Goal: Task Accomplishment & Management: Complete application form

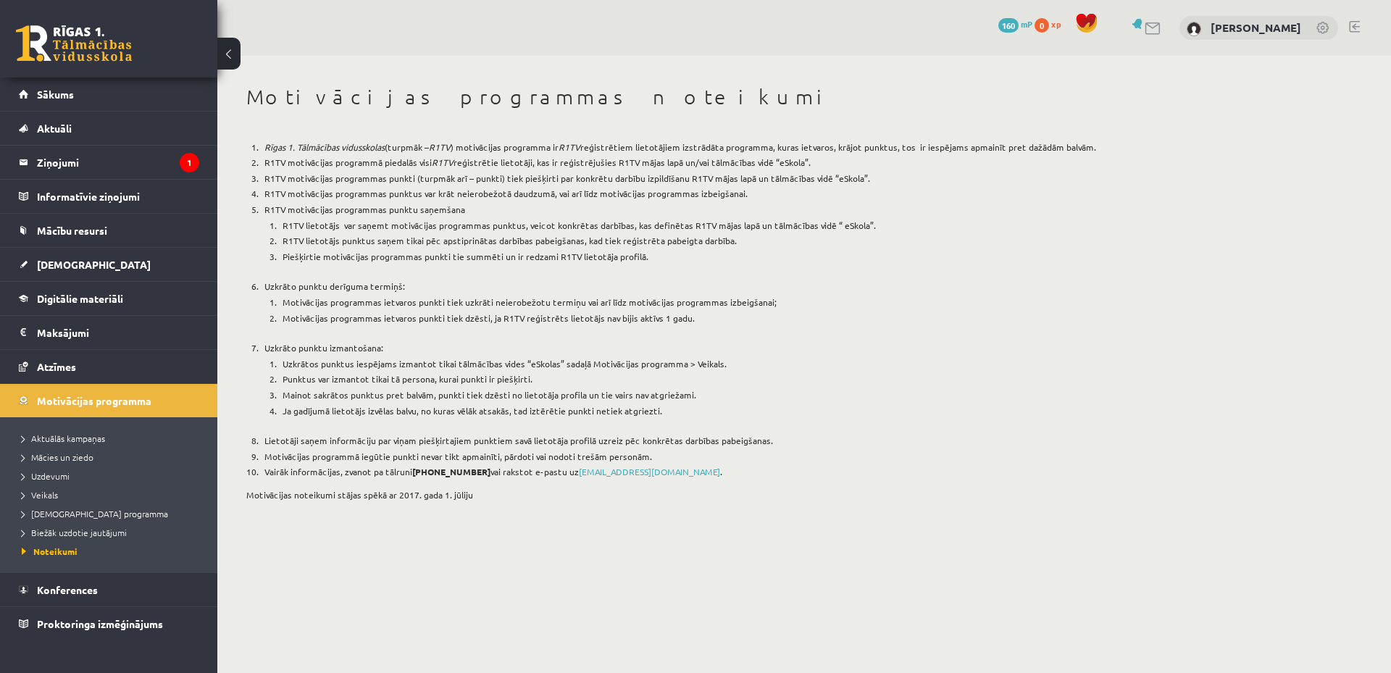
click at [480, 166] on li "R1TV motivācijas programmā piedalās visi R1TV reģistrētie lietotāji, kas ir reģ…" at bounding box center [717, 163] width 913 height 16
click at [123, 160] on legend "Ziņojumi 1" at bounding box center [118, 162] width 162 height 33
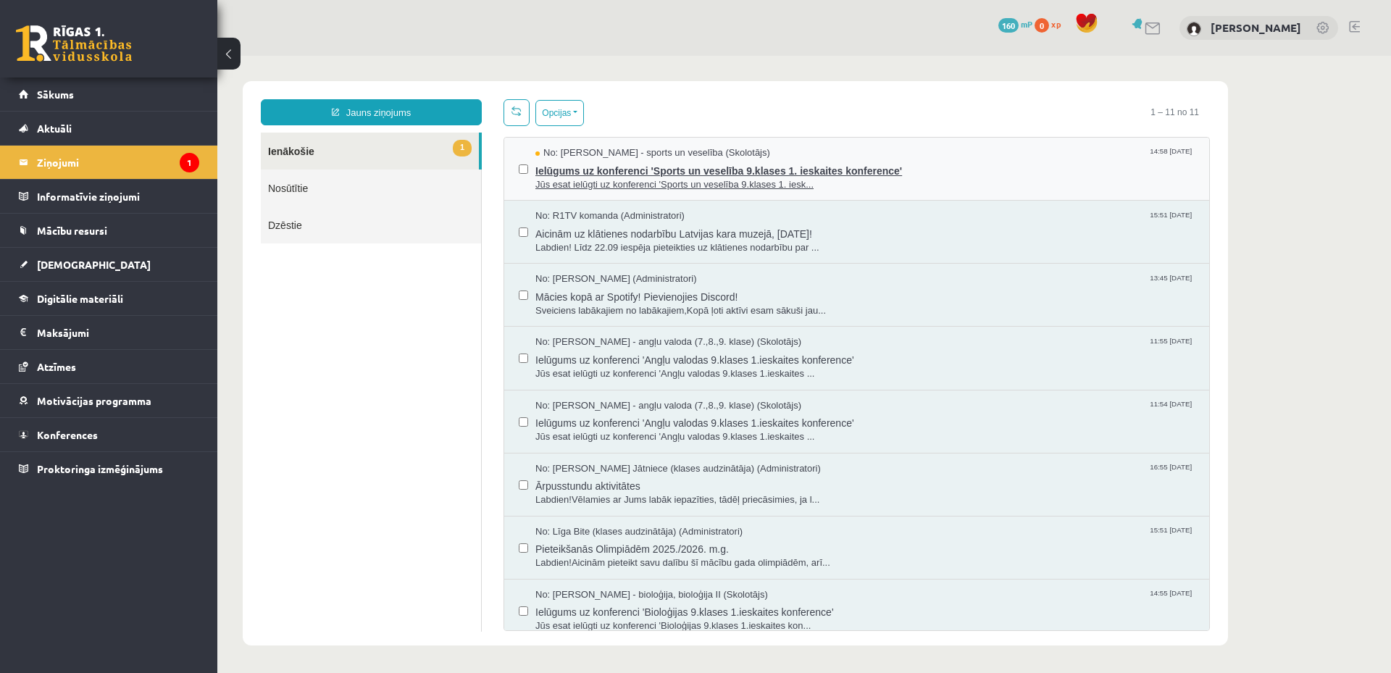
click at [955, 162] on span "Ielūgums uz konferenci 'Sports un veselība 9.klases 1. ieskaites konference'" at bounding box center [864, 169] width 659 height 18
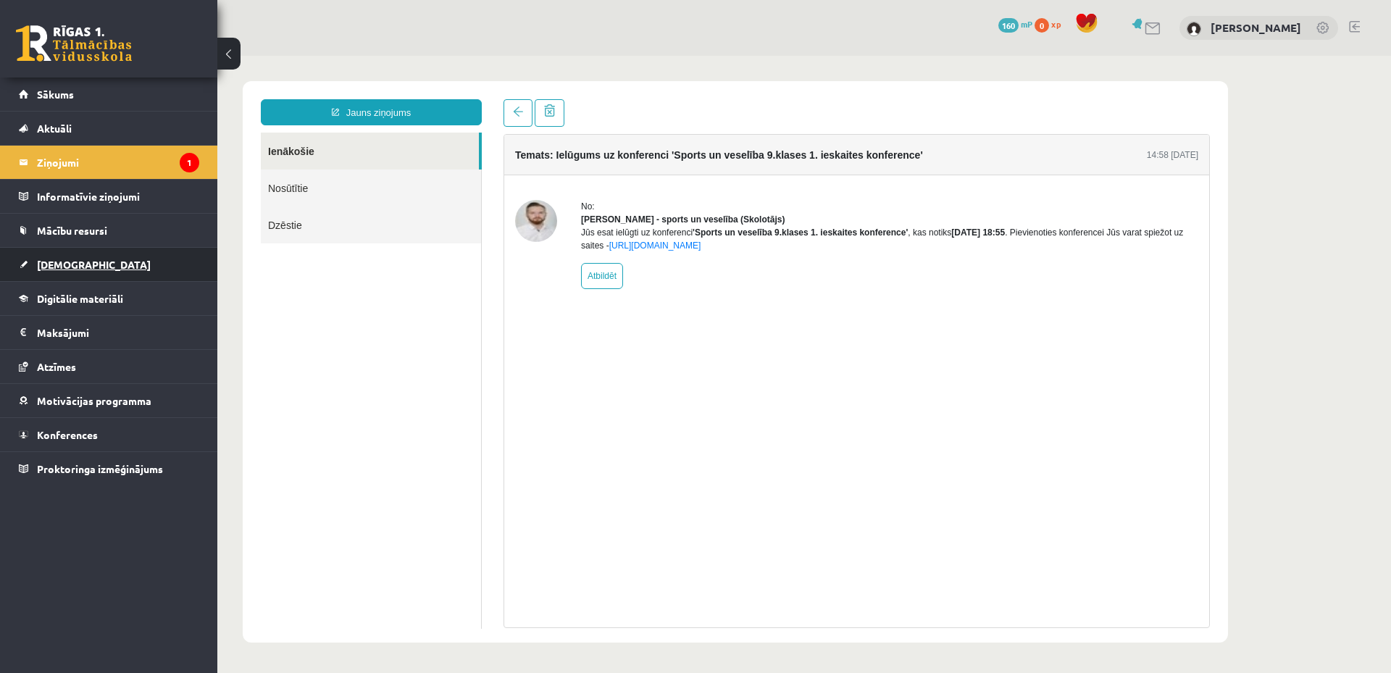
click at [112, 258] on link "[DEMOGRAPHIC_DATA]" at bounding box center [109, 264] width 180 height 33
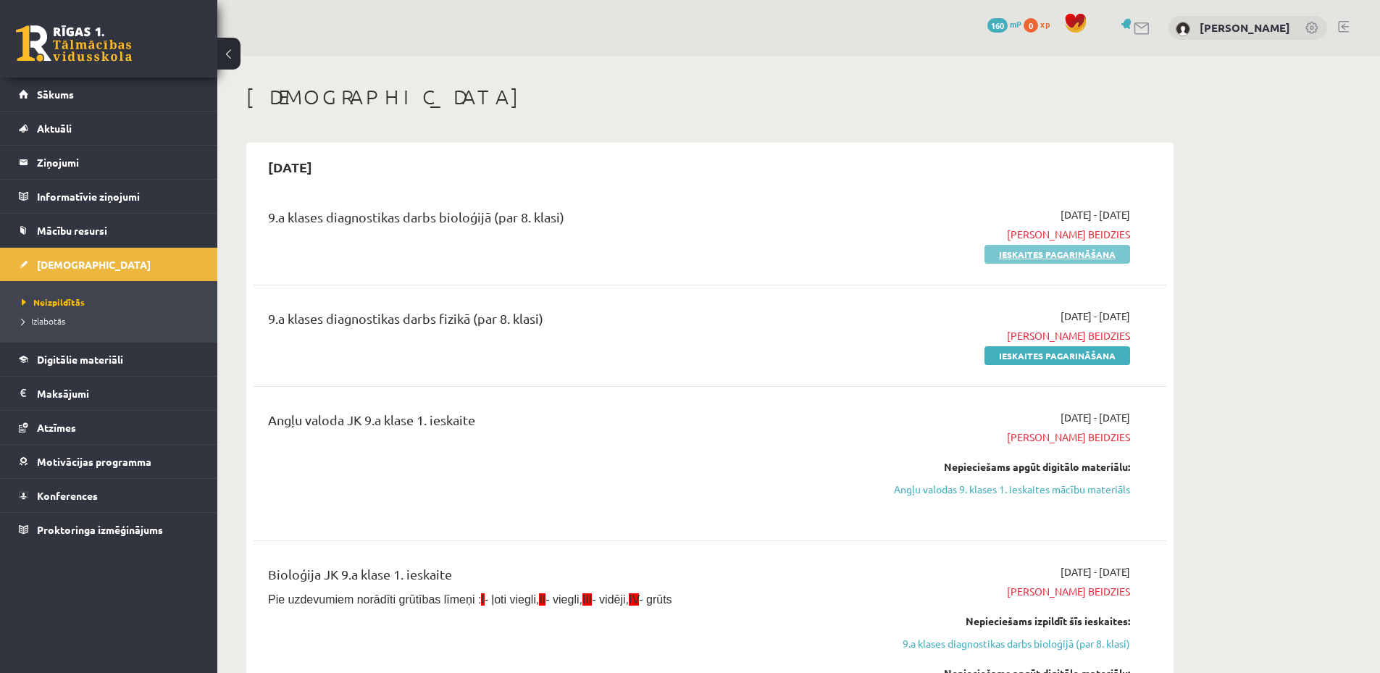
click at [1077, 255] on link "Ieskaites pagarināšana" at bounding box center [1058, 254] width 146 height 19
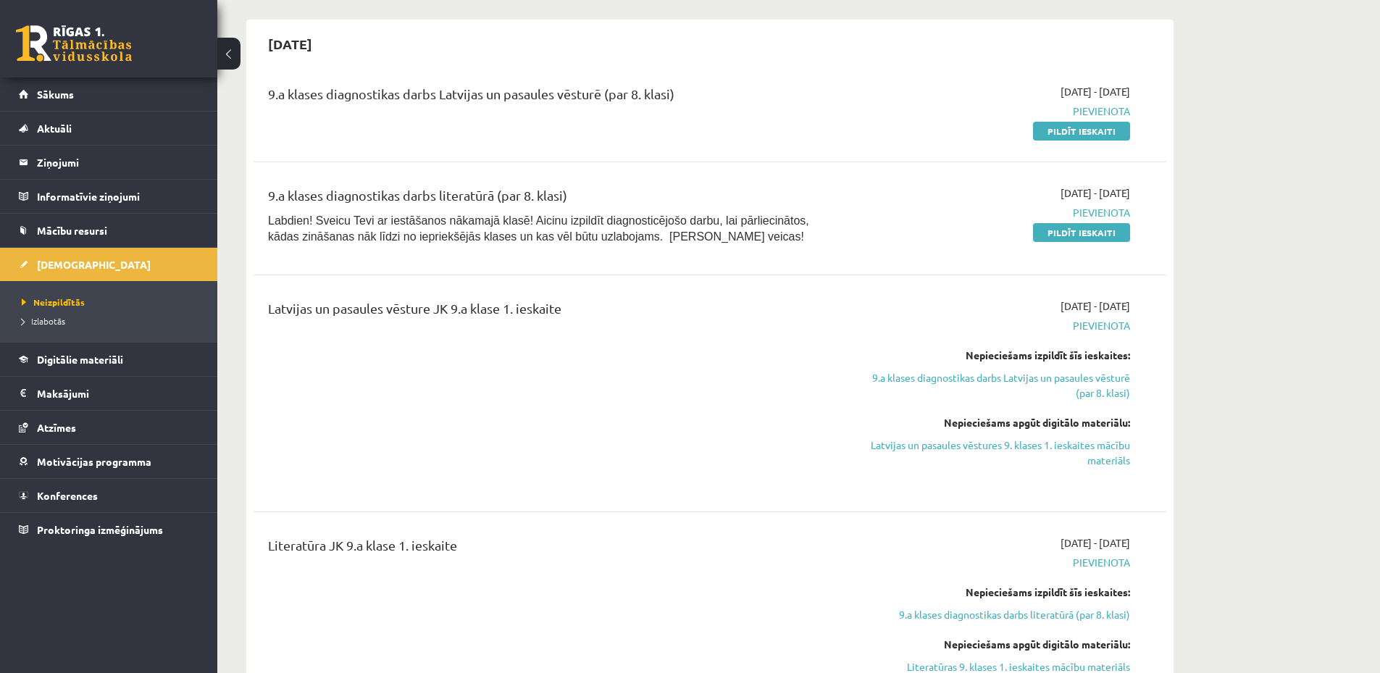
scroll to position [1014, 0]
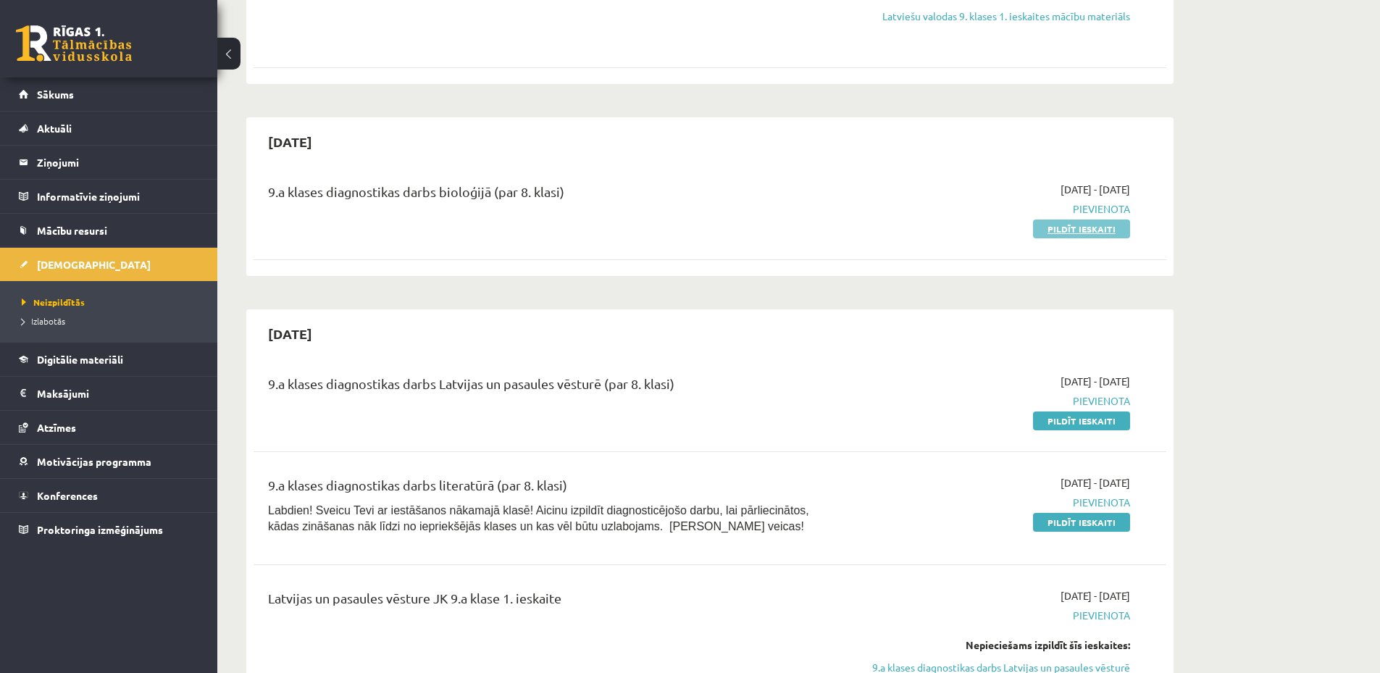
click at [1098, 227] on link "Pildīt ieskaiti" at bounding box center [1081, 229] width 97 height 19
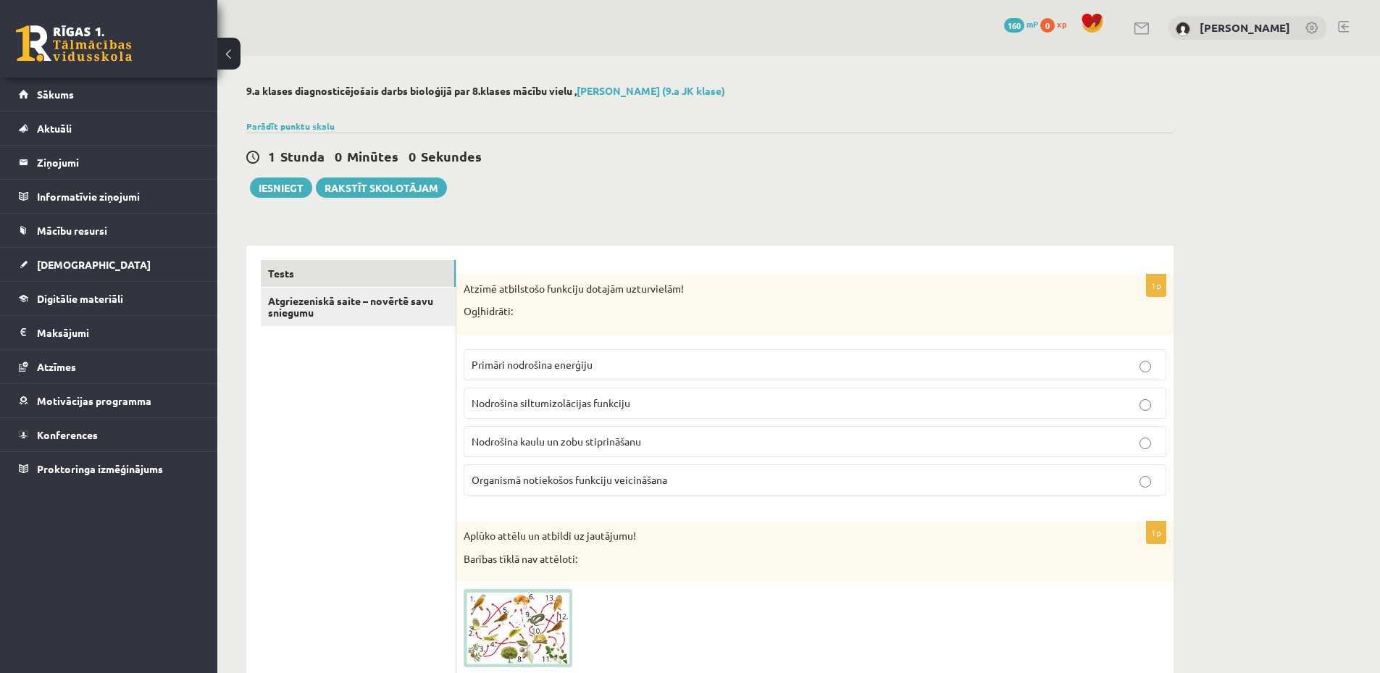
scroll to position [145, 0]
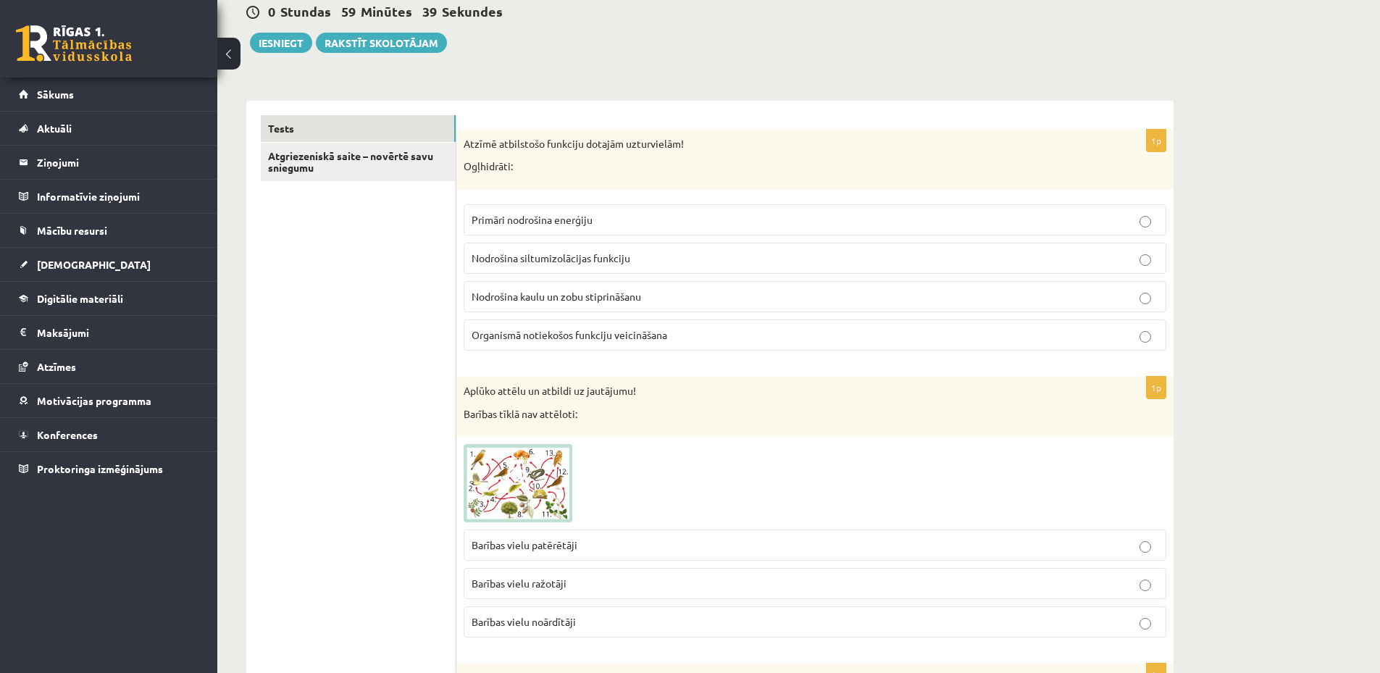
click at [659, 258] on p "Nodrošina siltumizolācijas funkciju" at bounding box center [815, 258] width 687 height 15
click at [581, 333] on span "Organismā notiekošos funkciju veicināšana" at bounding box center [570, 334] width 196 height 13
click at [627, 214] on p "Primāri nodrošina enerģiju" at bounding box center [815, 219] width 687 height 15
click at [535, 299] on span "Nodrošina kaulu un zobu stiprināšanu" at bounding box center [557, 296] width 170 height 13
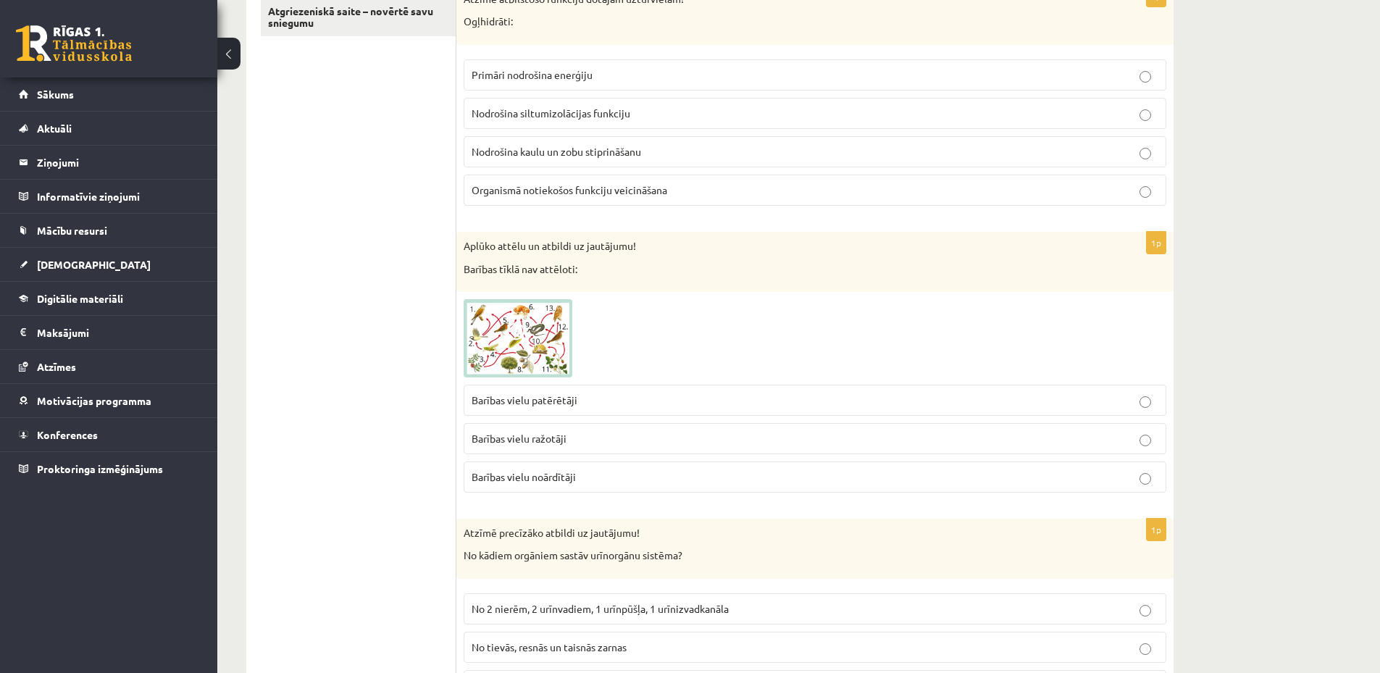
click at [520, 338] on span at bounding box center [518, 333] width 23 height 23
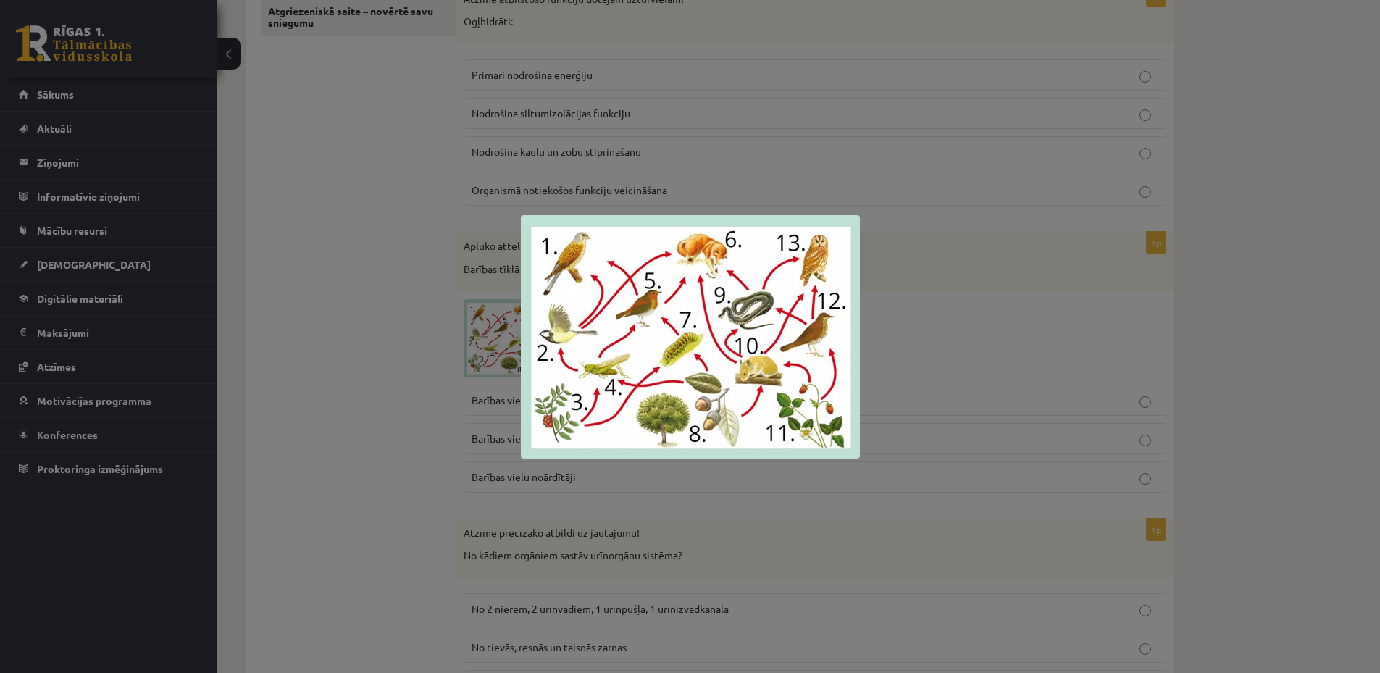
click at [399, 330] on div at bounding box center [690, 336] width 1380 height 673
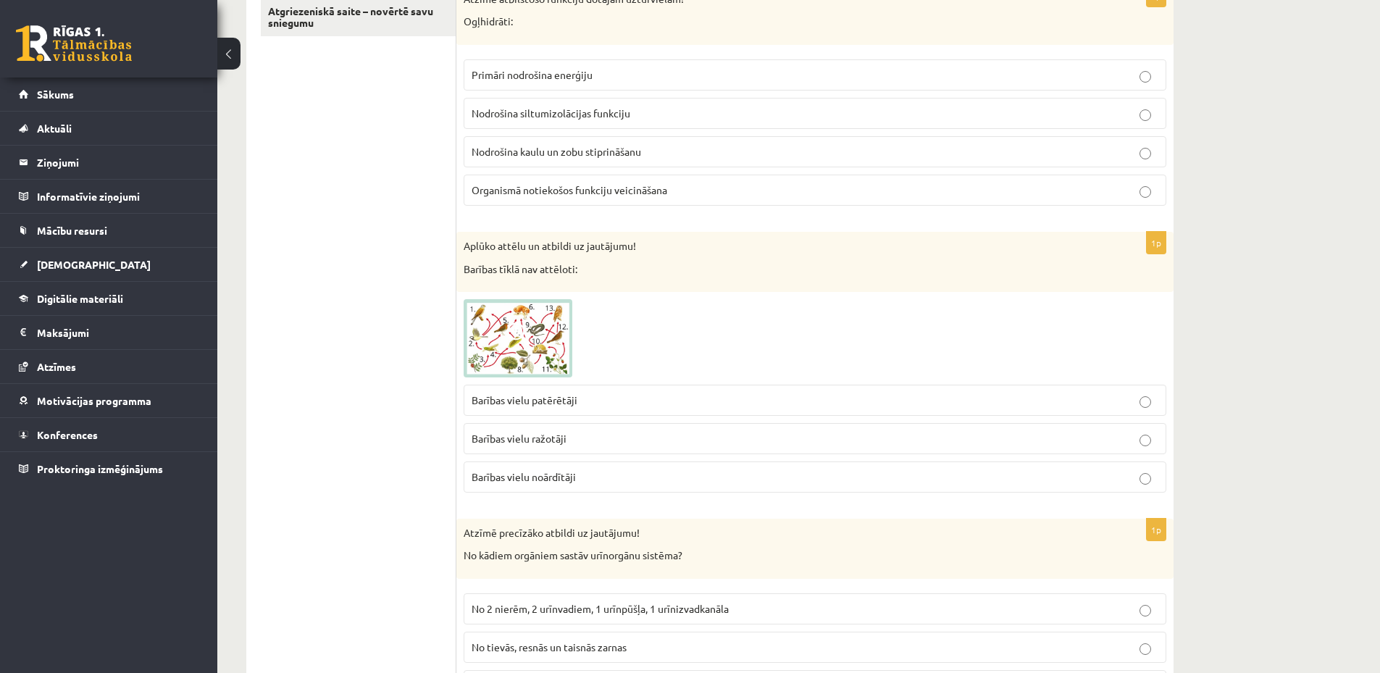
click at [515, 341] on span at bounding box center [518, 333] width 23 height 23
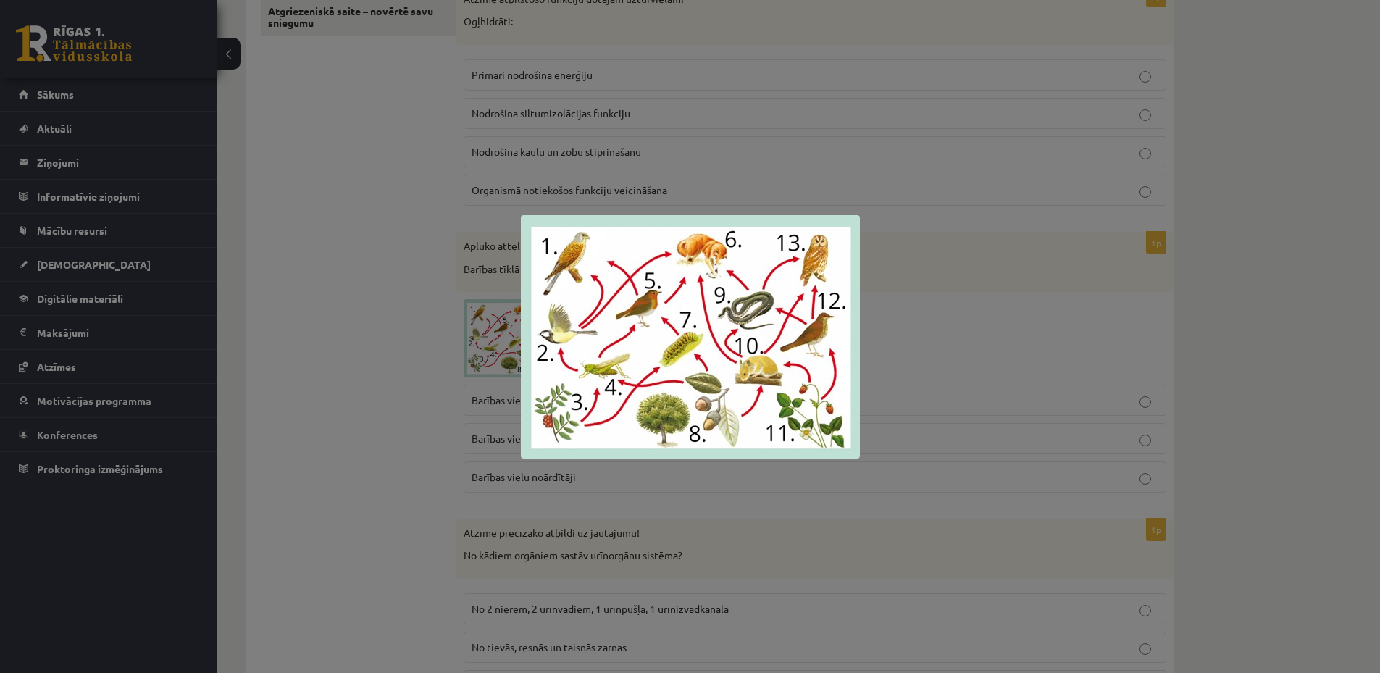
click at [660, 497] on div at bounding box center [690, 336] width 1380 height 673
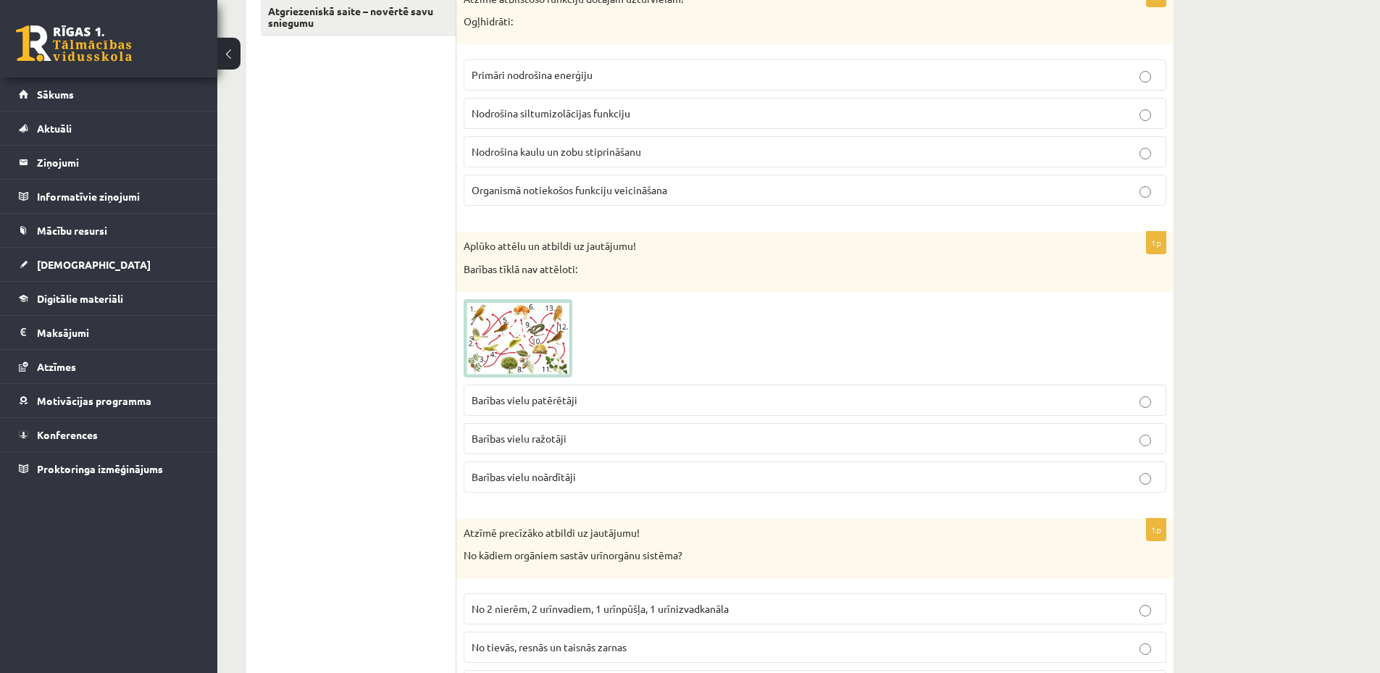
click at [562, 483] on span "Barības vielu noārdītāji" at bounding box center [524, 476] width 104 height 13
click at [517, 329] on span at bounding box center [518, 333] width 23 height 23
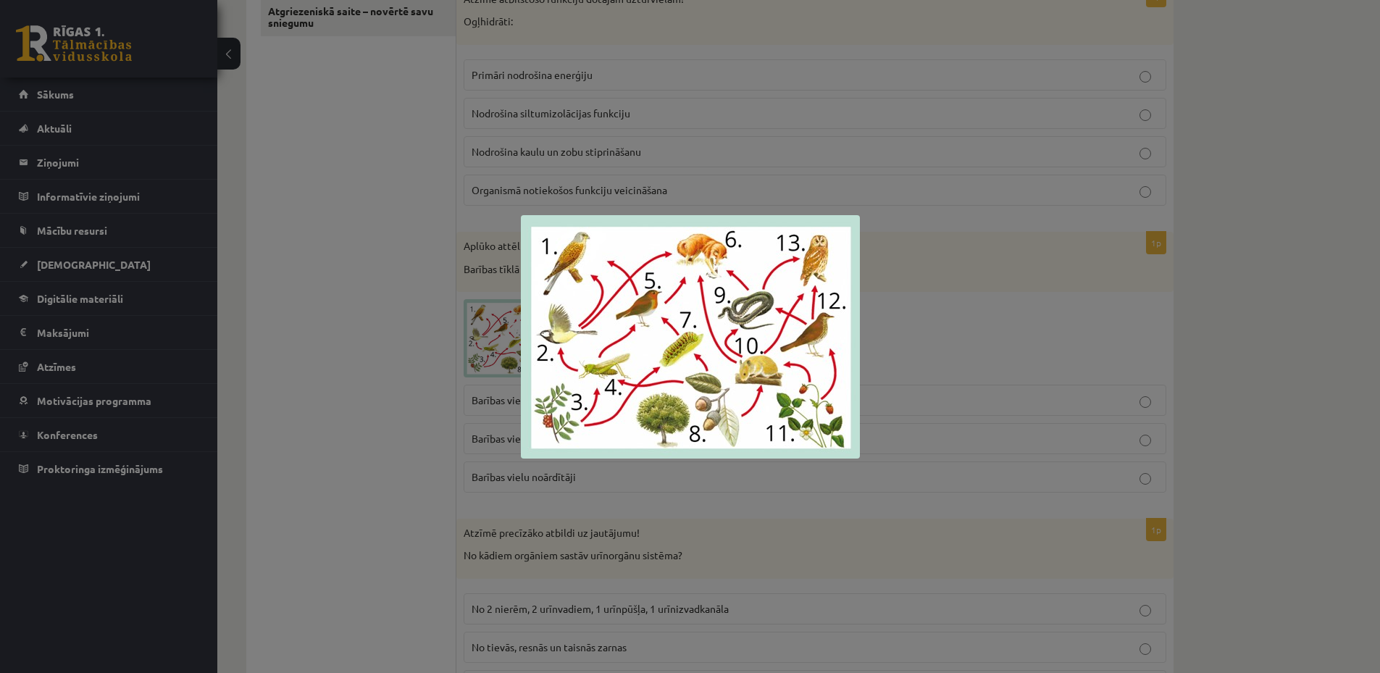
click at [410, 385] on div at bounding box center [690, 336] width 1380 height 673
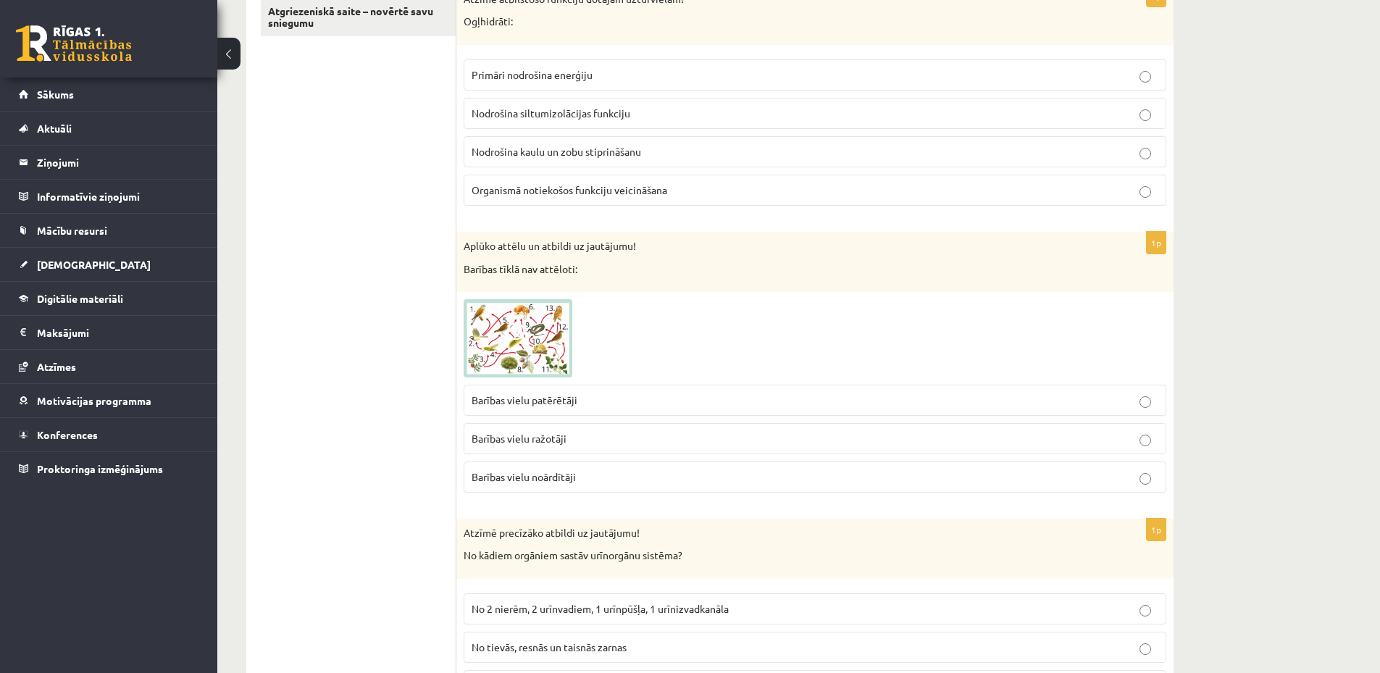
scroll to position [580, 0]
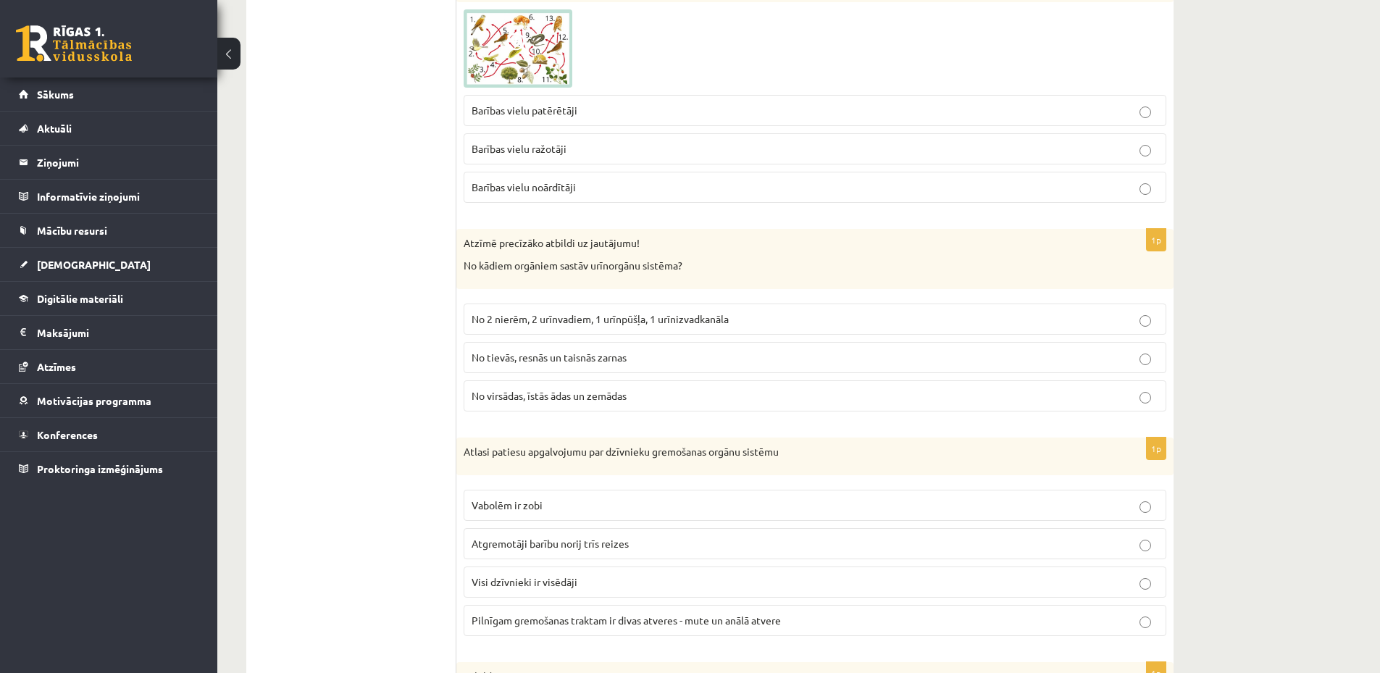
click at [525, 359] on span "No tievās, resnās un taisnās zarnas" at bounding box center [549, 357] width 155 height 13
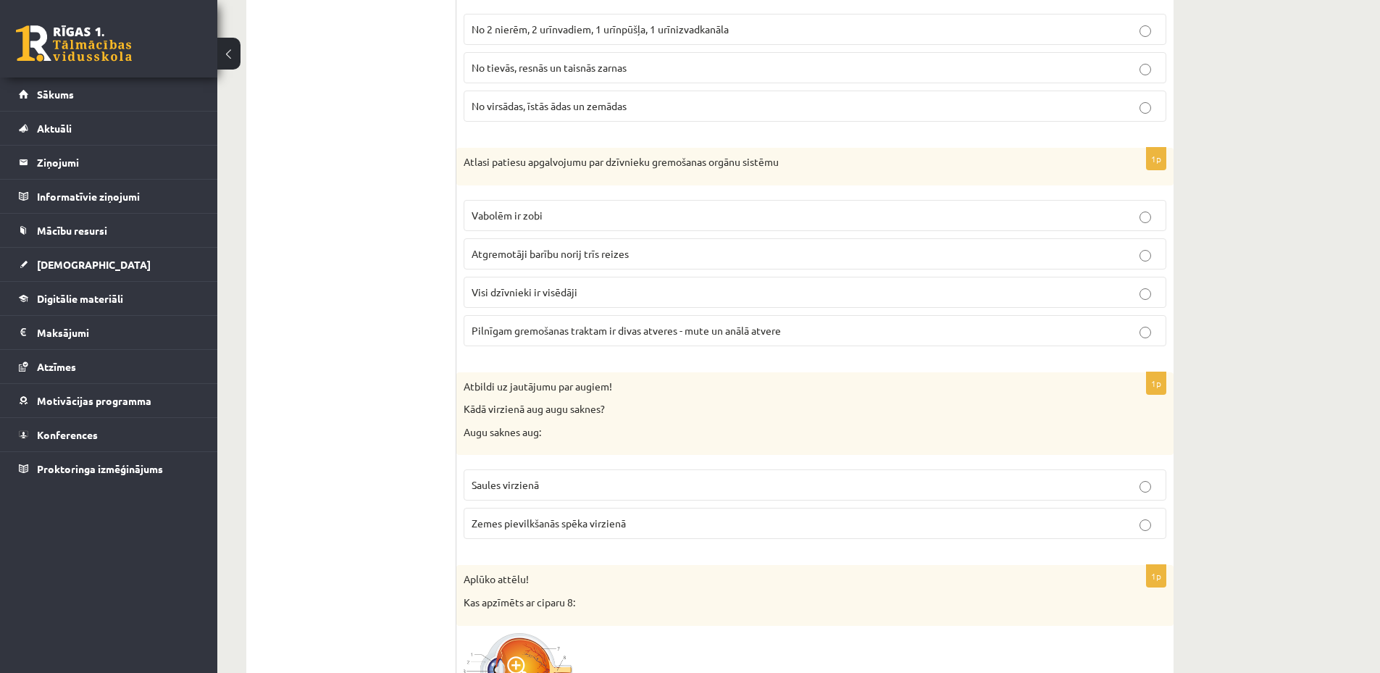
scroll to position [1159, 0]
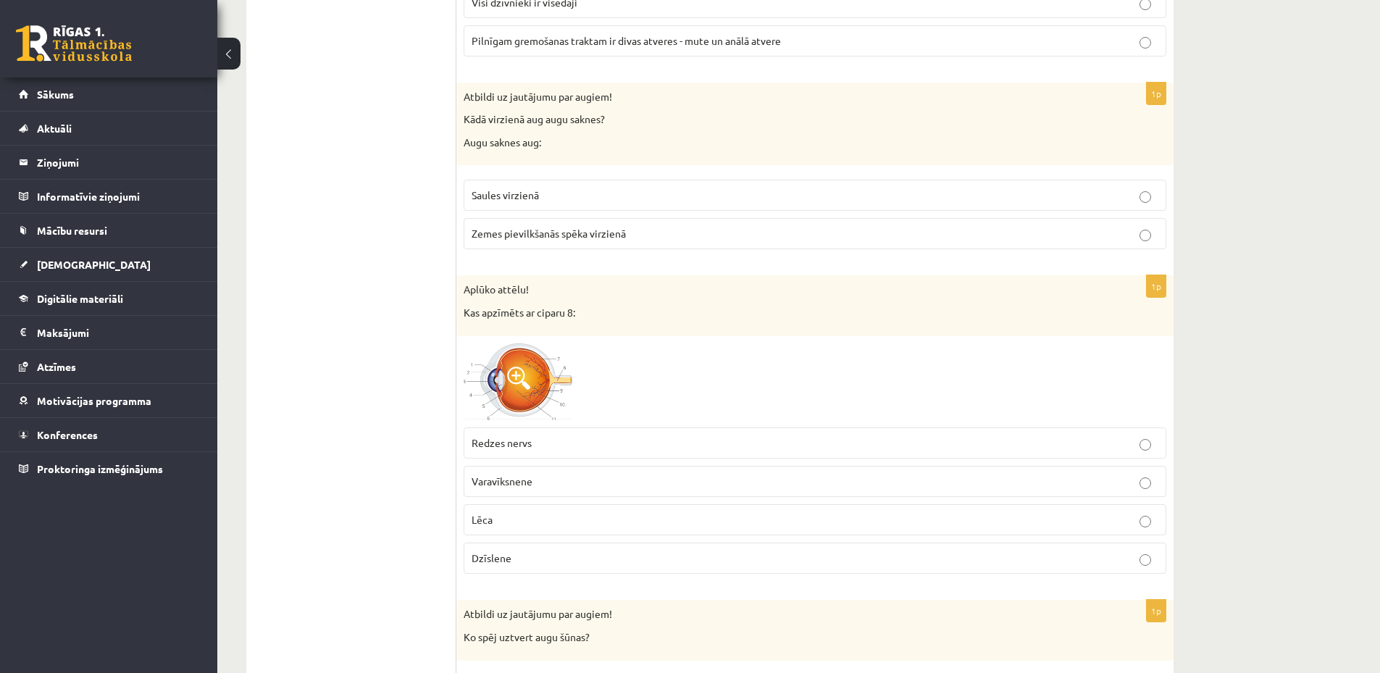
click at [531, 382] on img at bounding box center [518, 382] width 109 height 78
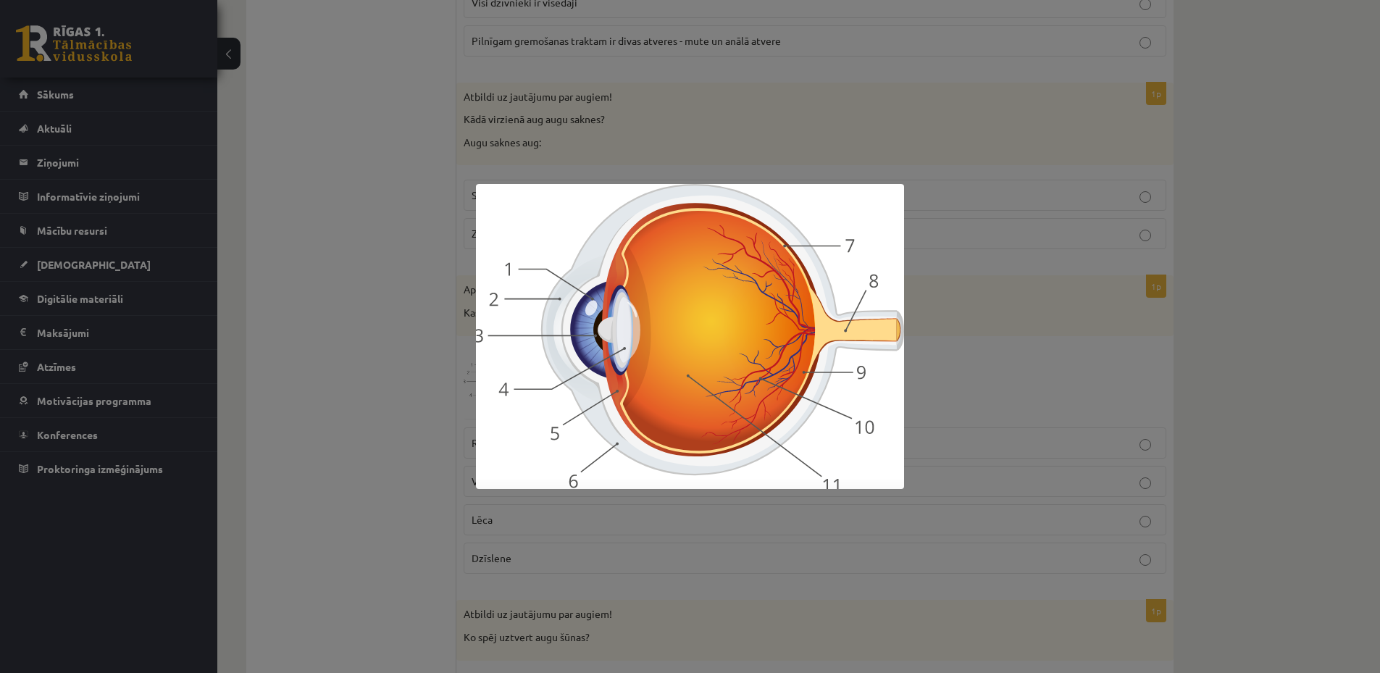
click at [378, 385] on div at bounding box center [690, 336] width 1380 height 673
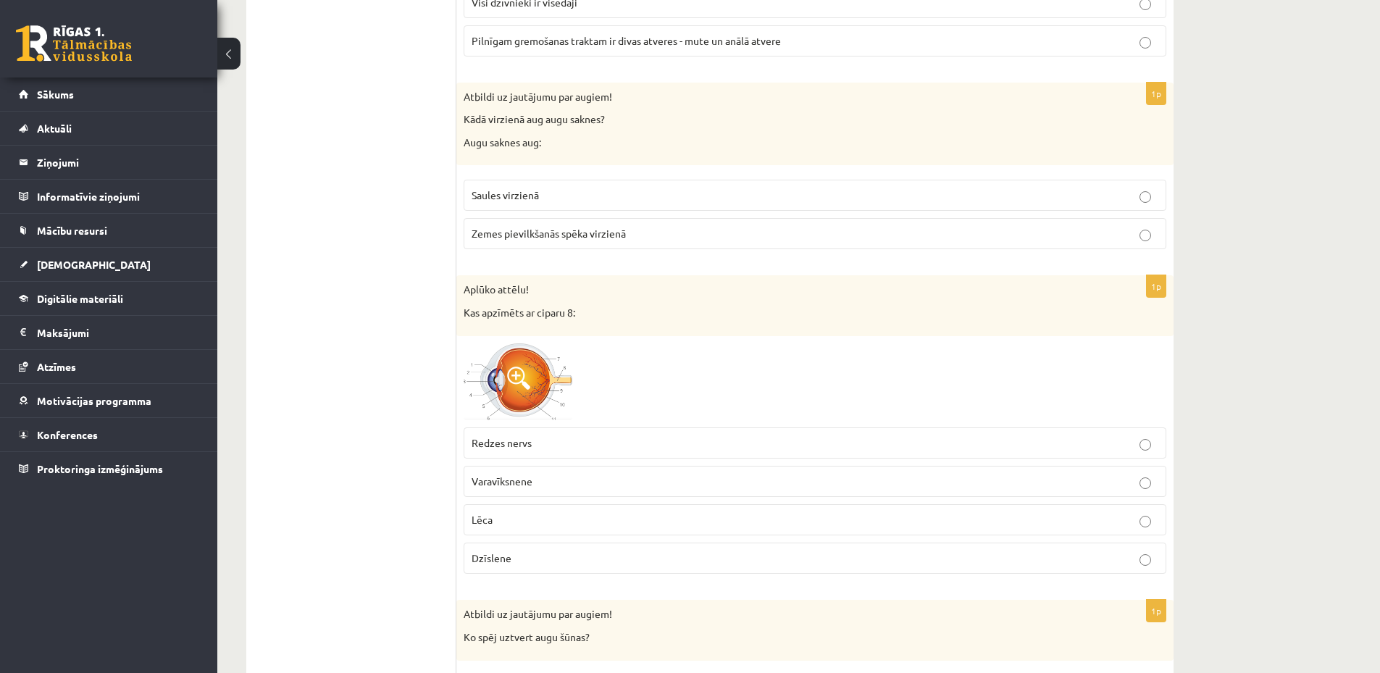
click at [551, 556] on p "Dzīslene" at bounding box center [815, 558] width 687 height 15
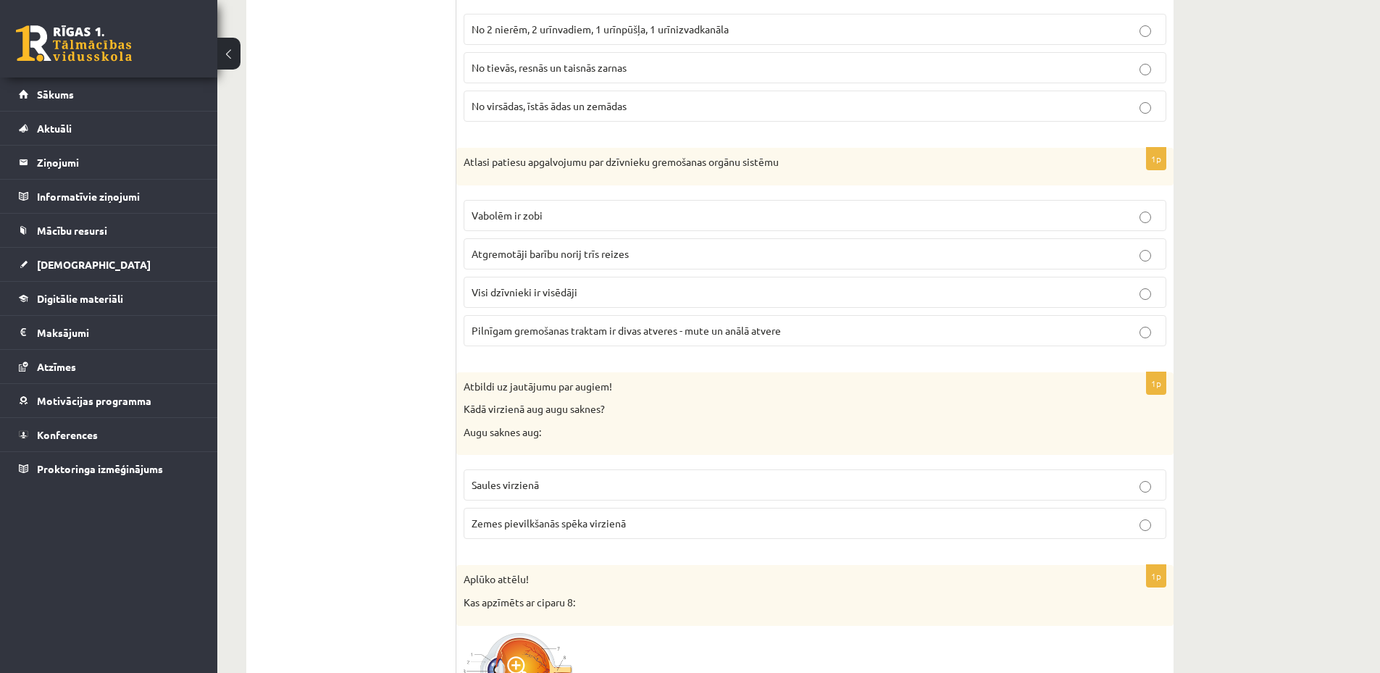
scroll to position [1014, 0]
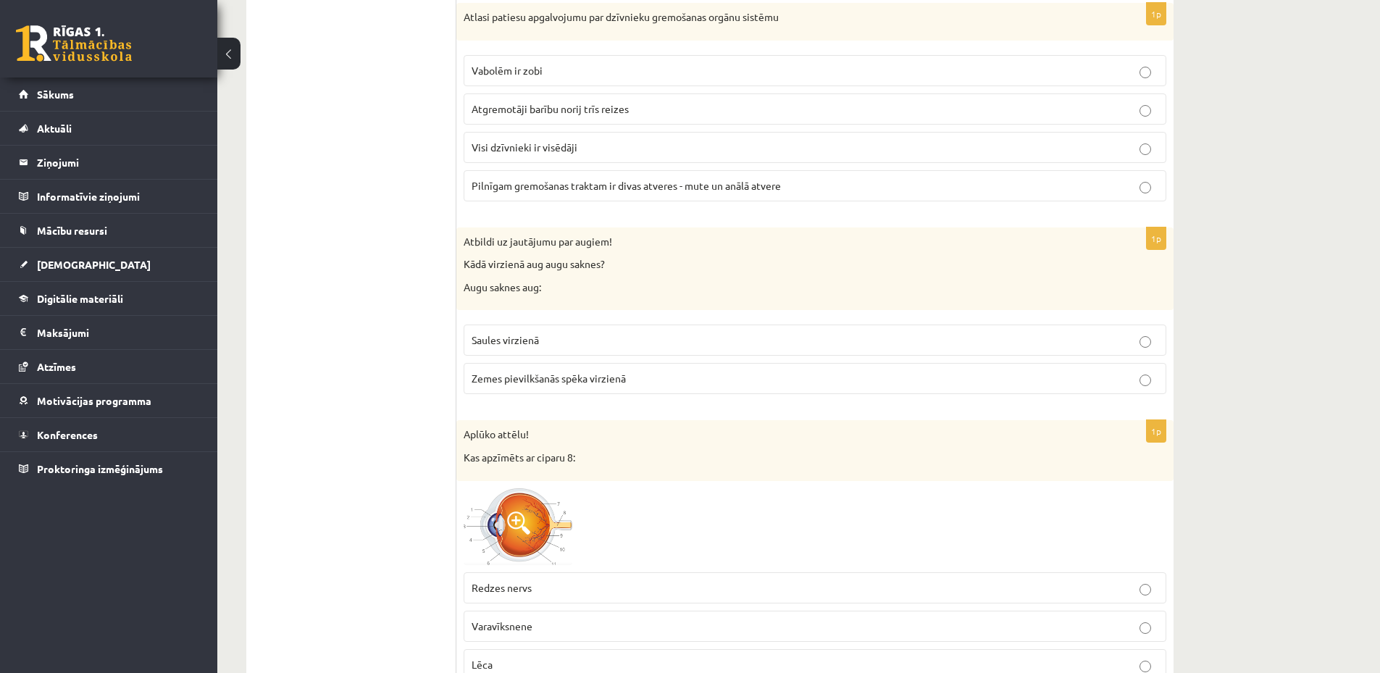
click at [591, 388] on label "Zemes pievilkšanās spēka virzienā" at bounding box center [815, 378] width 703 height 31
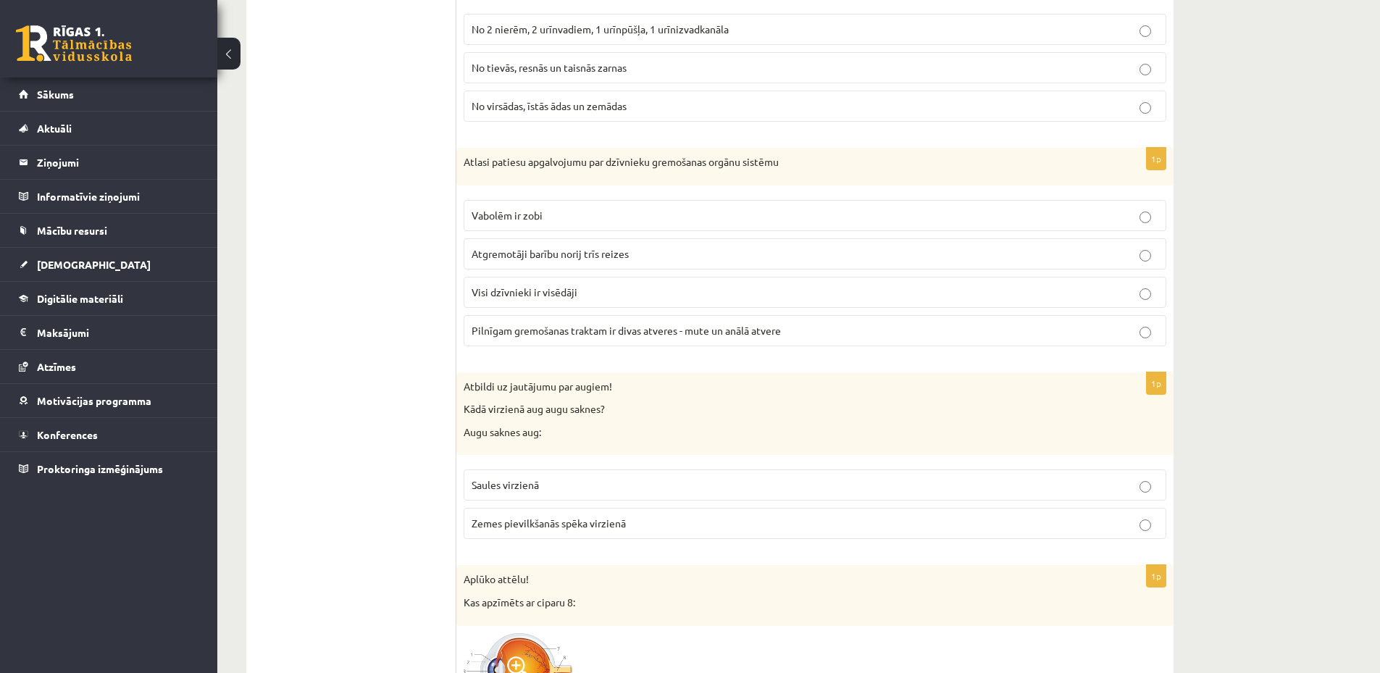
click at [726, 338] on p "Pilnīgam gremošanas traktam ir divas atveres - mute un anālā atvere" at bounding box center [815, 330] width 687 height 15
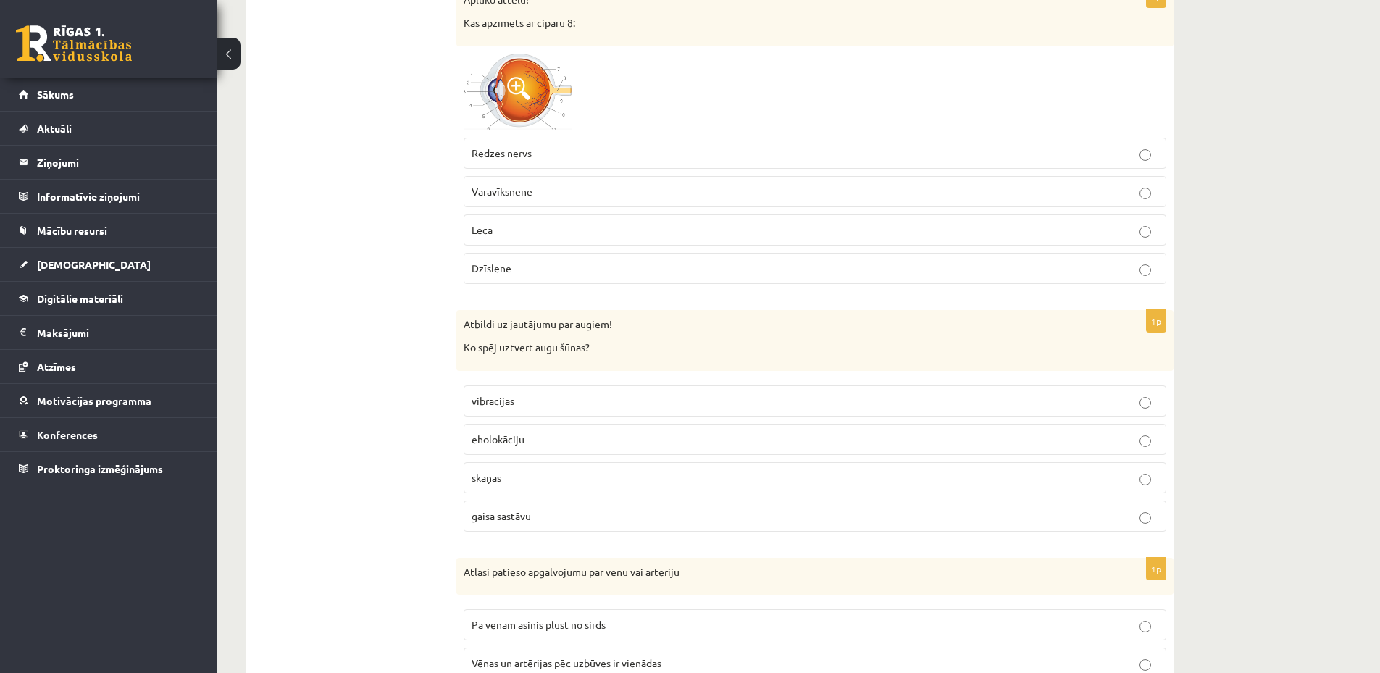
scroll to position [1594, 0]
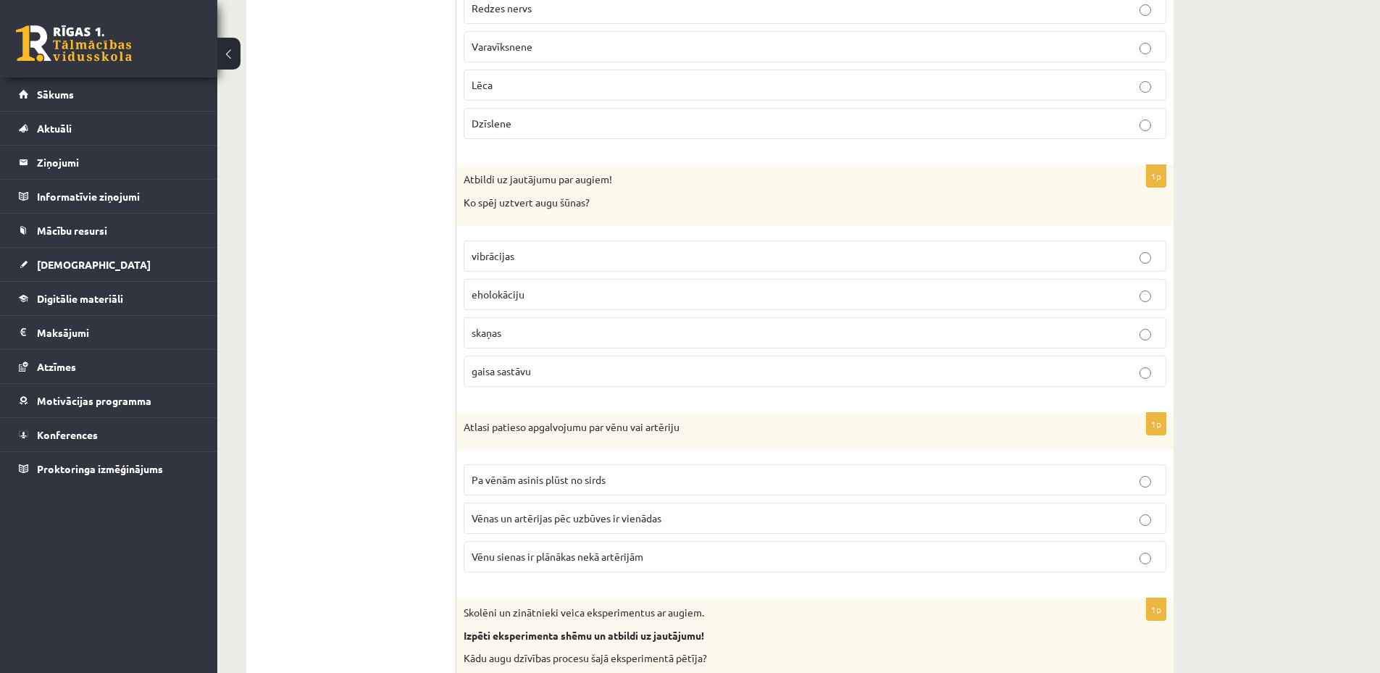
click at [530, 374] on span "gaisa sastāvu" at bounding box center [501, 370] width 59 height 13
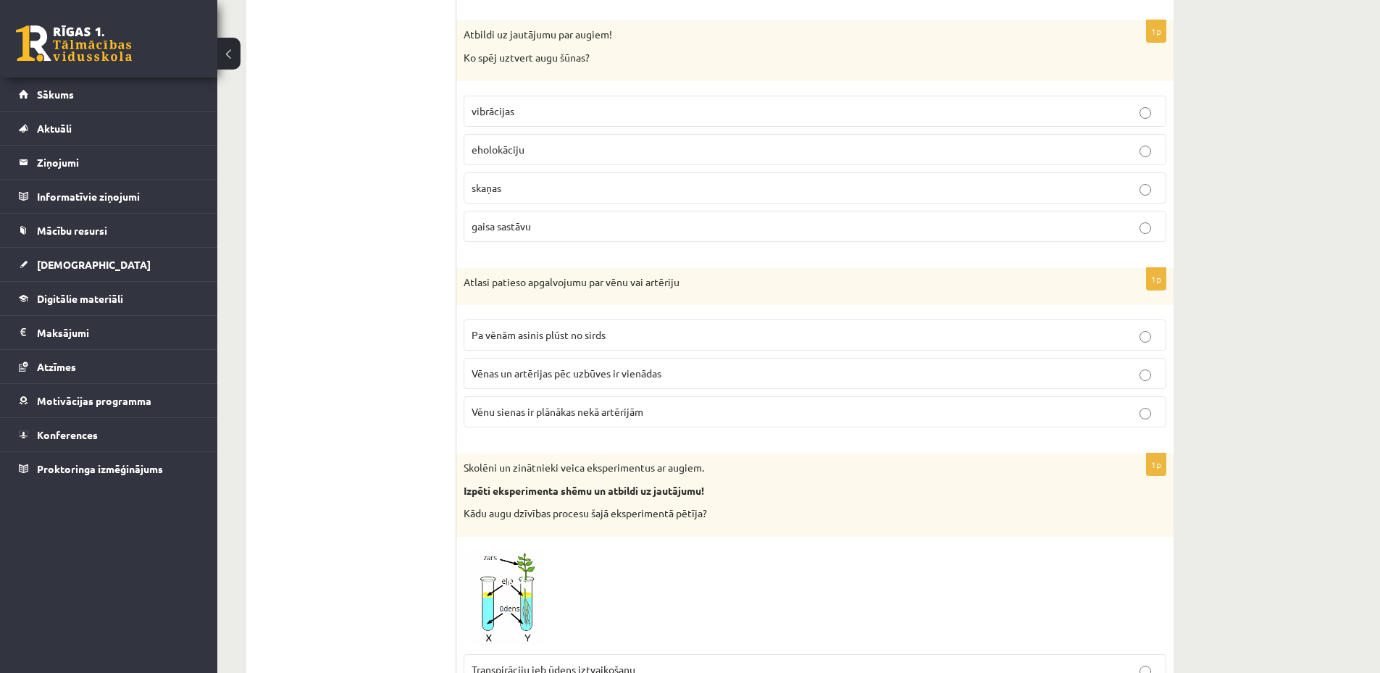
scroll to position [1884, 0]
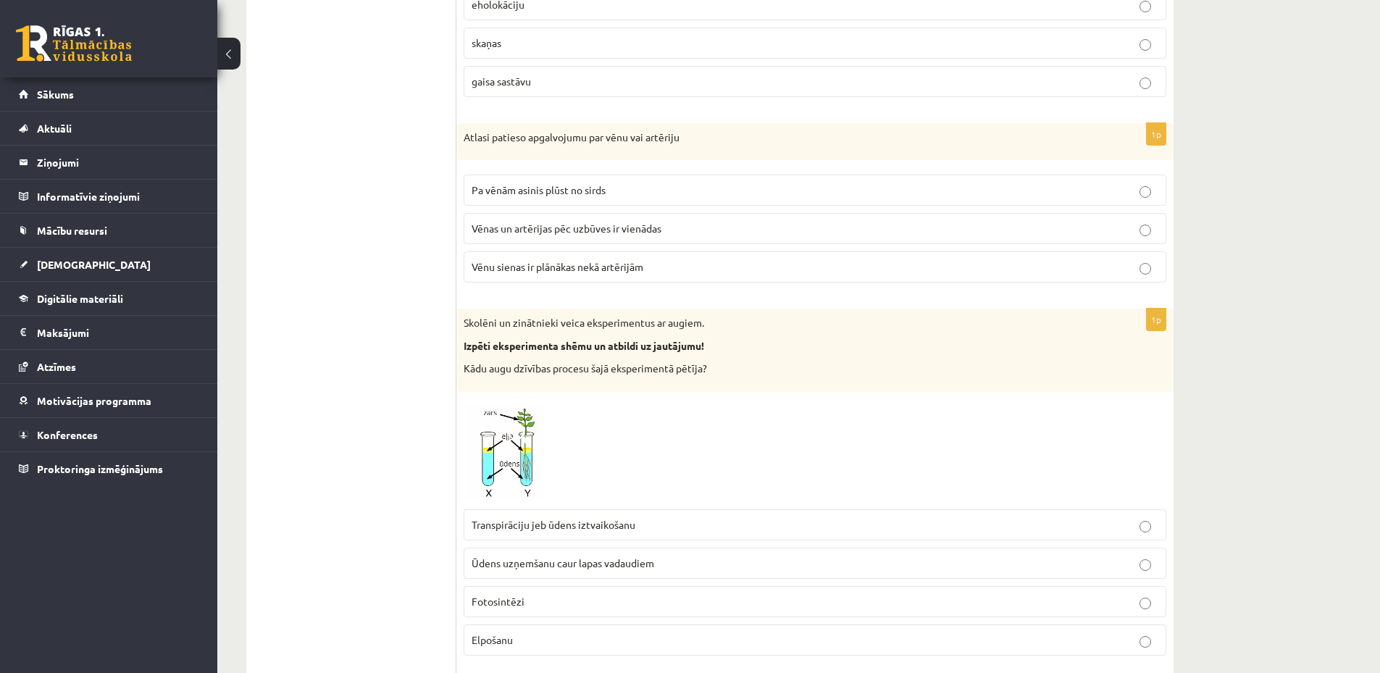
click at [540, 275] on p "Vēnu sienas ir plānākas nekā artērijām" at bounding box center [815, 266] width 687 height 15
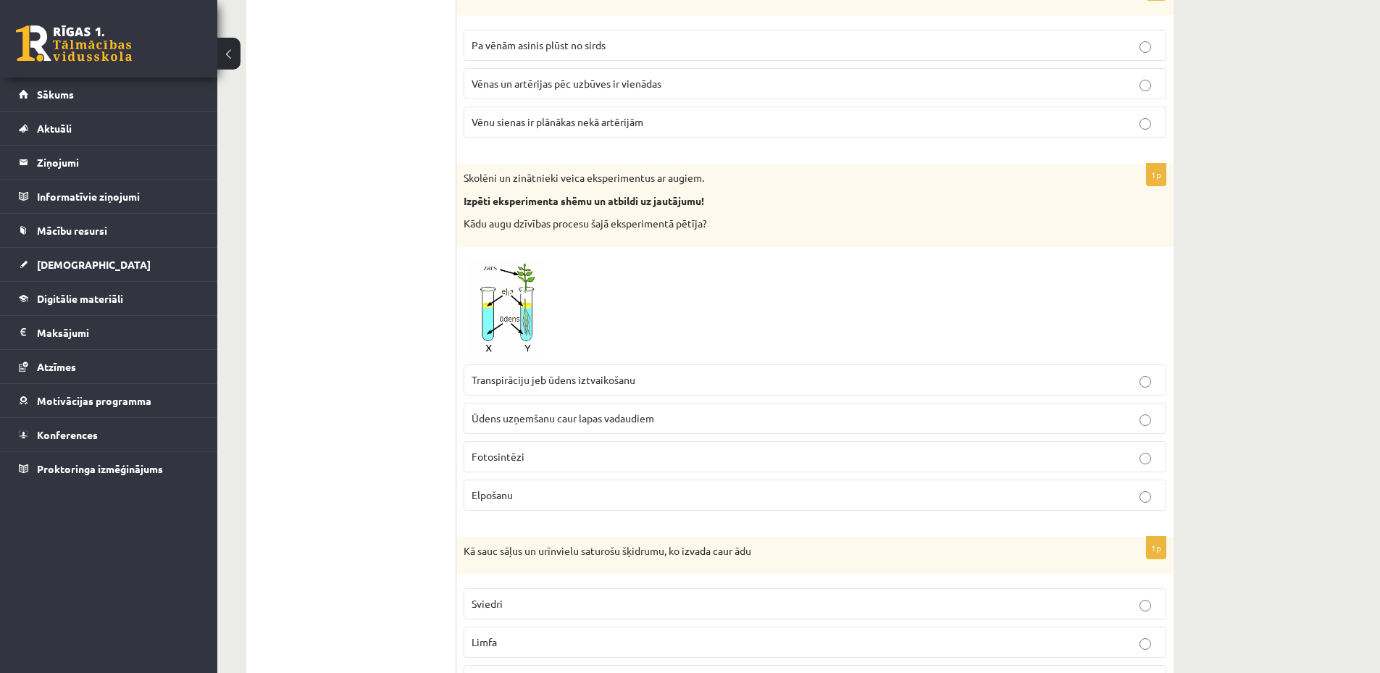
click at [563, 451] on p "Fotosintēzi" at bounding box center [815, 456] width 687 height 15
click at [527, 266] on img at bounding box center [518, 305] width 109 height 103
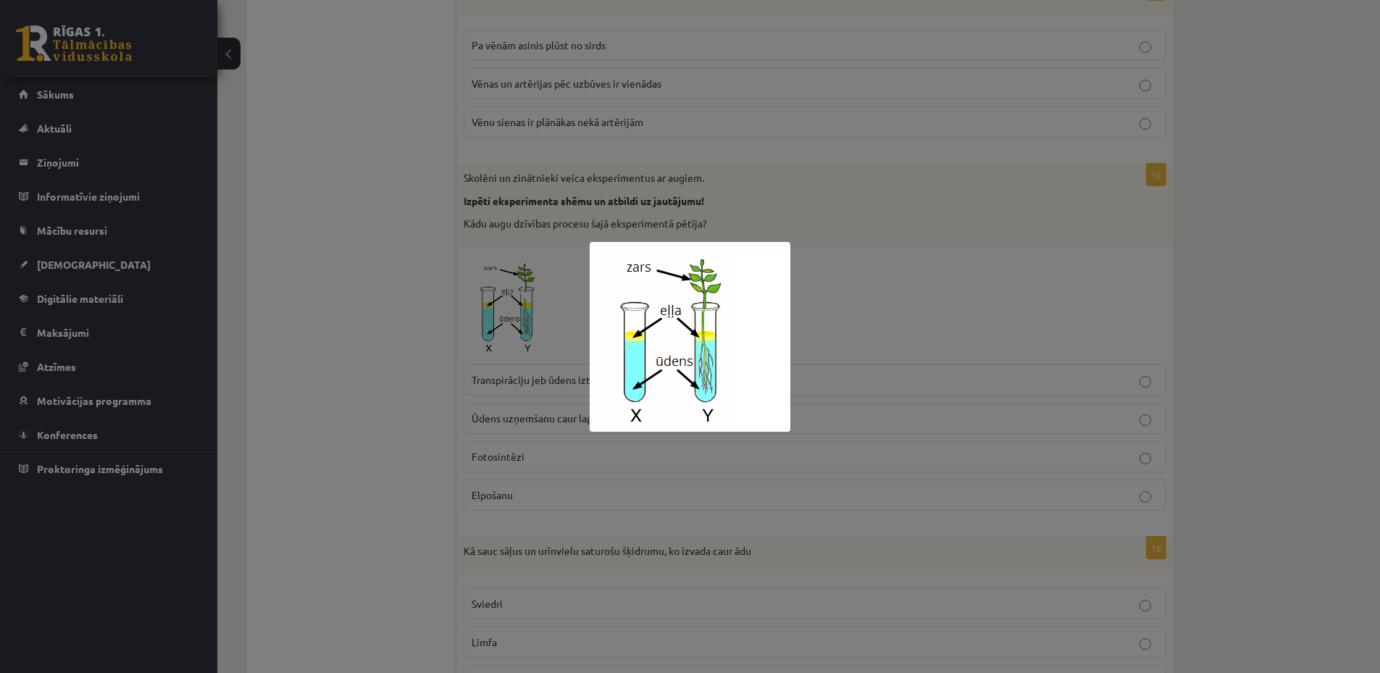
click at [430, 356] on div at bounding box center [690, 336] width 1380 height 673
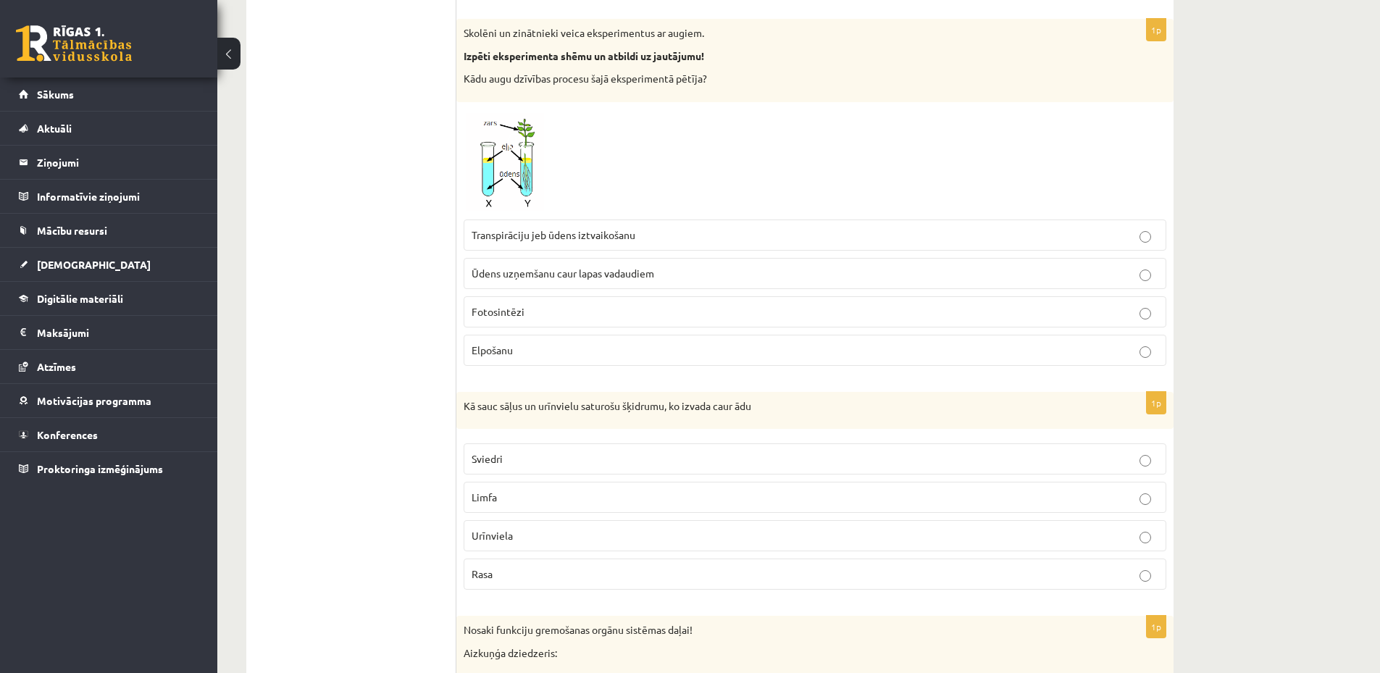
scroll to position [2319, 0]
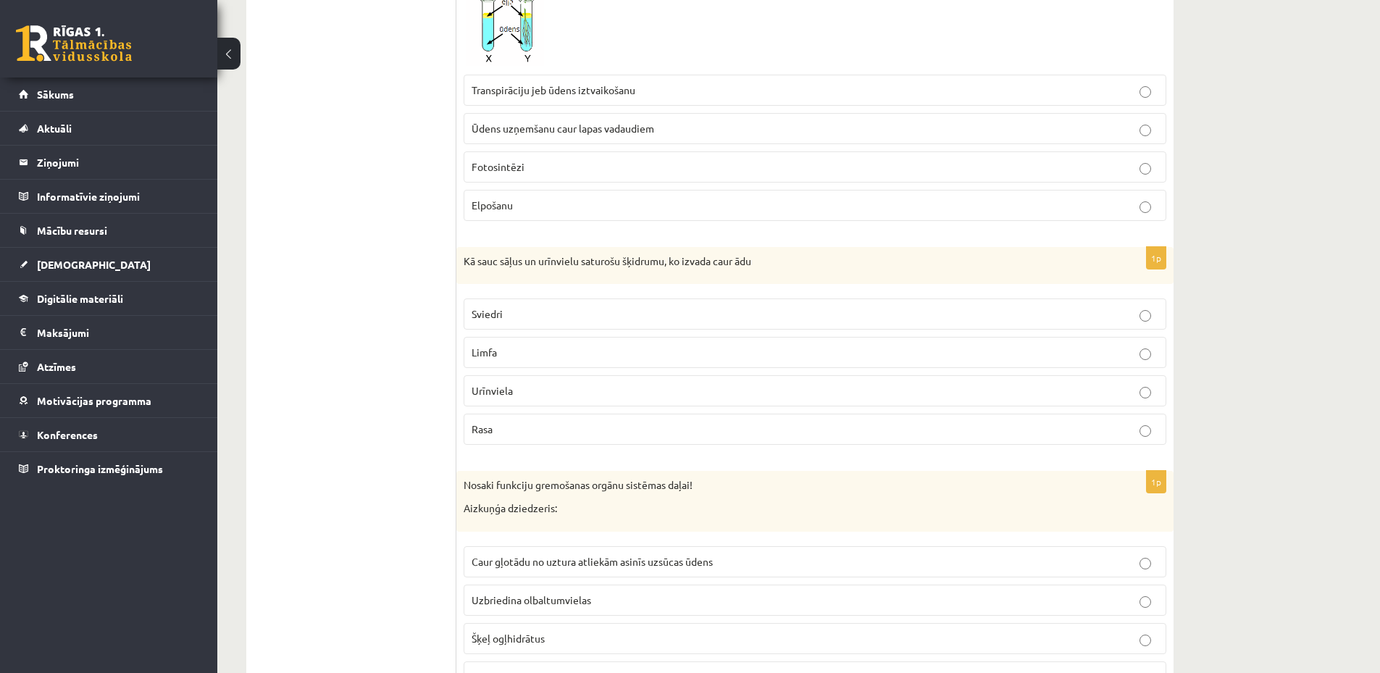
click at [557, 347] on p "Limfa" at bounding box center [815, 352] width 687 height 15
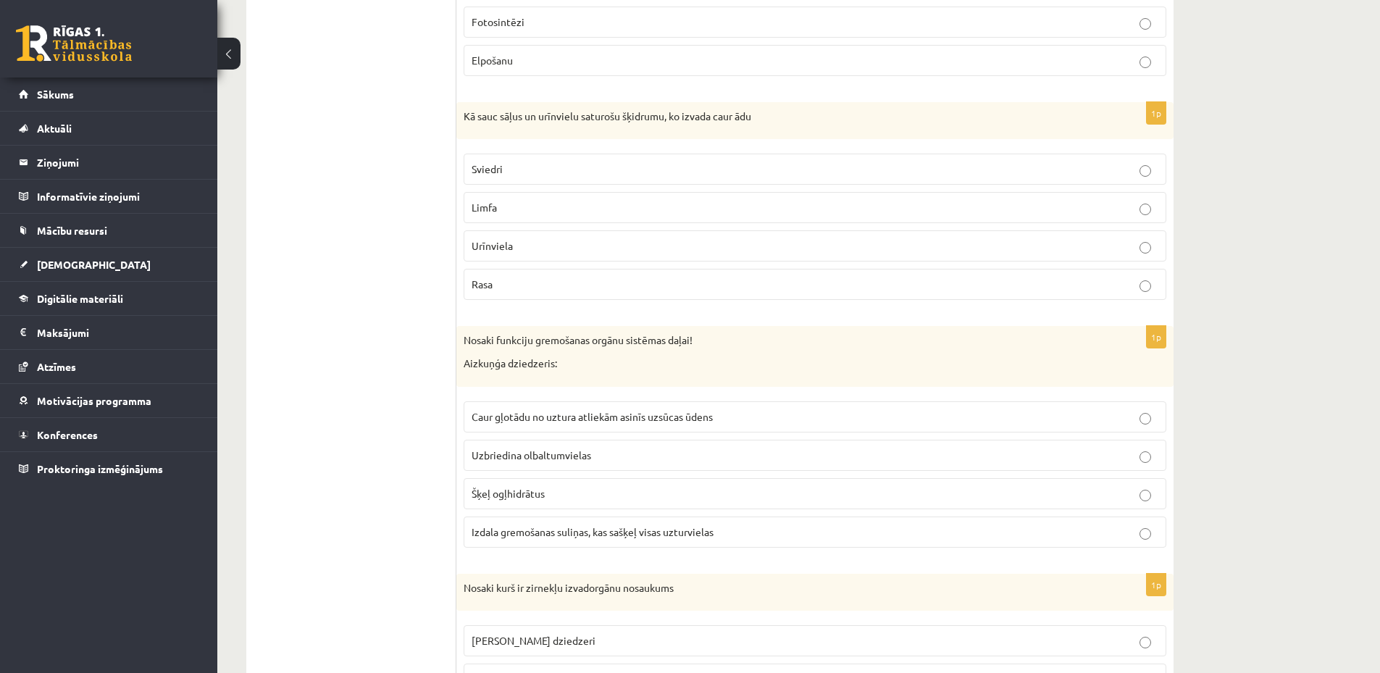
scroll to position [2609, 0]
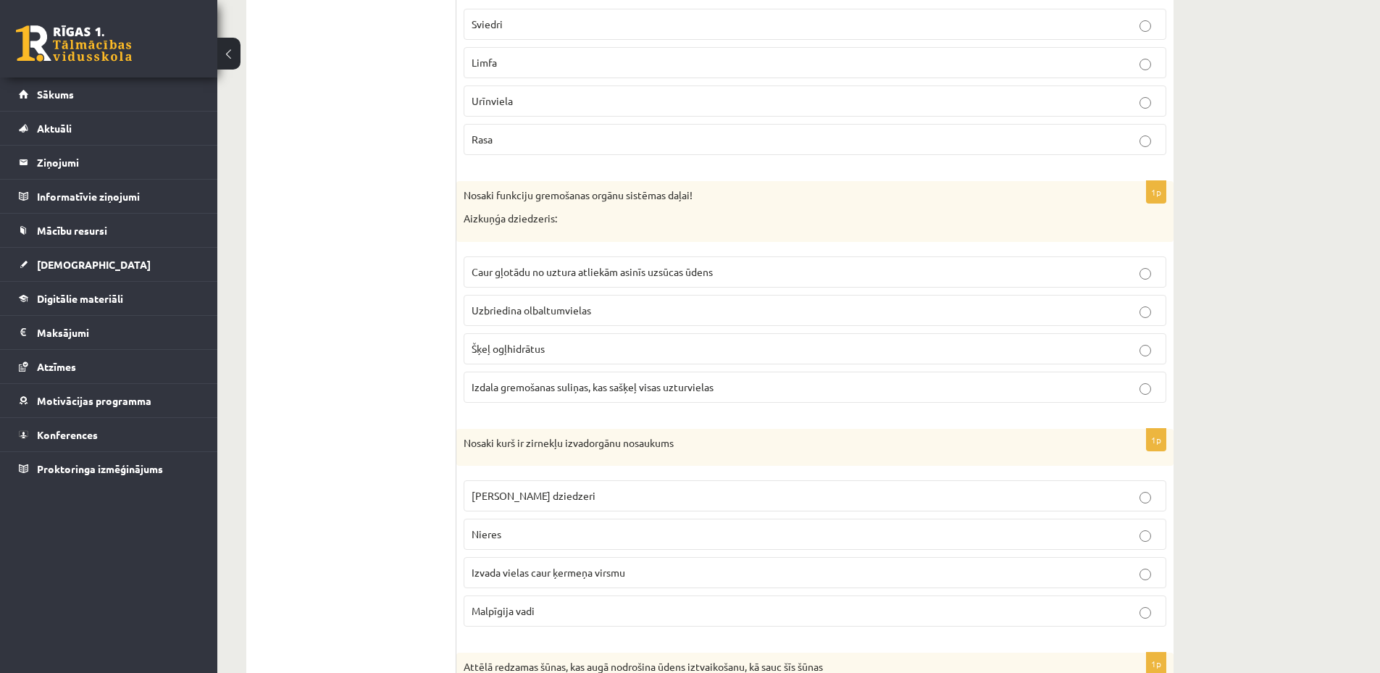
click at [574, 347] on p "Šķeļ ogļhidrātus" at bounding box center [815, 348] width 687 height 15
click at [580, 399] on label "Izdala gremošanas suliņas, kas sašķeļ visas uzturvielas" at bounding box center [815, 387] width 703 height 31
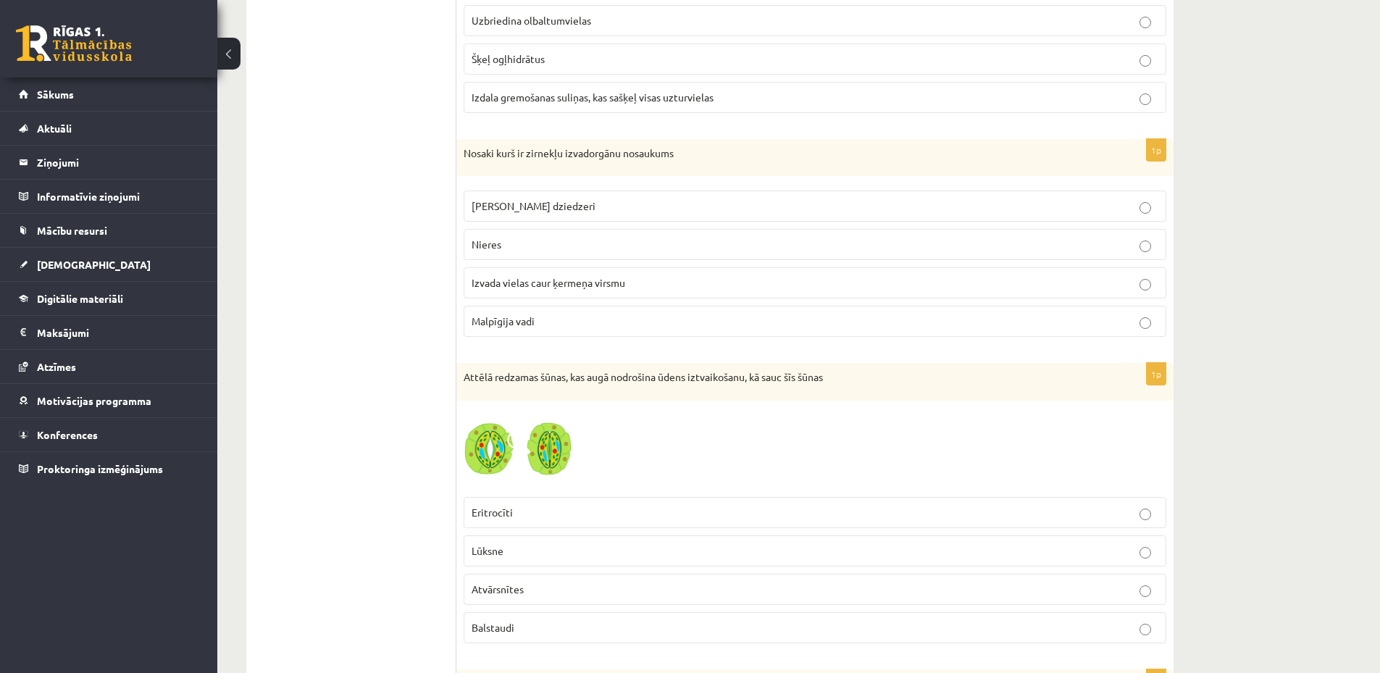
scroll to position [2754, 0]
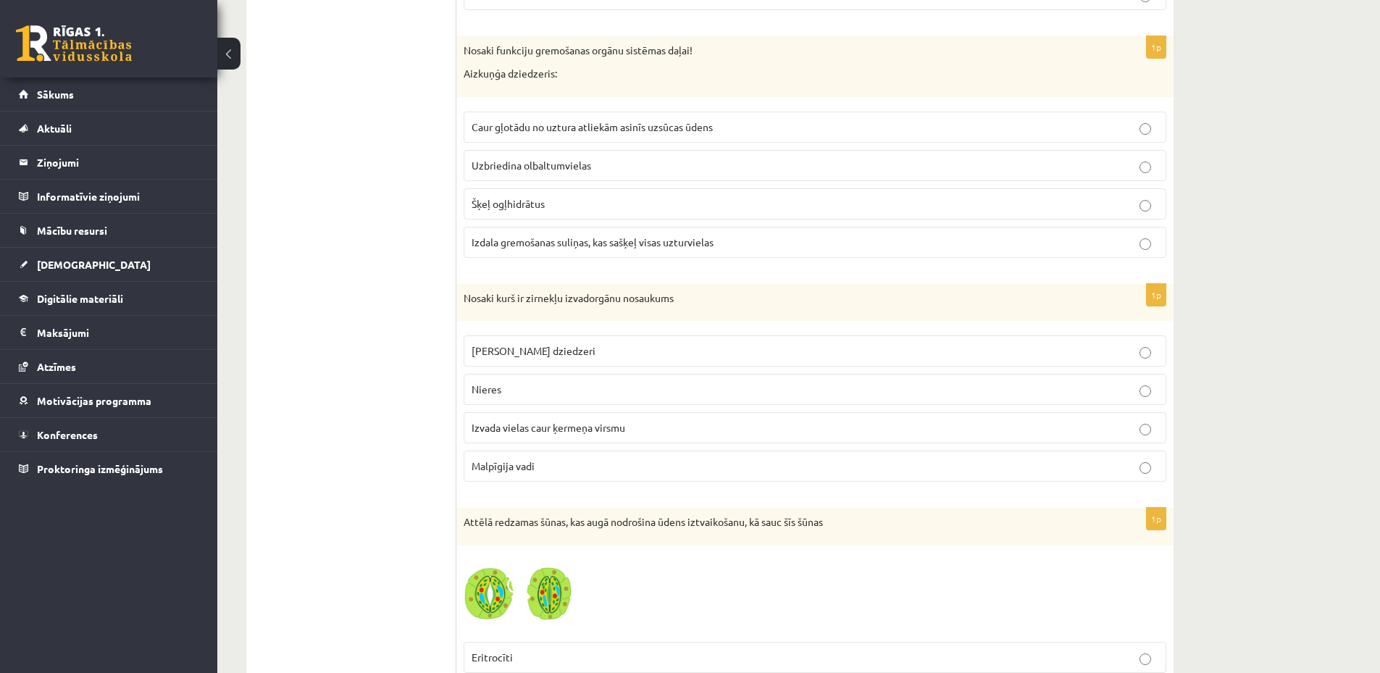
click at [581, 206] on p "Šķeļ ogļhidrātus" at bounding box center [815, 203] width 687 height 15
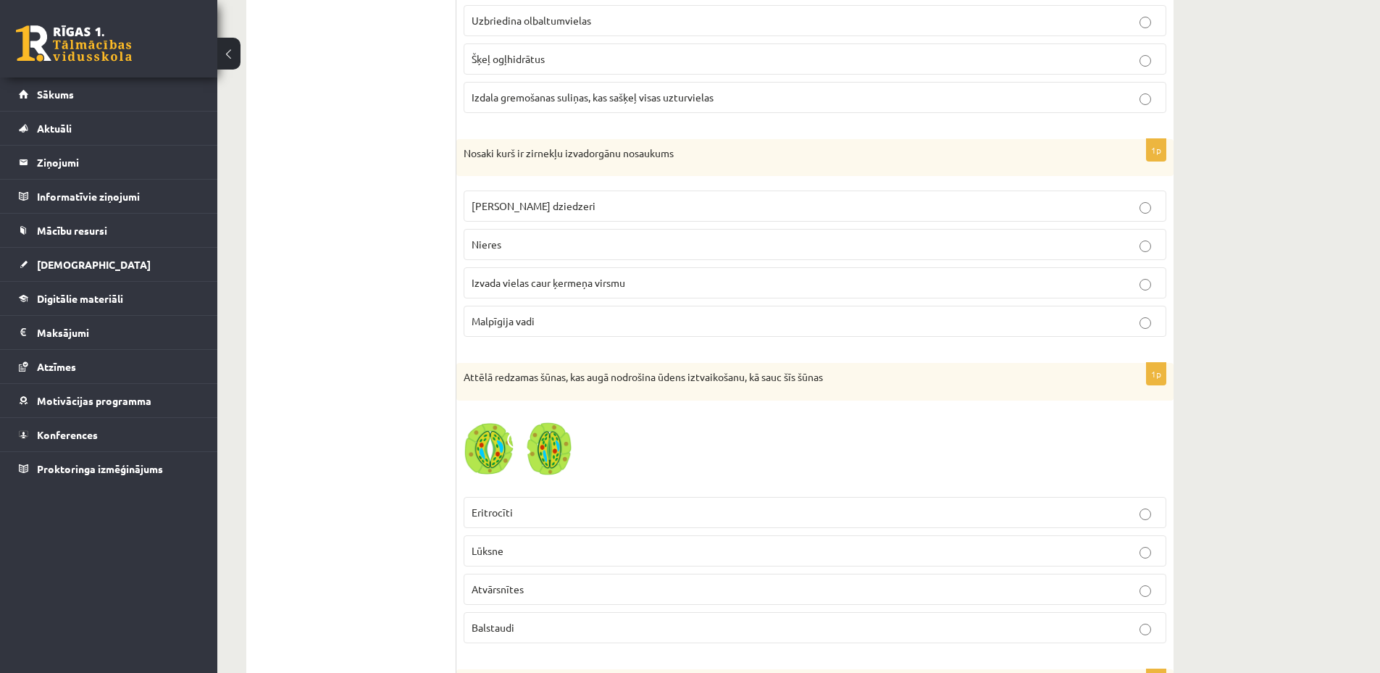
click at [626, 97] on span "Izdala gremošanas suliņas, kas sašķeļ visas uzturvielas" at bounding box center [593, 97] width 242 height 13
click at [570, 292] on label "Izvada vielas caur ķermeņa virsmu" at bounding box center [815, 282] width 703 height 31
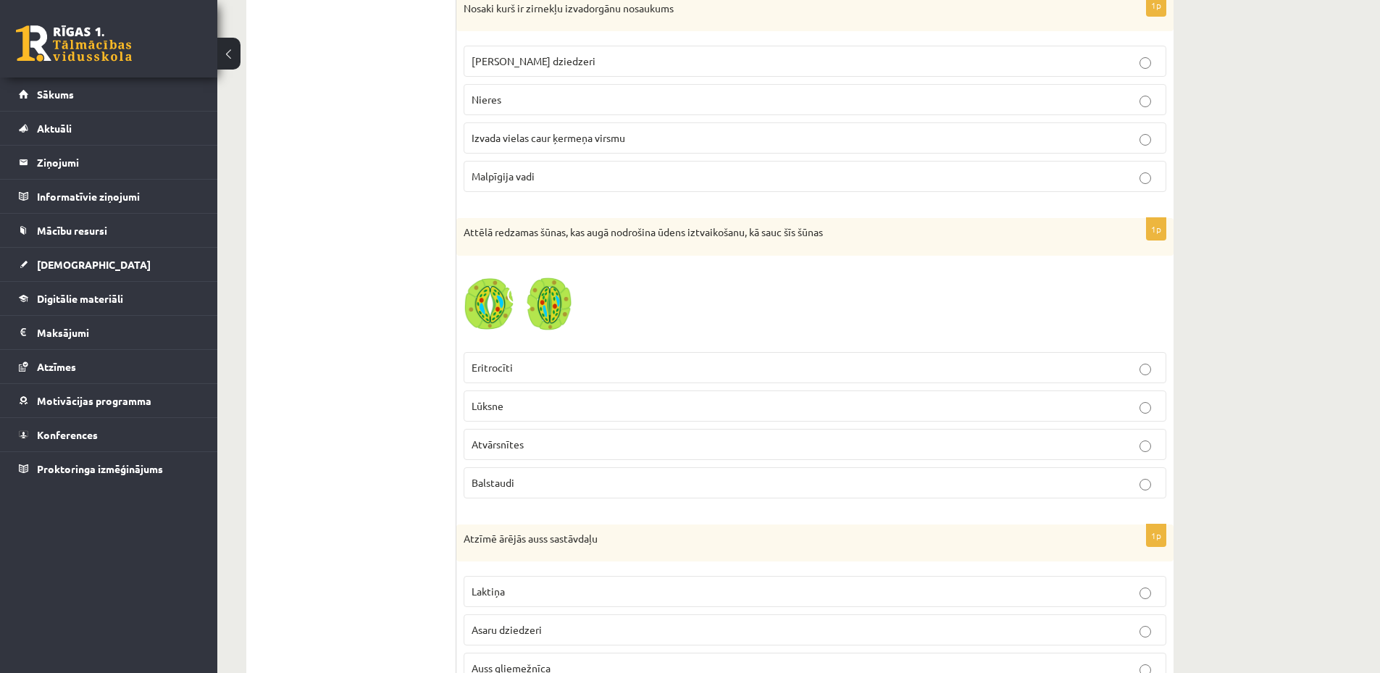
click at [612, 373] on p "Eritrocīti" at bounding box center [815, 367] width 687 height 15
click at [567, 443] on p "Atvārsnītes" at bounding box center [815, 444] width 687 height 15
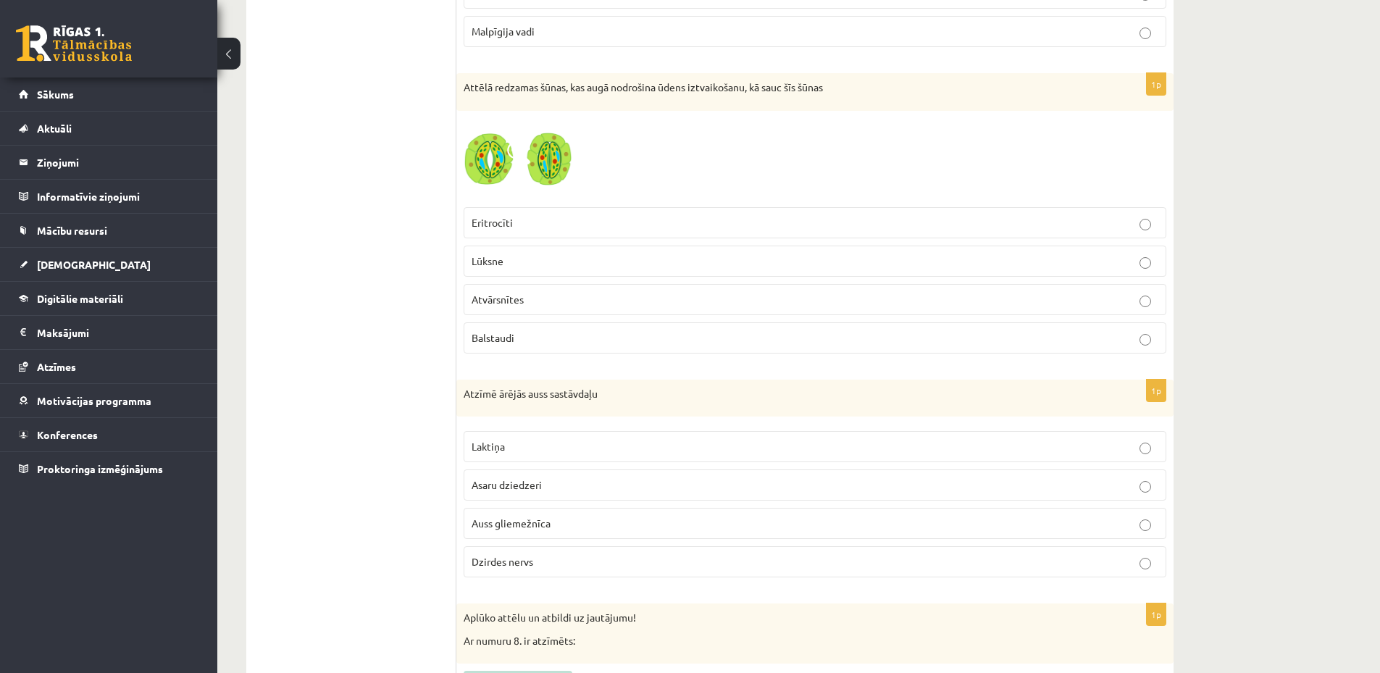
scroll to position [3333, 0]
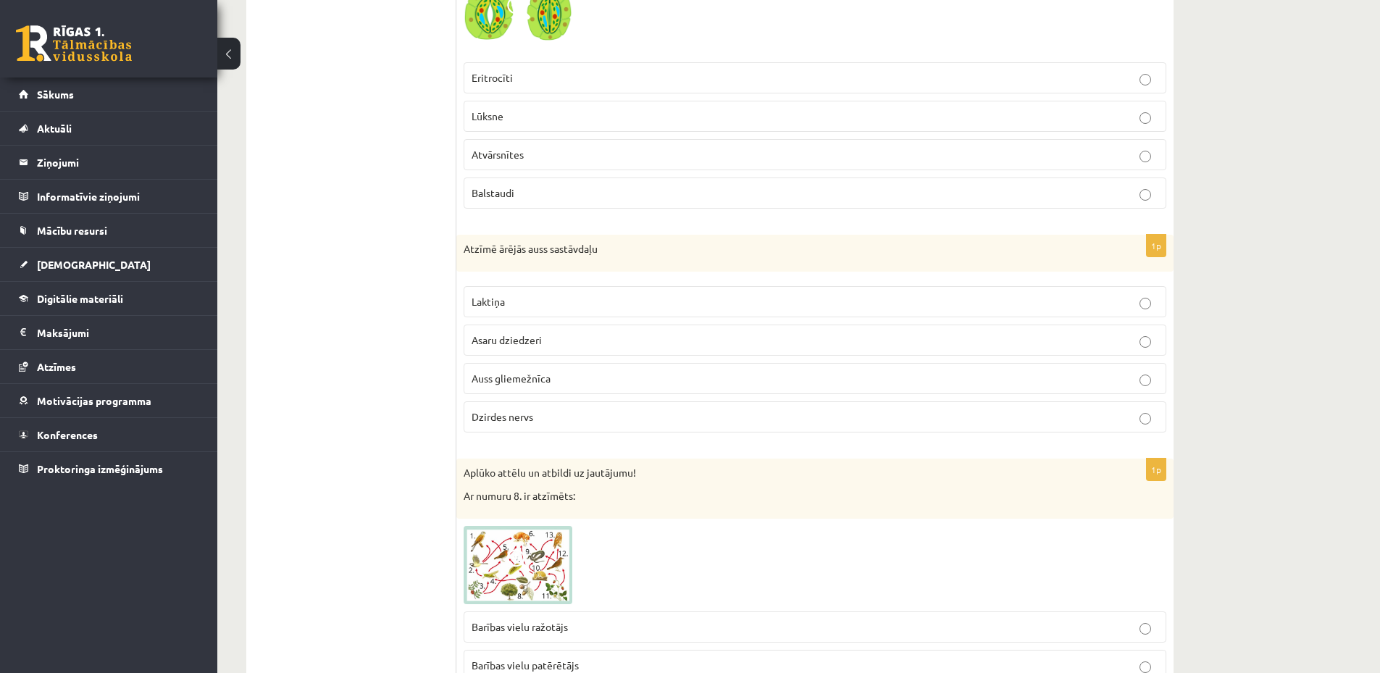
click at [570, 372] on p "Auss gliemežnīca" at bounding box center [815, 378] width 687 height 15
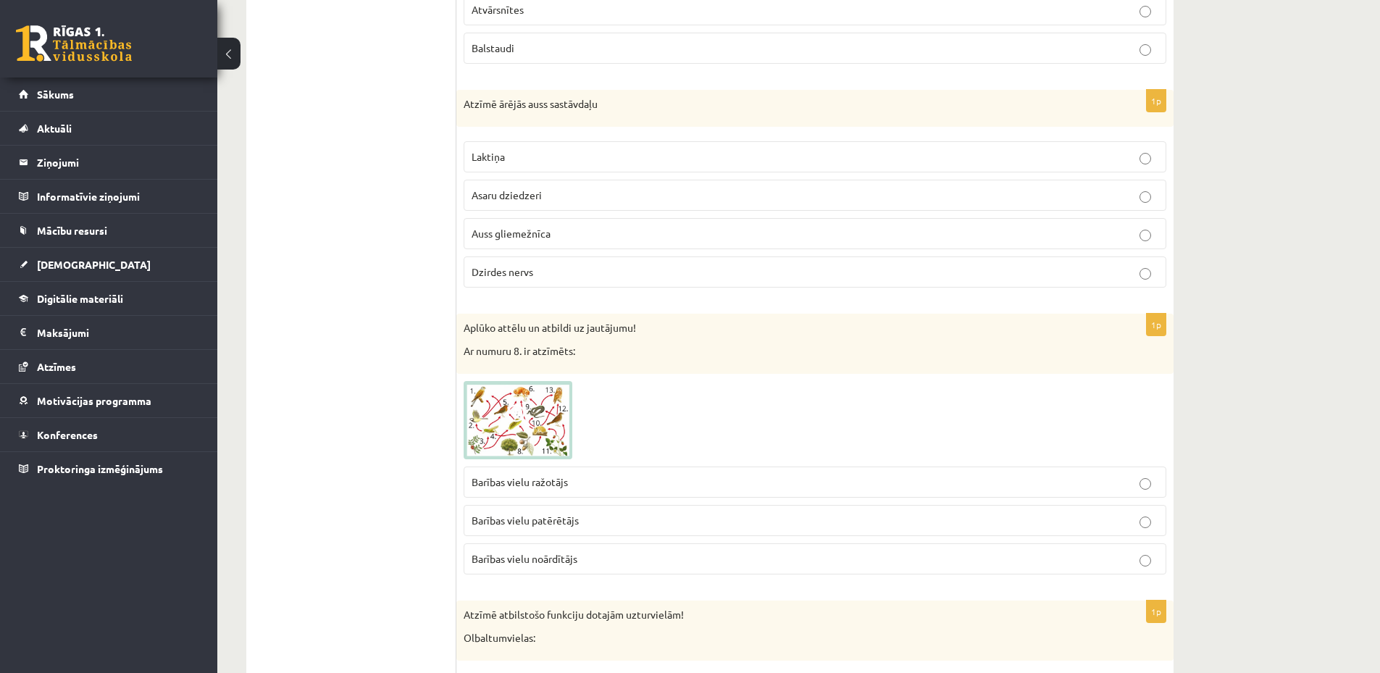
scroll to position [3623, 0]
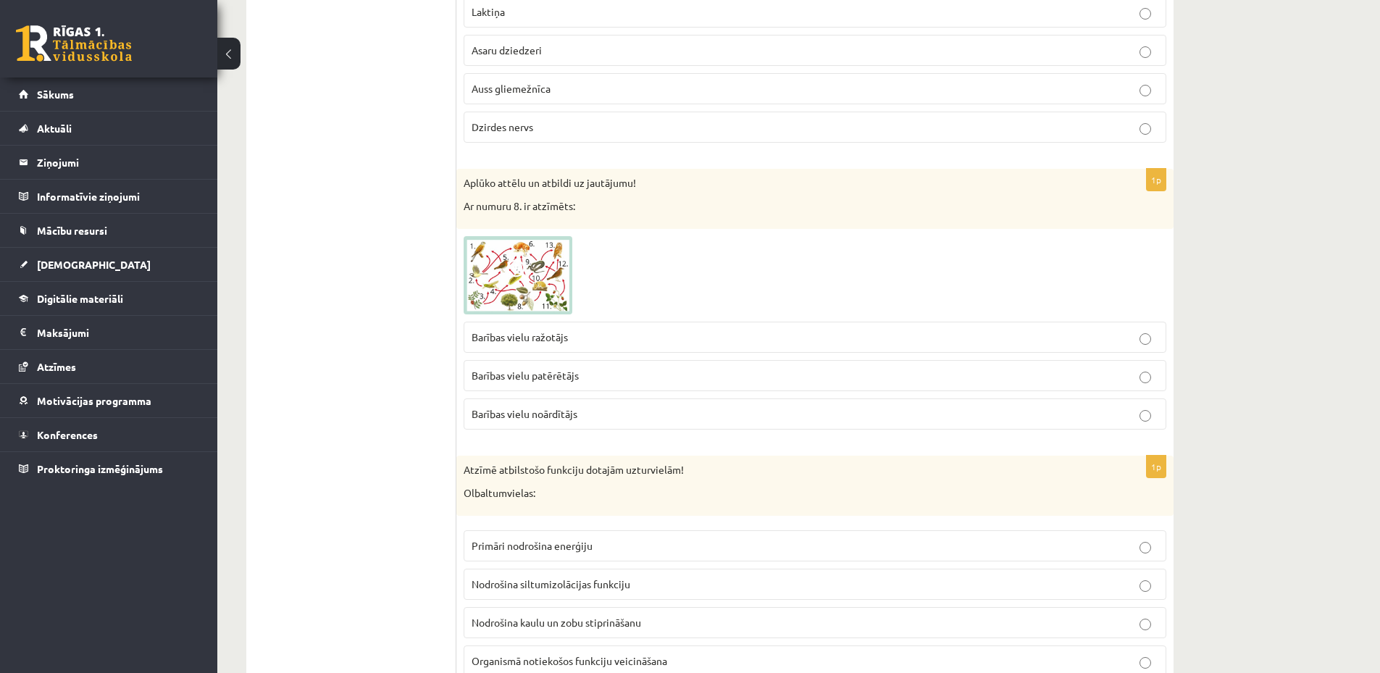
click at [519, 275] on span at bounding box center [518, 270] width 23 height 23
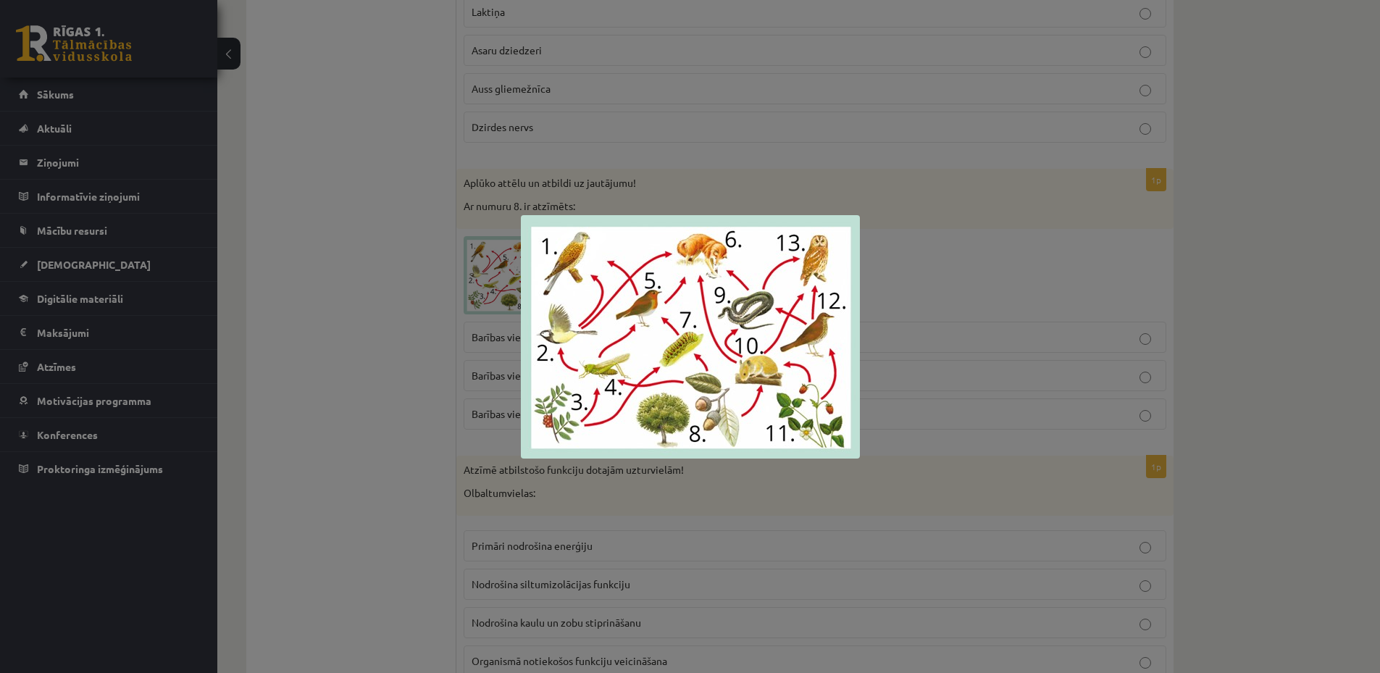
click at [302, 370] on div at bounding box center [690, 336] width 1380 height 673
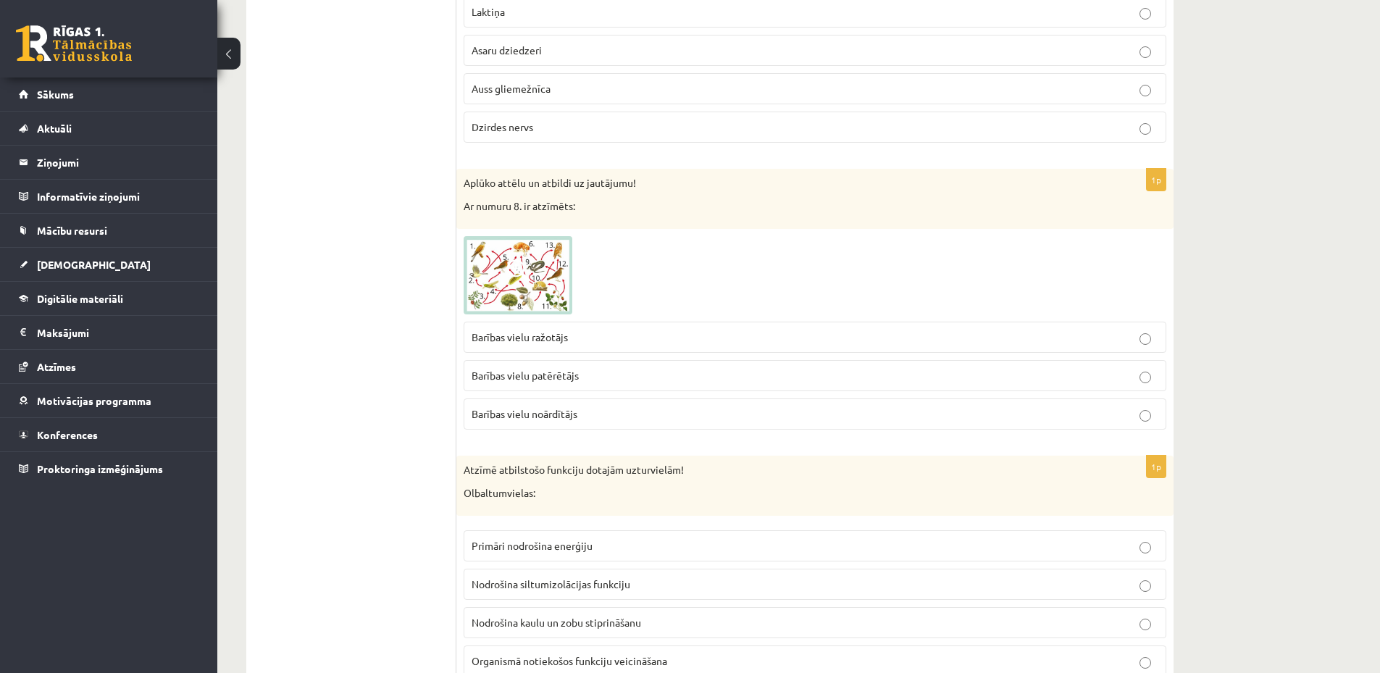
click at [519, 278] on span at bounding box center [518, 270] width 23 height 23
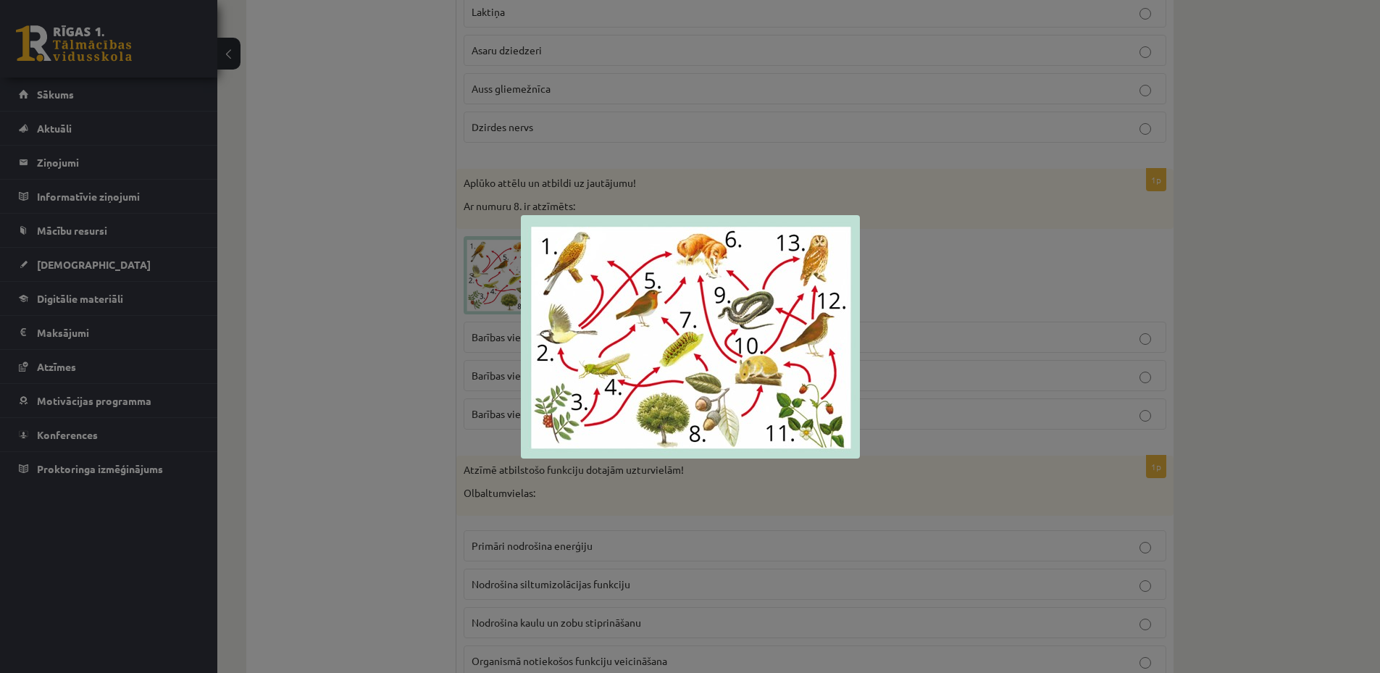
click at [398, 333] on div at bounding box center [690, 336] width 1380 height 673
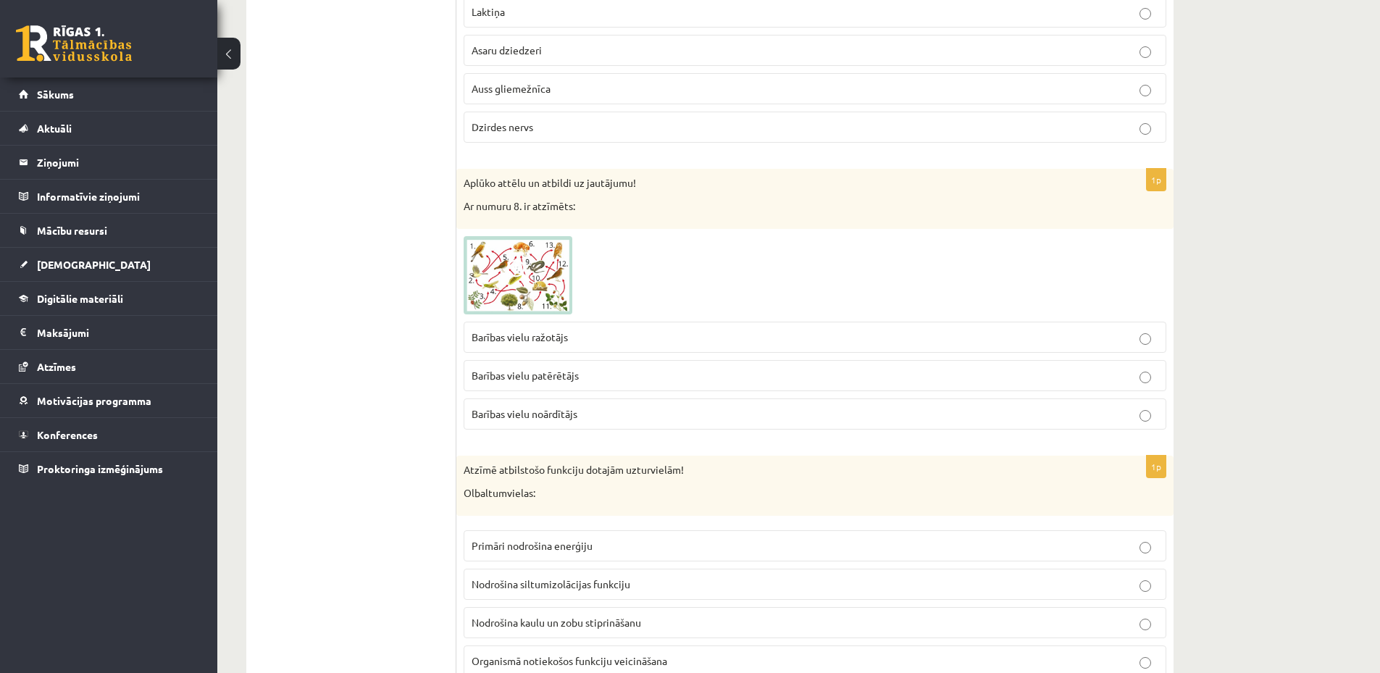
click at [577, 338] on p "Barības vielu ražotājs" at bounding box center [815, 337] width 687 height 15
click at [525, 282] on span at bounding box center [518, 270] width 23 height 23
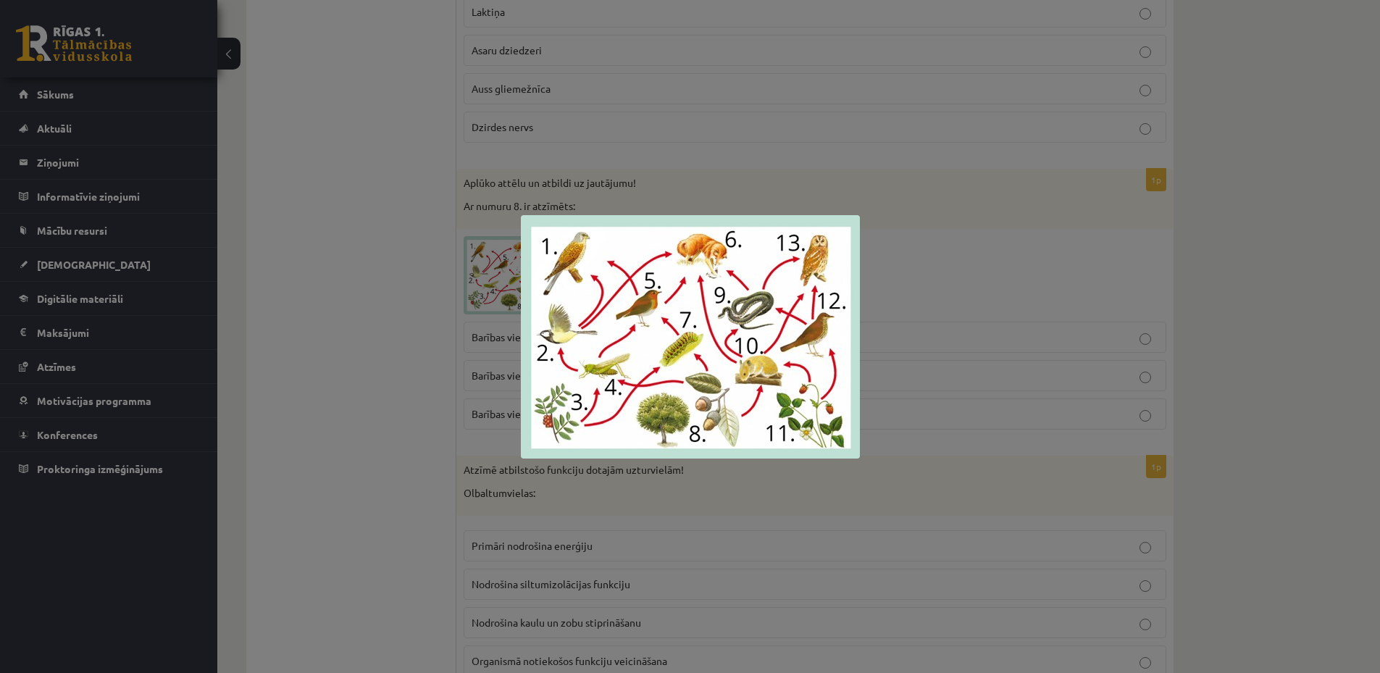
click at [393, 371] on div at bounding box center [690, 336] width 1380 height 673
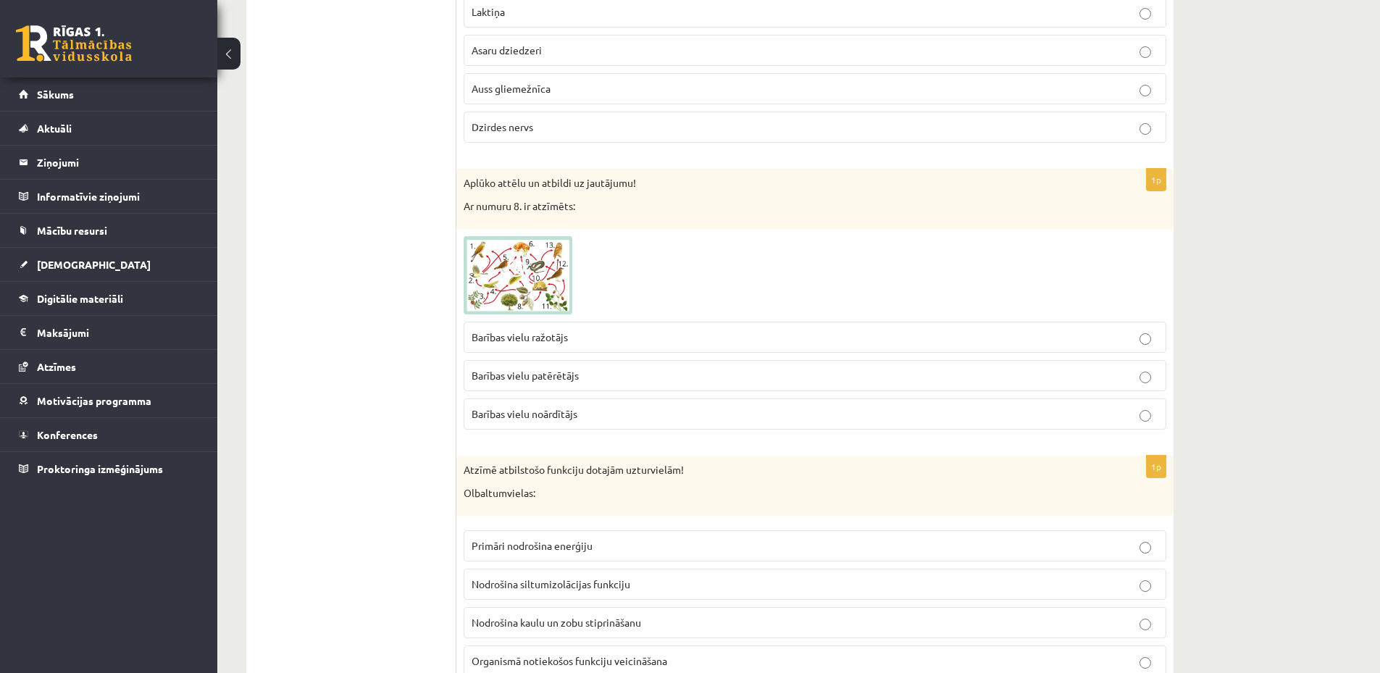
click at [526, 284] on img at bounding box center [518, 275] width 109 height 78
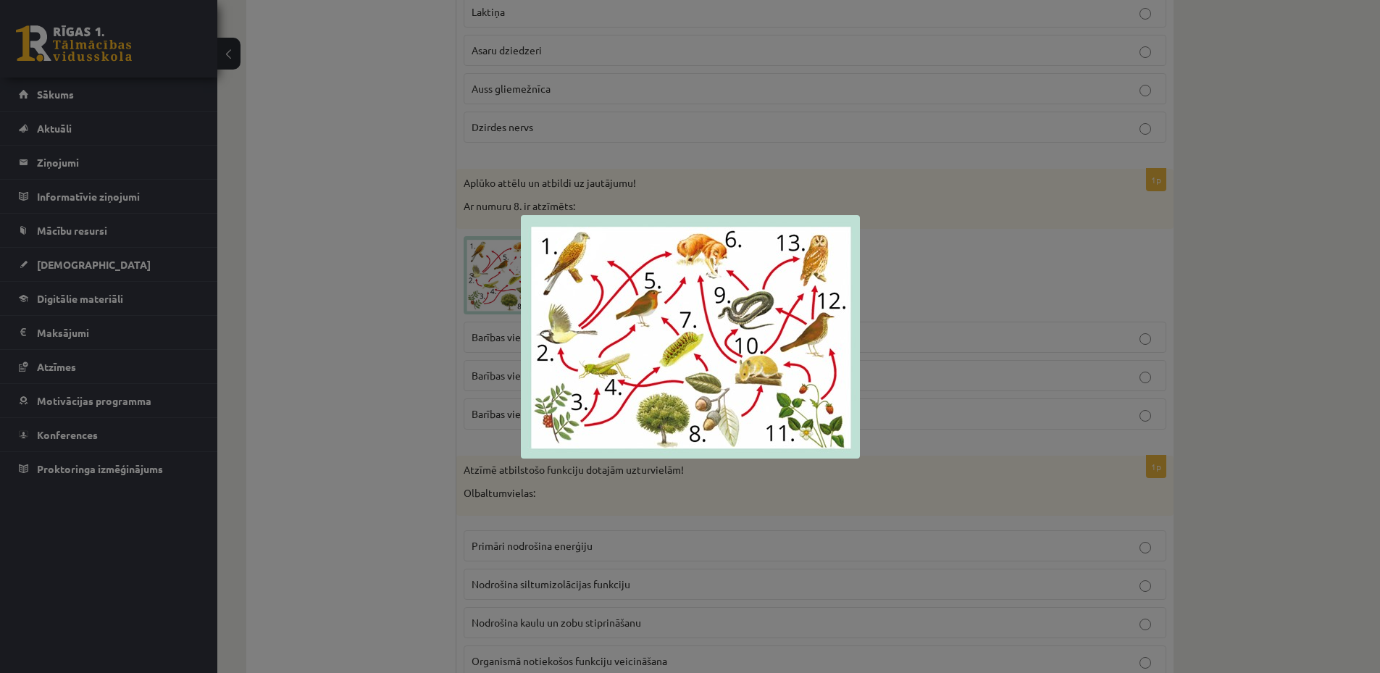
click at [427, 312] on div at bounding box center [690, 336] width 1380 height 673
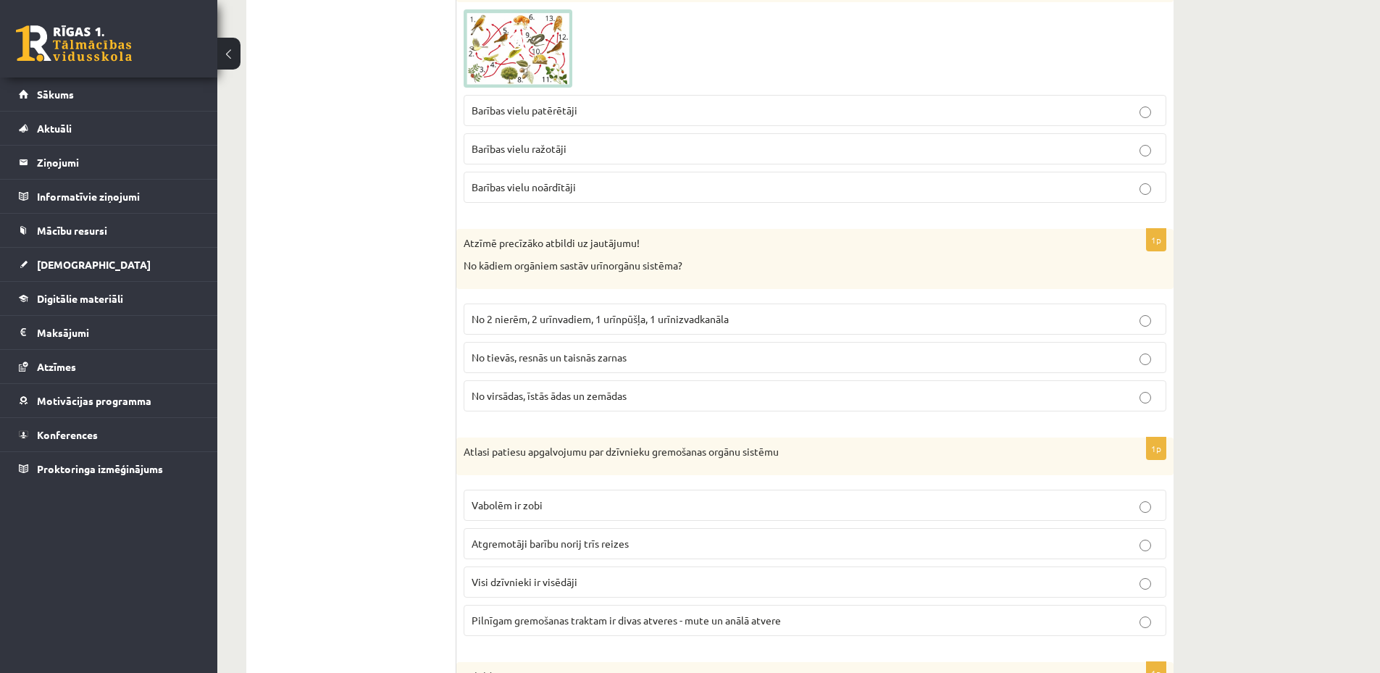
scroll to position [290, 0]
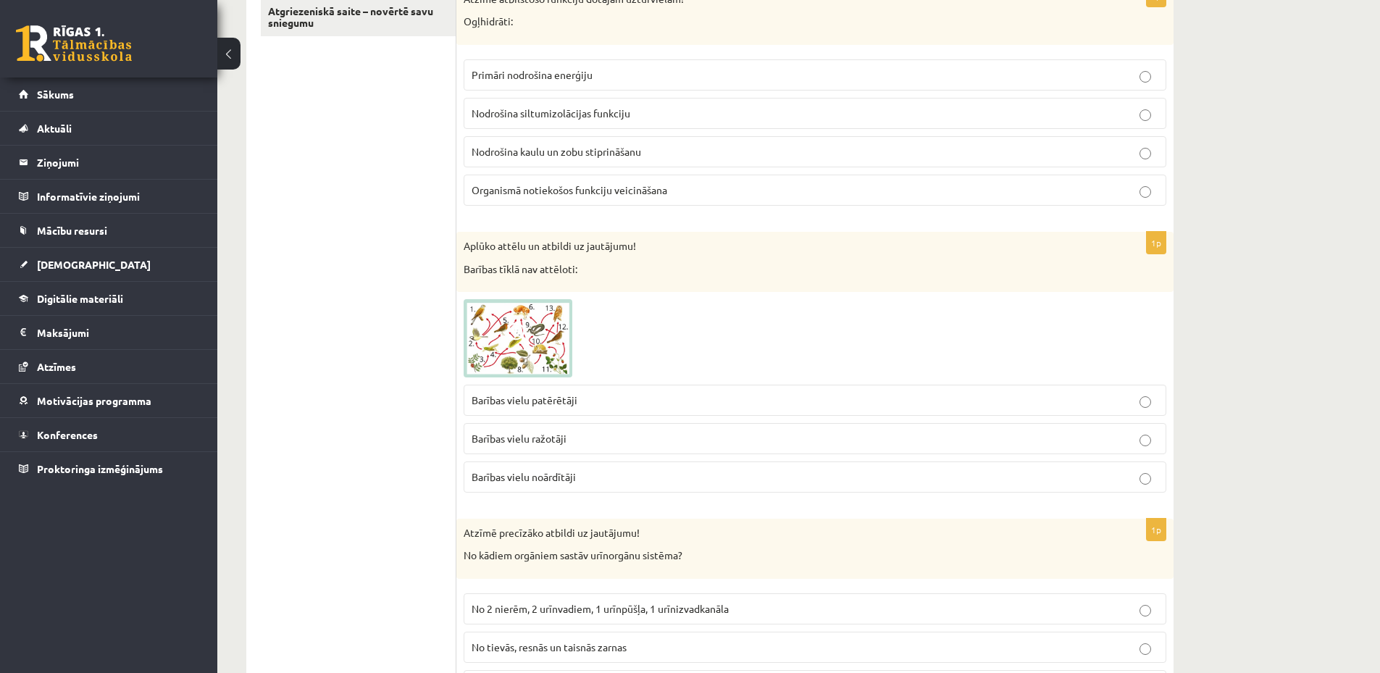
click at [517, 347] on img at bounding box center [518, 338] width 109 height 78
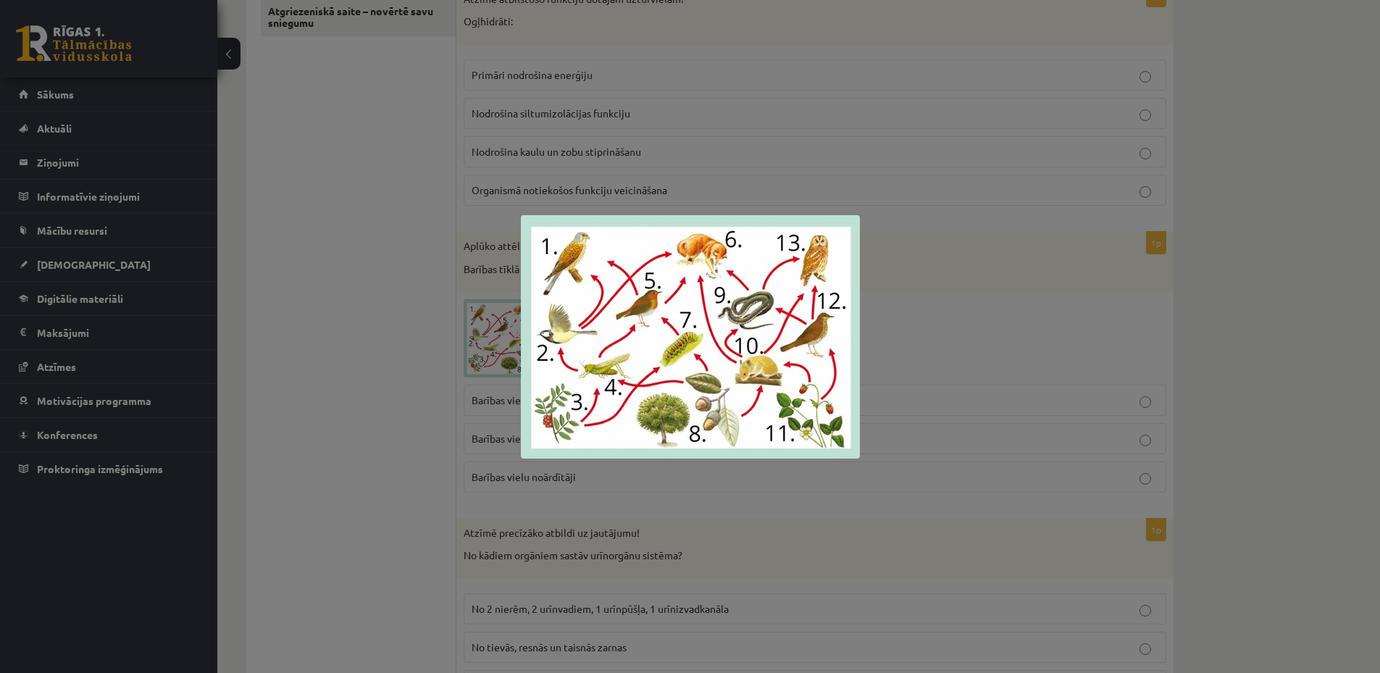
click at [362, 351] on div at bounding box center [690, 336] width 1380 height 673
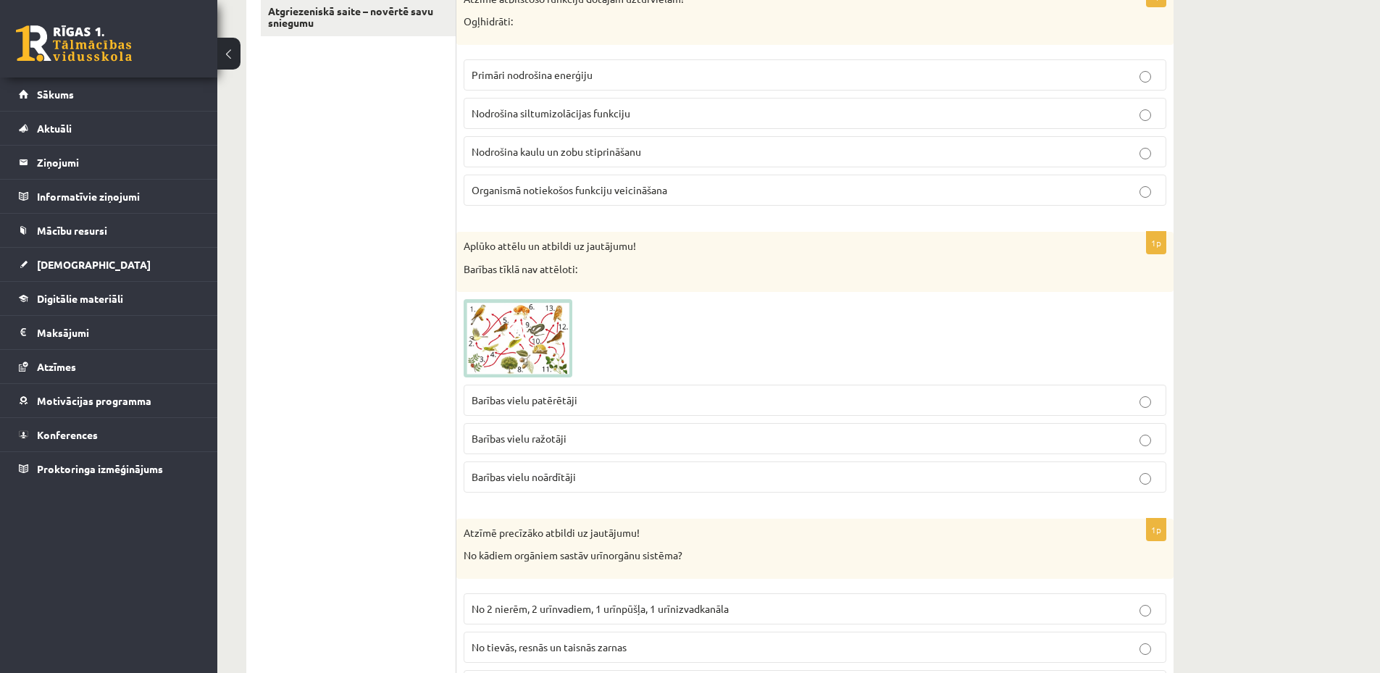
click at [533, 343] on img at bounding box center [518, 338] width 109 height 78
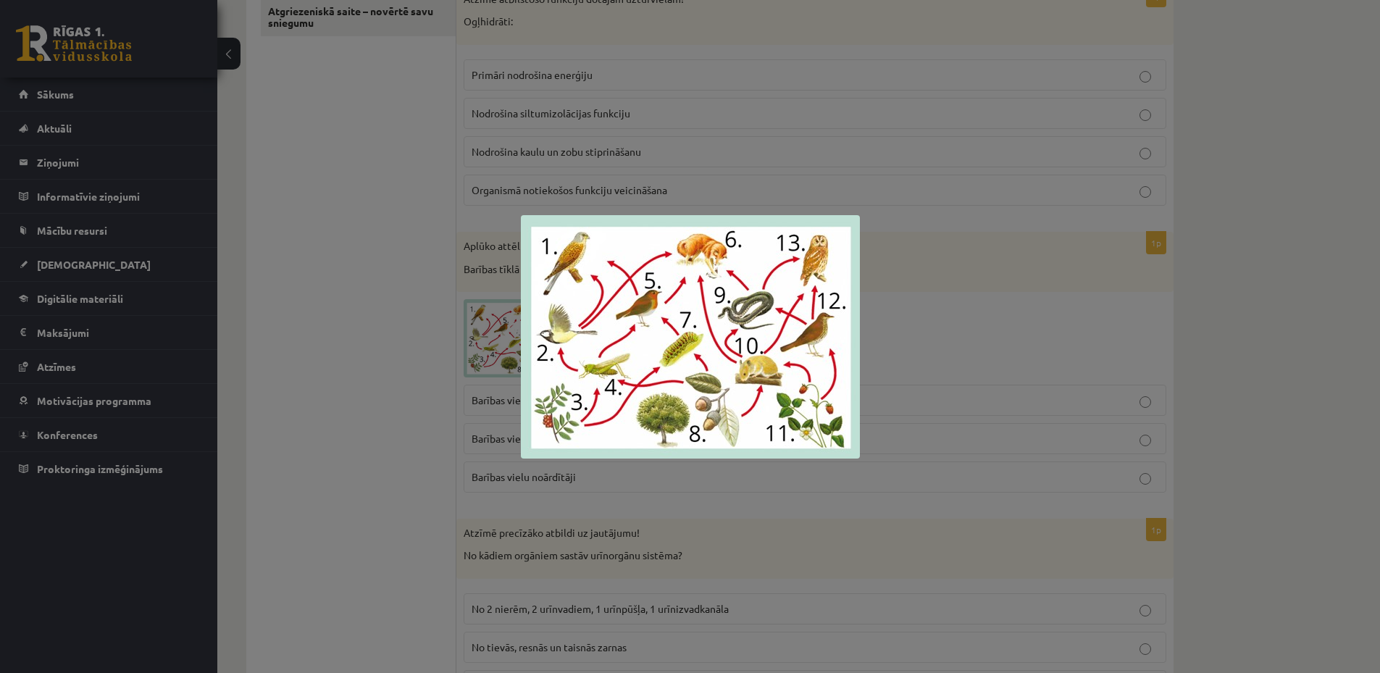
click at [410, 347] on div at bounding box center [690, 336] width 1380 height 673
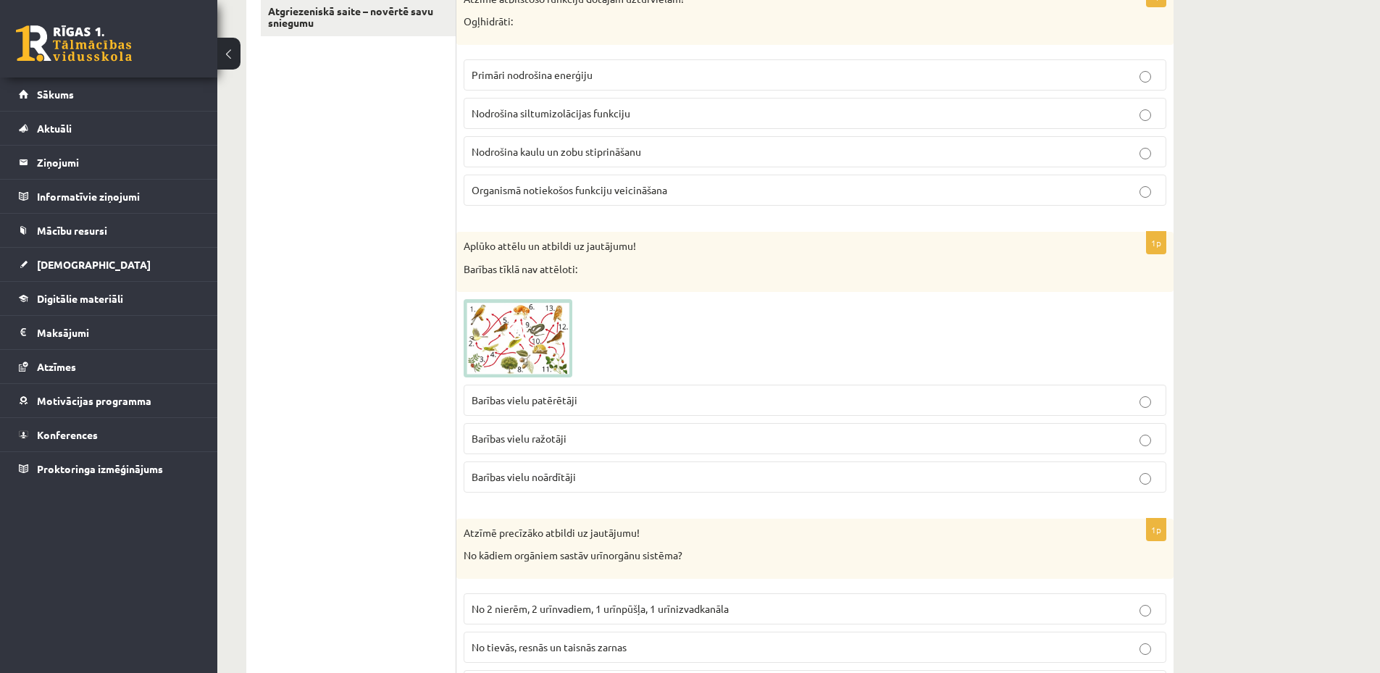
click at [488, 353] on img at bounding box center [518, 338] width 109 height 78
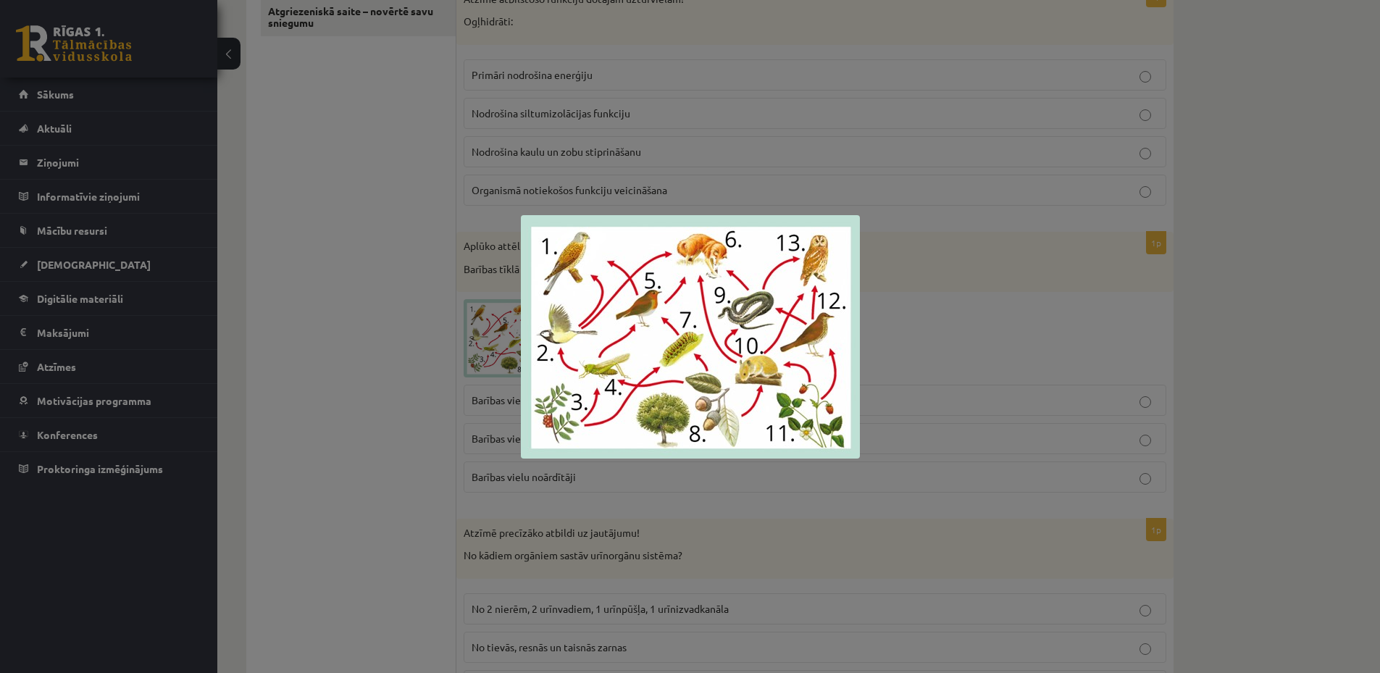
click at [406, 377] on div at bounding box center [690, 336] width 1380 height 673
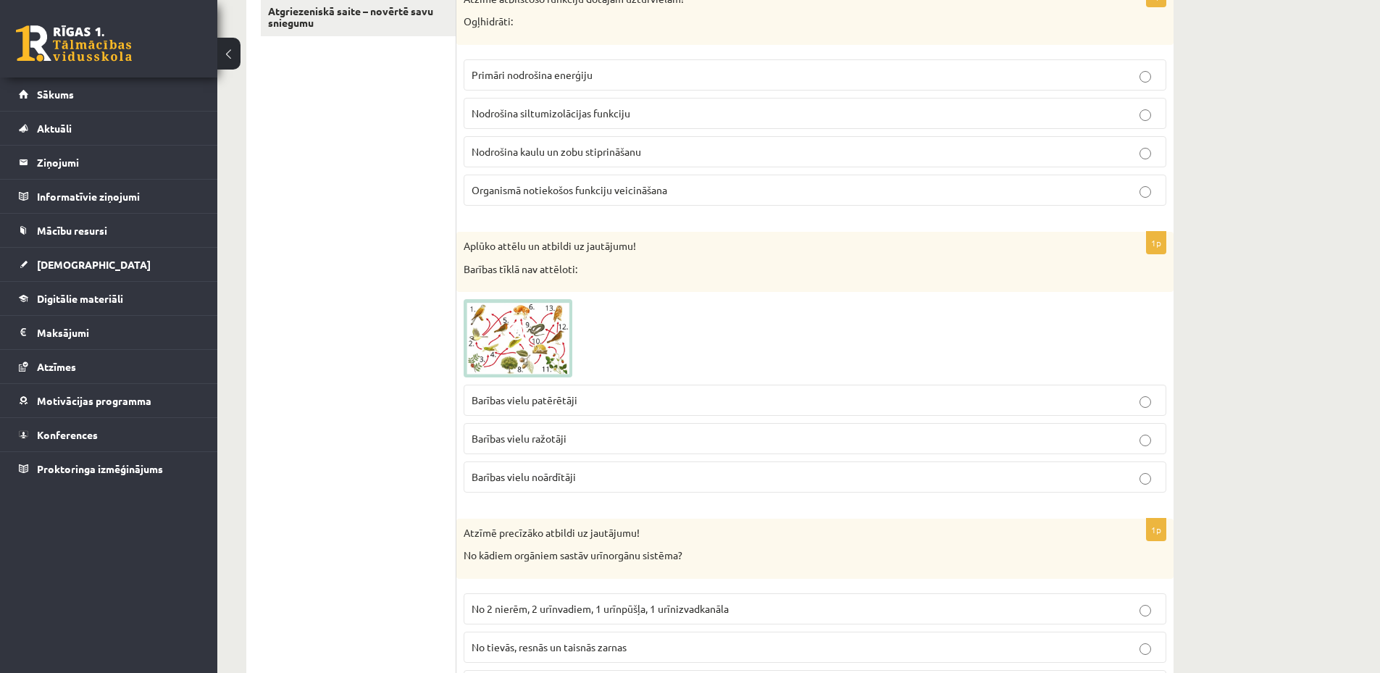
click at [585, 438] on p "Barības vielu ražotāji" at bounding box center [815, 438] width 687 height 15
click at [514, 317] on img at bounding box center [518, 338] width 109 height 78
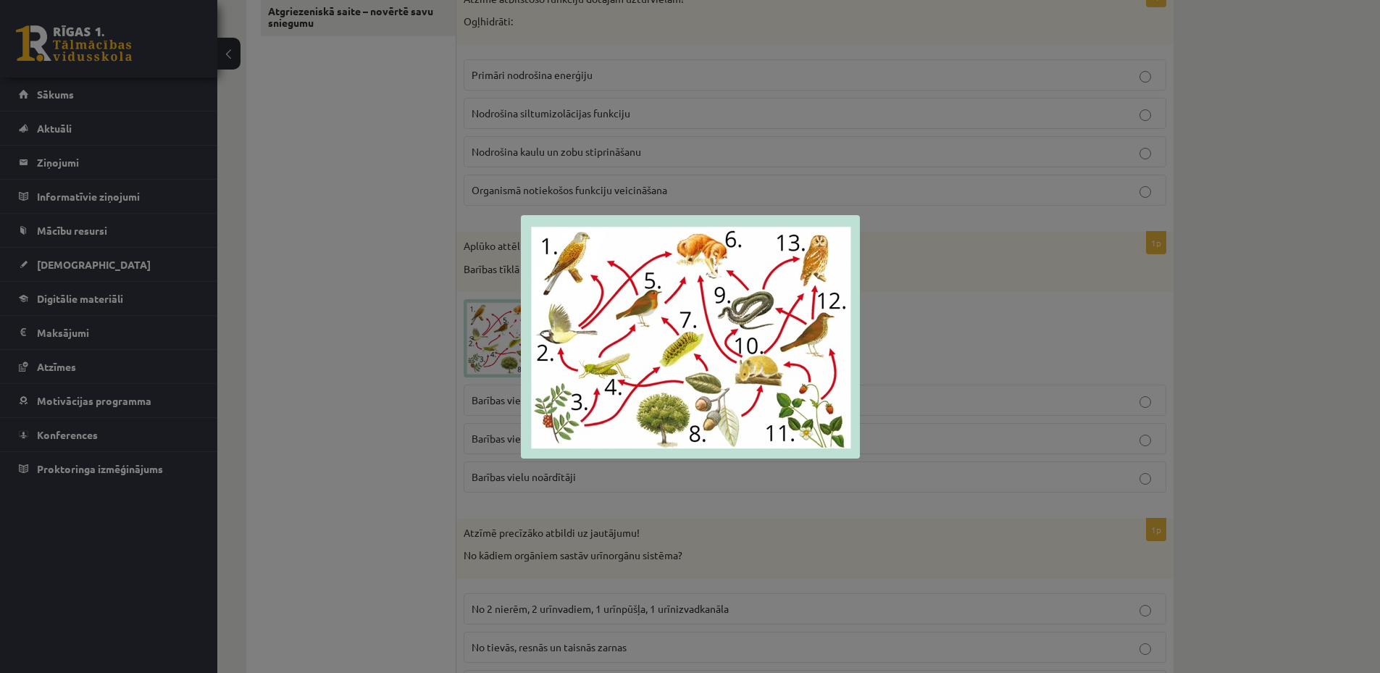
click at [398, 370] on div at bounding box center [690, 336] width 1380 height 673
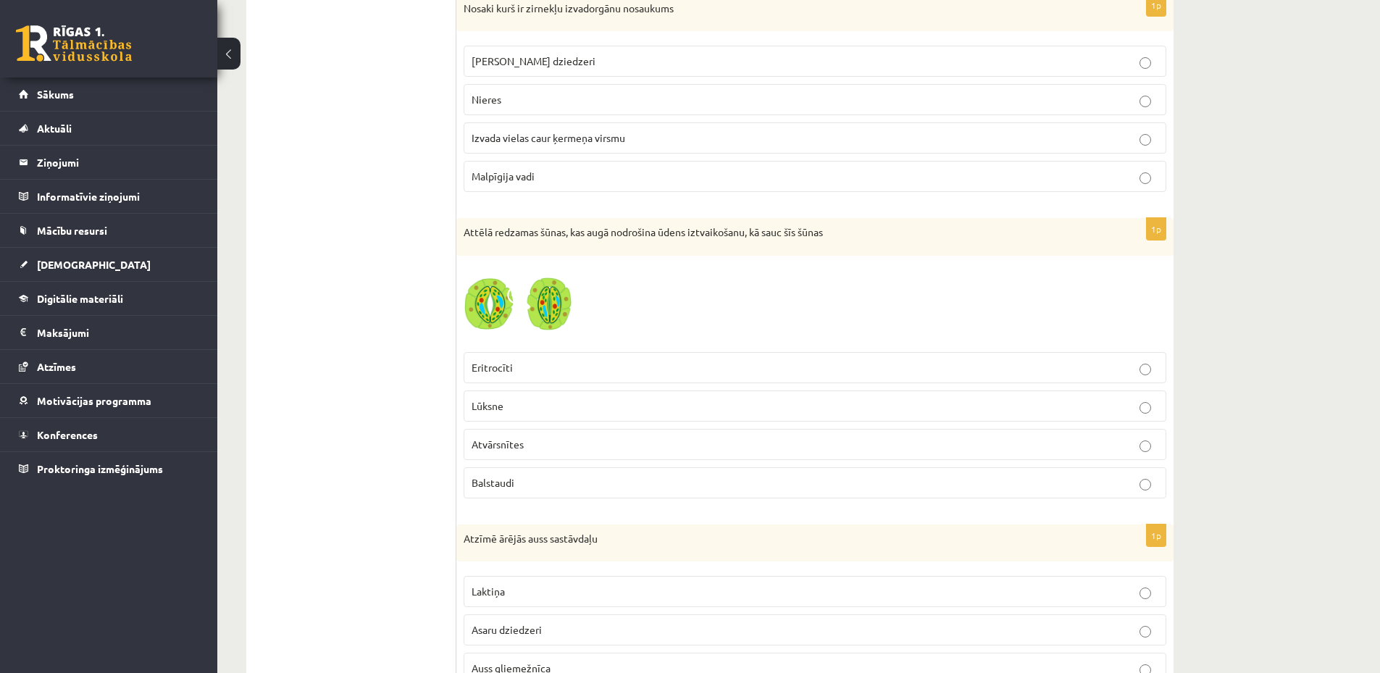
scroll to position [3623, 0]
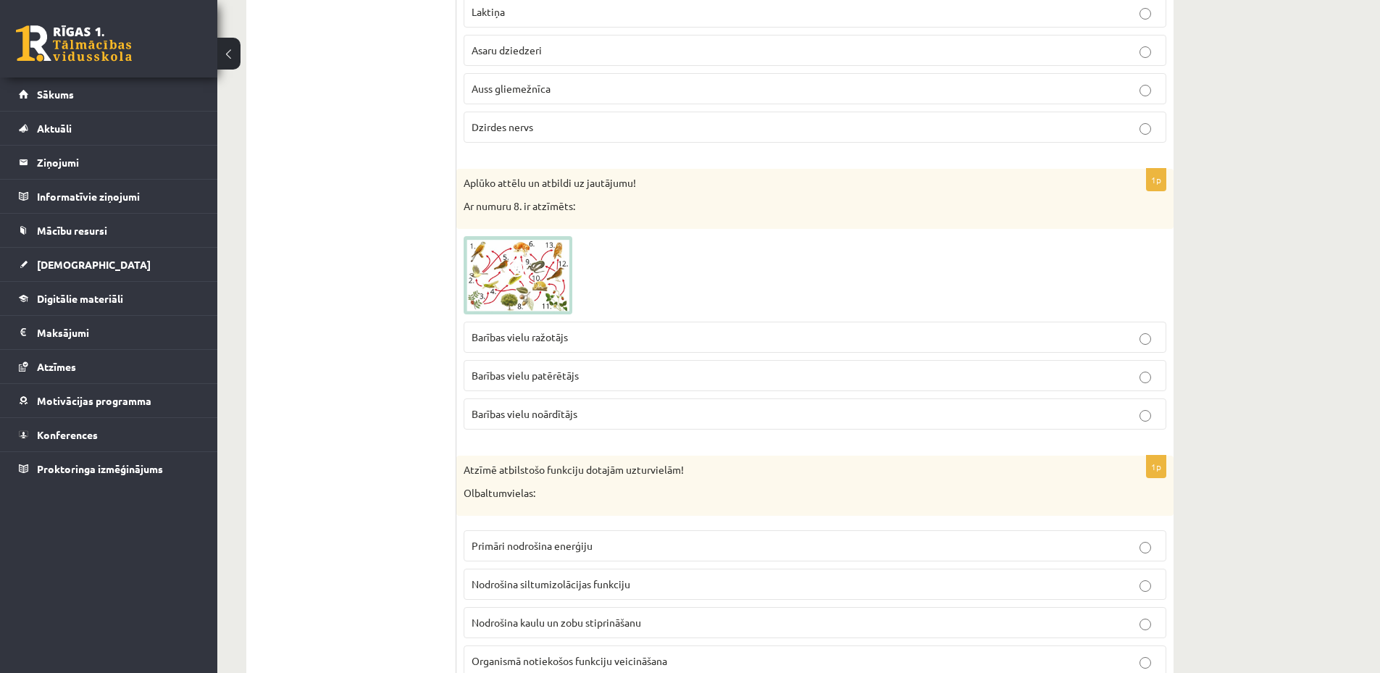
click at [508, 264] on span at bounding box center [518, 270] width 23 height 23
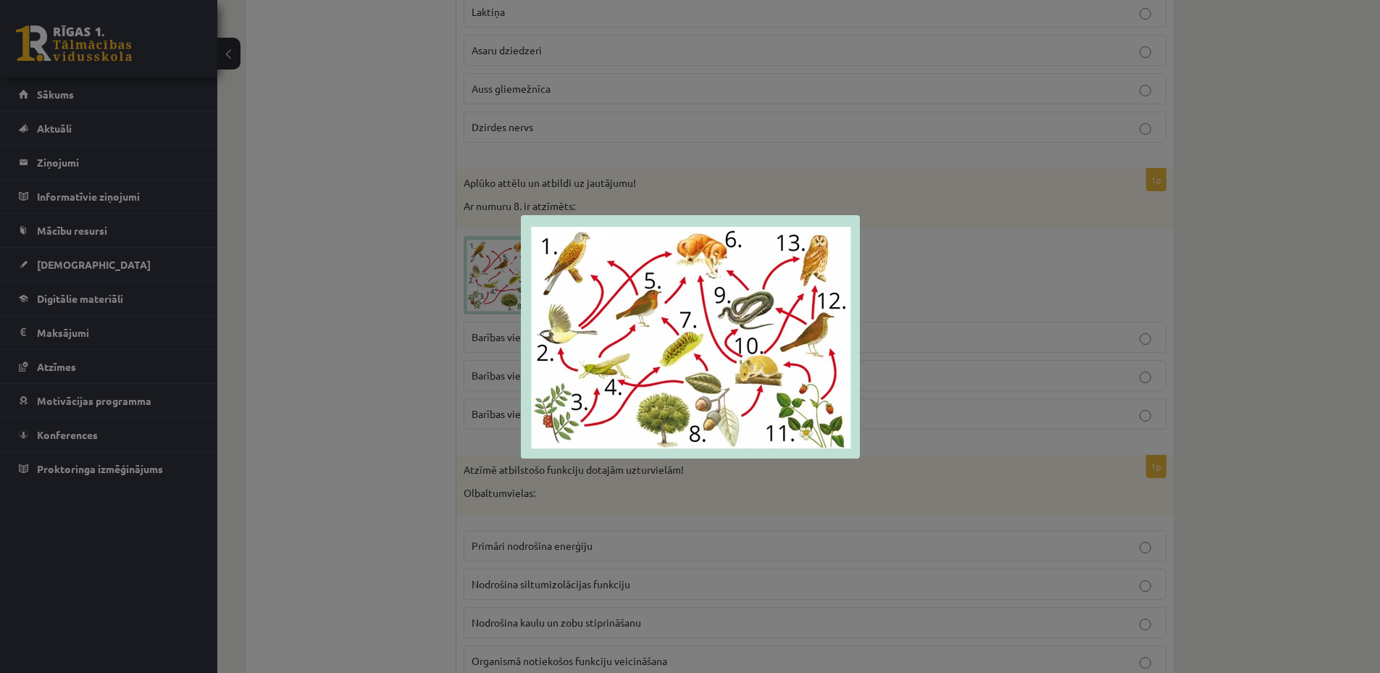
click at [383, 343] on div at bounding box center [690, 336] width 1380 height 673
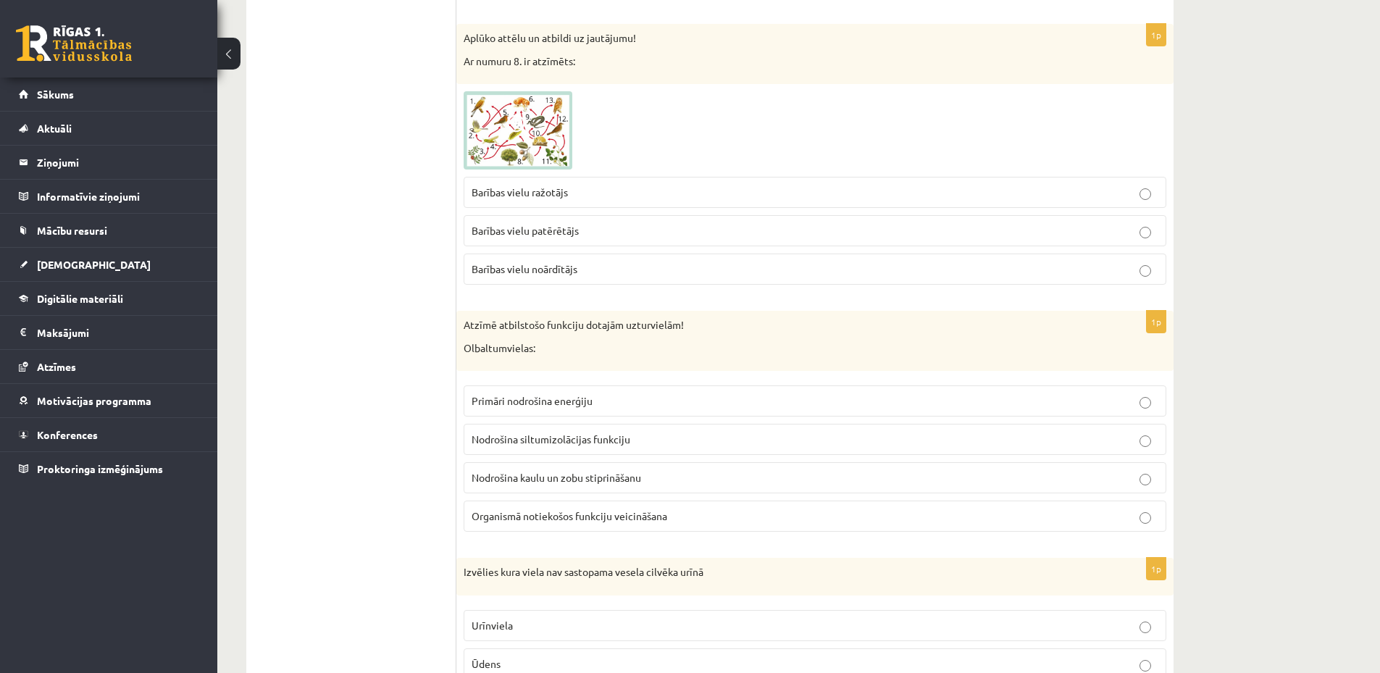
scroll to position [3913, 0]
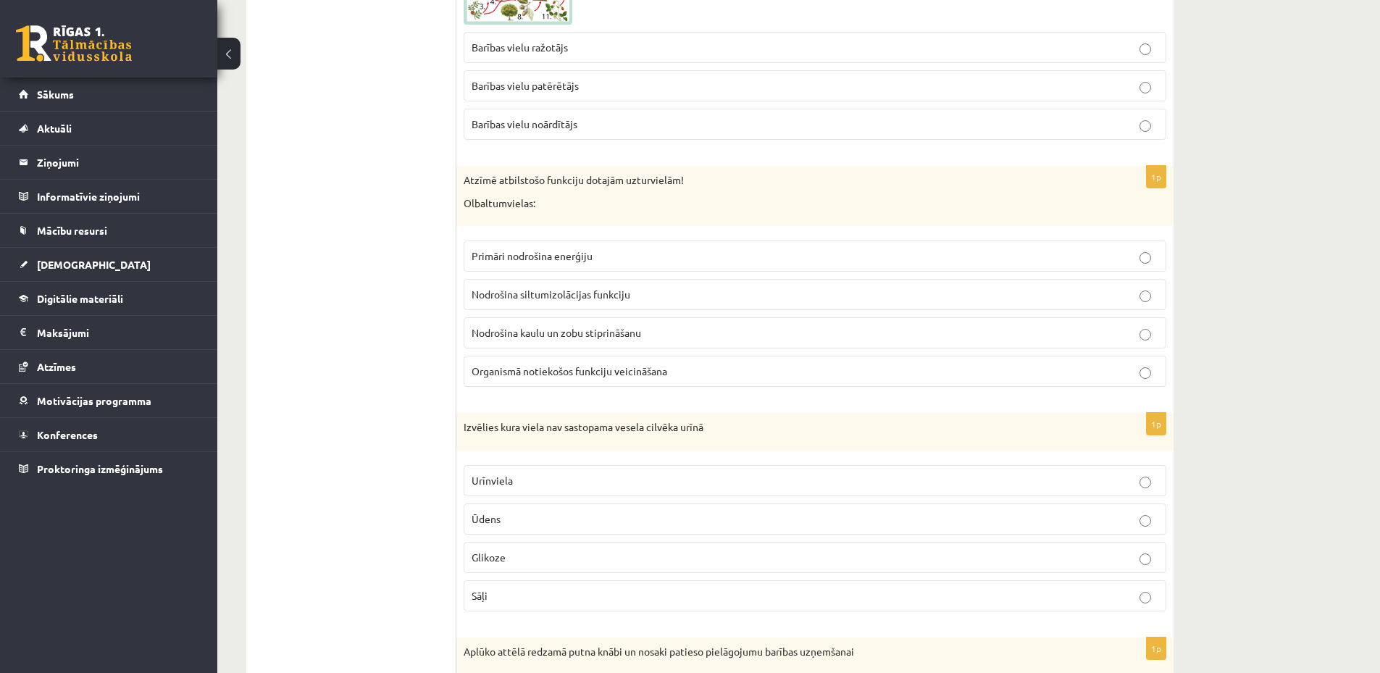
click at [589, 255] on span "Primāri nodrošina enerģiju" at bounding box center [532, 255] width 121 height 13
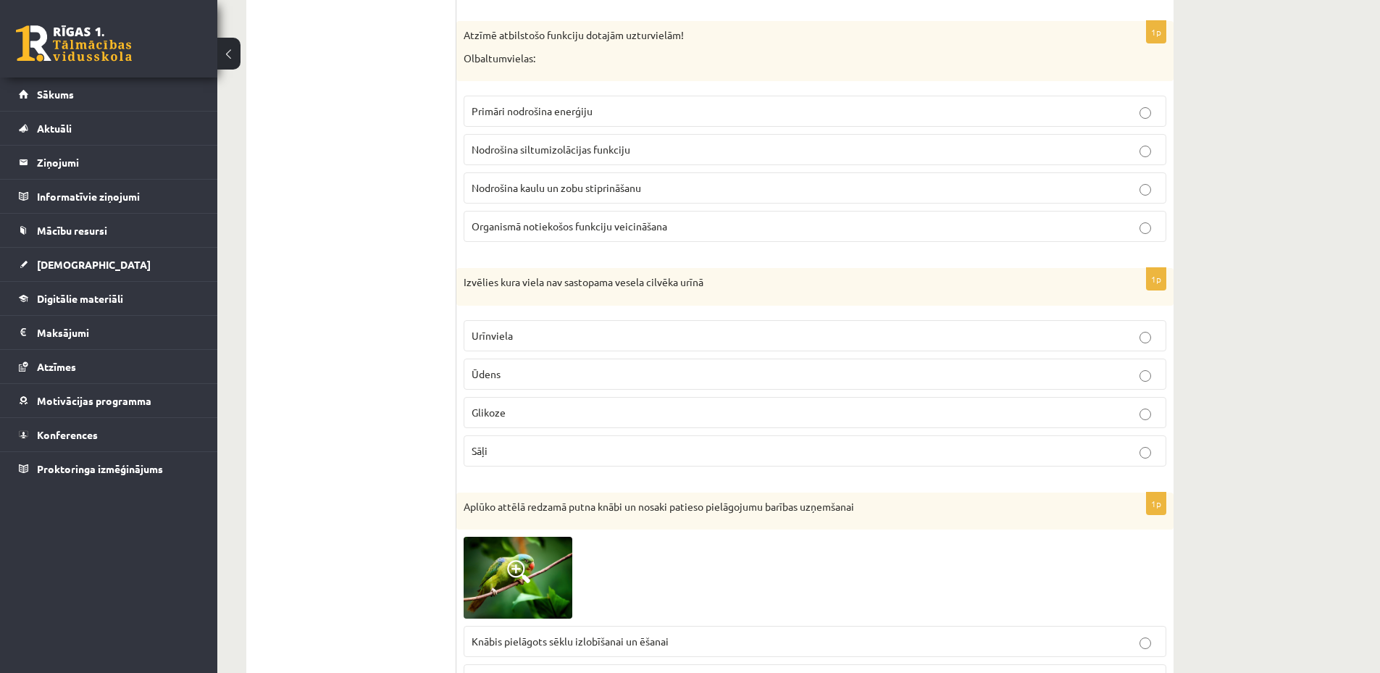
click at [534, 417] on p "Glikoze" at bounding box center [815, 412] width 687 height 15
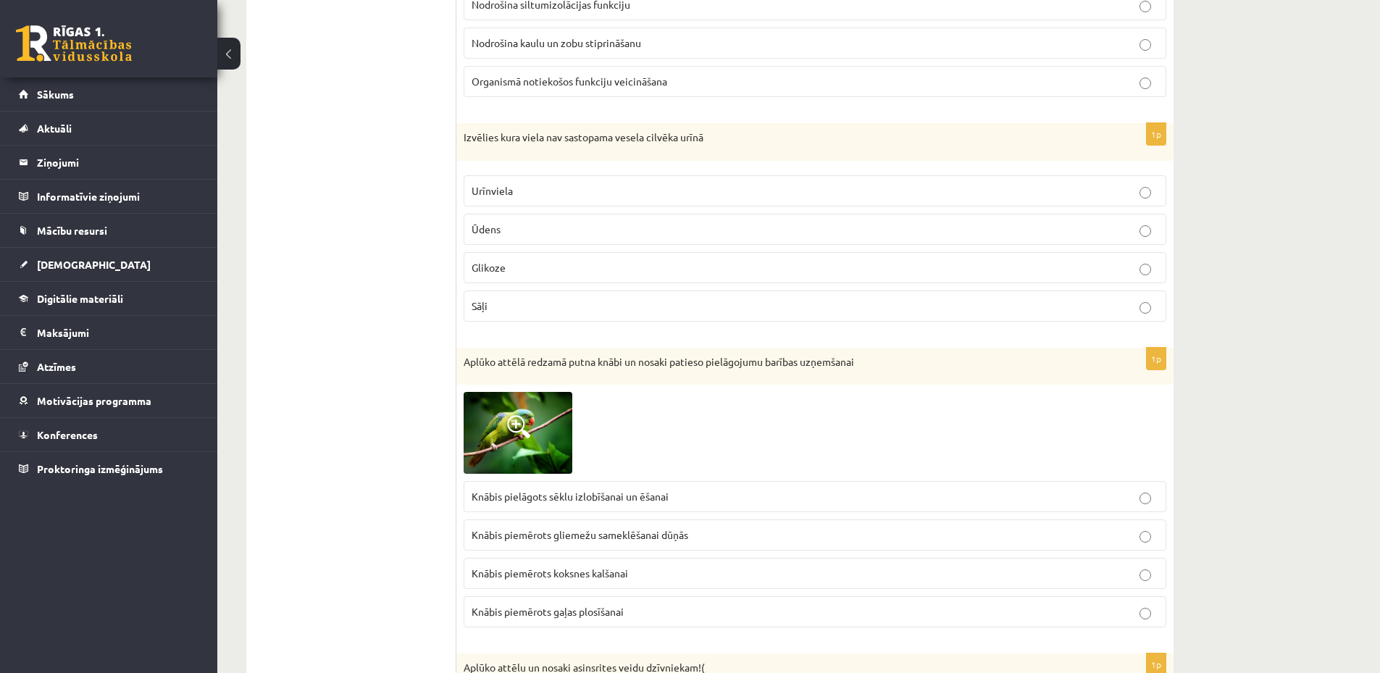
click at [540, 306] on p "Sāļi" at bounding box center [815, 306] width 687 height 15
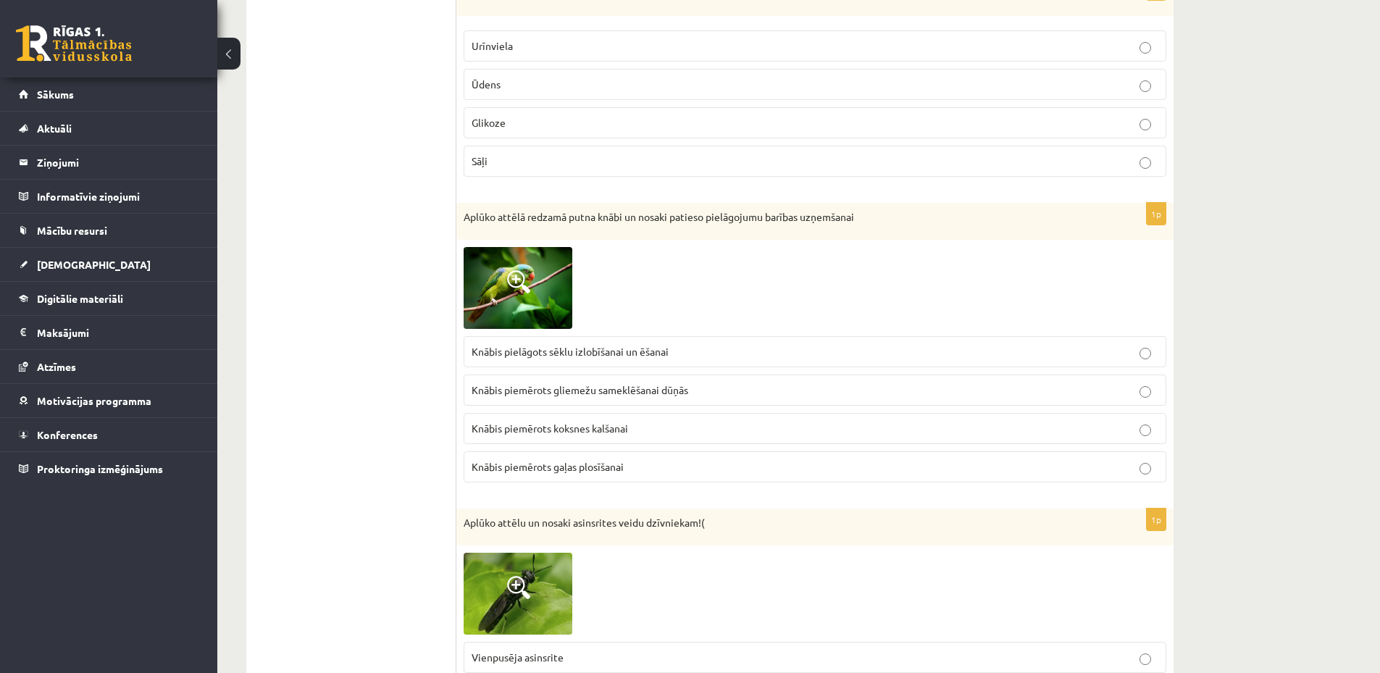
click at [502, 286] on img at bounding box center [518, 287] width 109 height 81
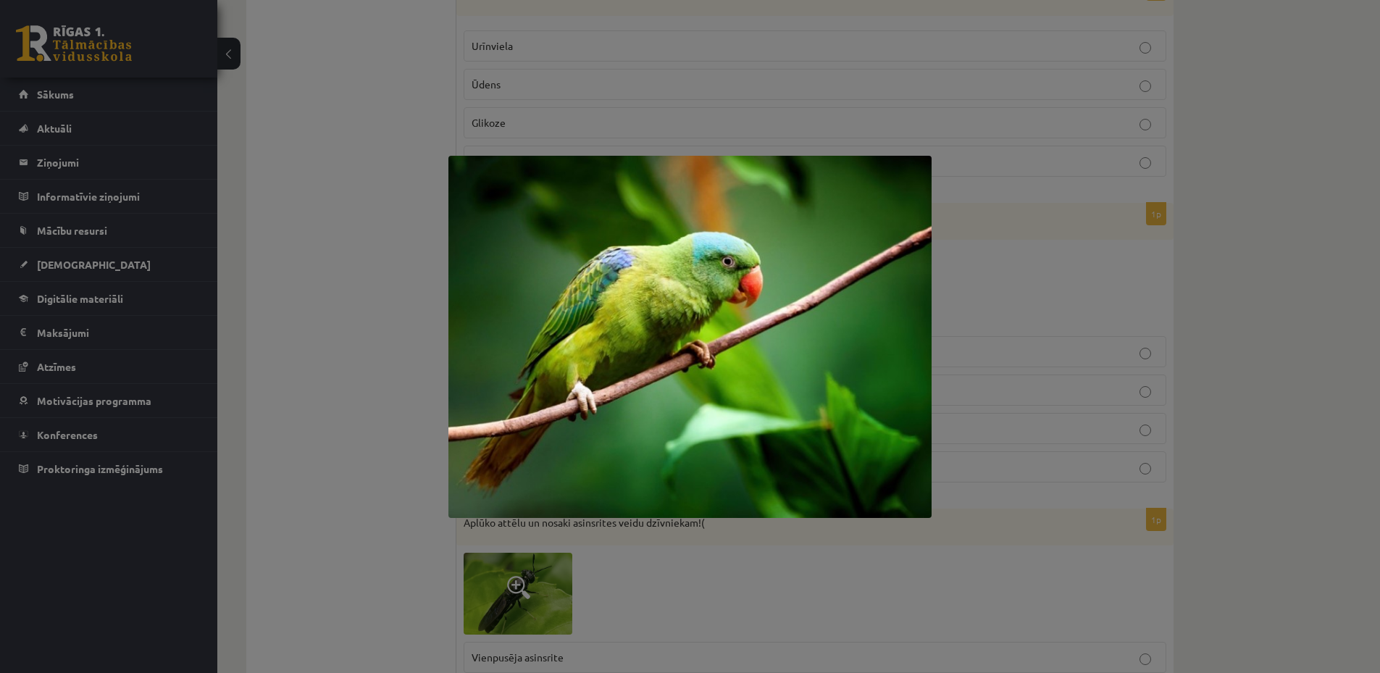
click at [383, 286] on div at bounding box center [690, 336] width 1380 height 673
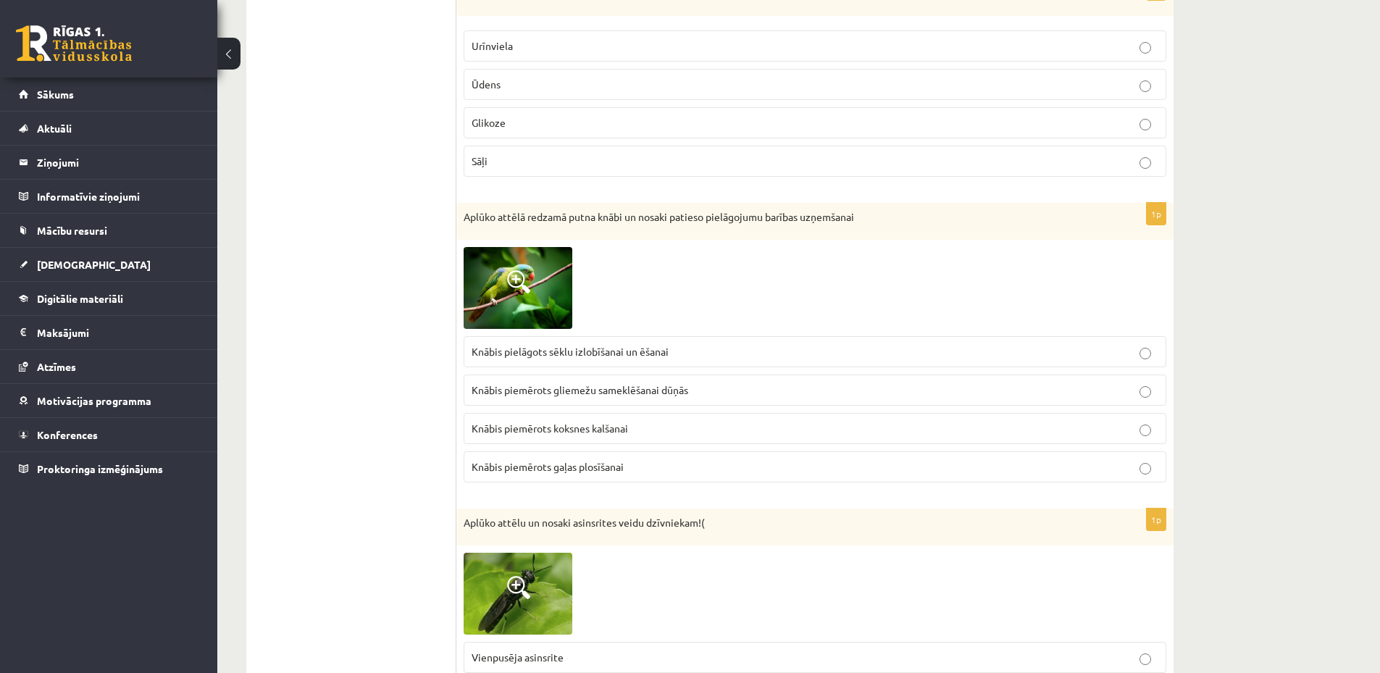
click at [580, 401] on label "Knābis piemērots gliemežu sameklēšanai dūņās" at bounding box center [815, 390] width 703 height 31
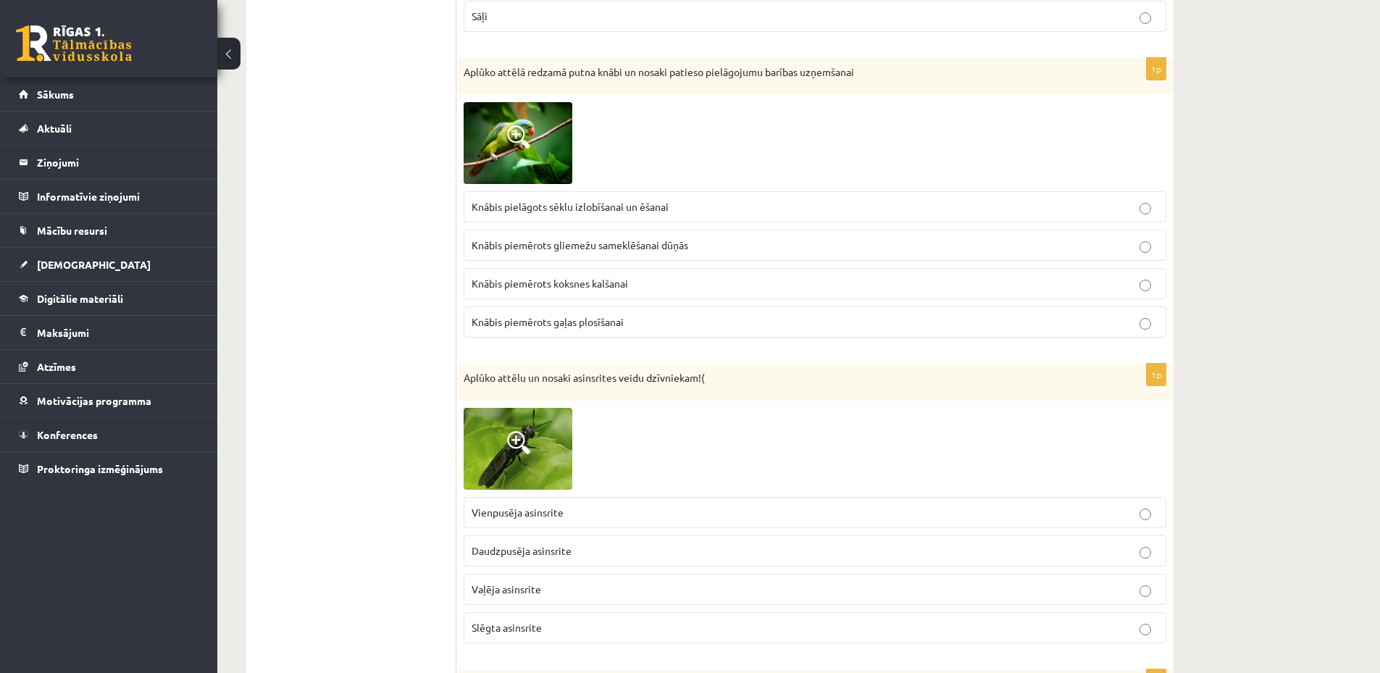
scroll to position [4638, 0]
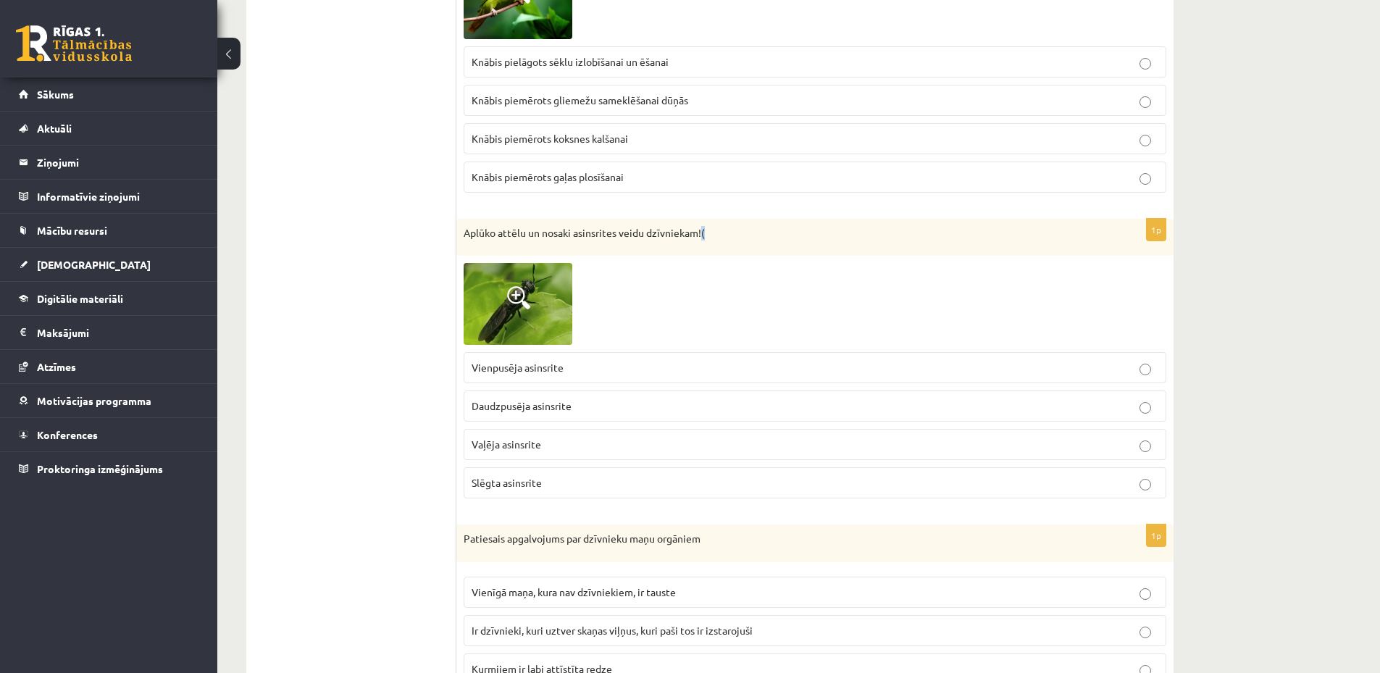
drag, startPoint x: 702, startPoint y: 234, endPoint x: 714, endPoint y: 234, distance: 12.3
click at [714, 234] on p "Aplūko attēlu un nosaki asinsrites veidu dzīvniekam!(" at bounding box center [779, 233] width 630 height 14
click at [729, 248] on div "Aplūko attēlu un nosaki asinsrites veidu dzīvniekam!(" at bounding box center [815, 238] width 717 height 38
click at [502, 311] on img at bounding box center [518, 304] width 109 height 82
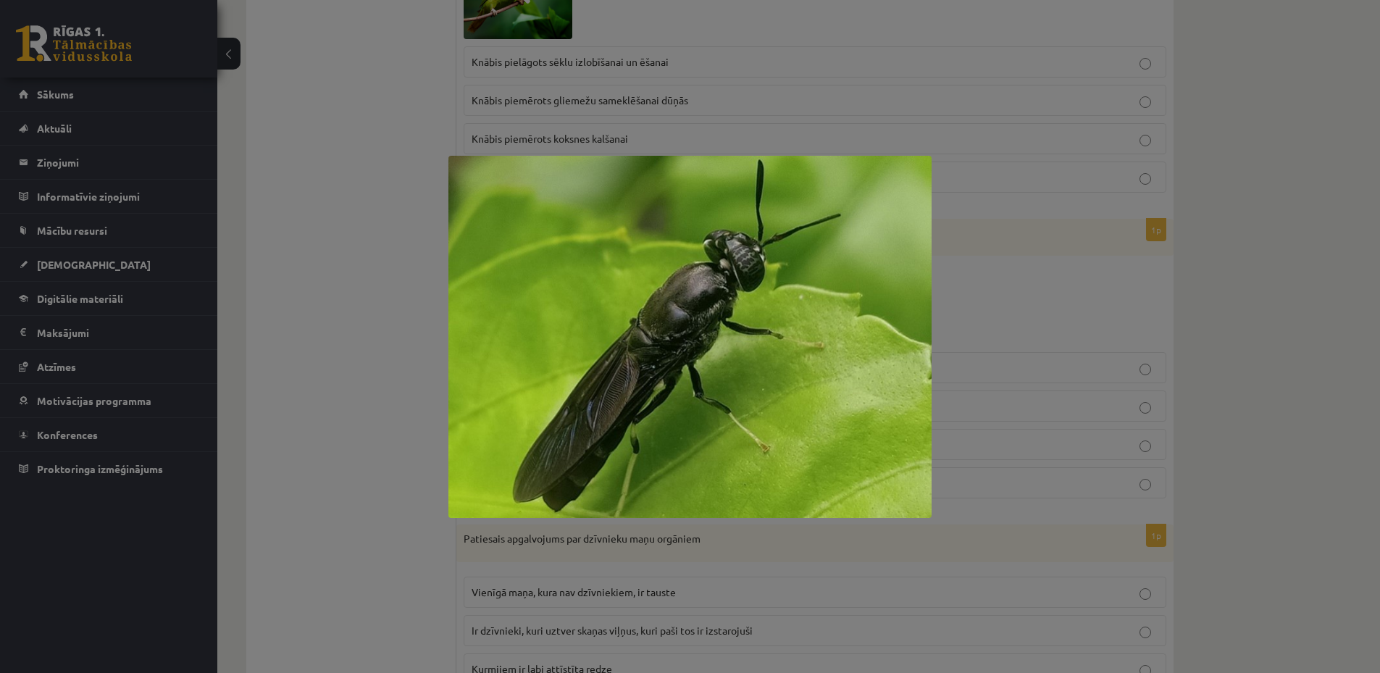
click at [357, 308] on div at bounding box center [690, 336] width 1380 height 673
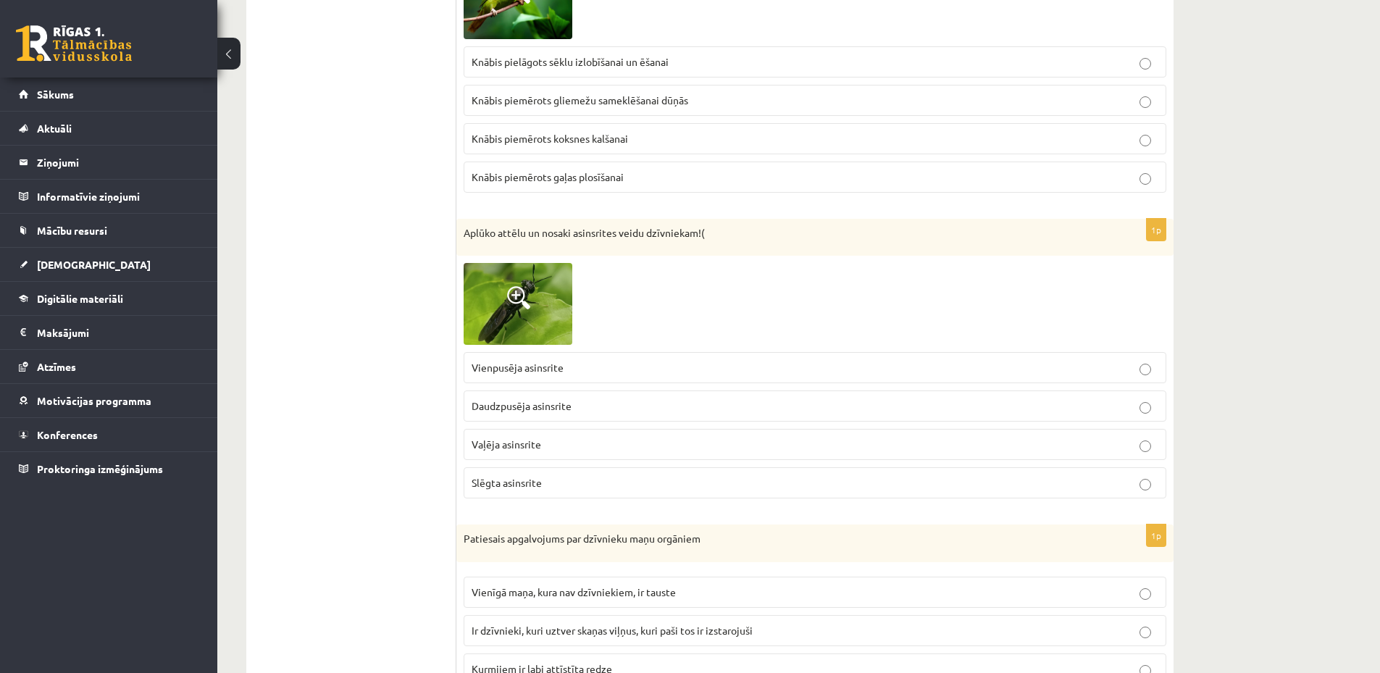
click at [504, 447] on span "Vaļēja asinsrite" at bounding box center [507, 444] width 70 height 13
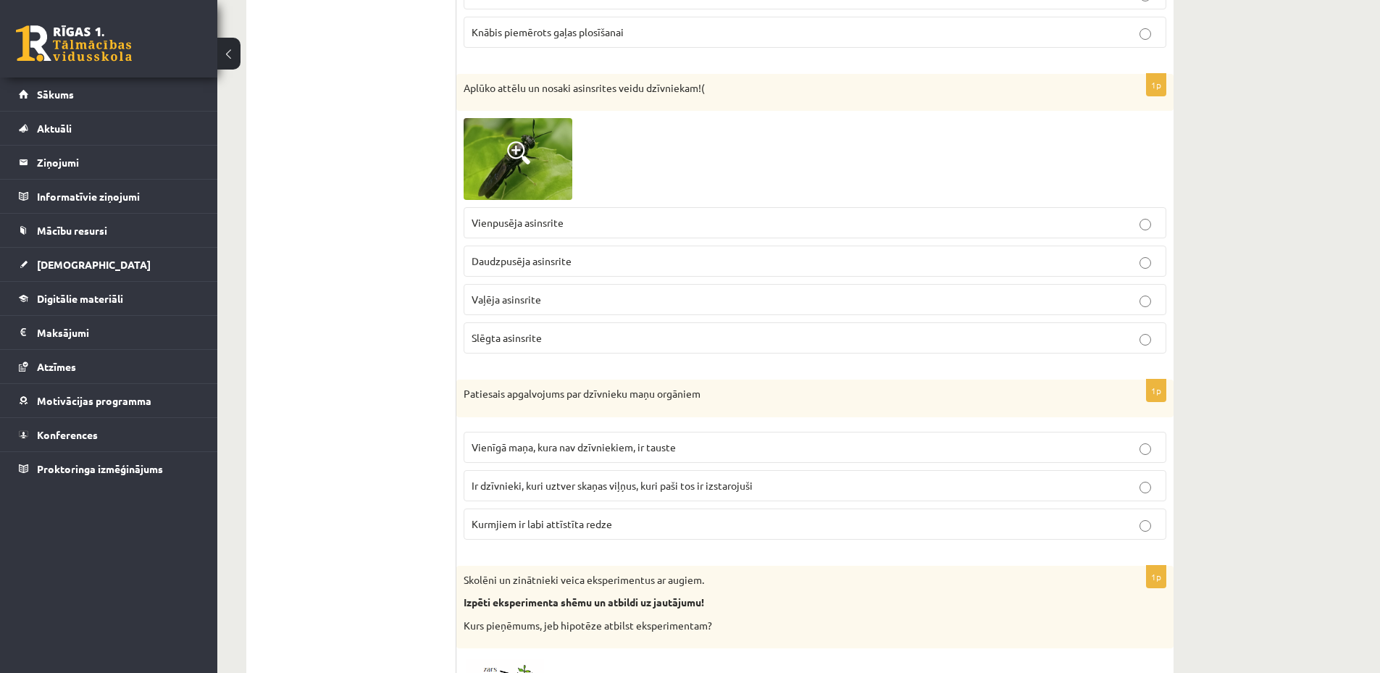
scroll to position [4927, 0]
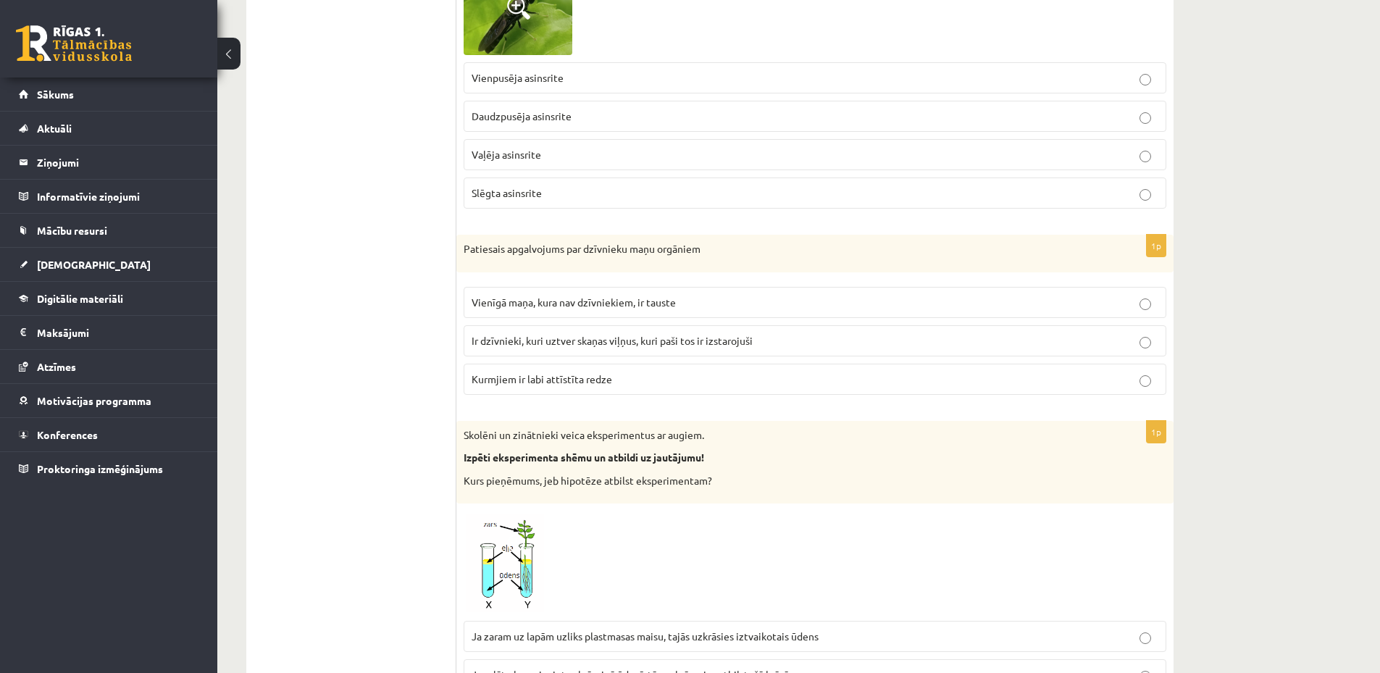
click at [542, 198] on p "Slēgta asinsrite" at bounding box center [815, 193] width 687 height 15
click at [556, 155] on p "Vaļēja asinsrite" at bounding box center [815, 154] width 687 height 15
click at [583, 341] on span "Ir dzīvnieki, kuri uztver skaņas viļņus, kuri paši tos ir izstarojuši" at bounding box center [612, 340] width 281 height 13
click at [568, 343] on span "Ir dzīvnieki, kuri uztver skaņas viļņus, kuri paši tos ir izstarojuši" at bounding box center [612, 340] width 281 height 13
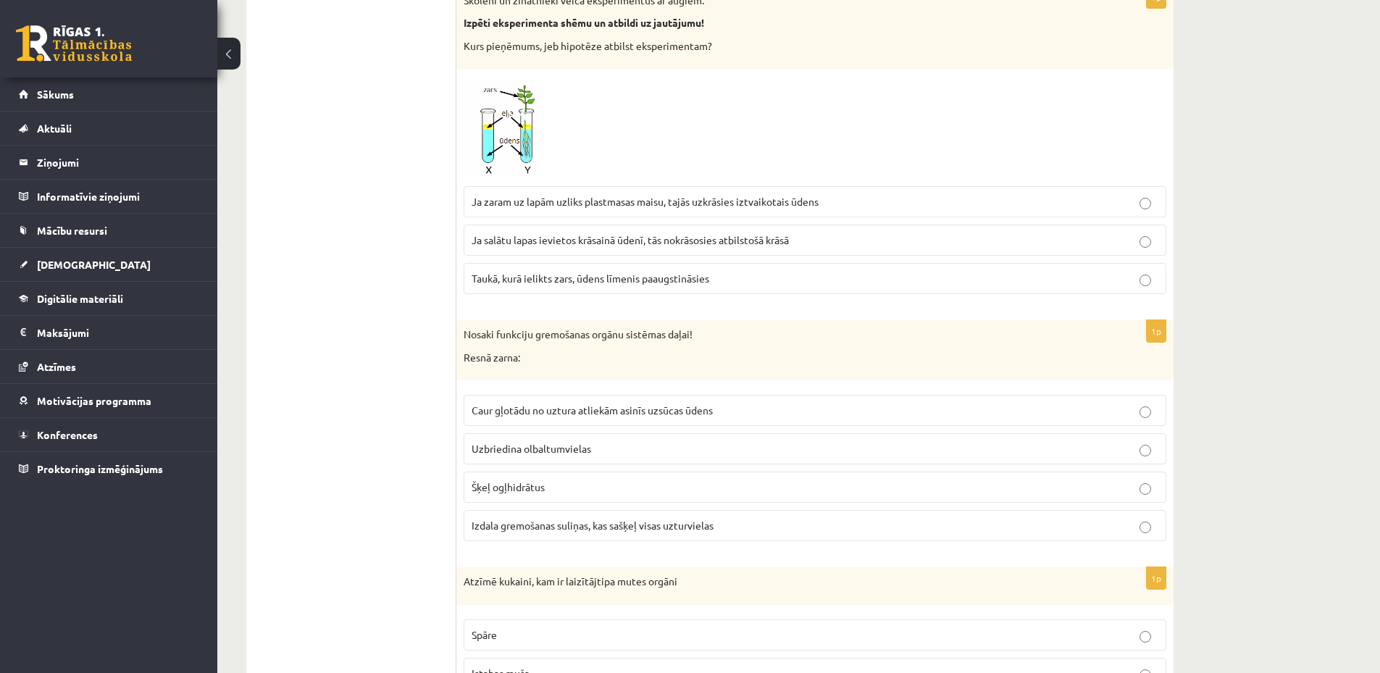
scroll to position [5217, 0]
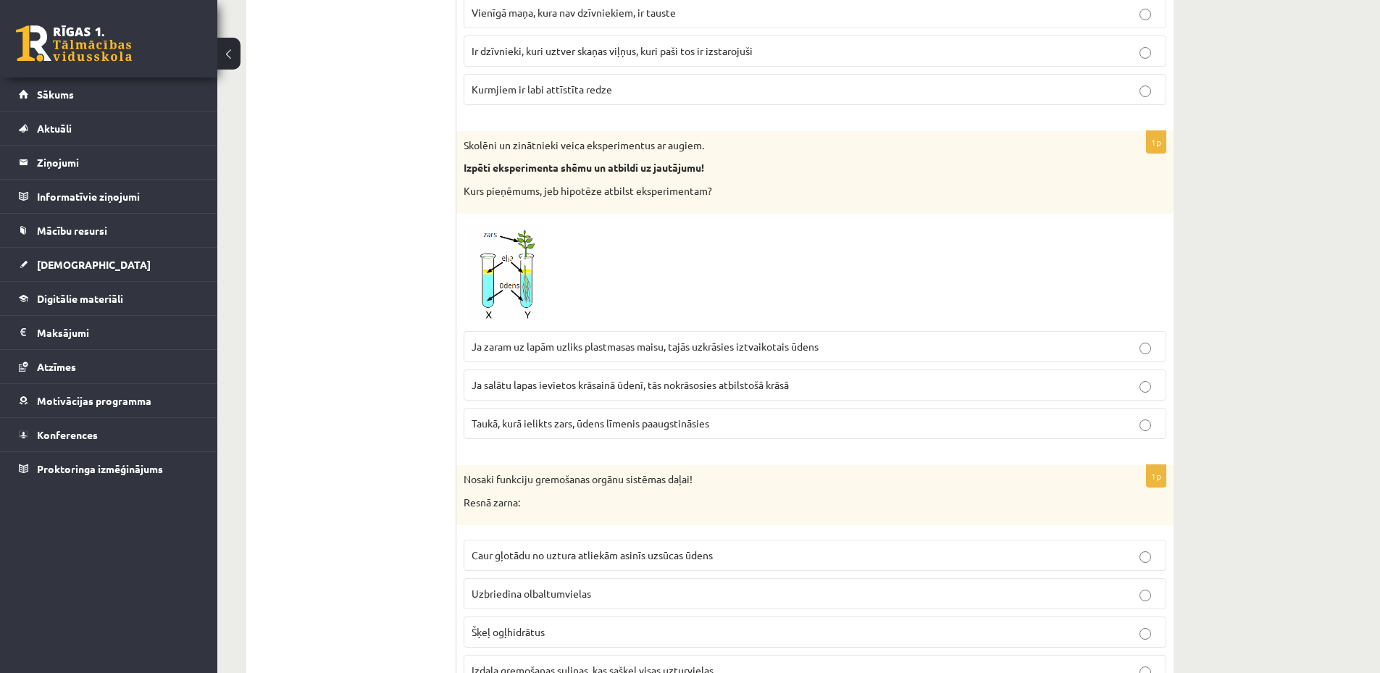
click at [535, 352] on span "Ja zaram uz lapām uzliks plastmasas maisu, tajās uzkrāsies iztvaikotais ūdens" at bounding box center [645, 346] width 347 height 13
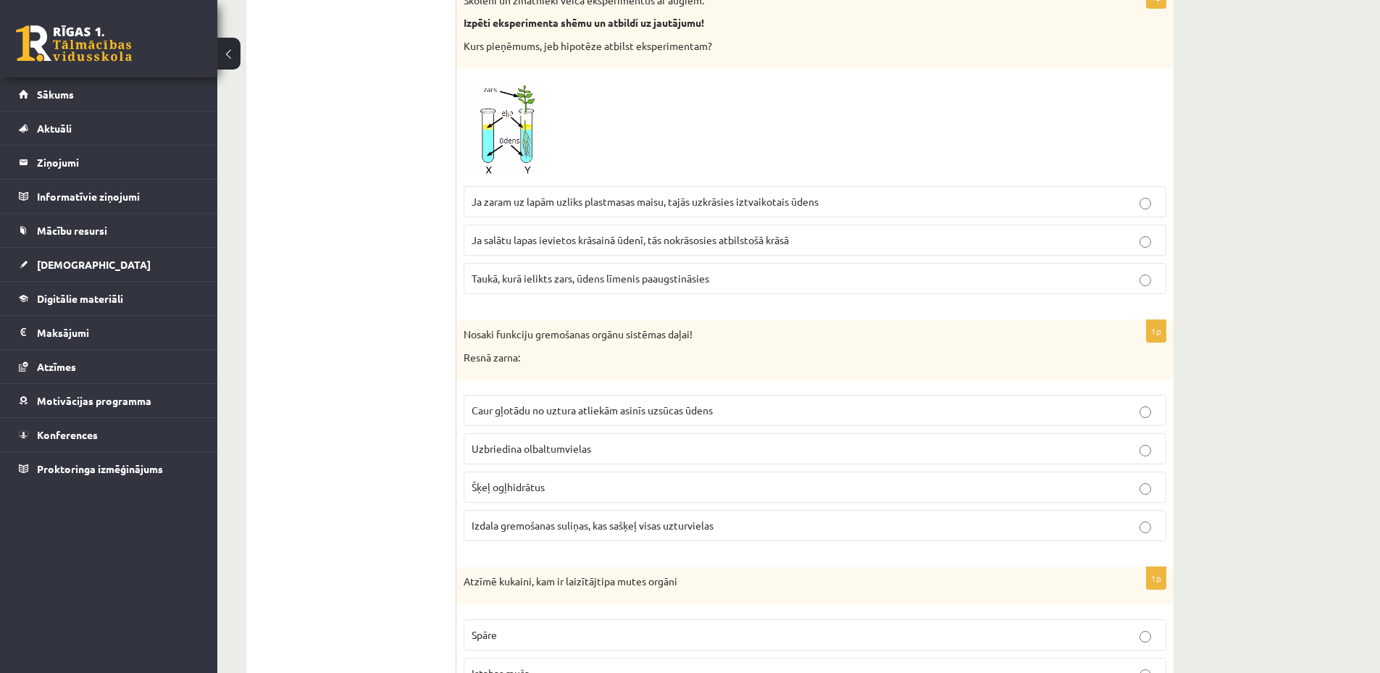
scroll to position [5507, 0]
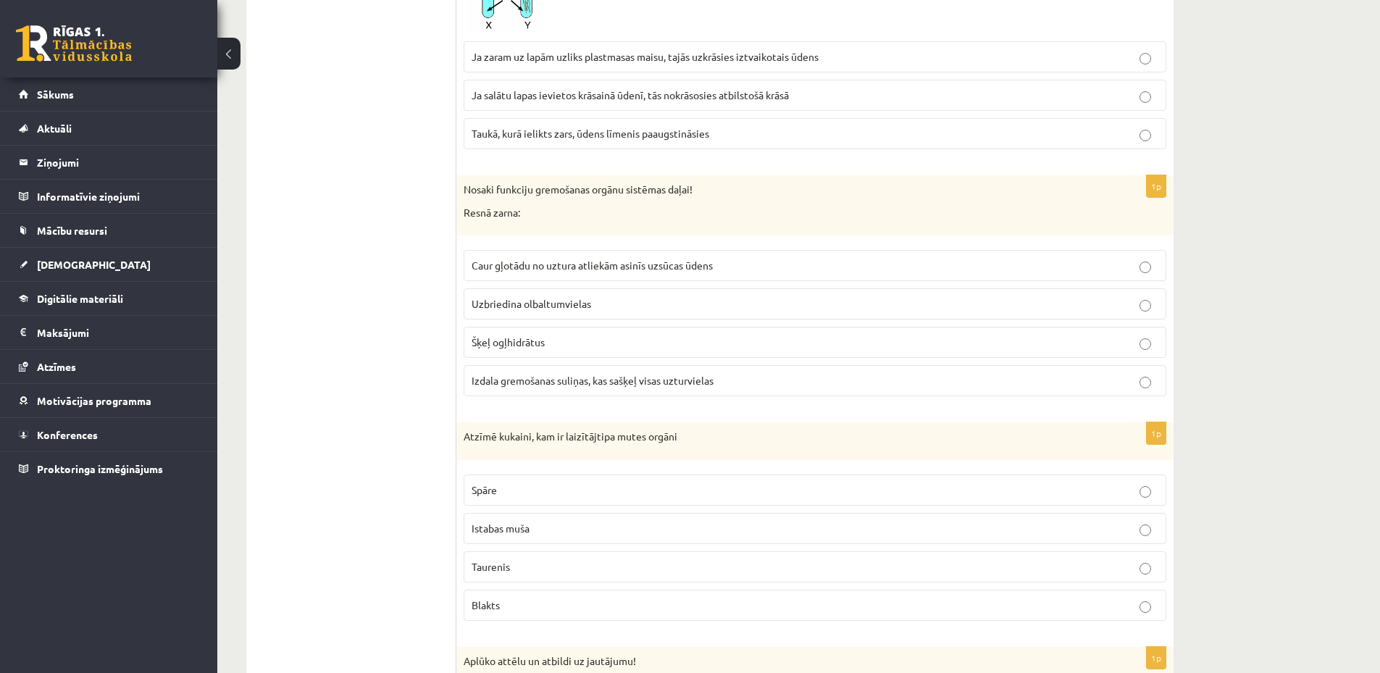
click at [527, 352] on label "Šķeļ ogļhidrātus" at bounding box center [815, 342] width 703 height 31
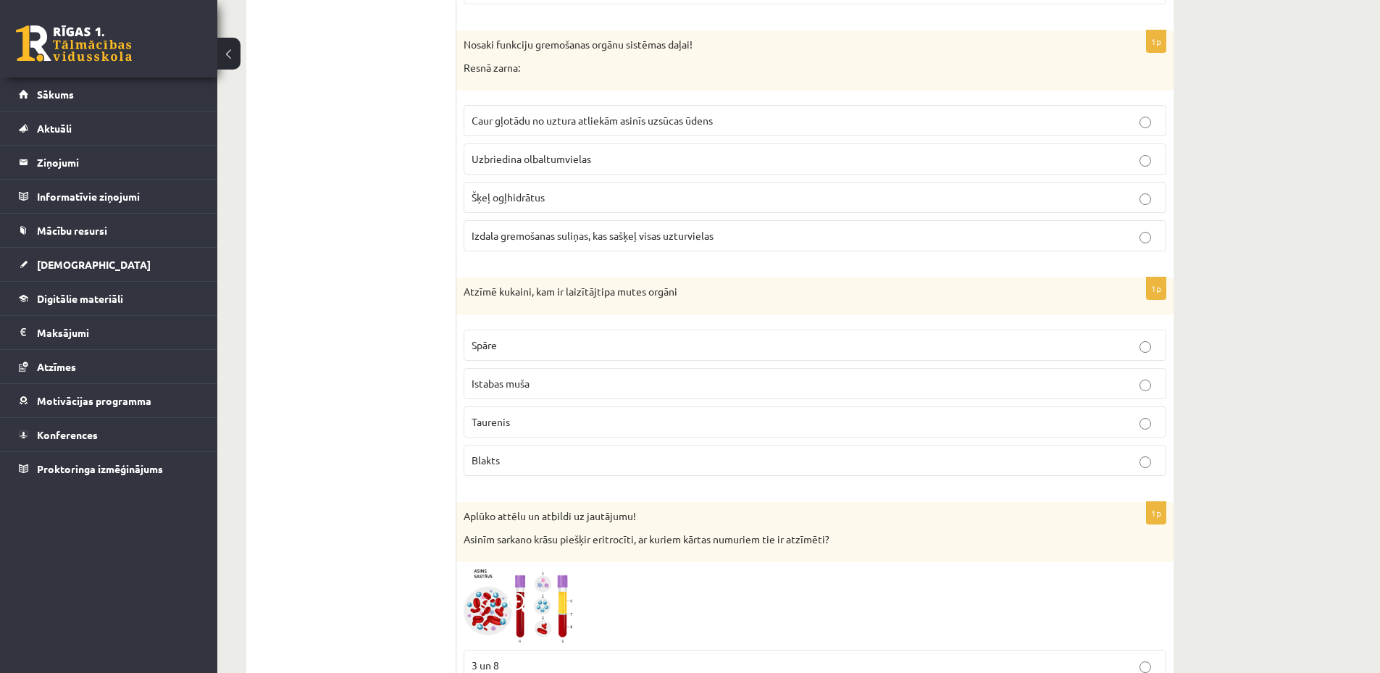
click at [557, 421] on p "Taurenis" at bounding box center [815, 421] width 687 height 15
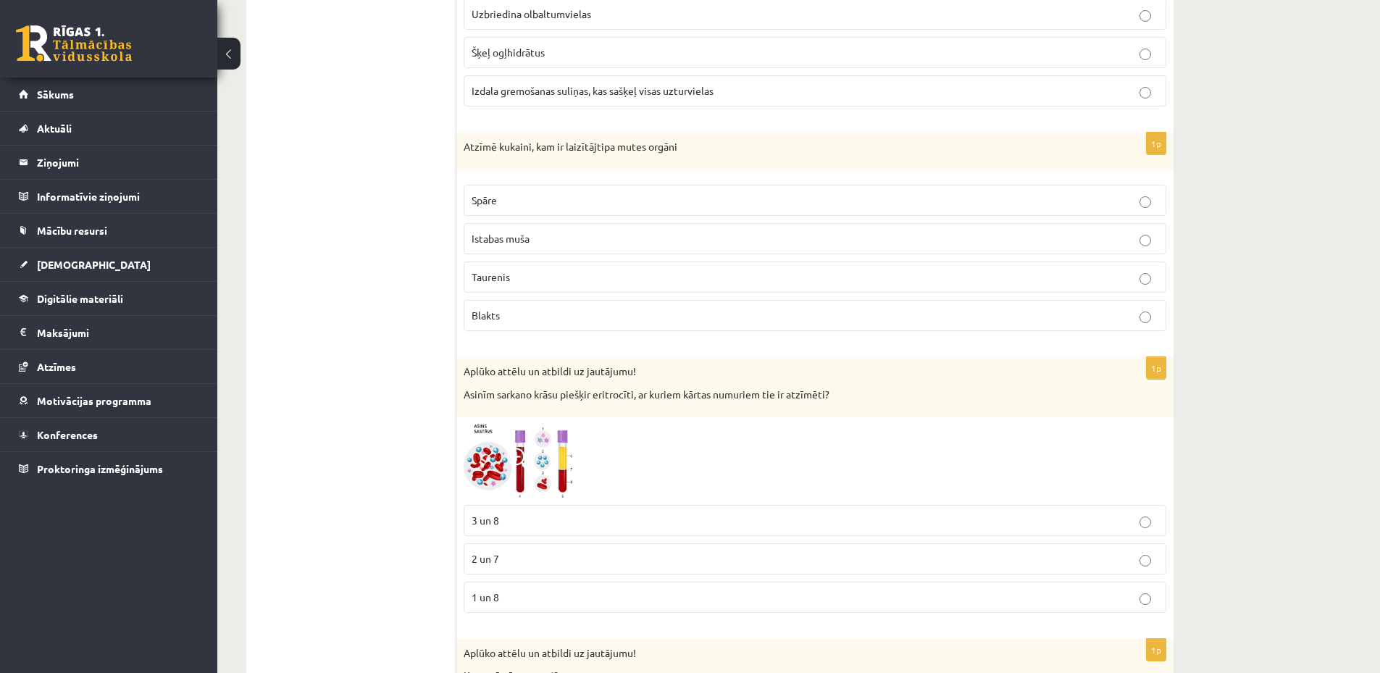
scroll to position [5942, 0]
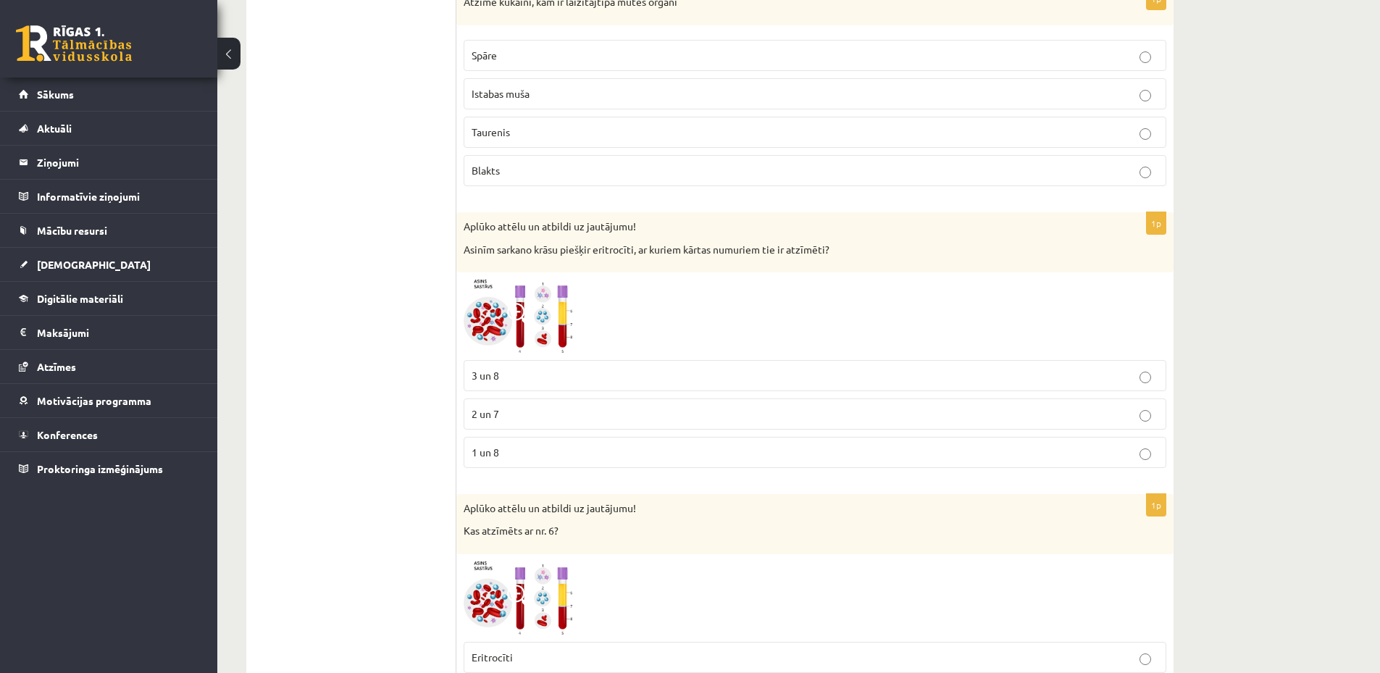
click at [514, 315] on span at bounding box center [518, 314] width 23 height 23
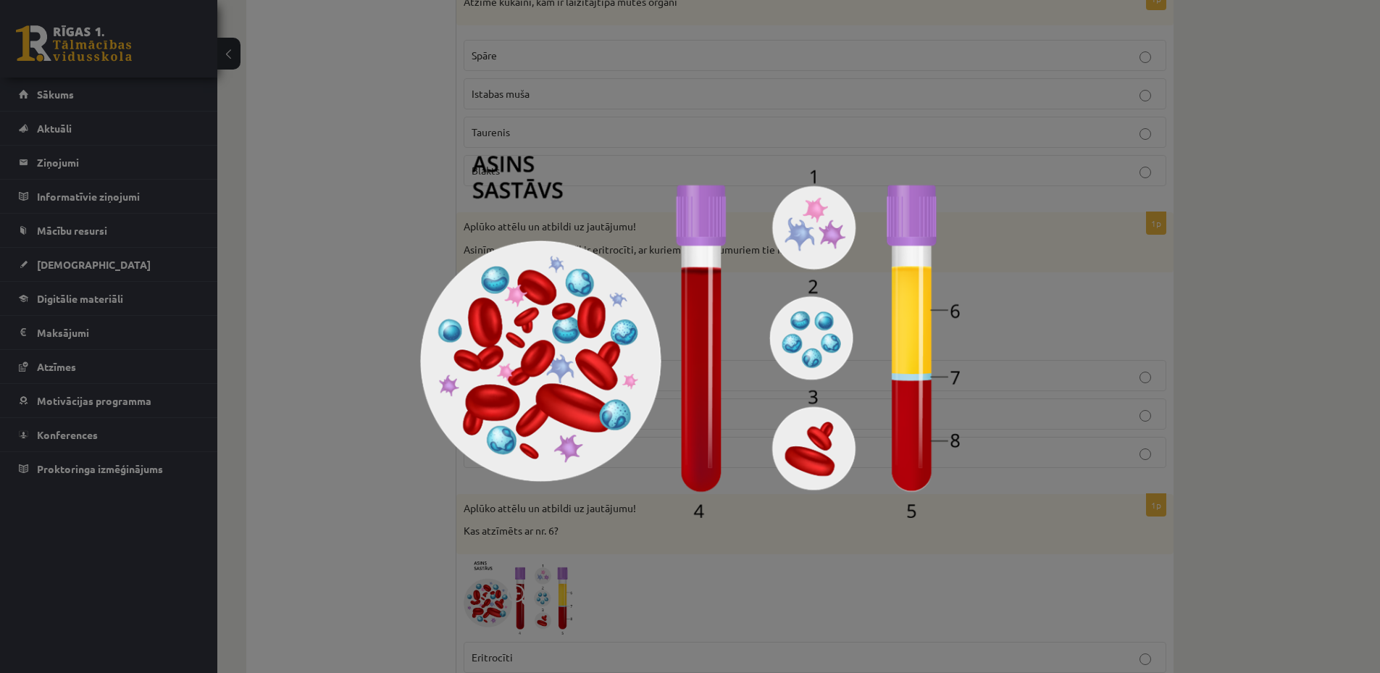
click at [1052, 448] on div at bounding box center [690, 336] width 1380 height 673
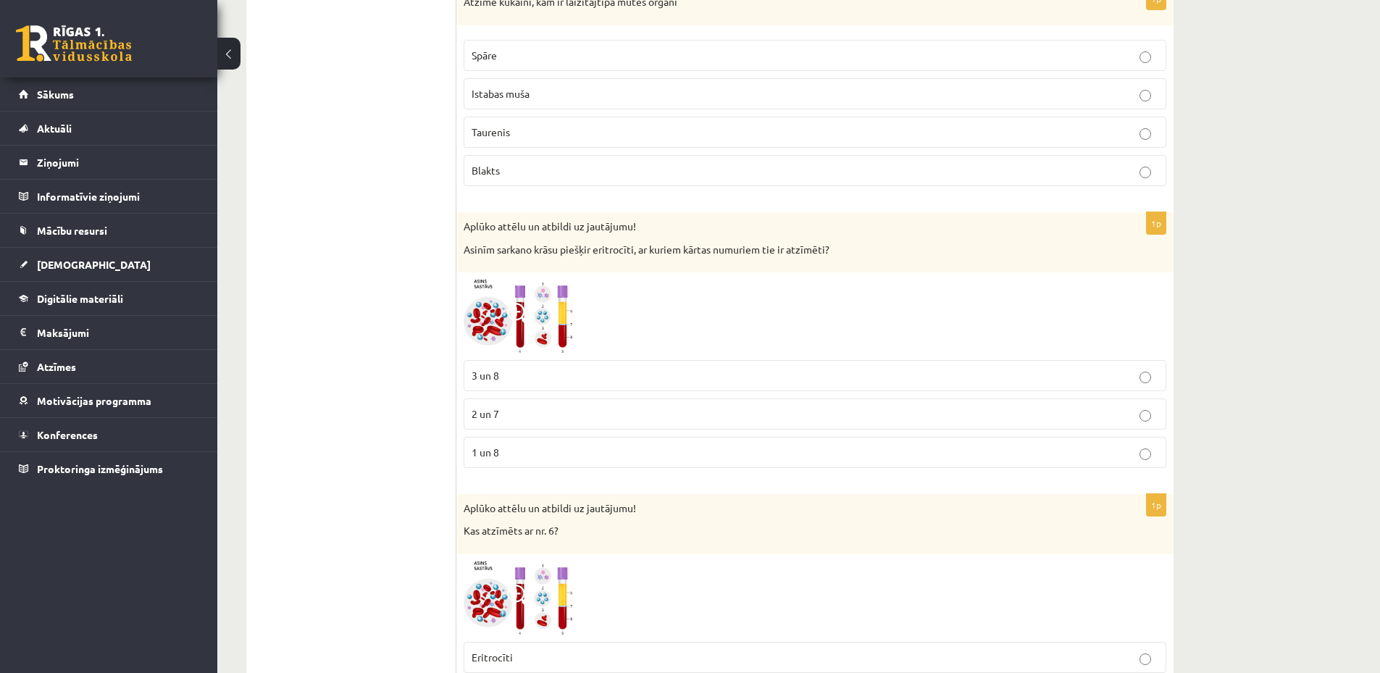
click at [622, 374] on p "3 un 8" at bounding box center [815, 375] width 687 height 15
click at [535, 321] on img at bounding box center [518, 316] width 109 height 73
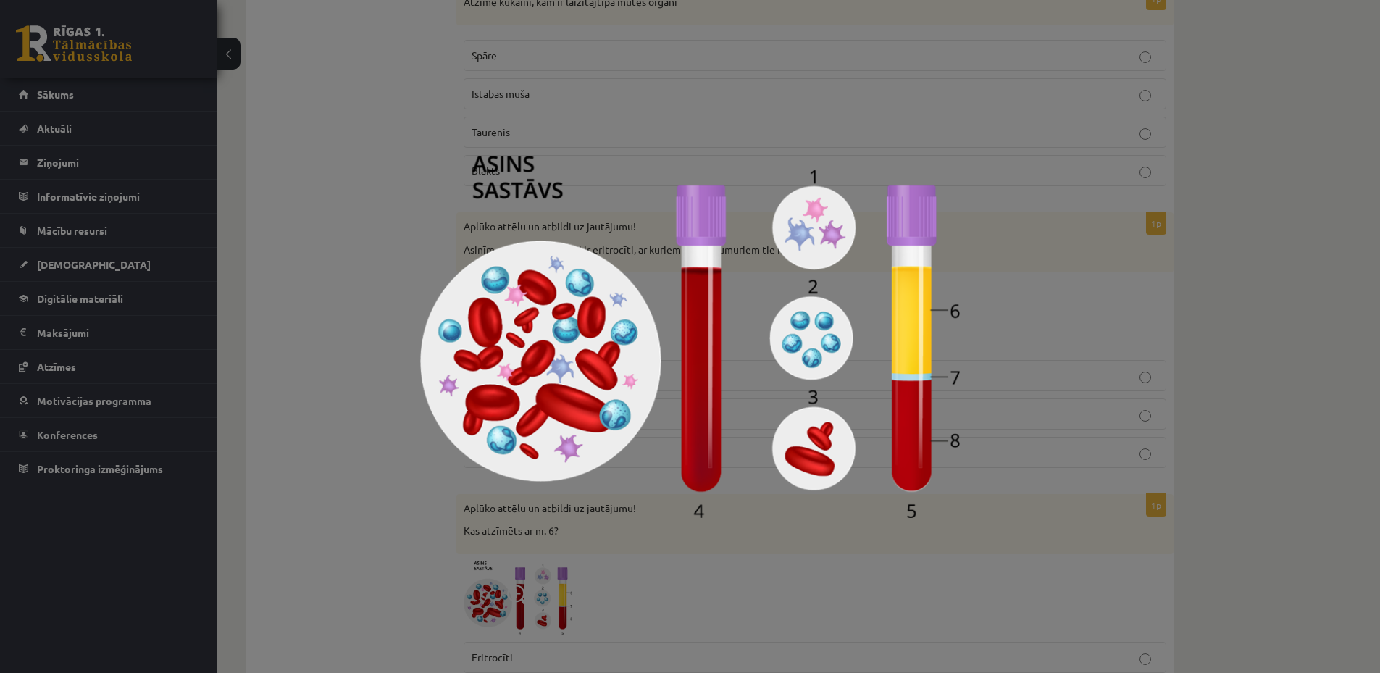
click at [327, 374] on div at bounding box center [690, 336] width 1380 height 673
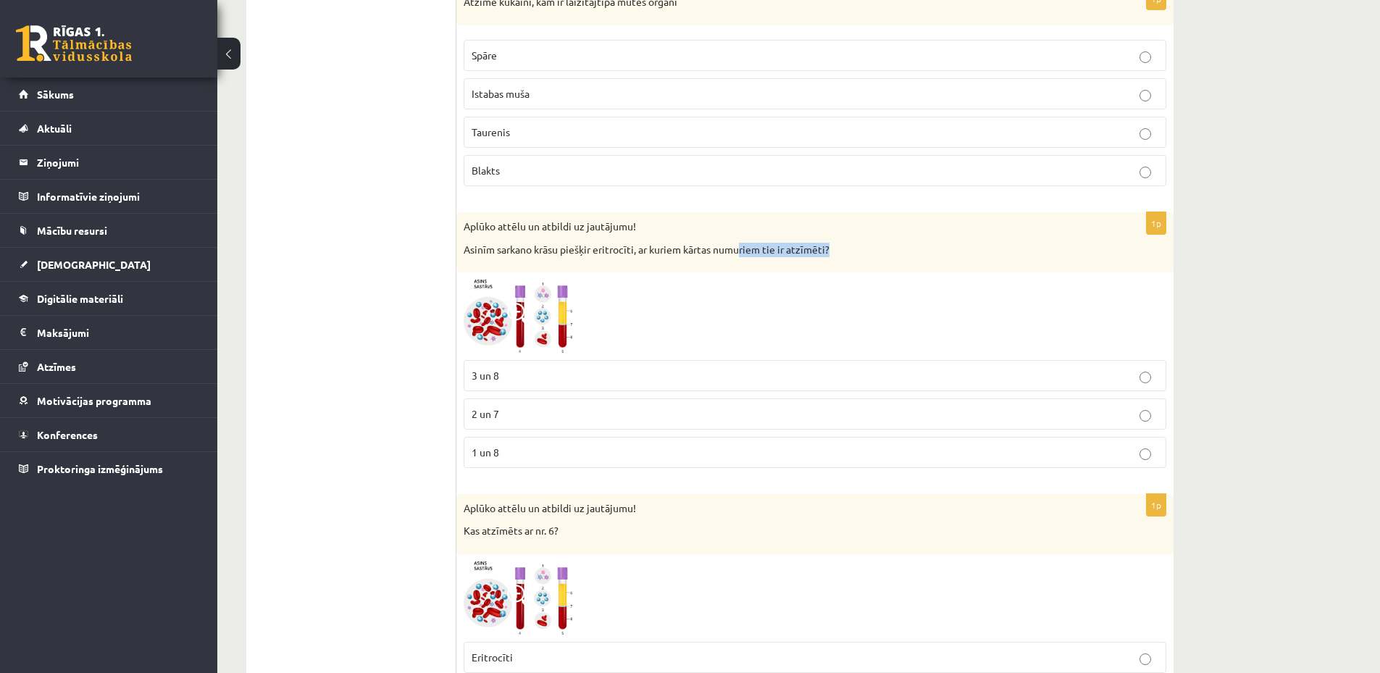
drag, startPoint x: 741, startPoint y: 253, endPoint x: 894, endPoint y: 243, distance: 153.2
click at [894, 243] on p "Asinīm sarkano krāsu piešķir eritrocīti, ar kuriem kārtas numuriem tie ir atzīm…" at bounding box center [779, 250] width 630 height 14
click at [799, 249] on p "Asinīm sarkano krāsu piešķir eritrocīti, ar kuriem kārtas numuriem tie ir atzīm…" at bounding box center [779, 250] width 630 height 14
drag, startPoint x: 607, startPoint y: 252, endPoint x: 636, endPoint y: 252, distance: 29.7
click at [636, 252] on p "Asinīm sarkano krāsu piešķir eritrocīti, ar kuriem kārtas numuriem tie ir atzīm…" at bounding box center [779, 250] width 630 height 14
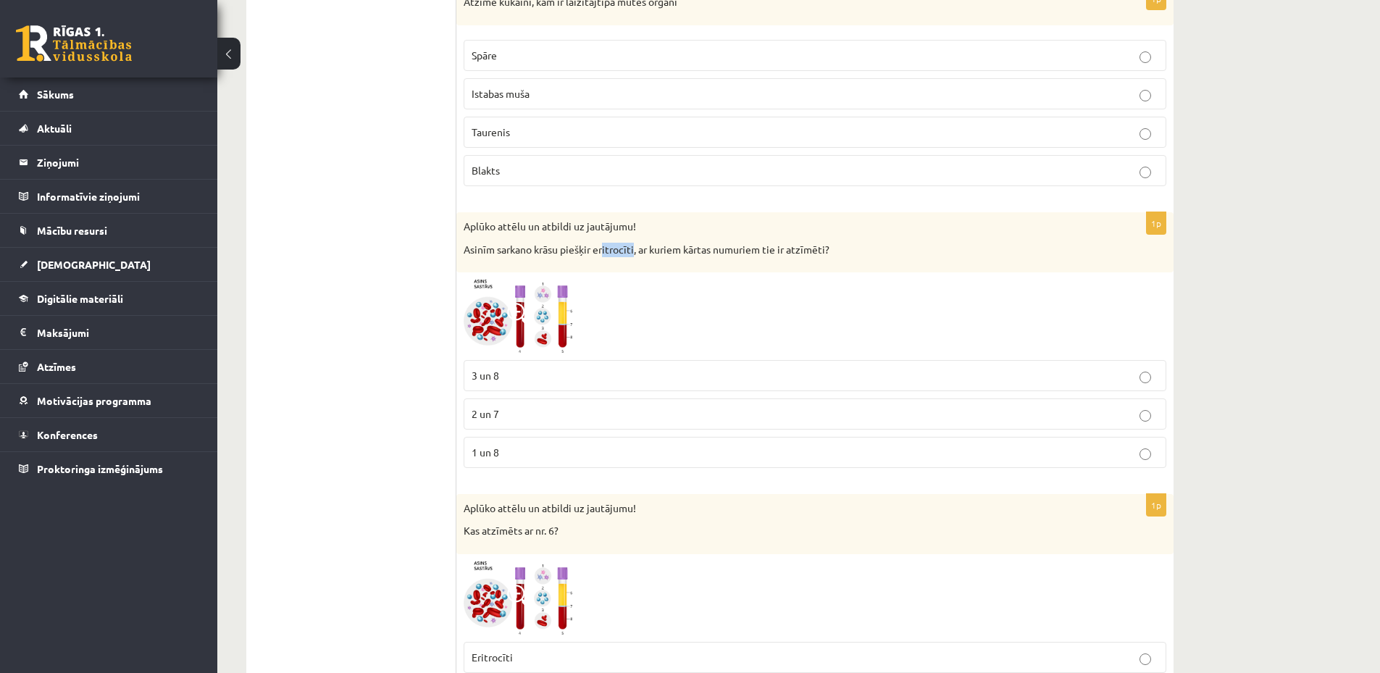
click at [633, 272] on div "Aplūko attēlu un atbildi uz jautājumu! Asinīm sarkano krāsu piešķir eritrocīti,…" at bounding box center [815, 242] width 717 height 60
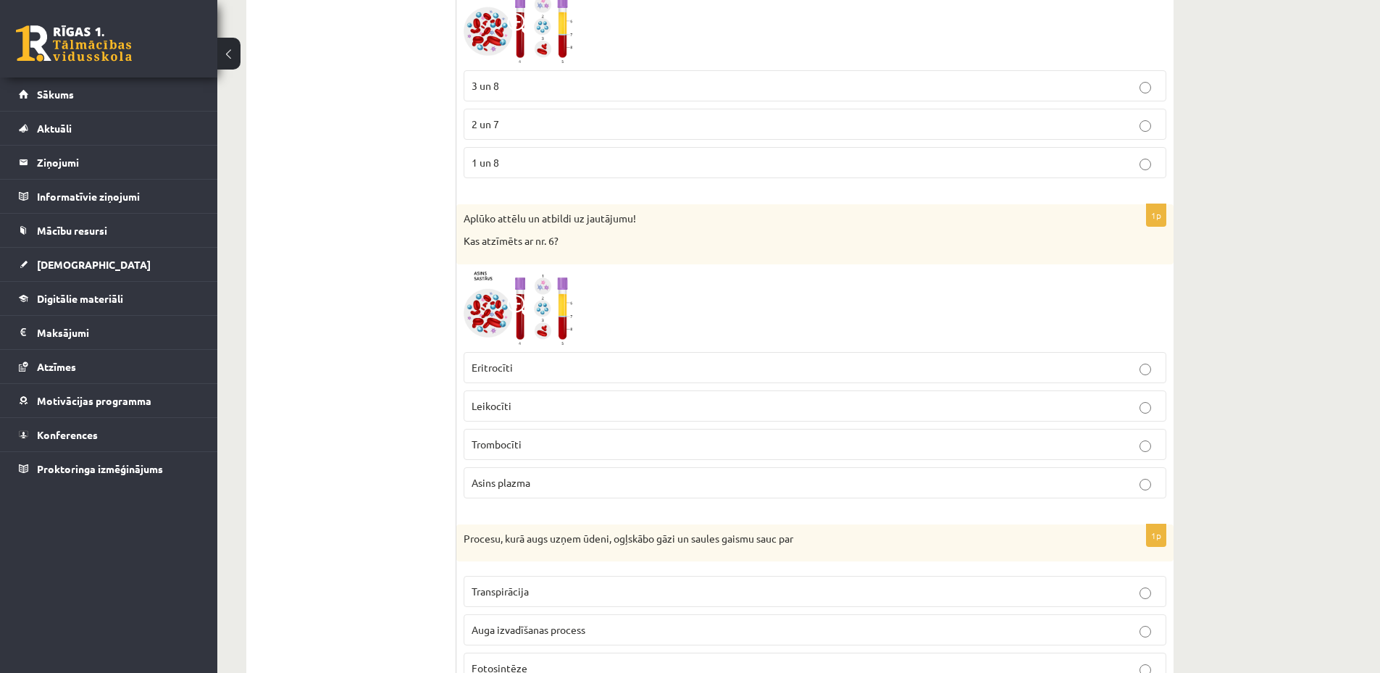
click at [541, 310] on img at bounding box center [518, 308] width 109 height 73
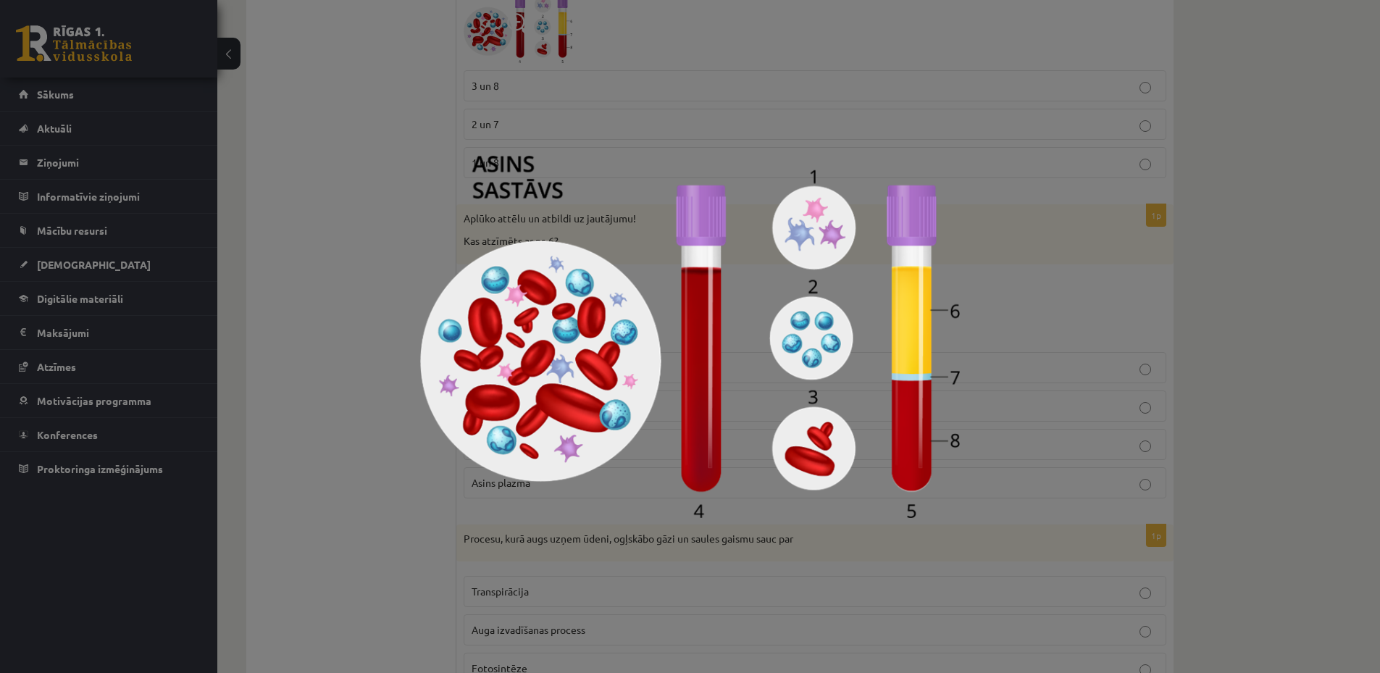
click at [334, 332] on div at bounding box center [690, 336] width 1380 height 673
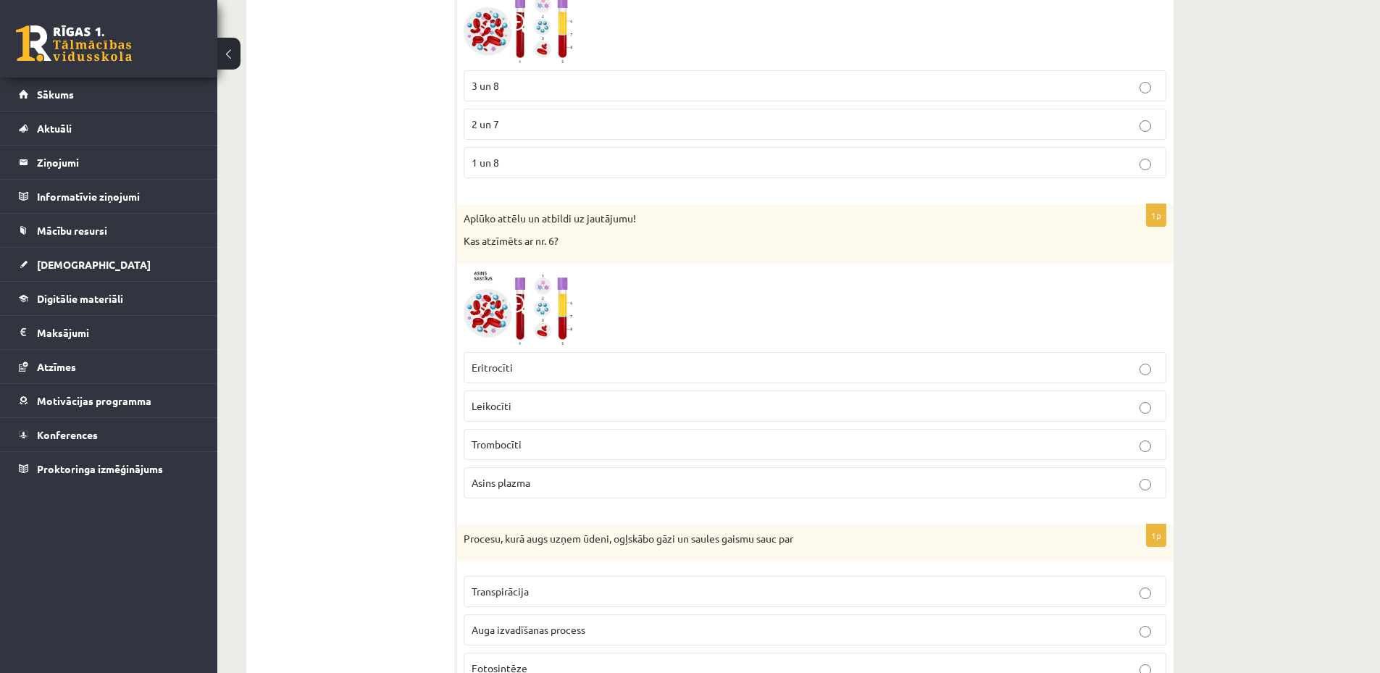
click at [564, 484] on p "Asins plazma" at bounding box center [815, 482] width 687 height 15
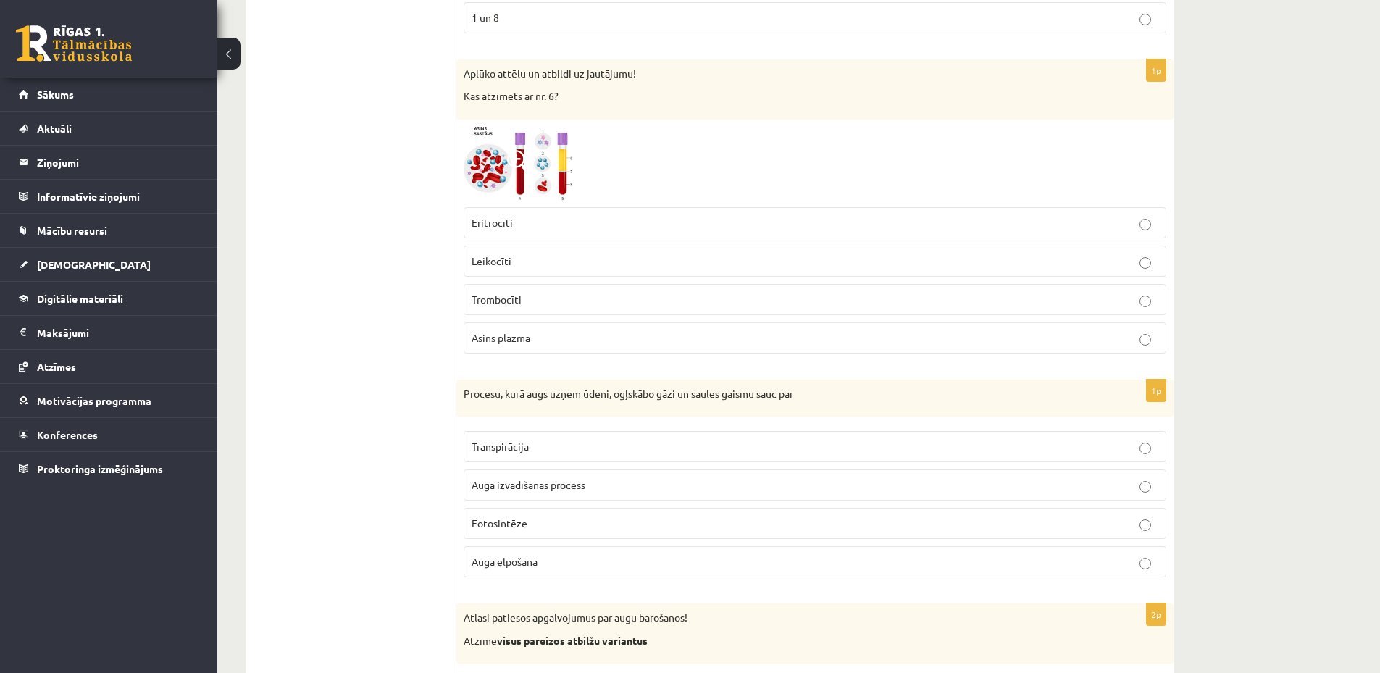
scroll to position [6522, 0]
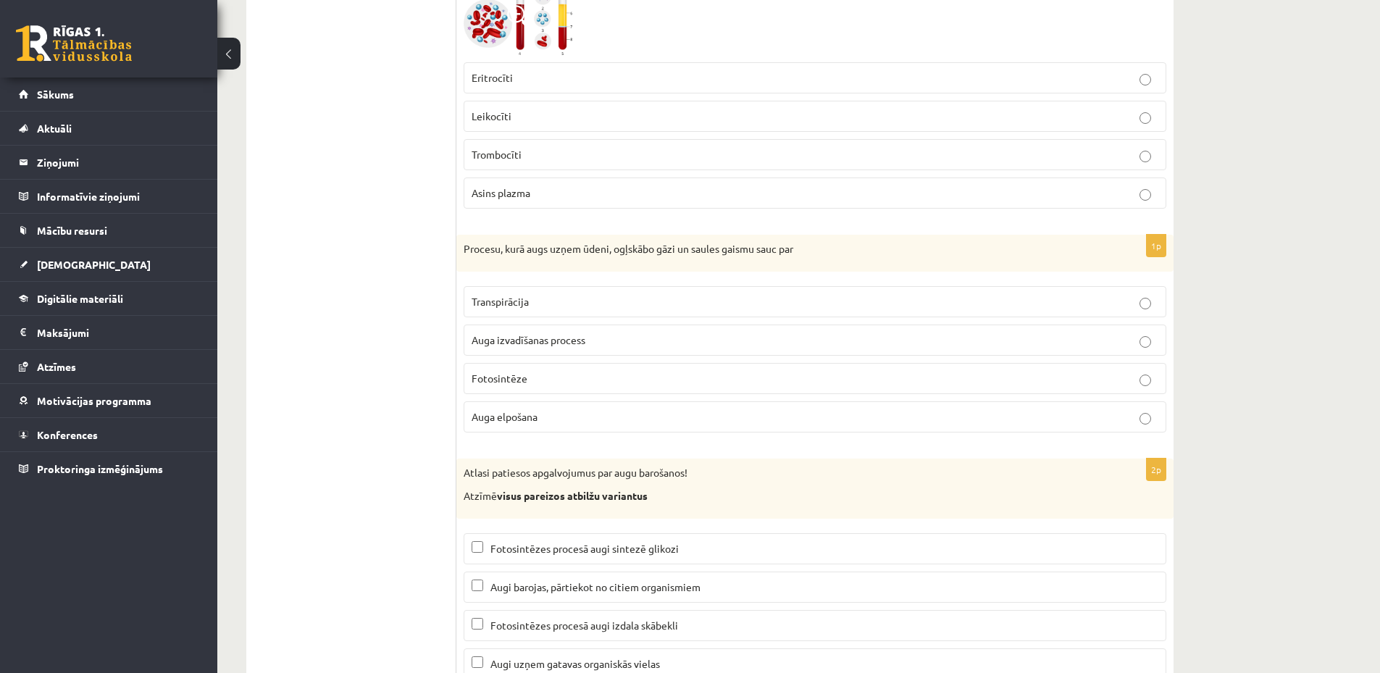
click at [572, 376] on p "Fotosintēze" at bounding box center [815, 378] width 687 height 15
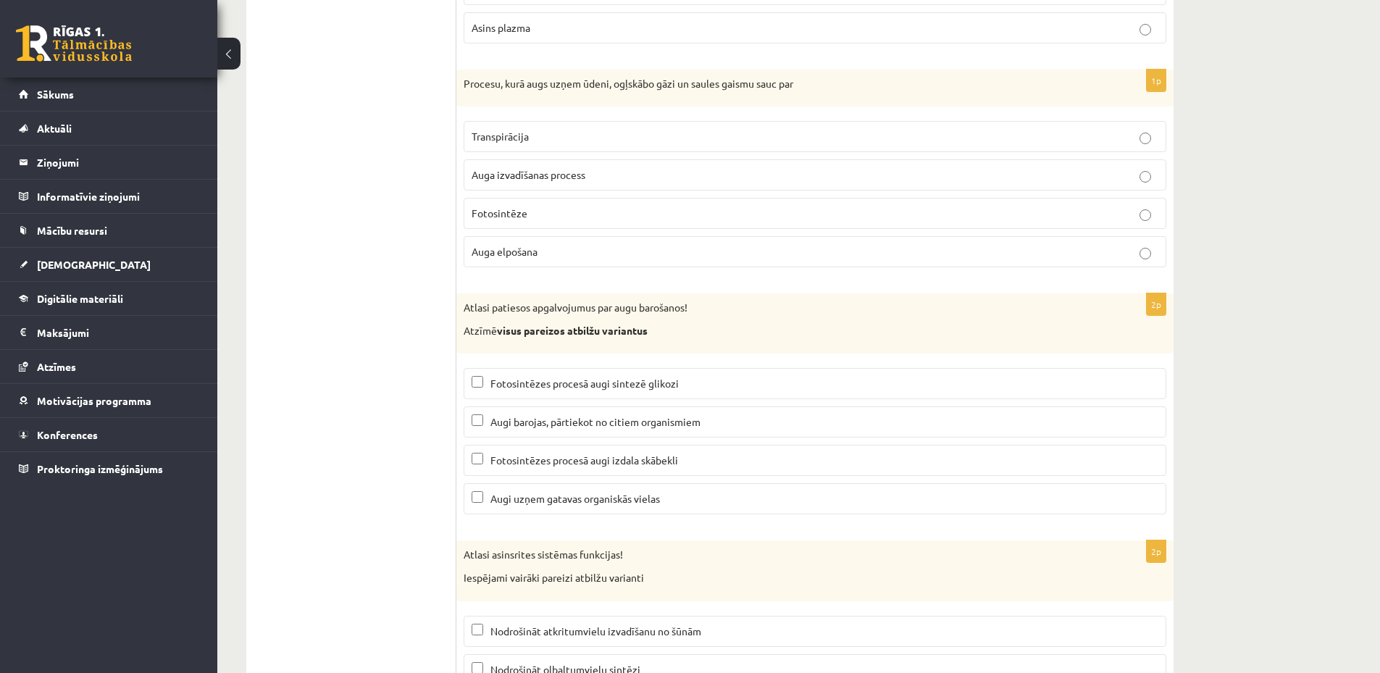
scroll to position [6832, 0]
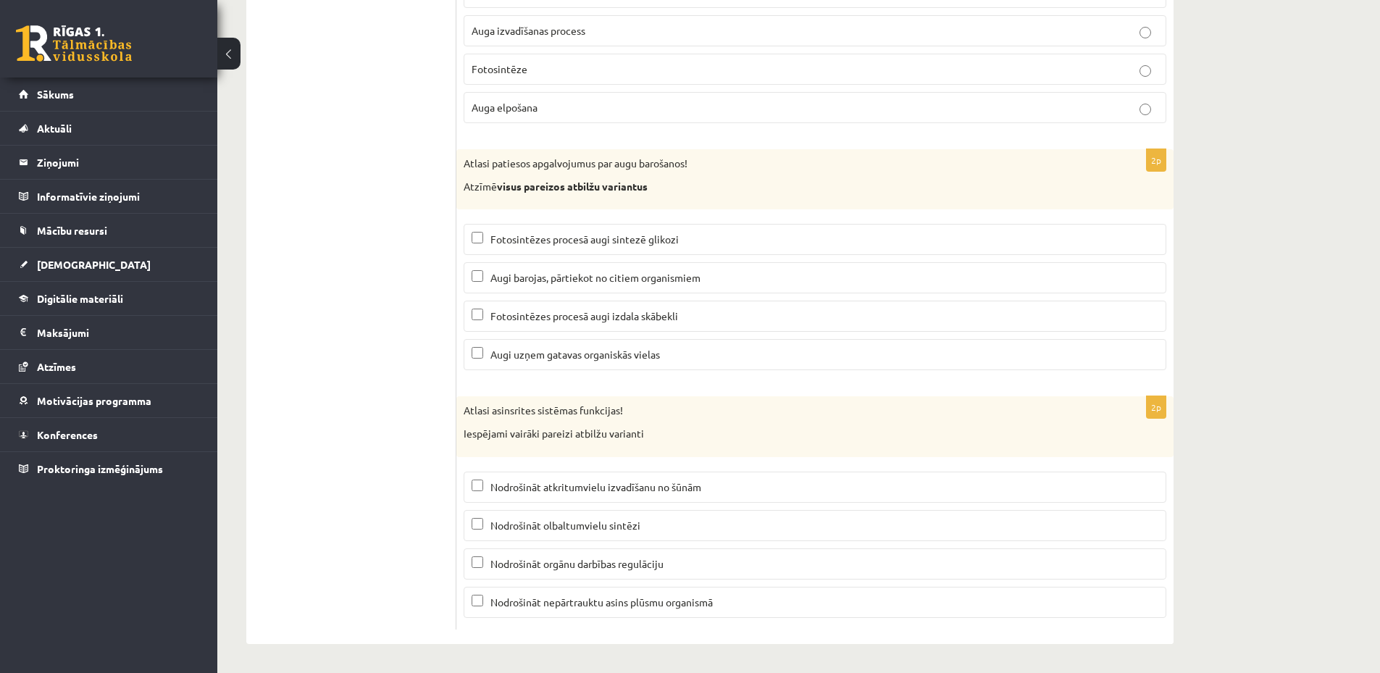
click at [528, 312] on span "Fotosintēzes procesā augi izdala skābekli" at bounding box center [585, 315] width 188 height 13
click at [524, 364] on label "Augi uzņem gatavas organiskās vielas" at bounding box center [815, 354] width 703 height 31
click at [604, 570] on p "Nodrošināt orgānu darbības regulāciju" at bounding box center [815, 564] width 687 height 15
click at [589, 607] on span "Nodrošināt nepārtrauktu asins plūsmu organismā" at bounding box center [602, 602] width 222 height 13
click at [583, 606] on span "Nodrošināt nepārtrauktu asins plūsmu organismā" at bounding box center [602, 602] width 222 height 13
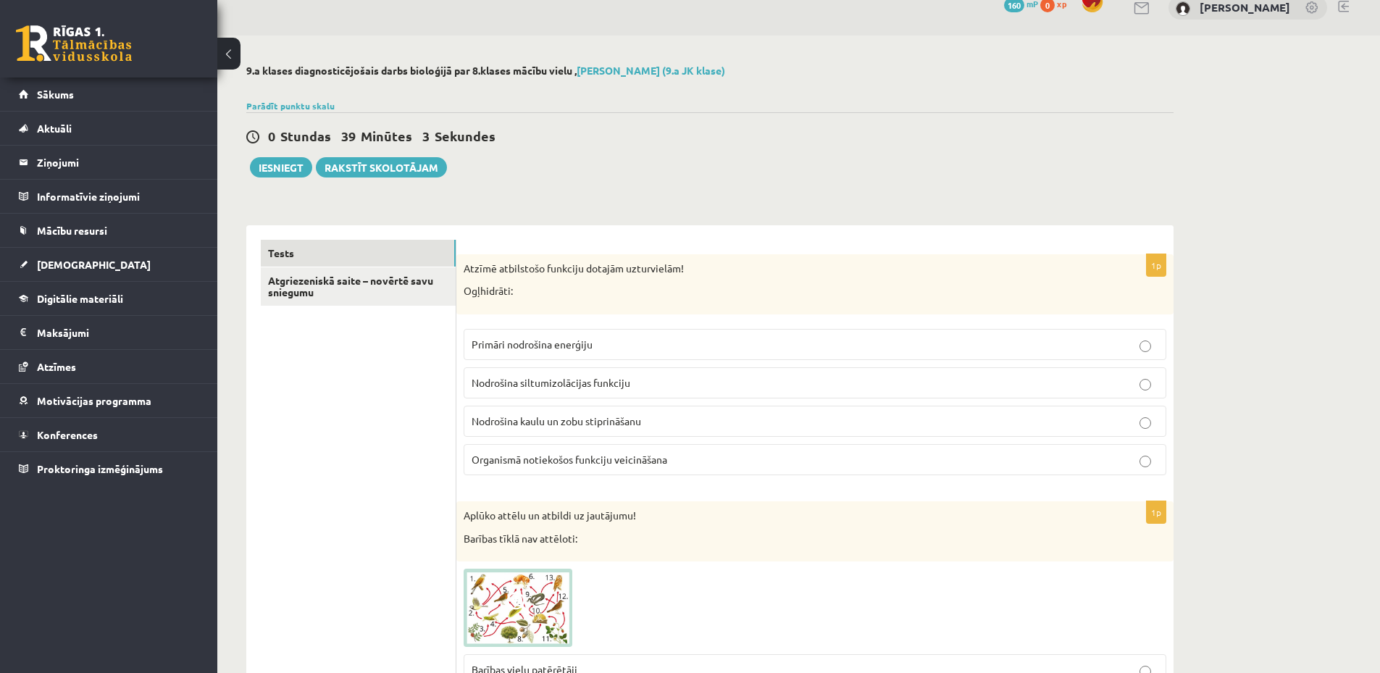
scroll to position [0, 0]
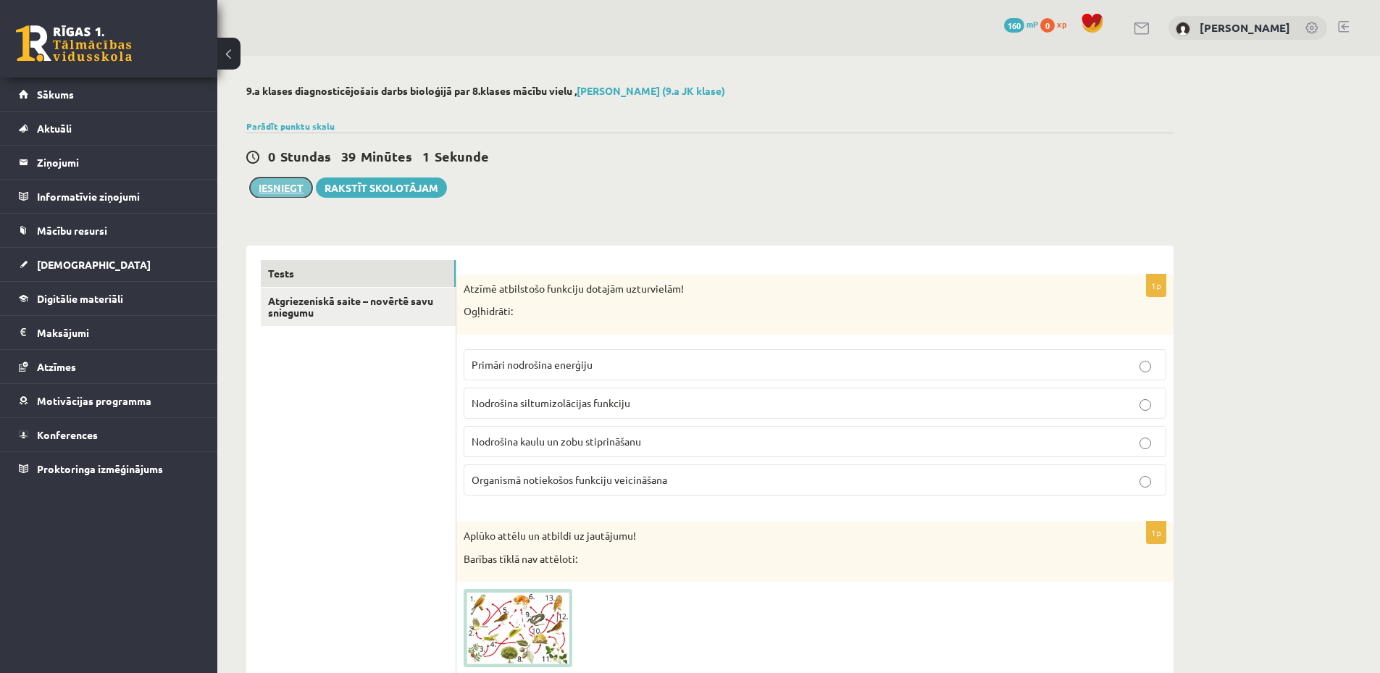
click at [278, 188] on button "Iesniegt" at bounding box center [281, 188] width 62 height 20
click at [278, 192] on button "Iesniegt" at bounding box center [281, 188] width 62 height 20
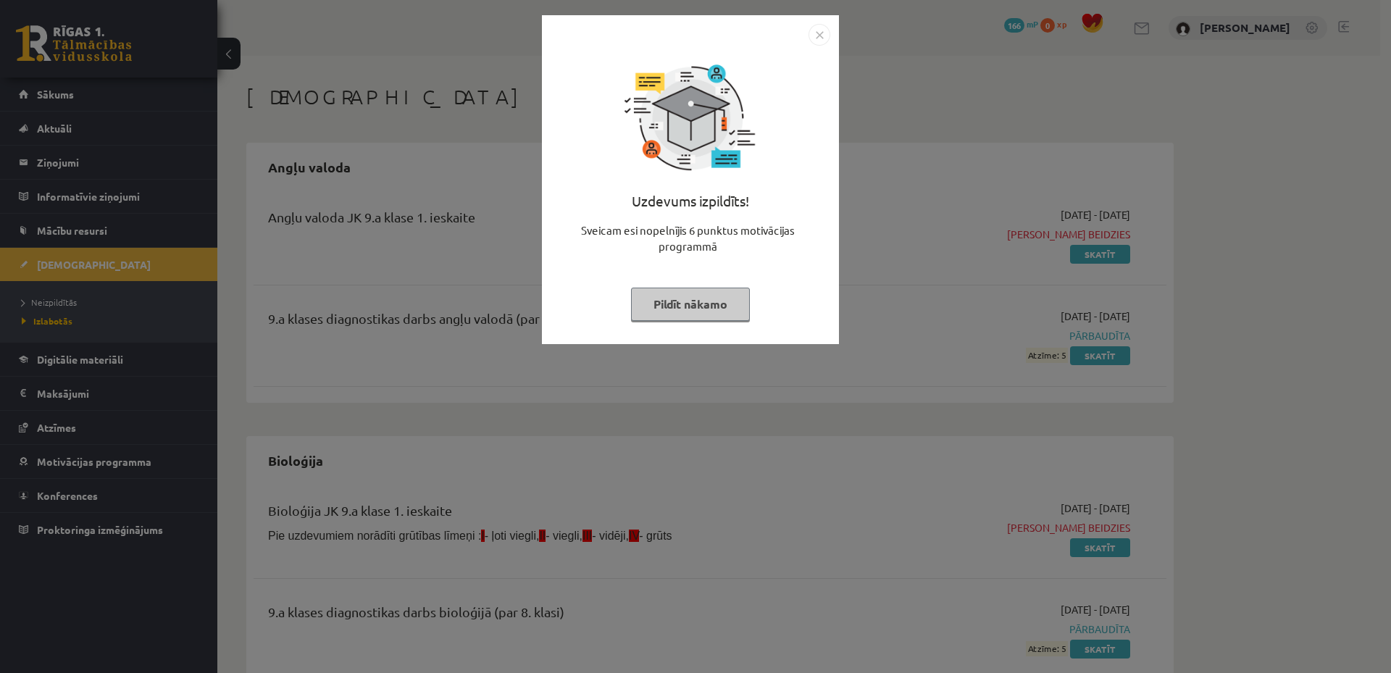
click at [820, 33] on img "Close" at bounding box center [820, 35] width 22 height 22
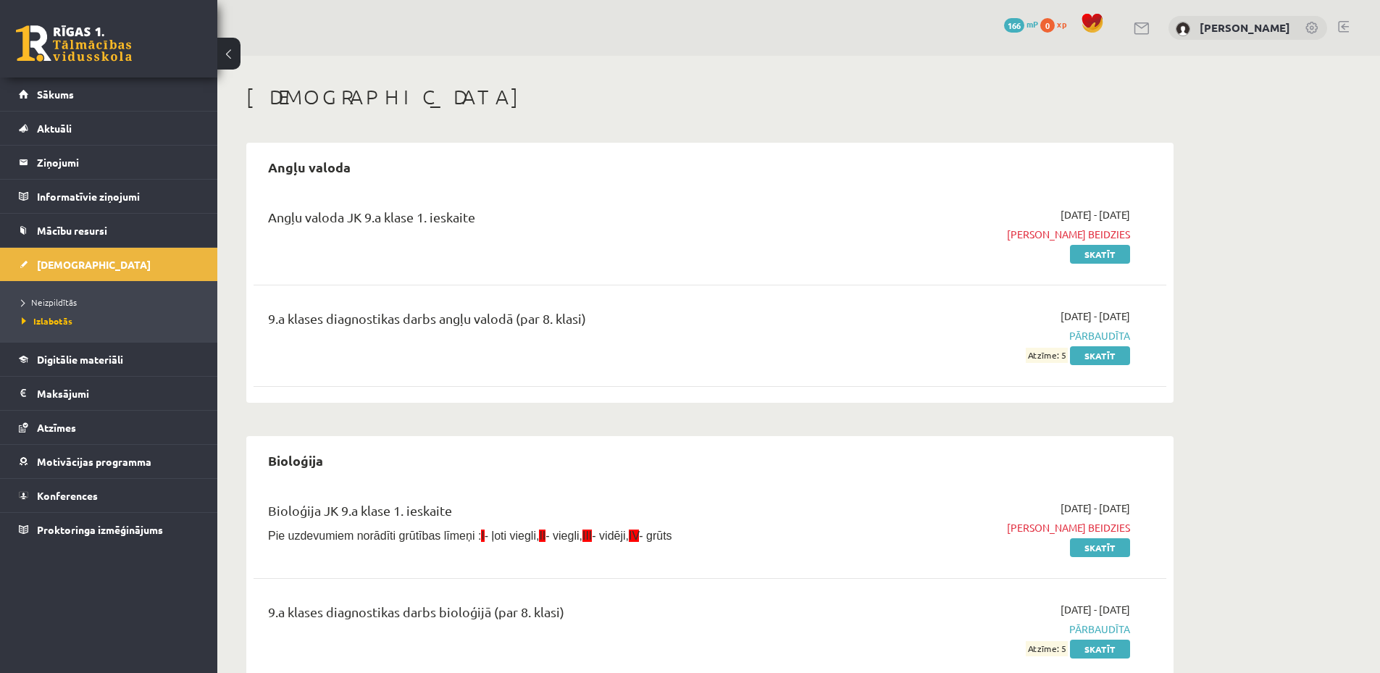
scroll to position [290, 0]
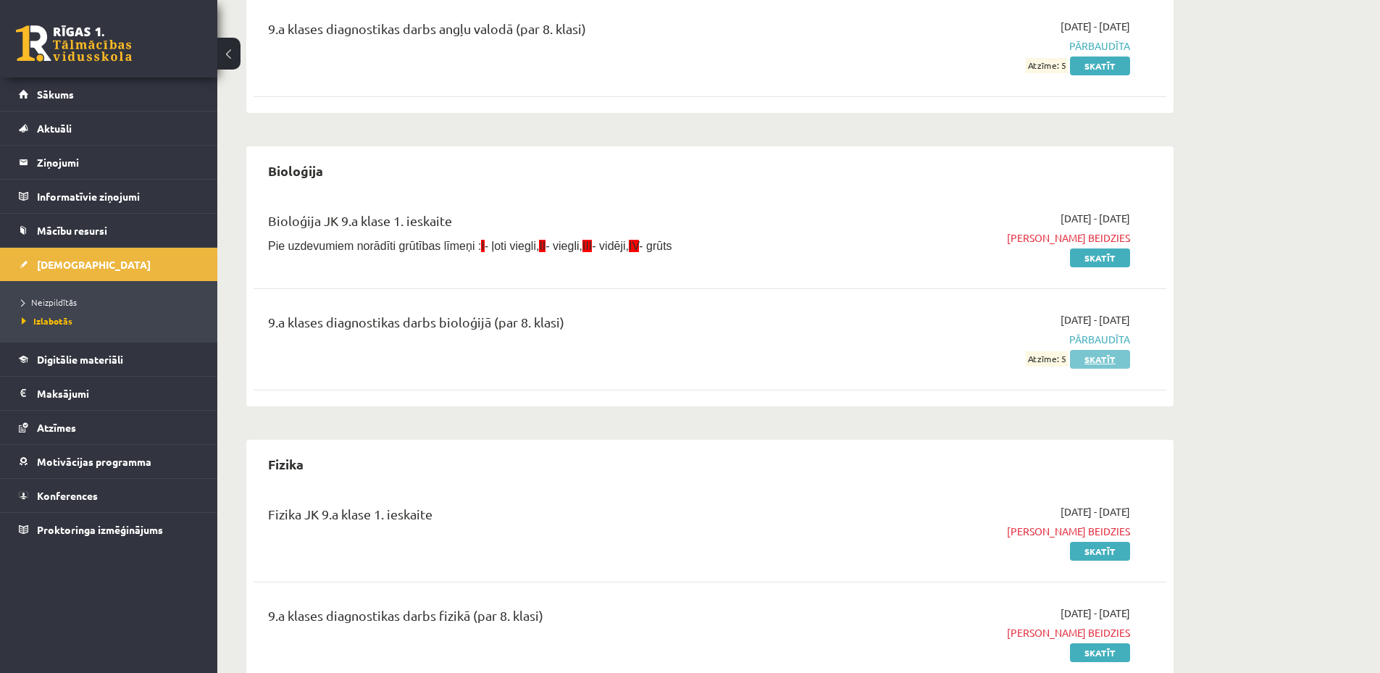
click at [1085, 355] on link "Skatīt" at bounding box center [1100, 359] width 60 height 19
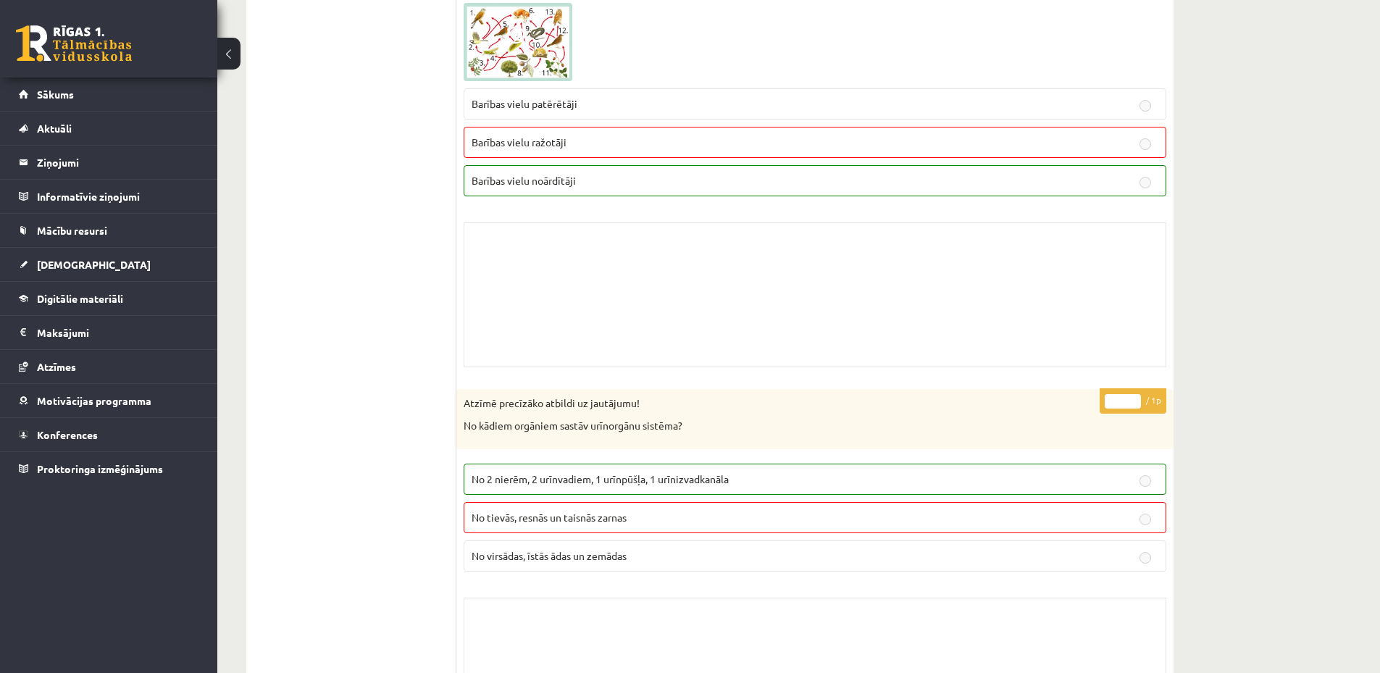
scroll to position [870, 0]
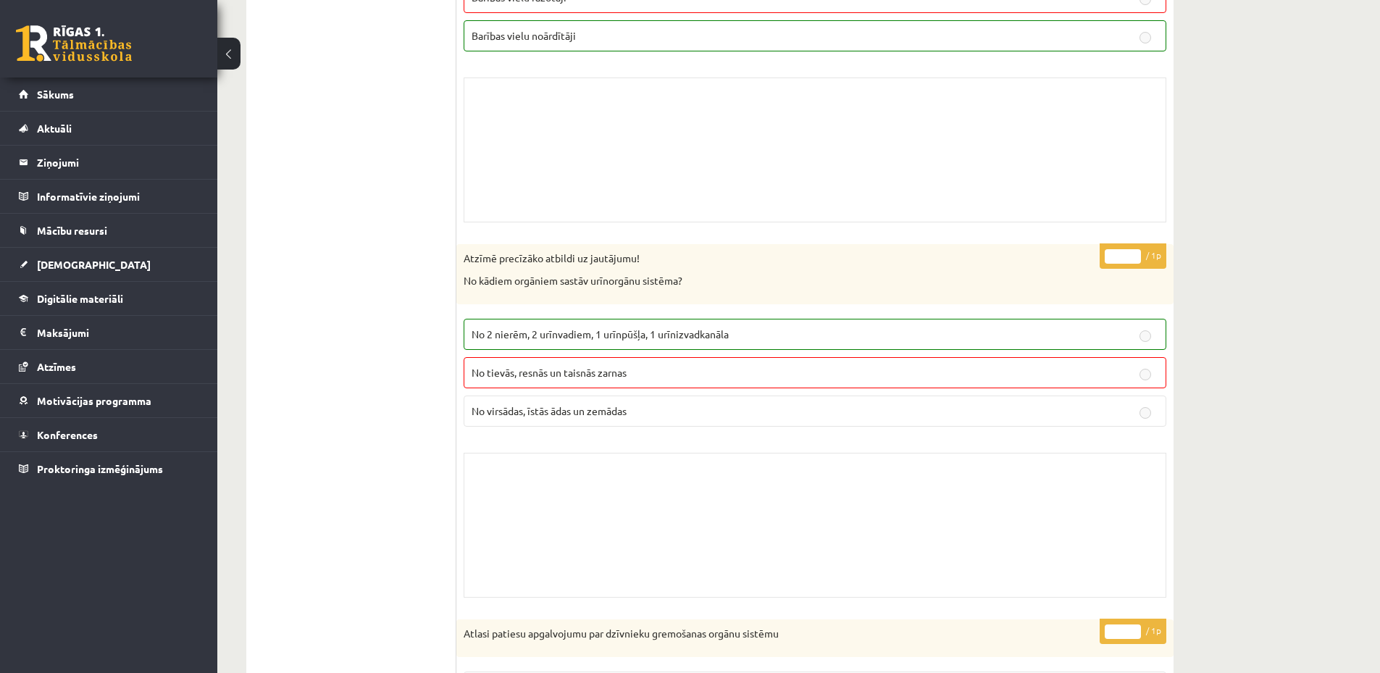
click at [550, 336] on span "No 2 nierēm, 2 urīnvadiem, 1 urīnpūšļa, 1 urīnizvadkanāla" at bounding box center [600, 334] width 257 height 13
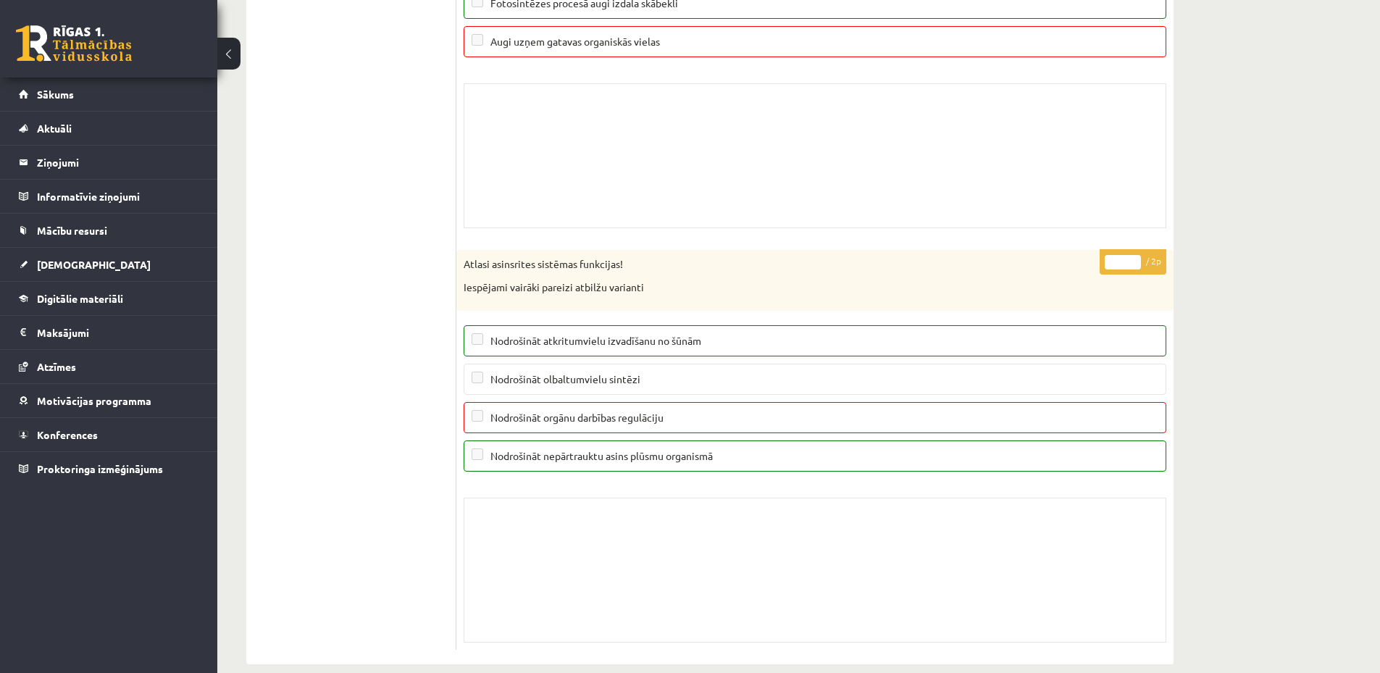
scroll to position [11469, 0]
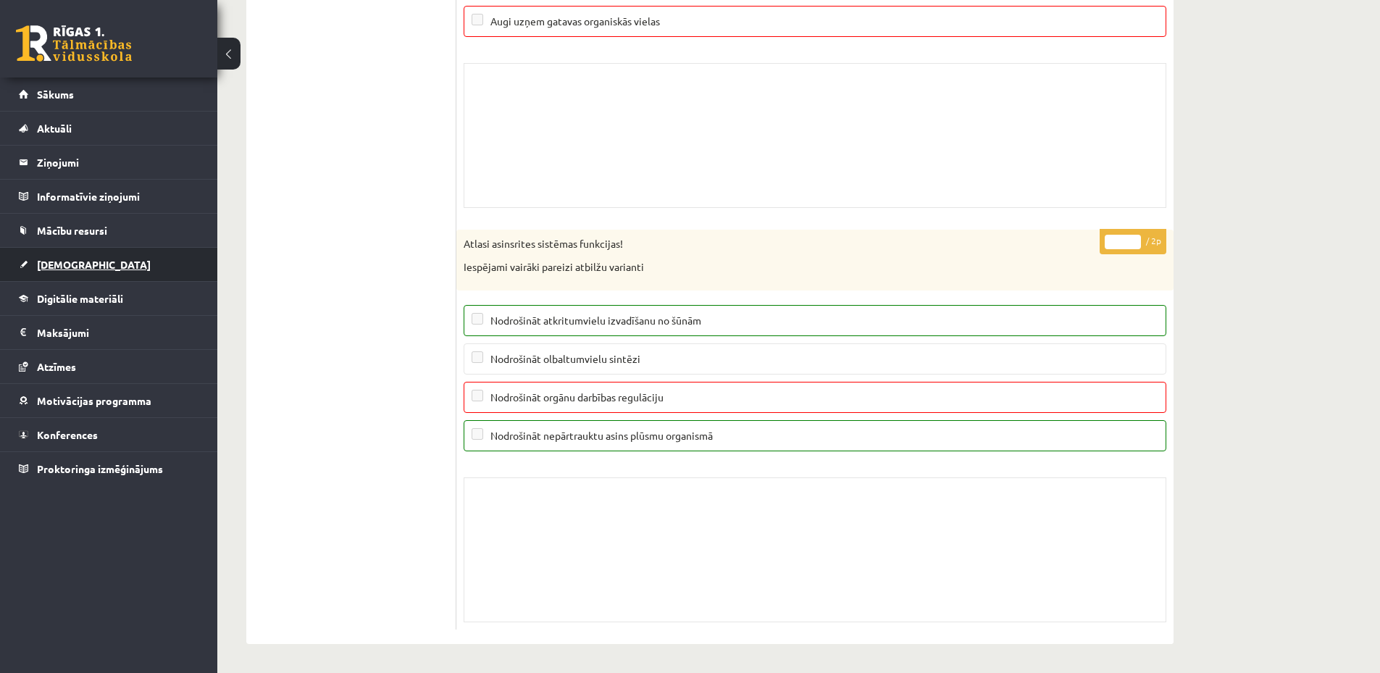
click at [80, 264] on link "[DEMOGRAPHIC_DATA]" at bounding box center [109, 264] width 180 height 33
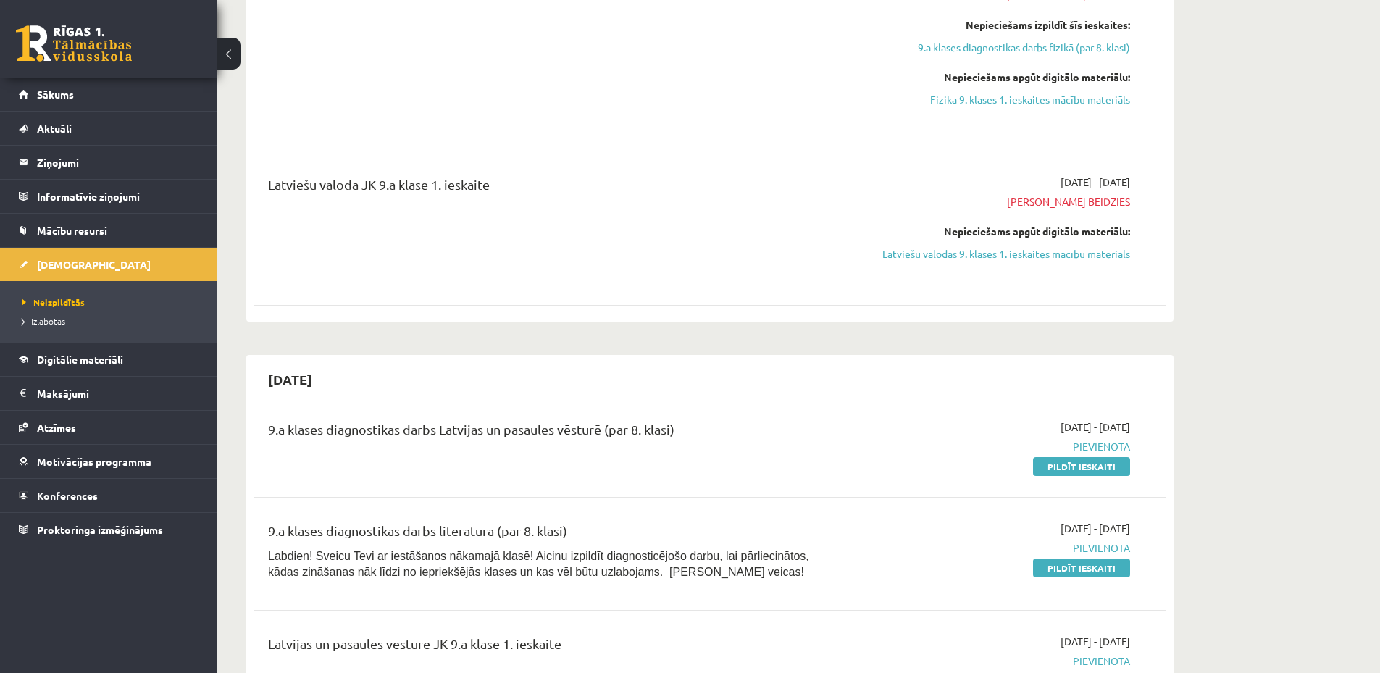
scroll to position [580, 0]
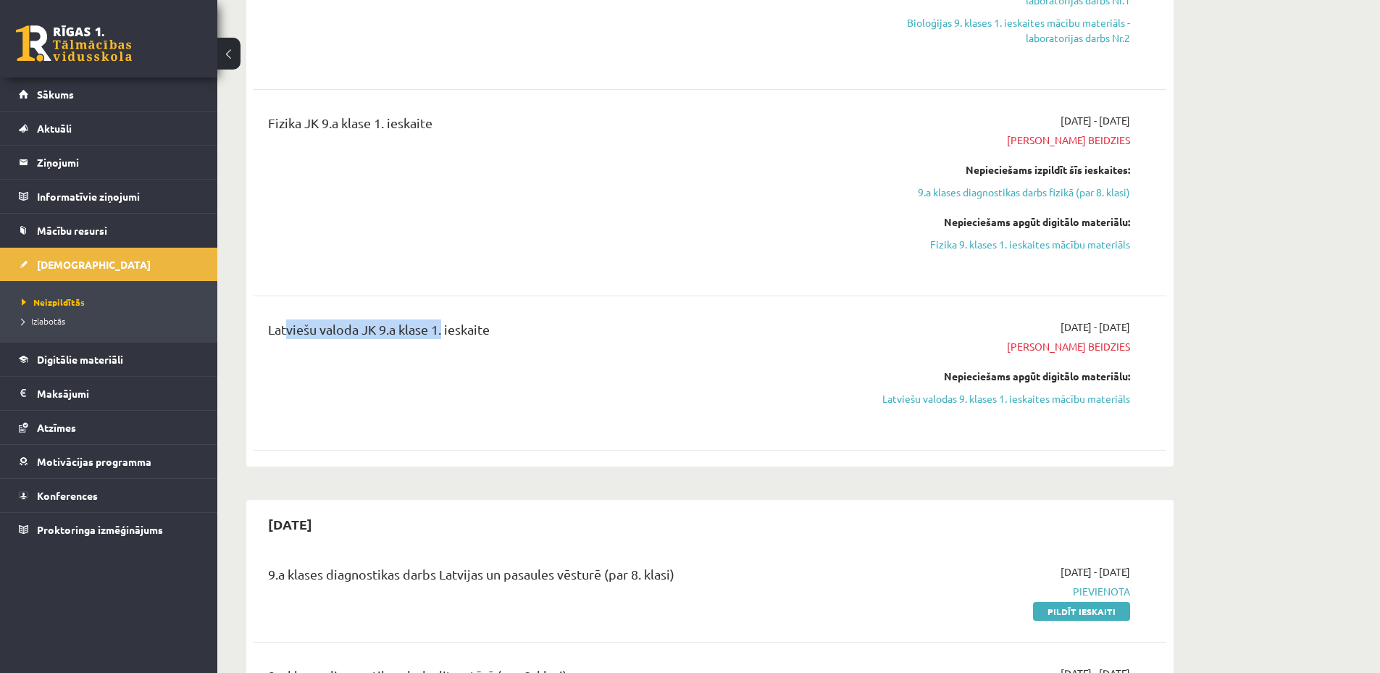
drag, startPoint x: 323, startPoint y: 335, endPoint x: 396, endPoint y: 345, distance: 73.2
click at [442, 335] on div "Latviešu valoda JK 9.a klase 1. ieskaite" at bounding box center [551, 333] width 567 height 27
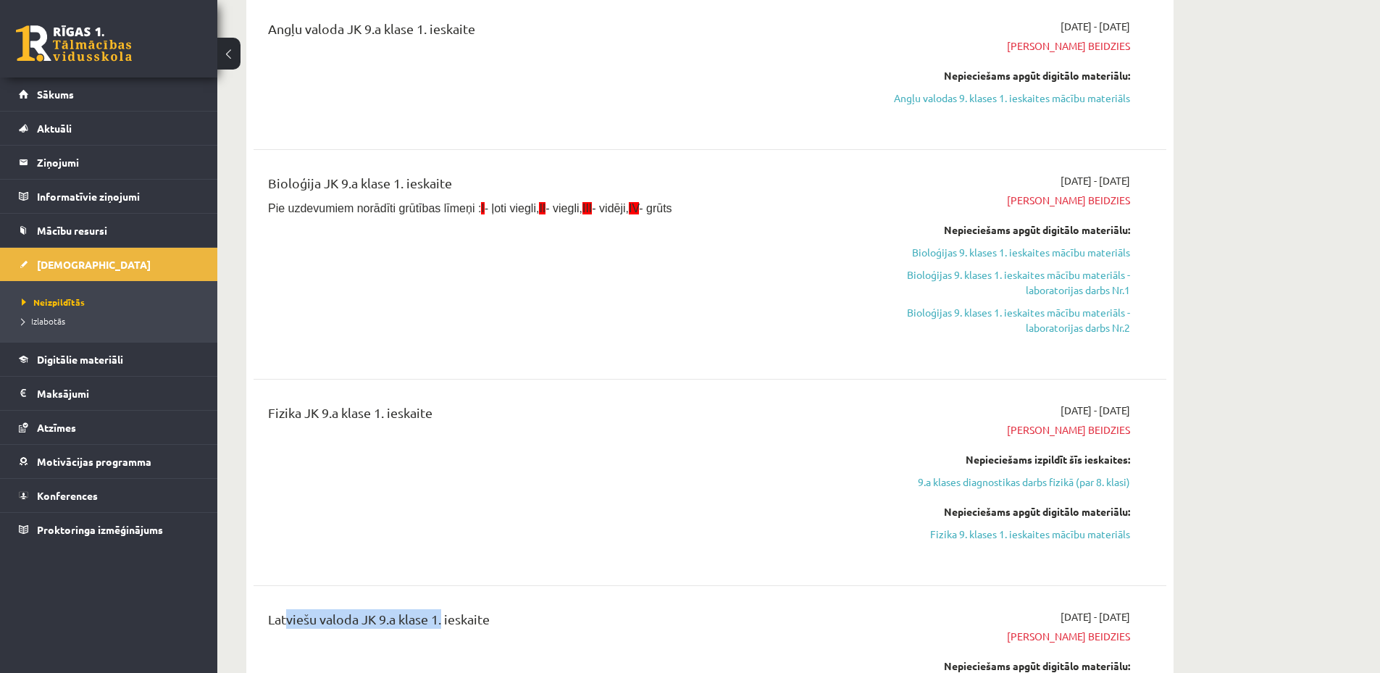
scroll to position [0, 0]
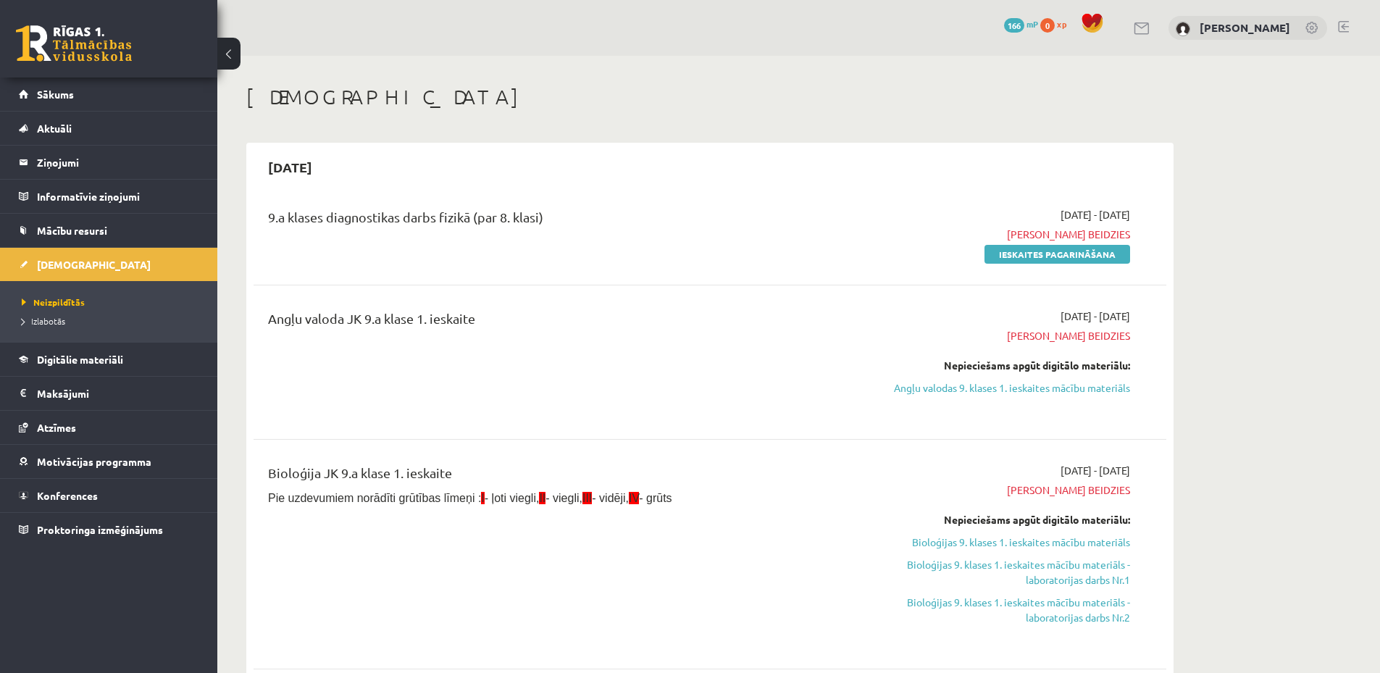
click at [685, 238] on div "9.a klases diagnostikas darbs fizikā (par 8. klasi)" at bounding box center [551, 234] width 589 height 54
click at [790, 423] on div "Angļu valoda JK 9.a klase 1. ieskaite 2025-09-01 - 2025-09-15 Termiņš beidzies …" at bounding box center [710, 362] width 913 height 136
click at [1054, 254] on link "Ieskaites pagarināšana" at bounding box center [1058, 254] width 146 height 19
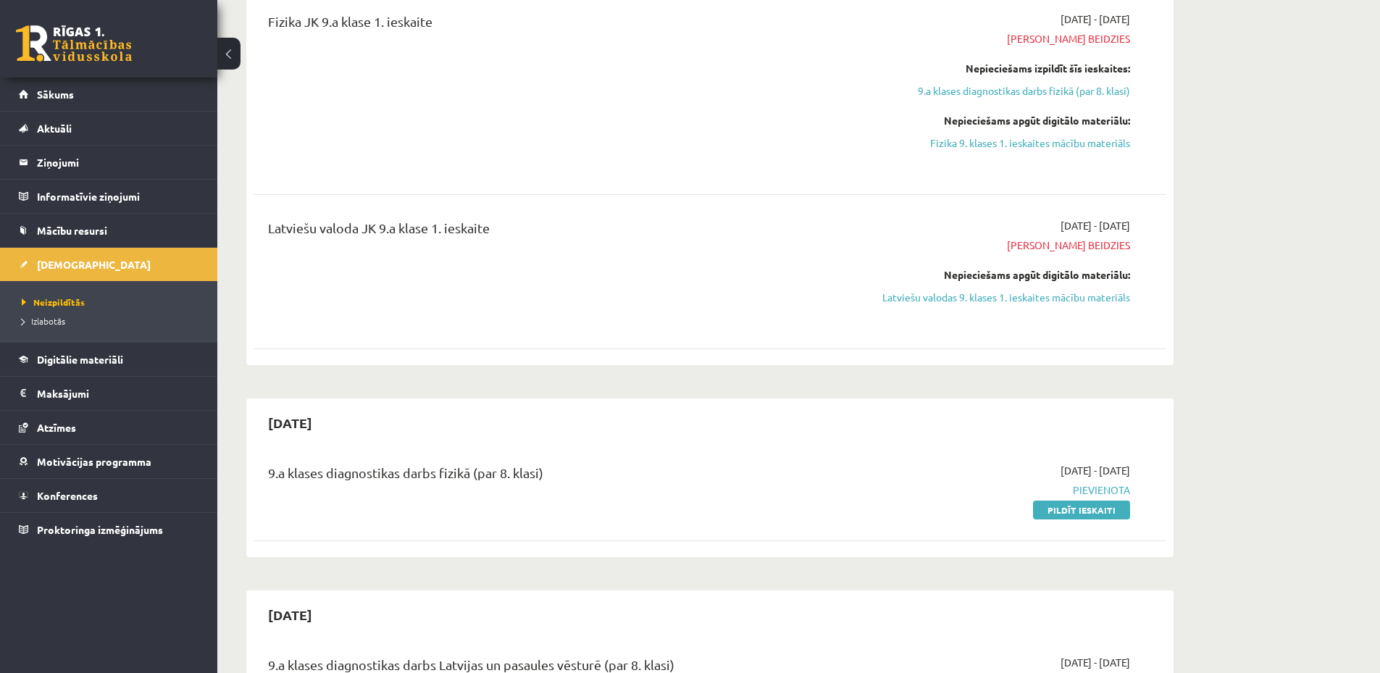
scroll to position [870, 0]
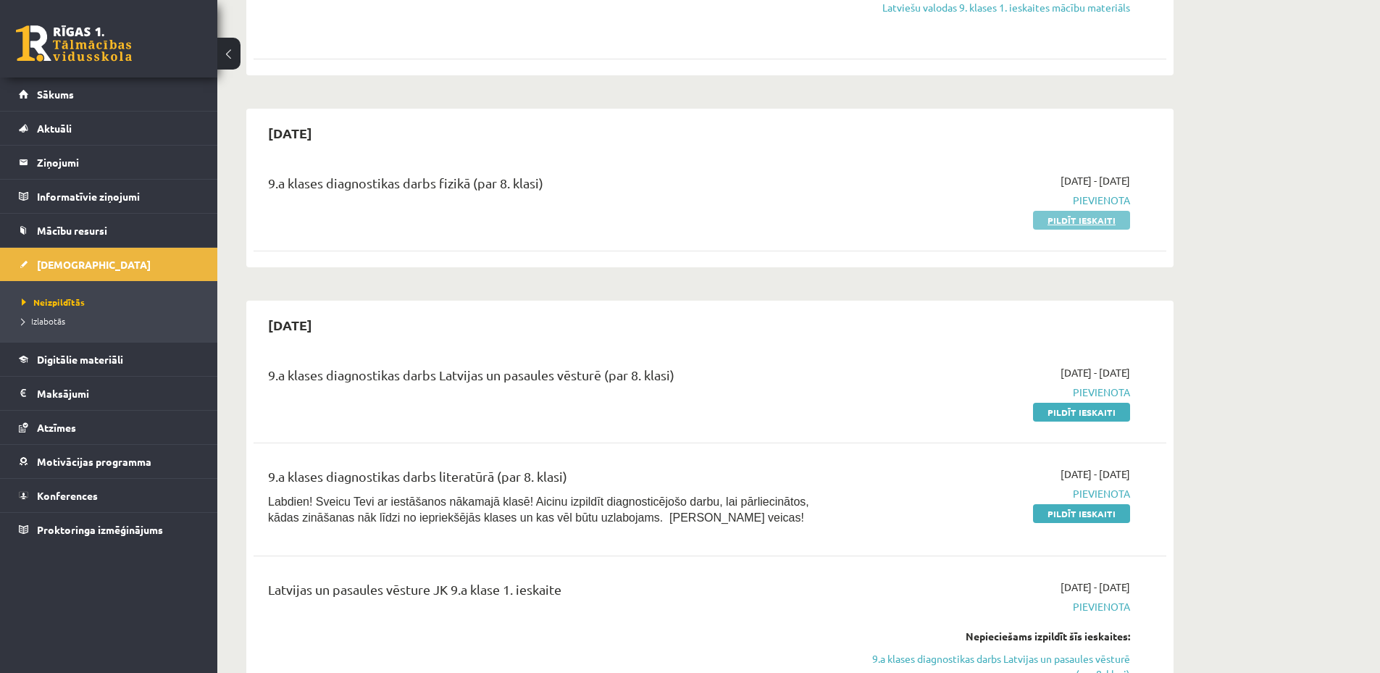
click at [1070, 222] on link "Pildīt ieskaiti" at bounding box center [1081, 220] width 97 height 19
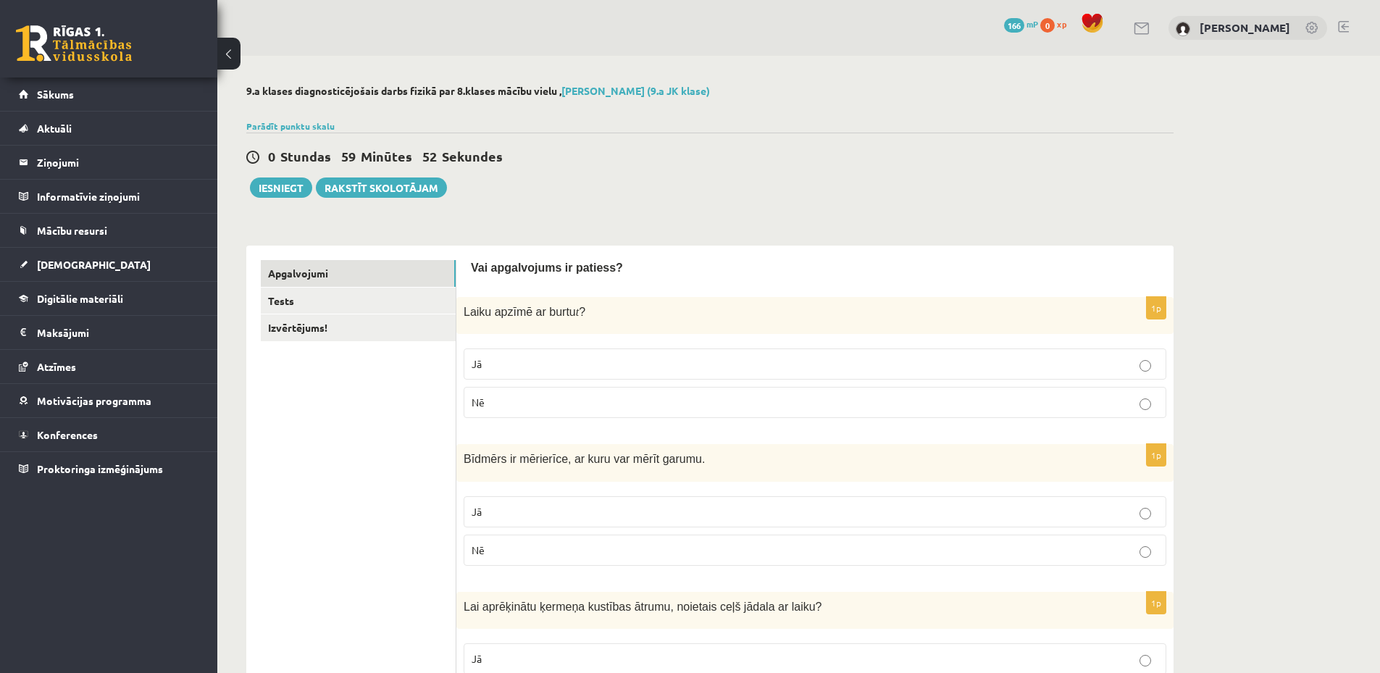
click at [593, 362] on p "Jā" at bounding box center [815, 364] width 687 height 15
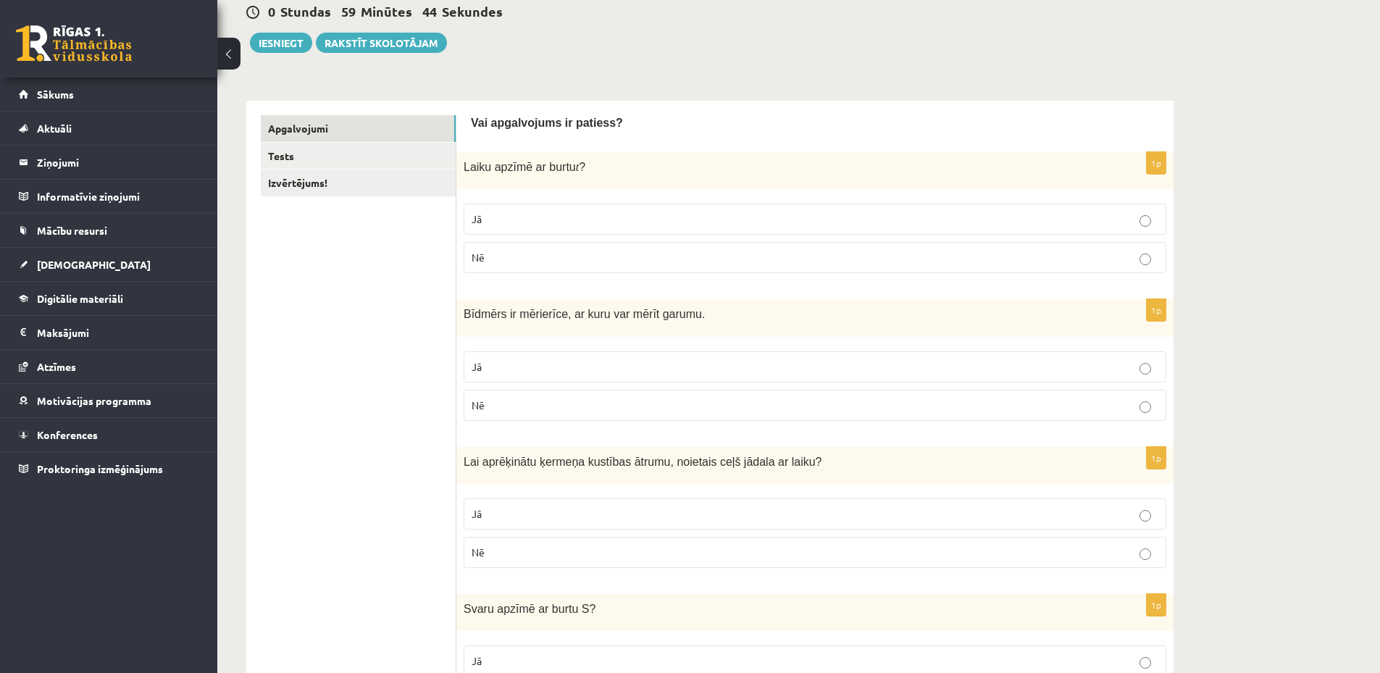
click at [607, 412] on p "Nē" at bounding box center [815, 405] width 687 height 15
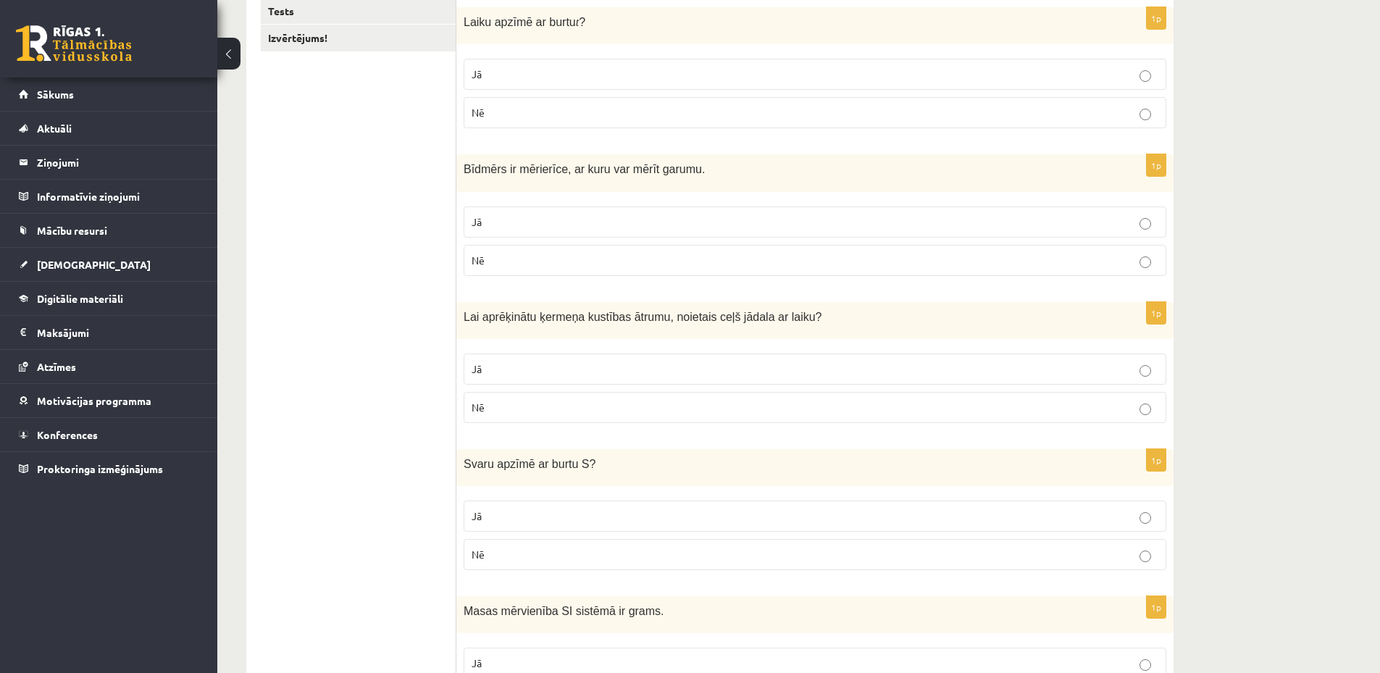
click at [596, 369] on p "Jā" at bounding box center [815, 369] width 687 height 15
click at [543, 557] on p "Nē" at bounding box center [815, 554] width 687 height 15
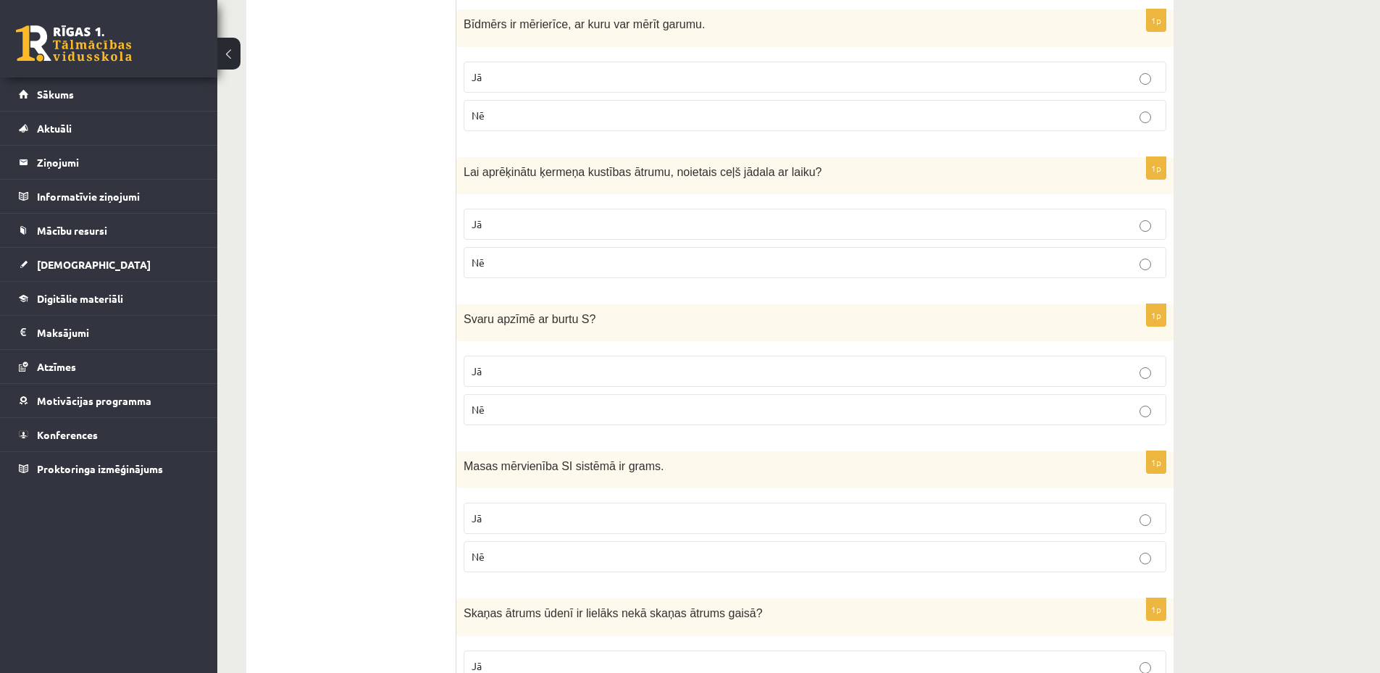
click at [551, 559] on p "Nē" at bounding box center [815, 556] width 687 height 15
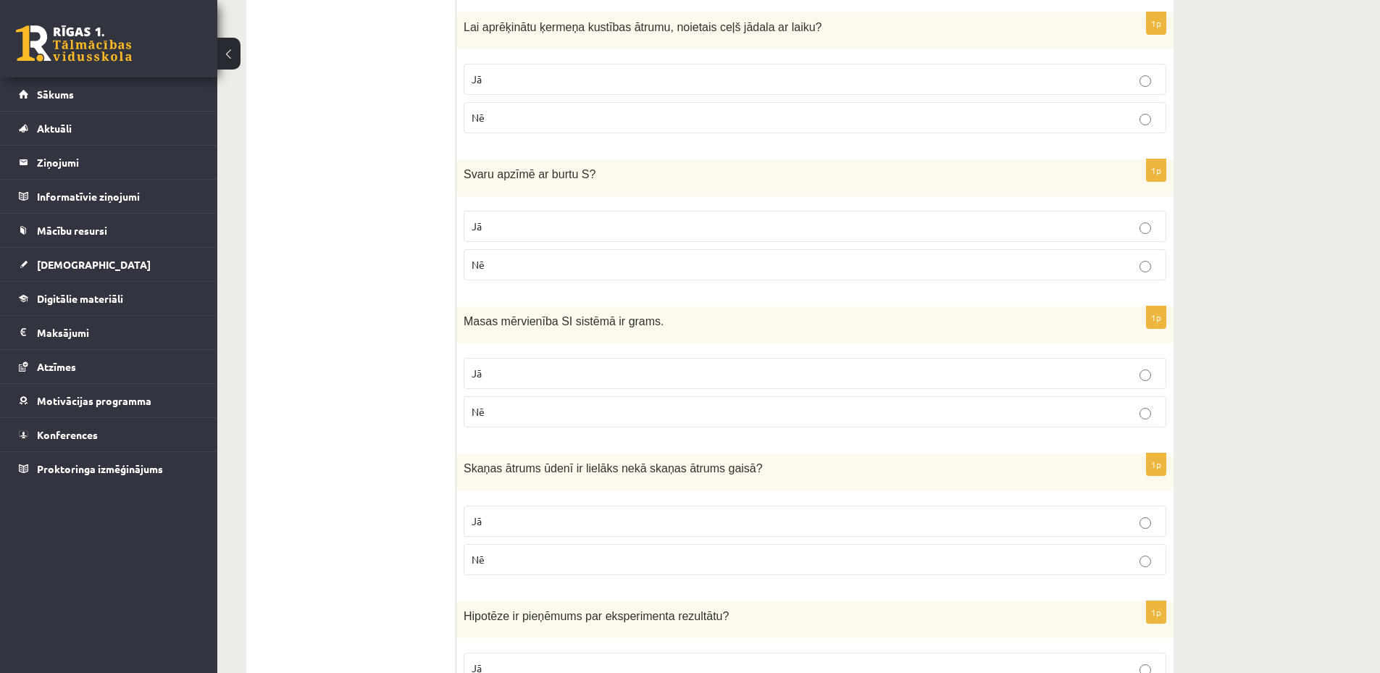
scroll to position [725, 0]
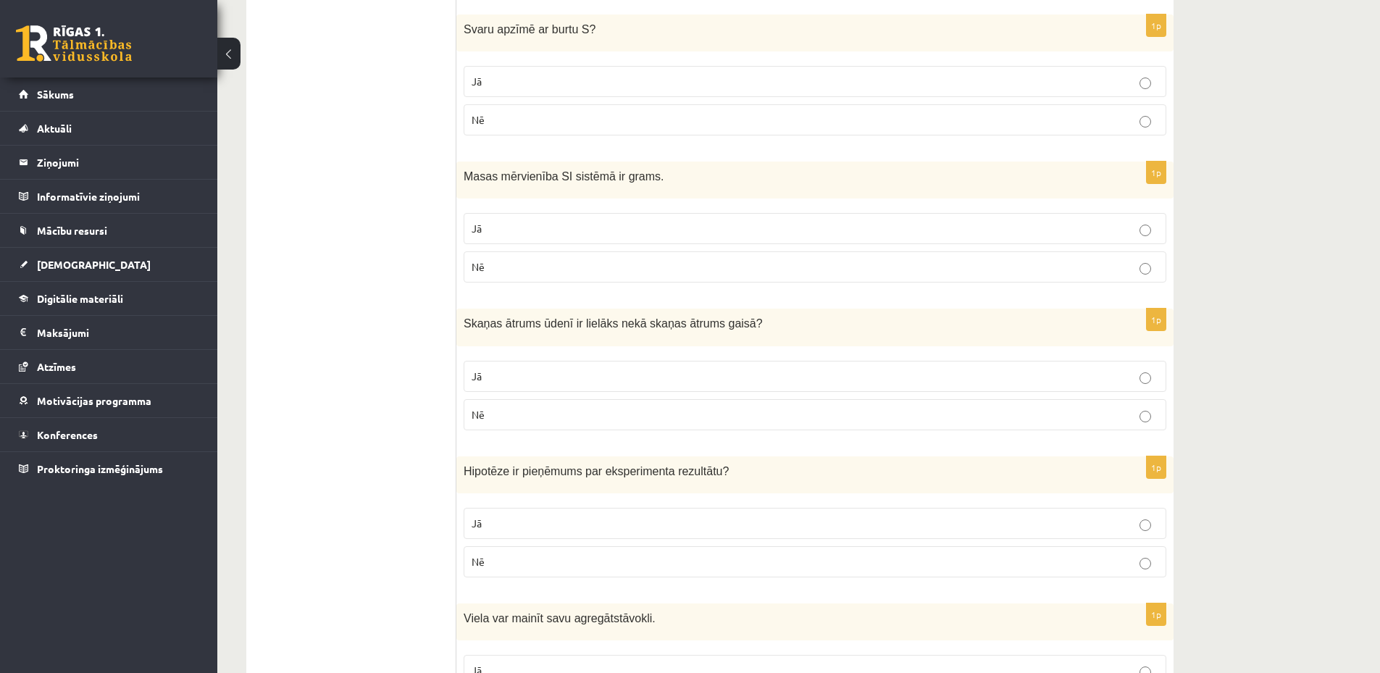
click at [573, 417] on p "Nē" at bounding box center [815, 414] width 687 height 15
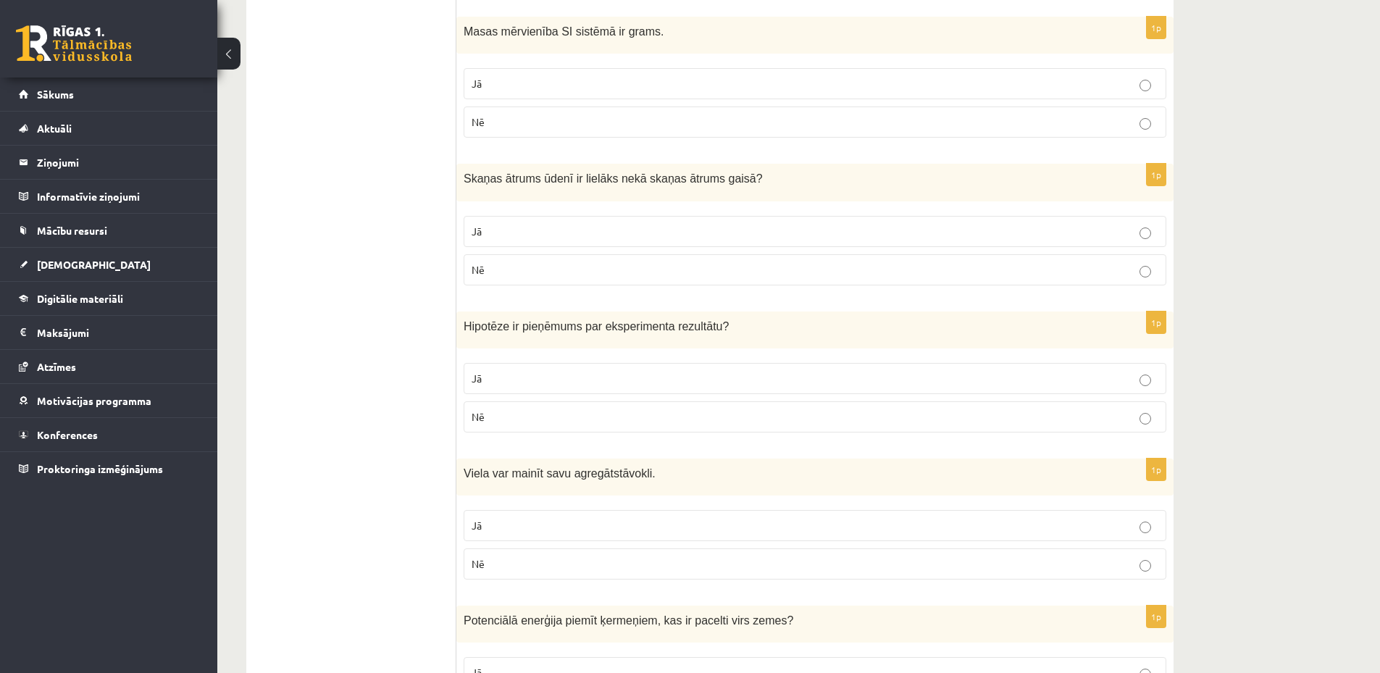
click at [534, 375] on p "Jā" at bounding box center [815, 378] width 687 height 15
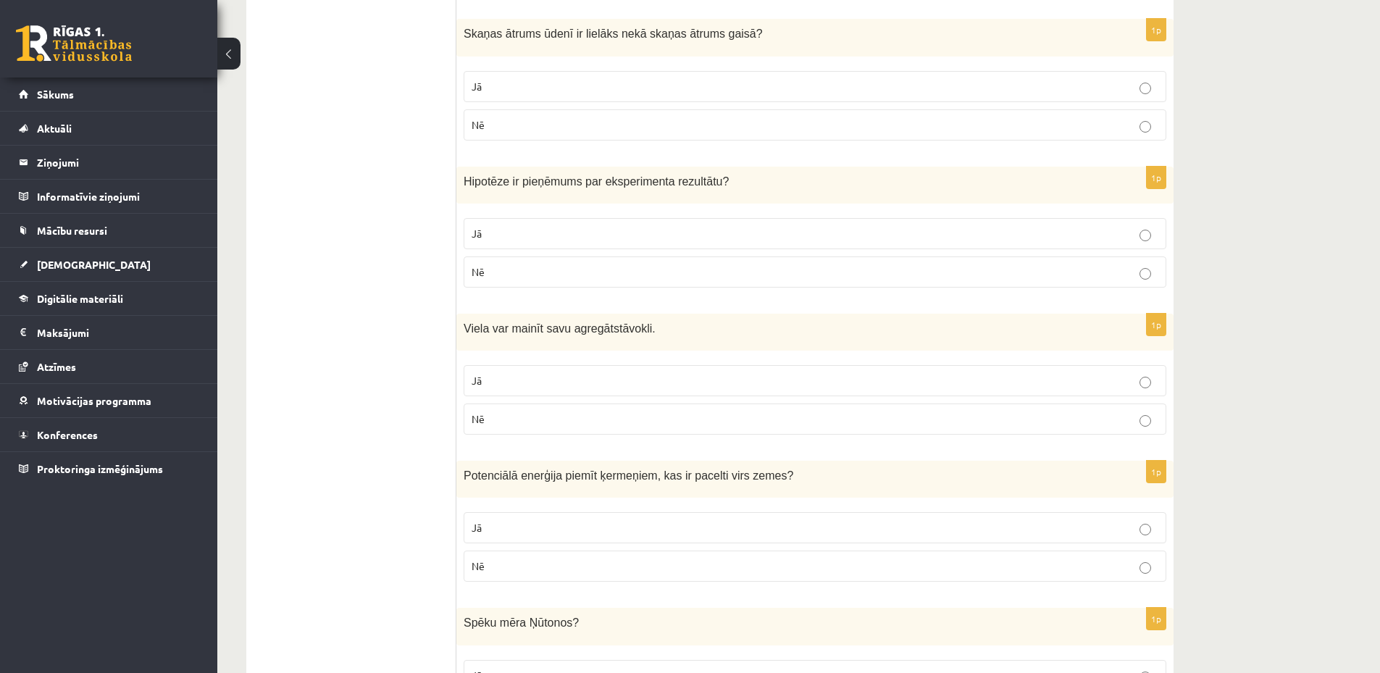
click at [527, 381] on p "Jā" at bounding box center [815, 380] width 687 height 15
click at [518, 419] on p "Nē" at bounding box center [815, 419] width 687 height 15
drag, startPoint x: 464, startPoint y: 325, endPoint x: 651, endPoint y: 330, distance: 186.3
click at [651, 330] on p "Viela var mainīt savu agregātstāvokli." at bounding box center [779, 328] width 630 height 15
click at [385, 307] on ul "Apgalvojumi Tests Izvērtējums!" at bounding box center [359, 583] width 196 height 2674
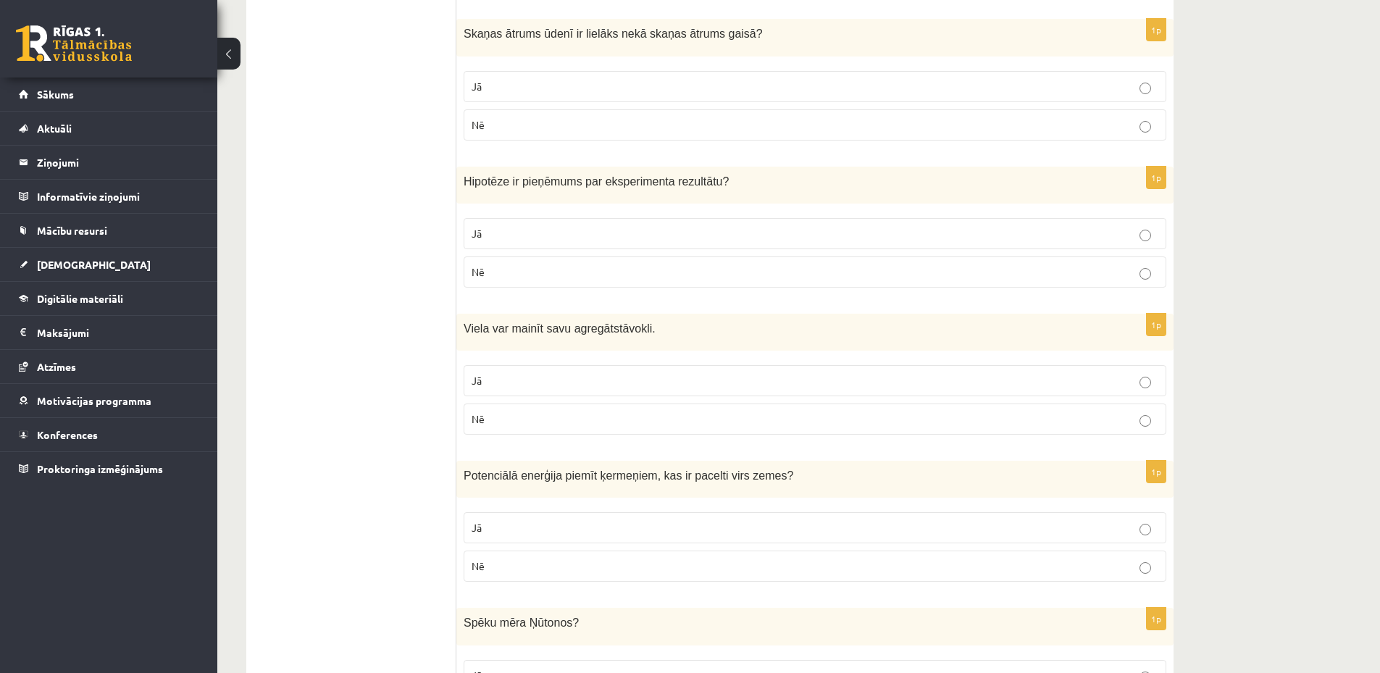
click at [549, 375] on p "Jā" at bounding box center [815, 380] width 687 height 15
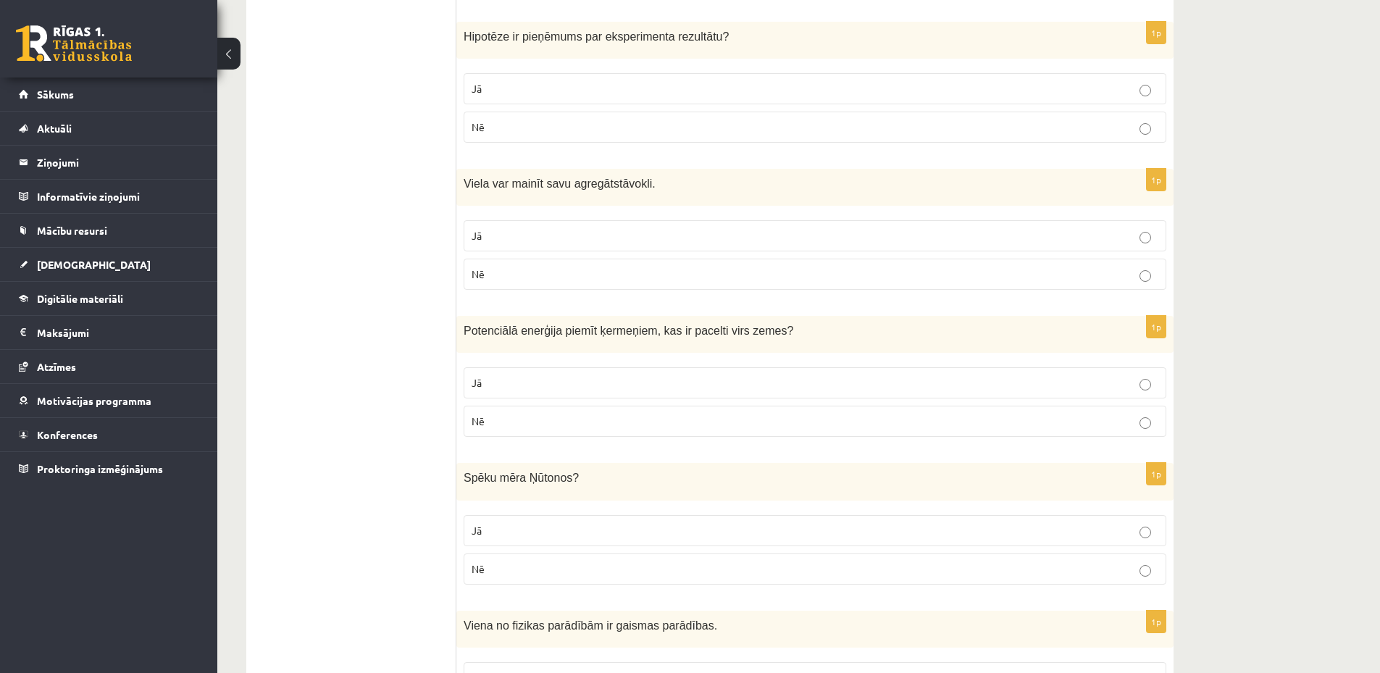
click at [655, 377] on p "Jā" at bounding box center [815, 382] width 687 height 15
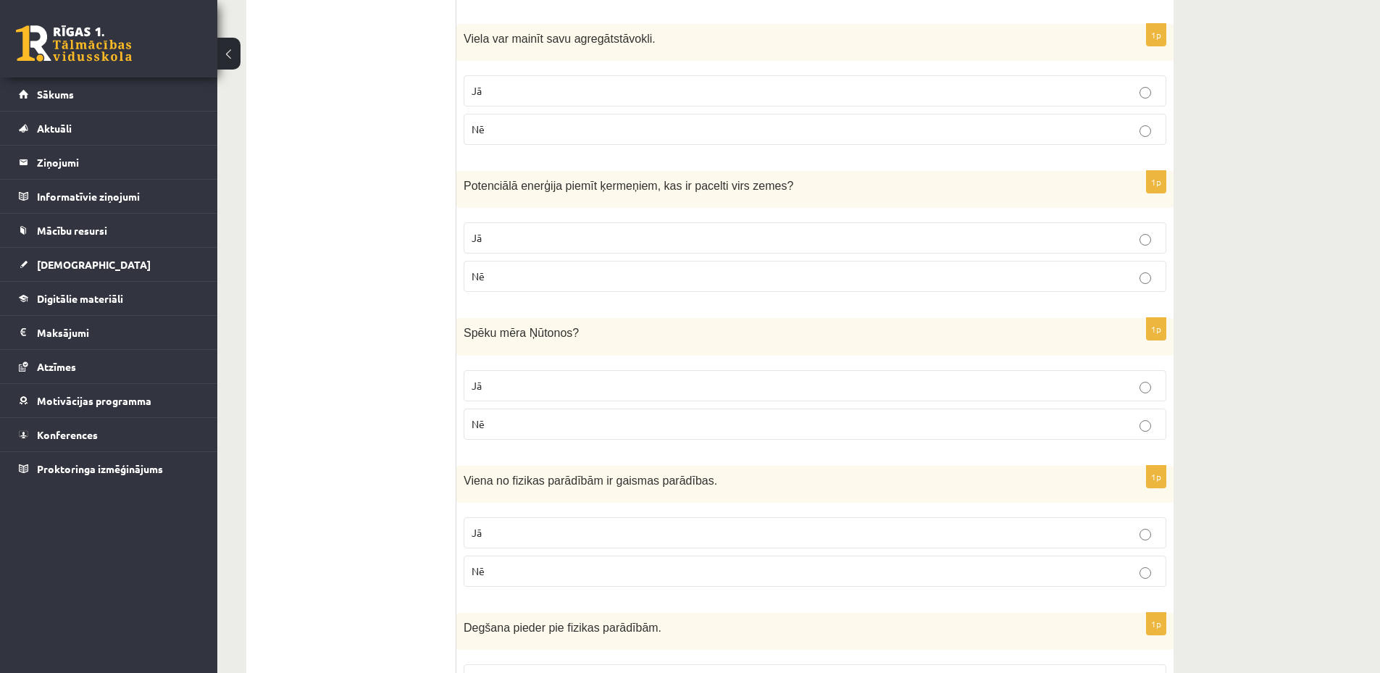
click at [538, 382] on p "Jā" at bounding box center [815, 385] width 687 height 15
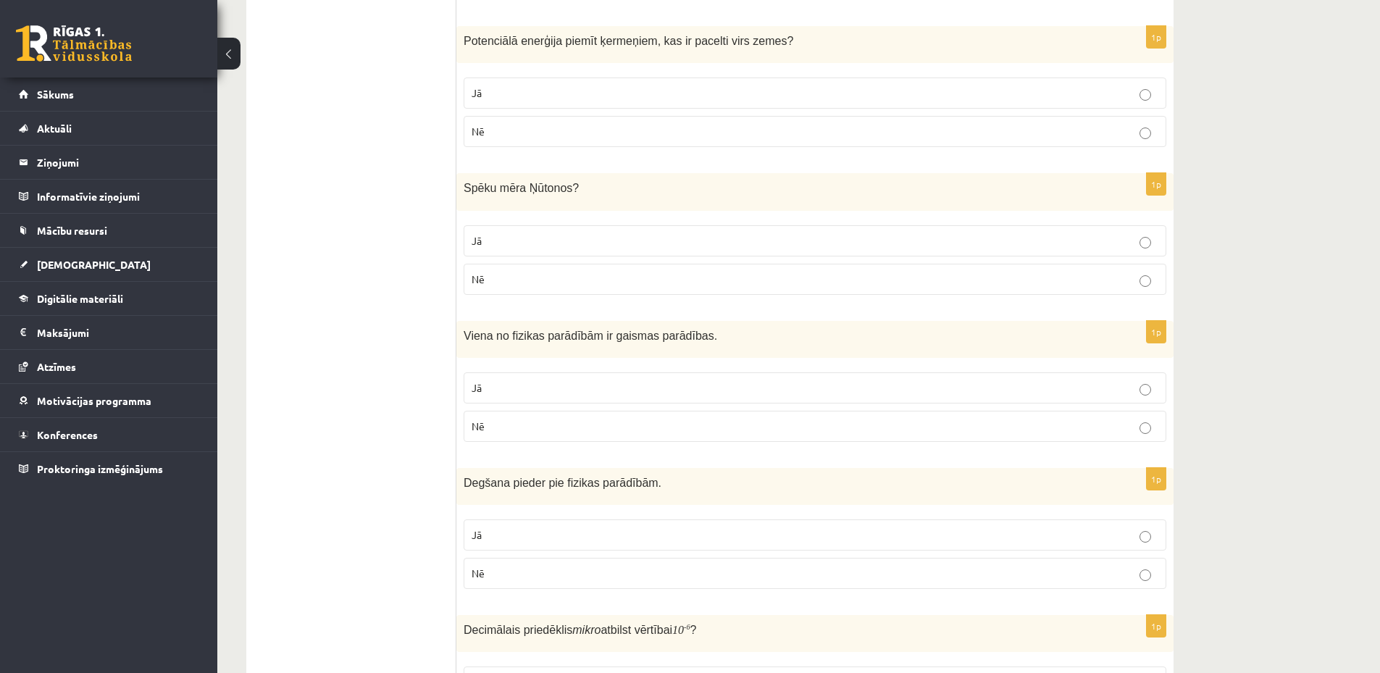
click at [663, 380] on label "Jā" at bounding box center [815, 387] width 703 height 31
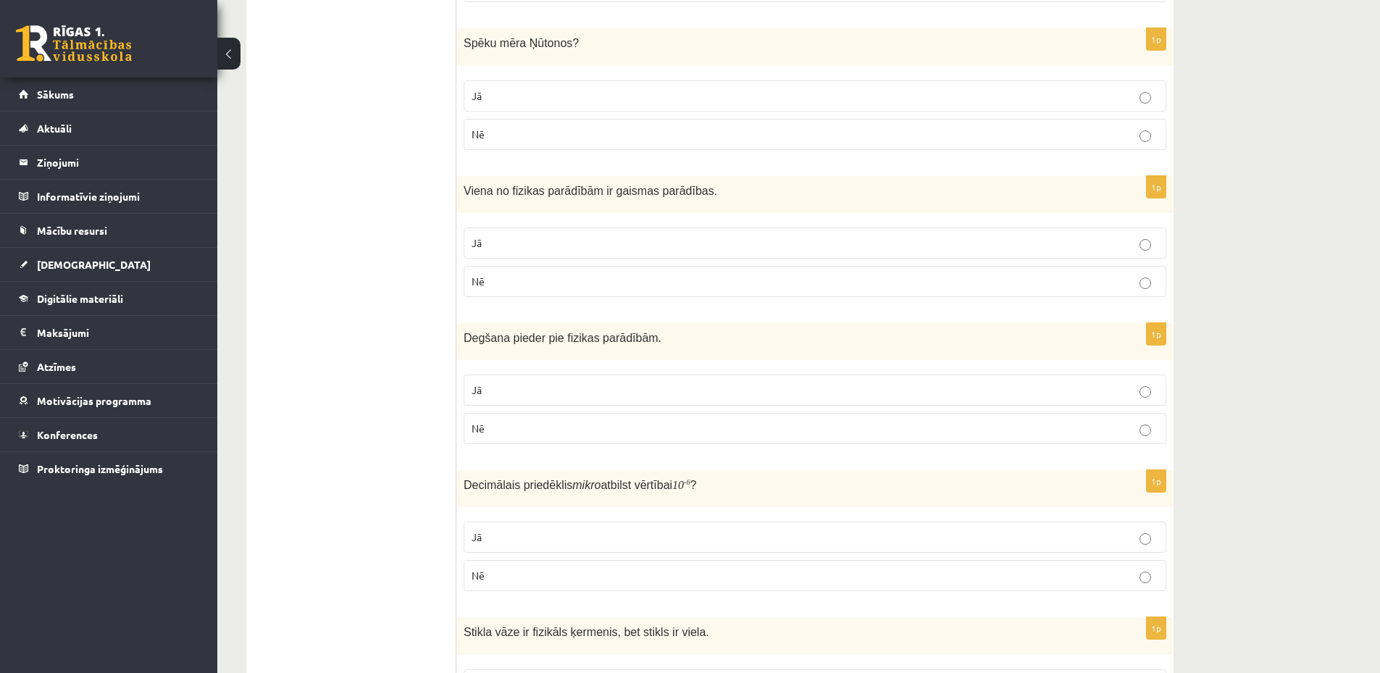
click at [644, 393] on p "Jā" at bounding box center [815, 390] width 687 height 15
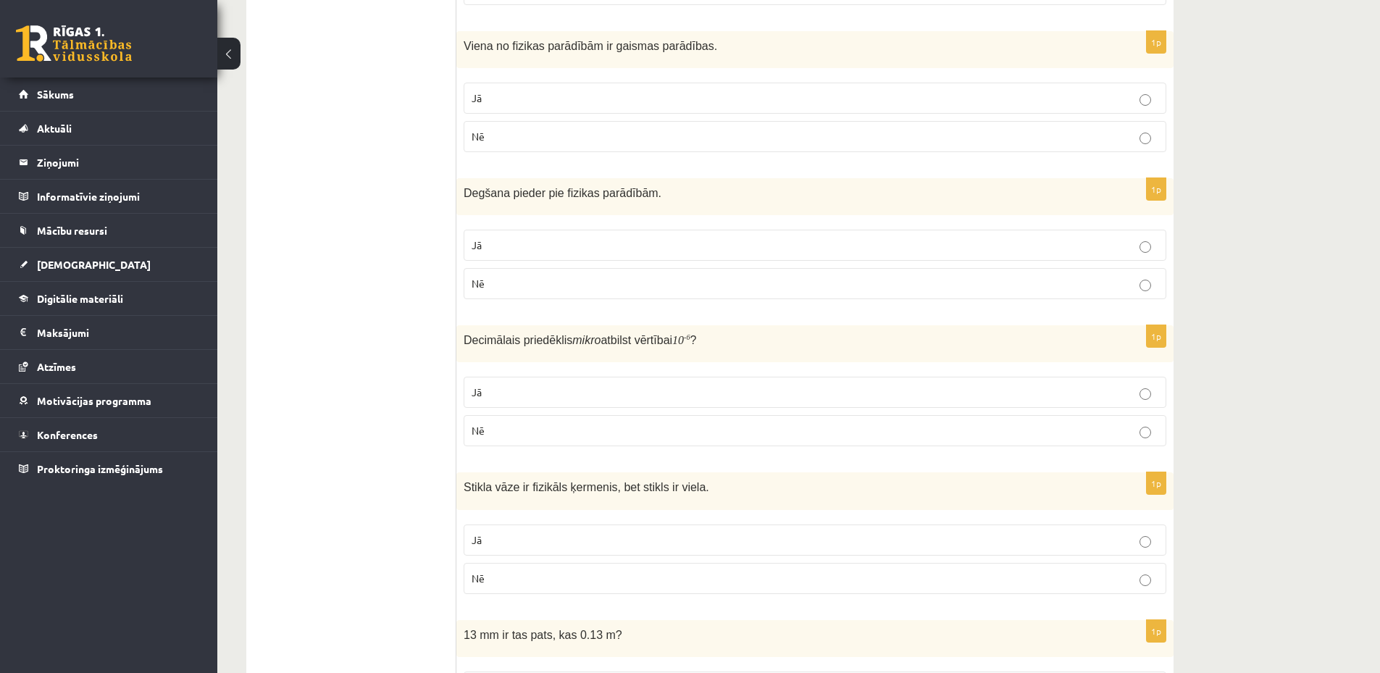
click at [688, 381] on label "Jā" at bounding box center [815, 392] width 703 height 31
click at [709, 389] on p "Jā" at bounding box center [815, 395] width 687 height 15
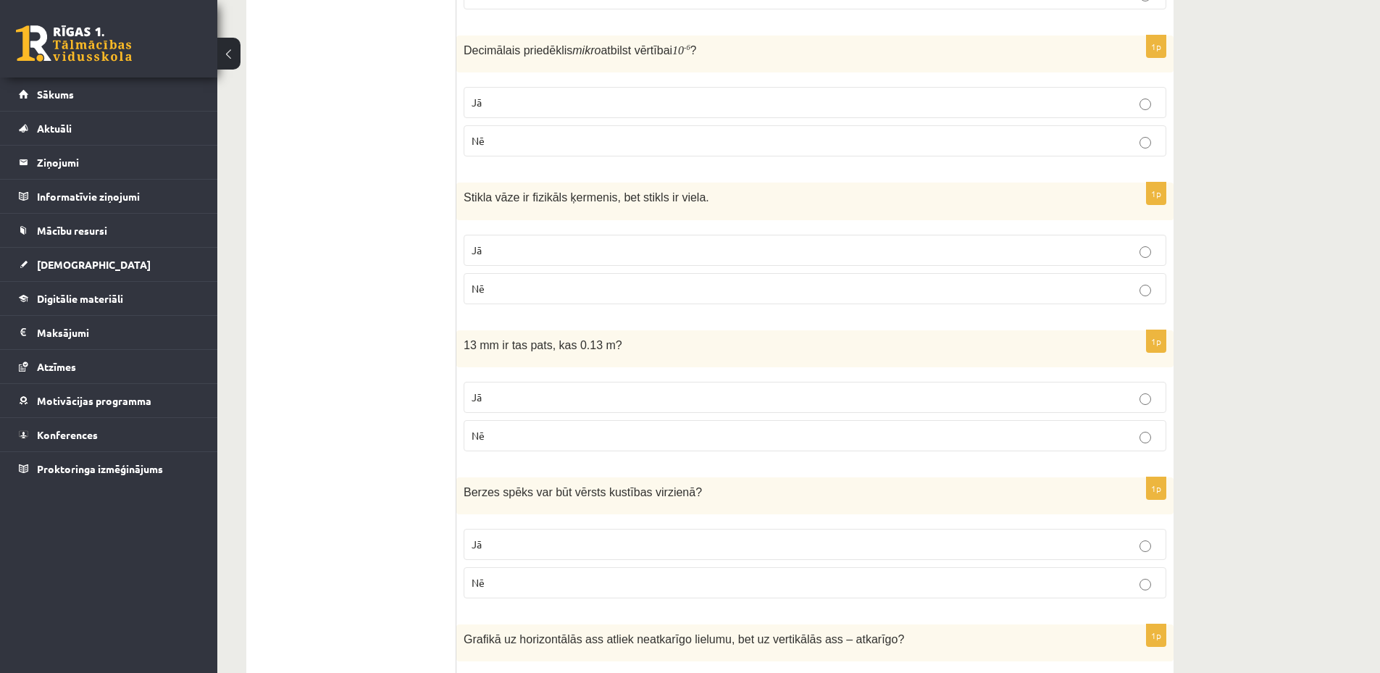
click at [610, 453] on fieldset "Jā Nē" at bounding box center [815, 415] width 703 height 81
click at [625, 438] on p "Nē" at bounding box center [815, 435] width 687 height 15
drag, startPoint x: 591, startPoint y: 347, endPoint x: 601, endPoint y: 347, distance: 10.1
click at [601, 347] on span "13 mm ir tas pats, kas 0.13 m?" at bounding box center [543, 345] width 159 height 12
click at [598, 346] on span "13 mm ir tas pats, kas 0.13 m?" at bounding box center [543, 345] width 159 height 12
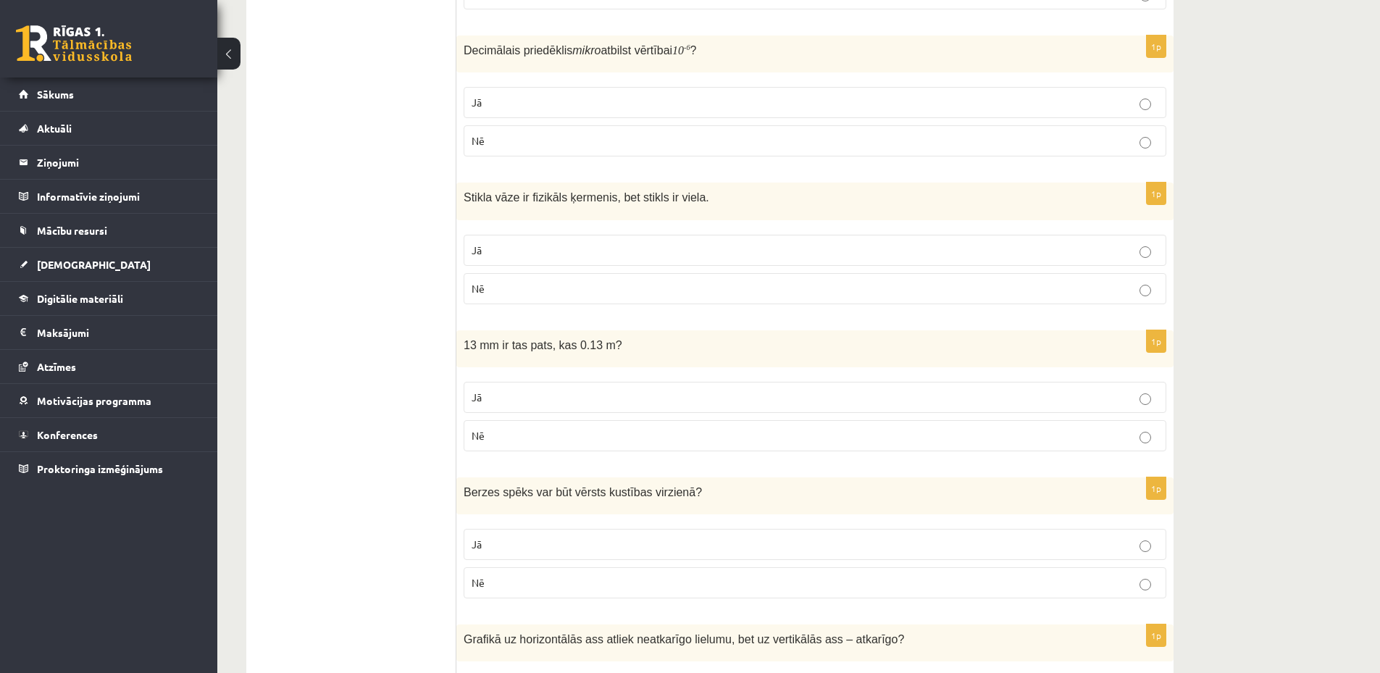
scroll to position [2174, 0]
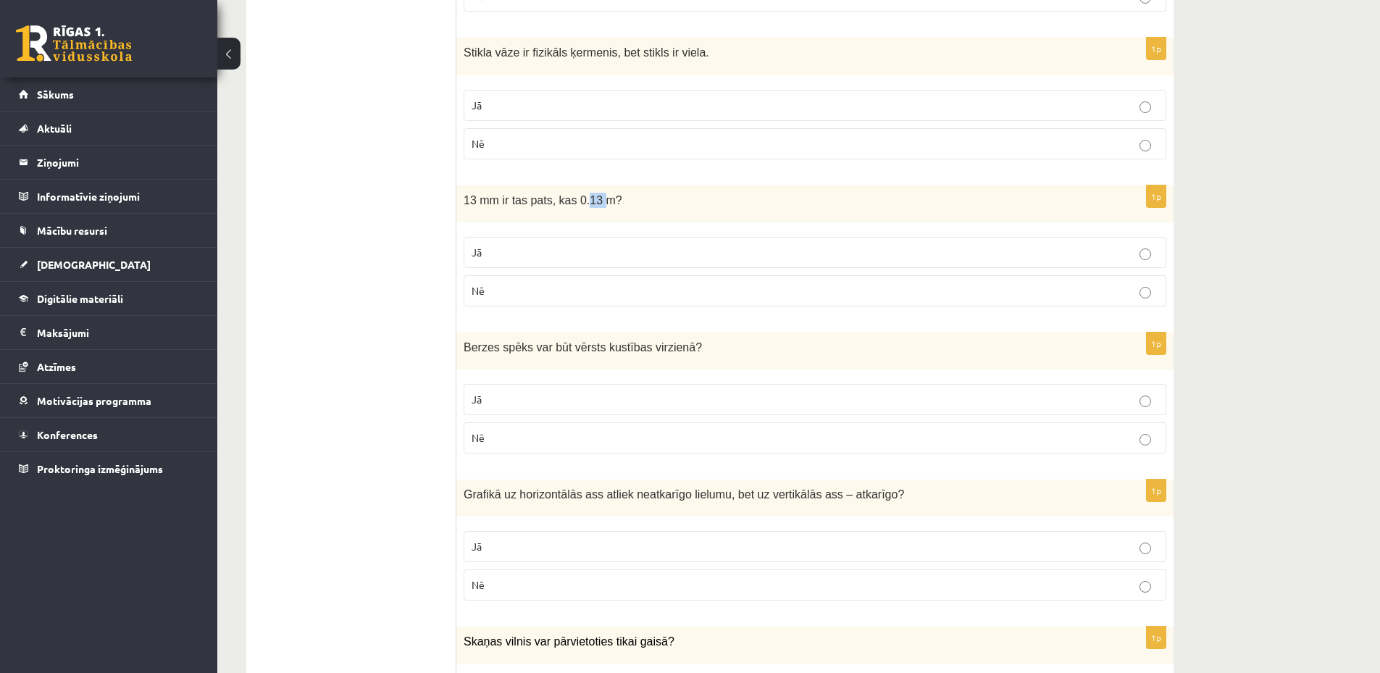
drag, startPoint x: 578, startPoint y: 199, endPoint x: 591, endPoint y: 201, distance: 13.4
click at [591, 201] on span "13 mm ir tas pats, kas 0.13 m?" at bounding box center [543, 200] width 159 height 12
click at [581, 201] on span "13 mm ir tas pats, kas 0.13 m?" at bounding box center [543, 200] width 159 height 12
click at [584, 401] on p "Jā" at bounding box center [815, 399] width 687 height 15
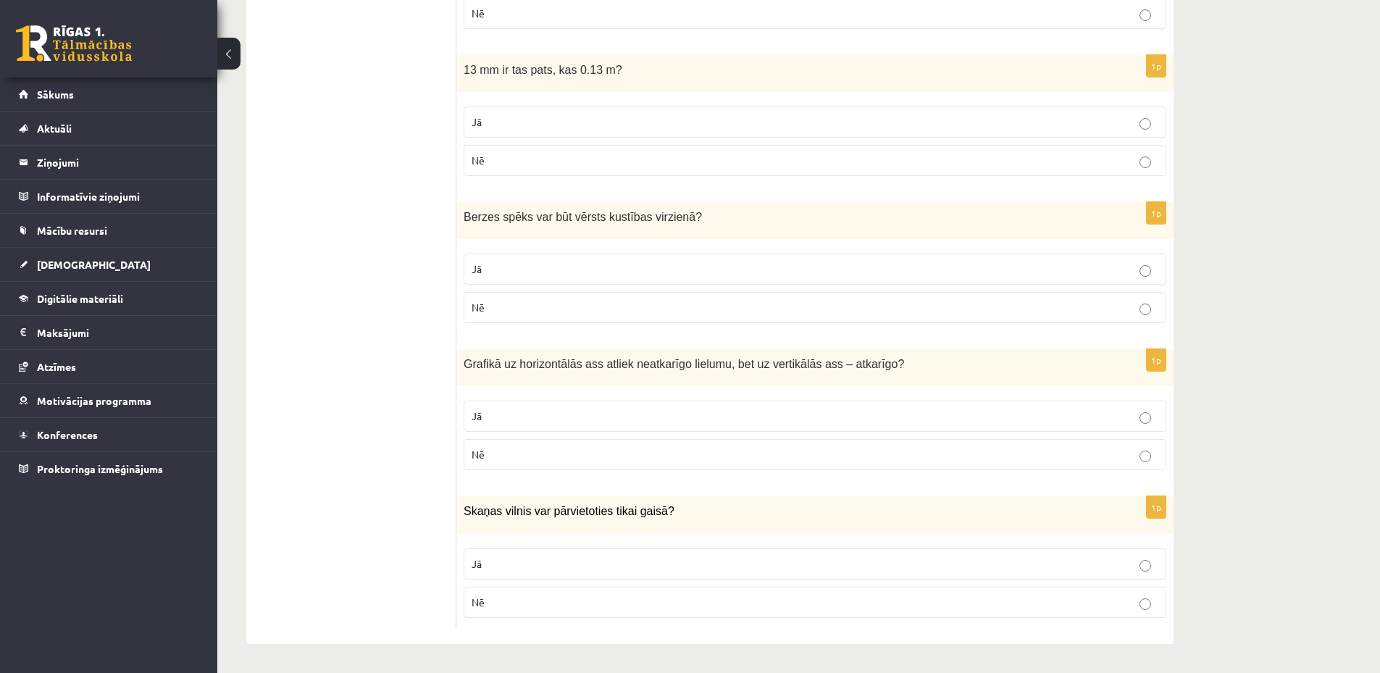
click at [522, 560] on p "Jā" at bounding box center [815, 564] width 687 height 15
click at [616, 421] on p "Jā" at bounding box center [815, 416] width 687 height 15
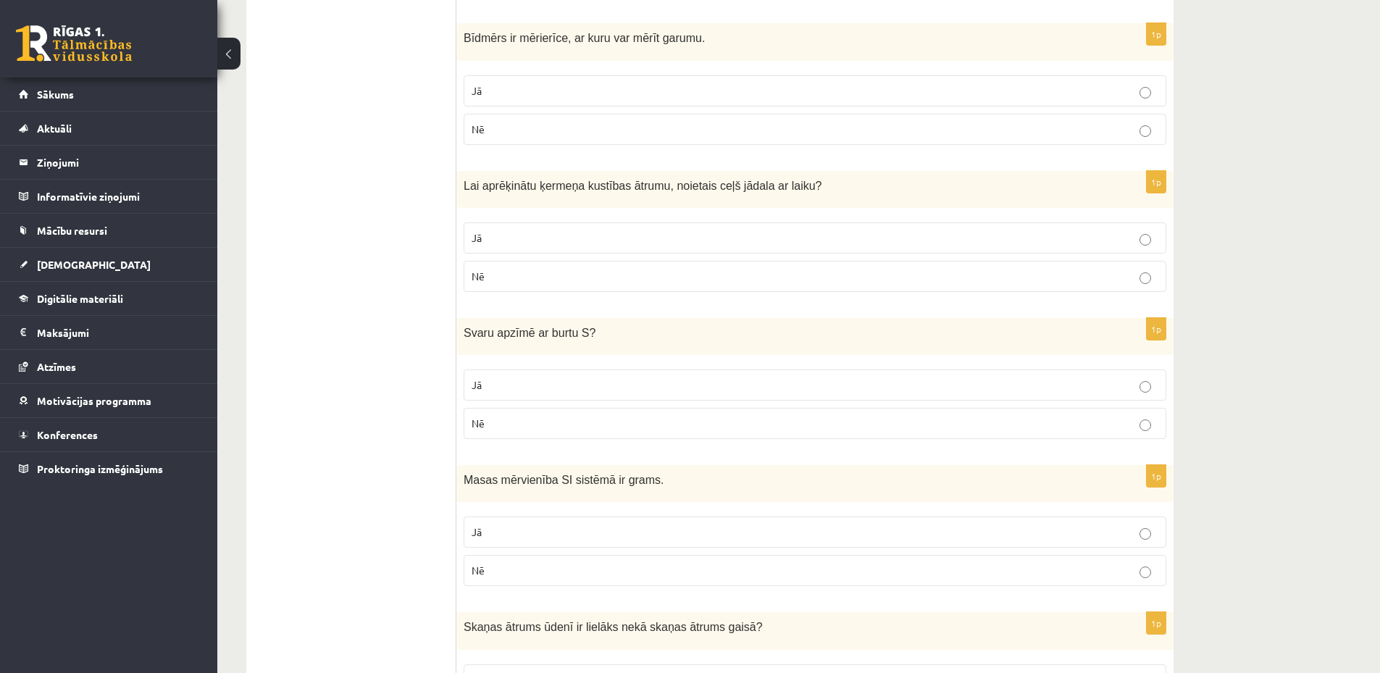
scroll to position [0, 0]
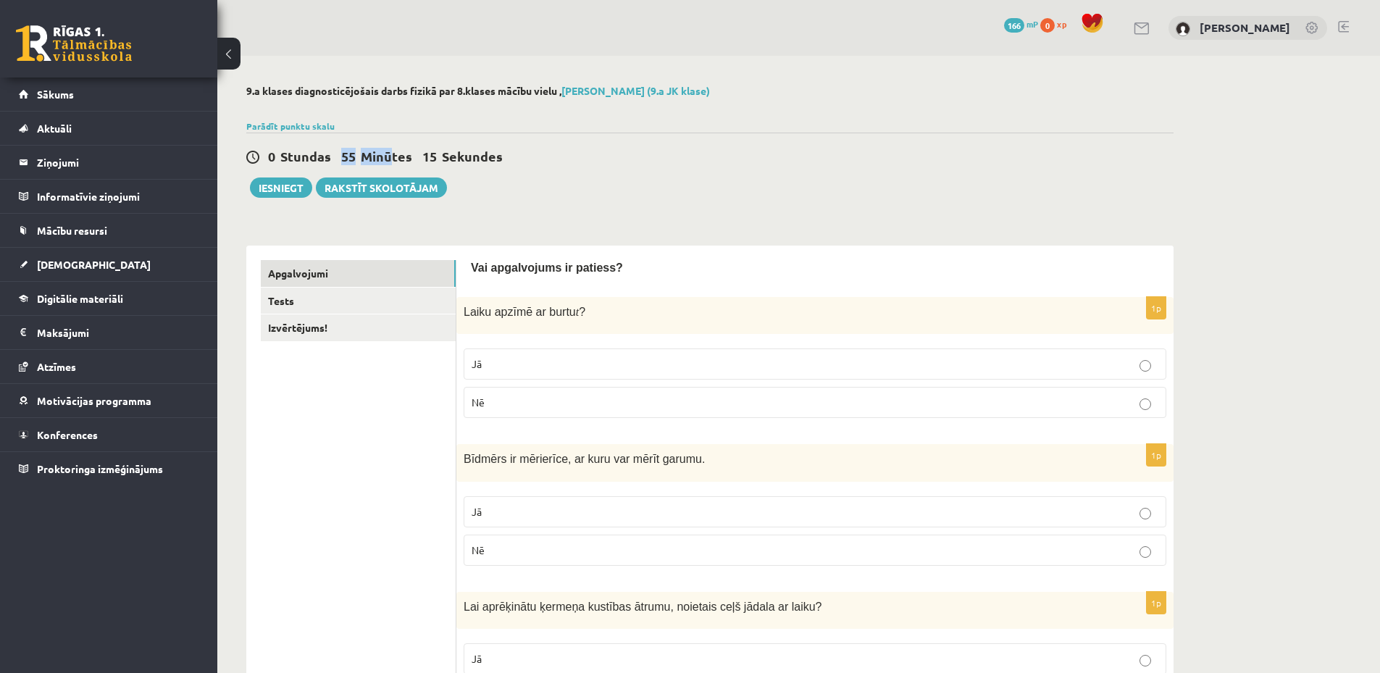
drag, startPoint x: 338, startPoint y: 156, endPoint x: 397, endPoint y: 154, distance: 58.7
click at [394, 156] on span "0 Stundas 55 Minūtes 15 Sekundes" at bounding box center [390, 156] width 245 height 17
click at [370, 158] on span "Minūtes" at bounding box center [386, 156] width 51 height 17
click at [370, 304] on link "Tests" at bounding box center [358, 301] width 195 height 27
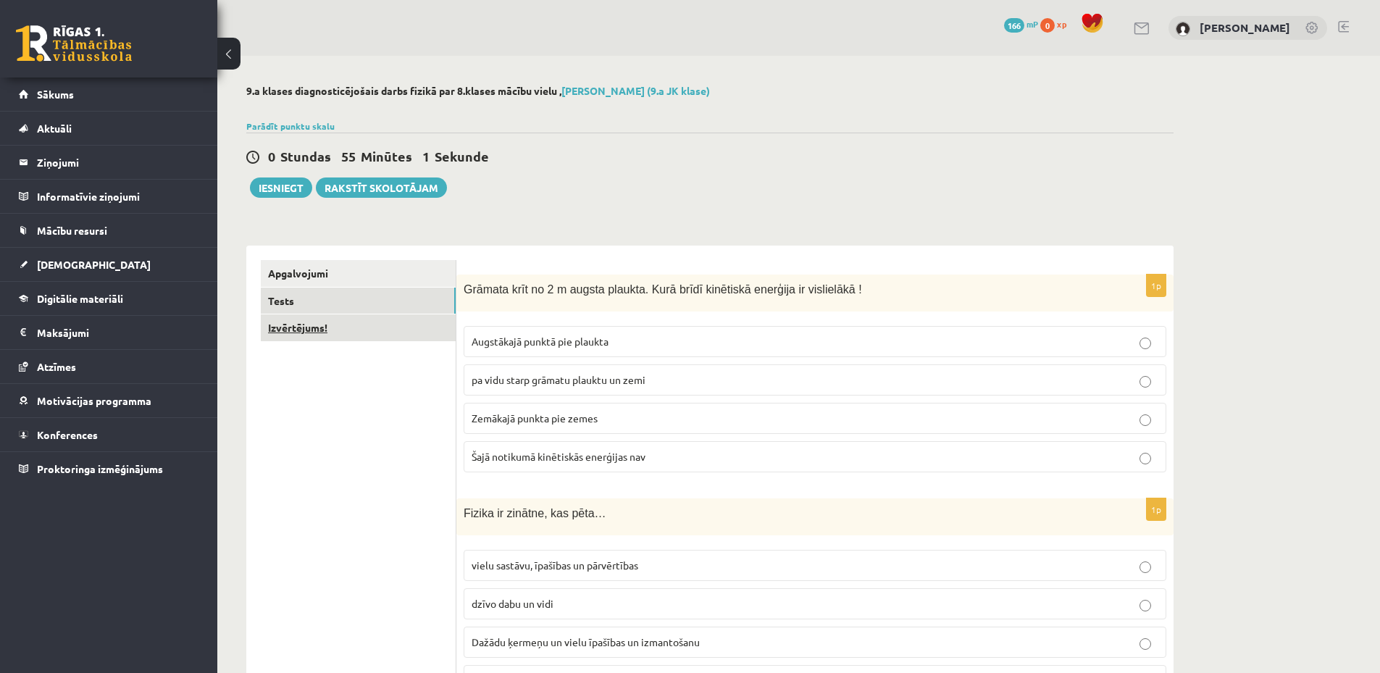
click at [388, 336] on link "Izvērtējums!" at bounding box center [358, 327] width 195 height 27
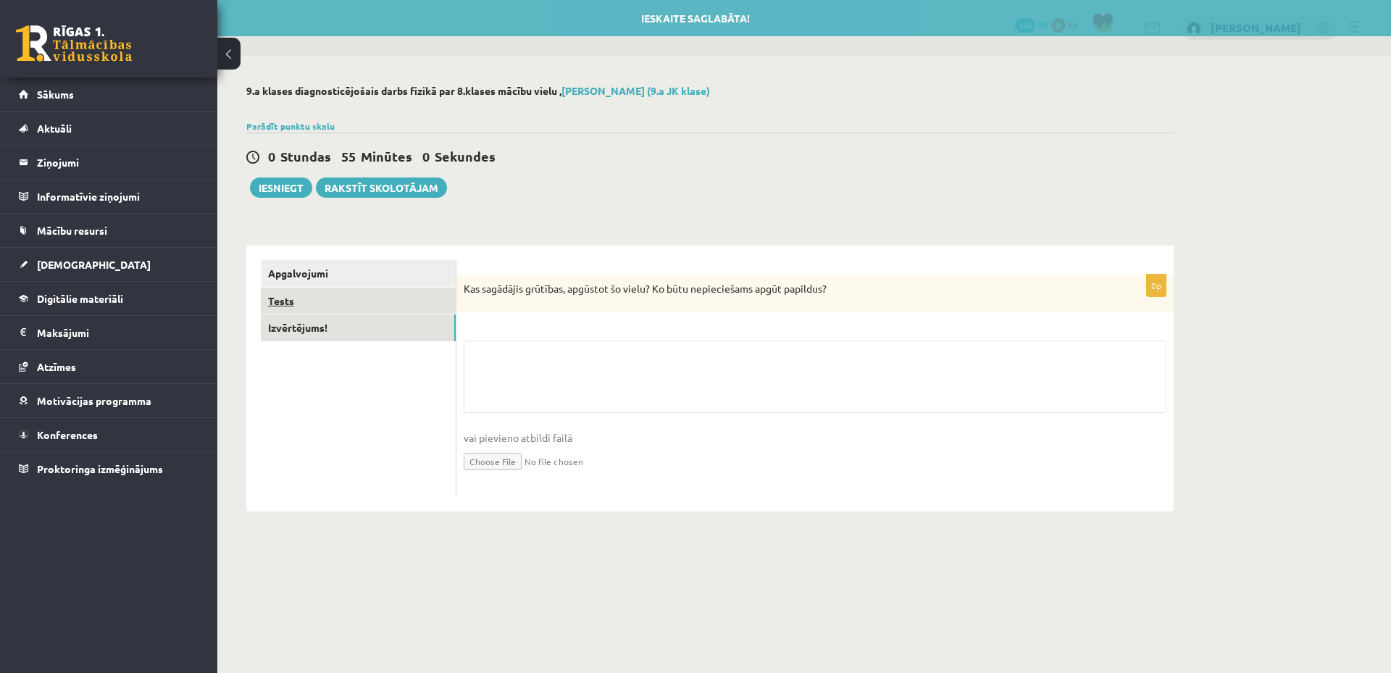
click at [386, 304] on link "Tests" at bounding box center [358, 301] width 195 height 27
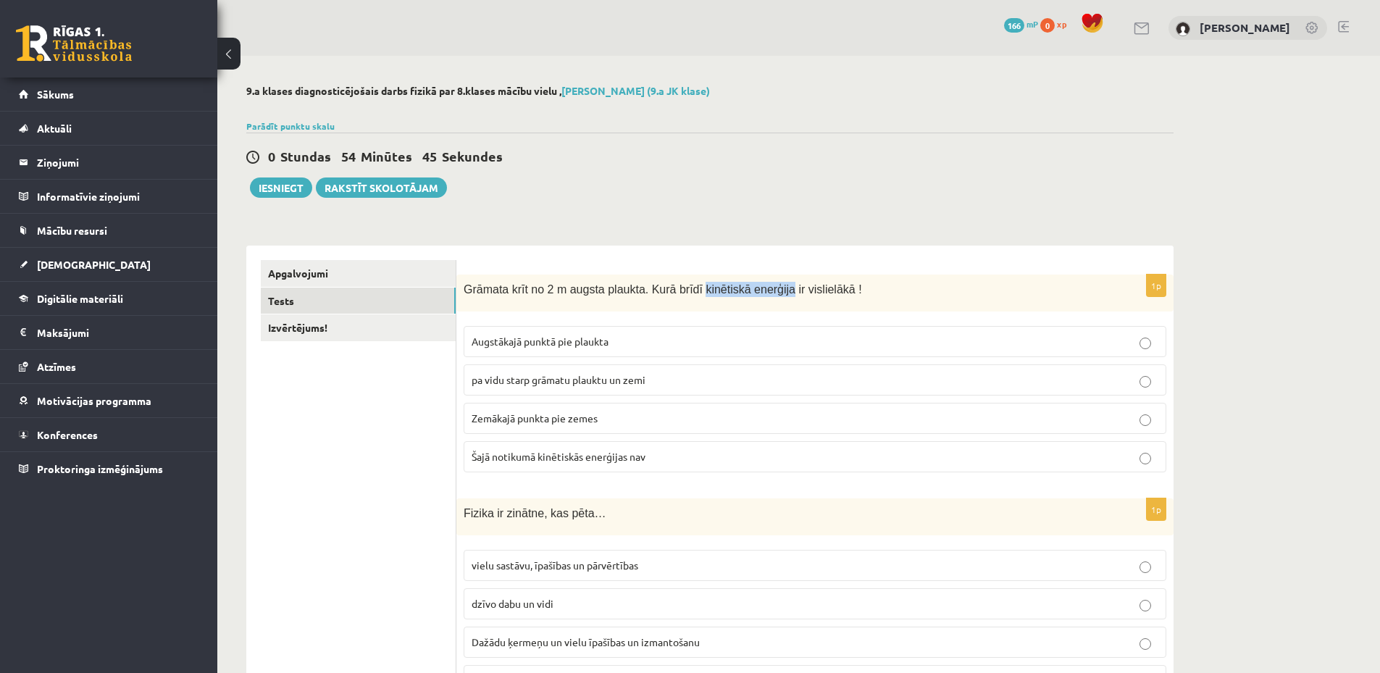
drag, startPoint x: 683, startPoint y: 289, endPoint x: 762, endPoint y: 290, distance: 79.7
click at [762, 290] on span "Grāmata krīt no 2 m augsta plaukta. Kurā brīdī kinētiskā enerģija ir vislielākā…" at bounding box center [663, 289] width 399 height 12
drag, startPoint x: 634, startPoint y: 287, endPoint x: 818, endPoint y: 287, distance: 184.1
click at [818, 287] on span "Grāmata krīt no 2 m augsta plaukta. Kurā brīdī kinētiskā enerģija ir vislielākā…" at bounding box center [663, 289] width 399 height 12
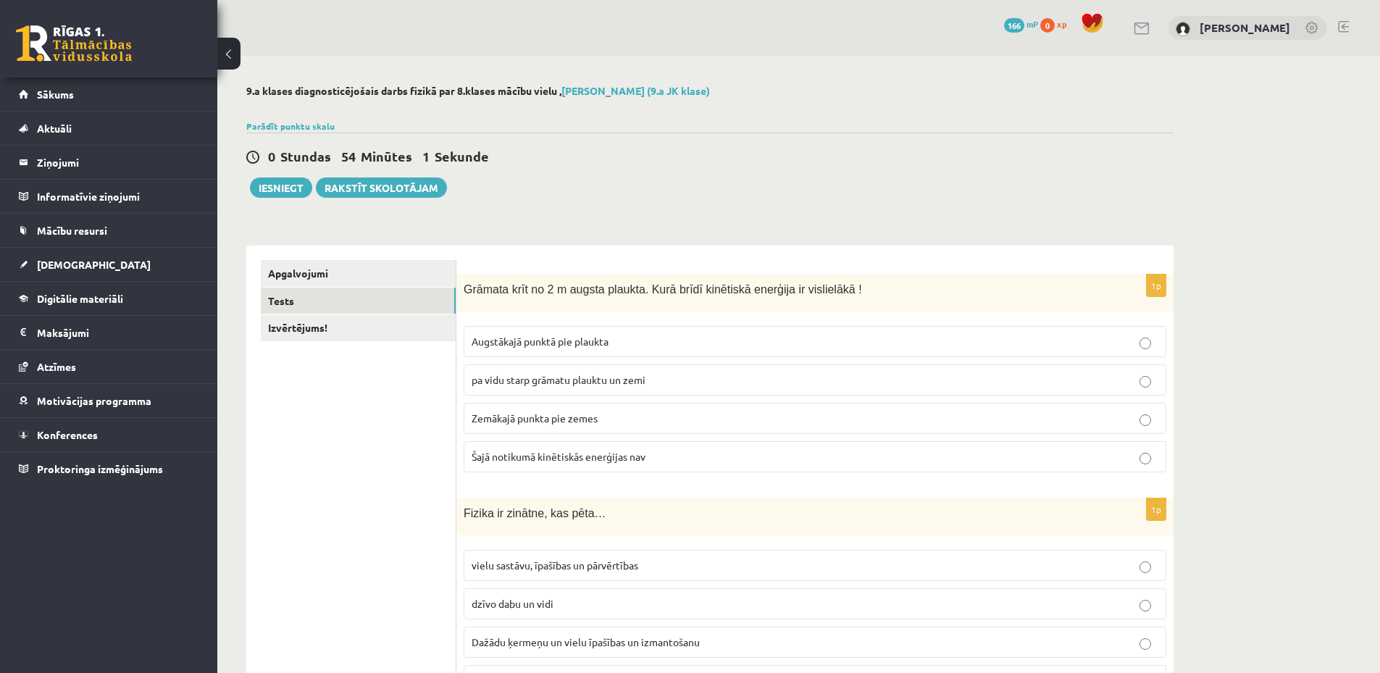
click at [546, 423] on span "Zemākajā punkta pie zemes" at bounding box center [535, 418] width 126 height 13
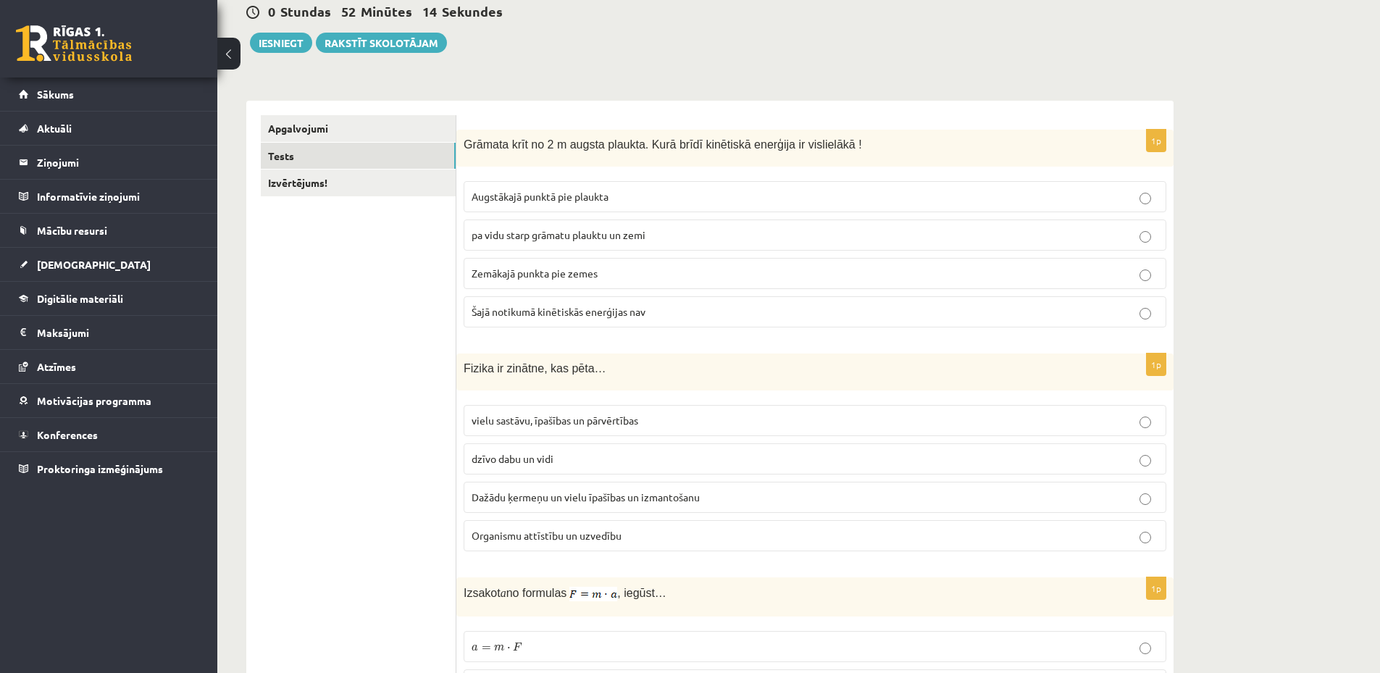
click at [715, 493] on p "Dažādu ķermeņu un vielu īpašības un izmantošanu" at bounding box center [815, 497] width 687 height 15
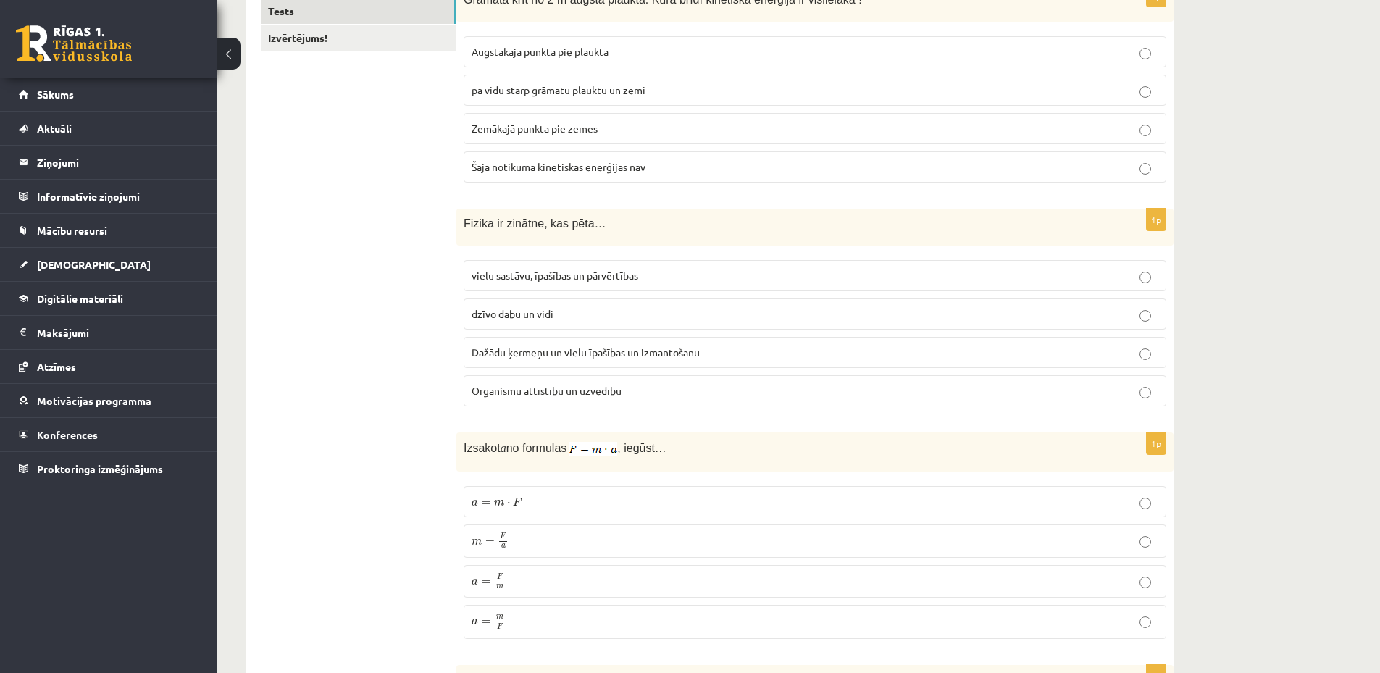
scroll to position [435, 0]
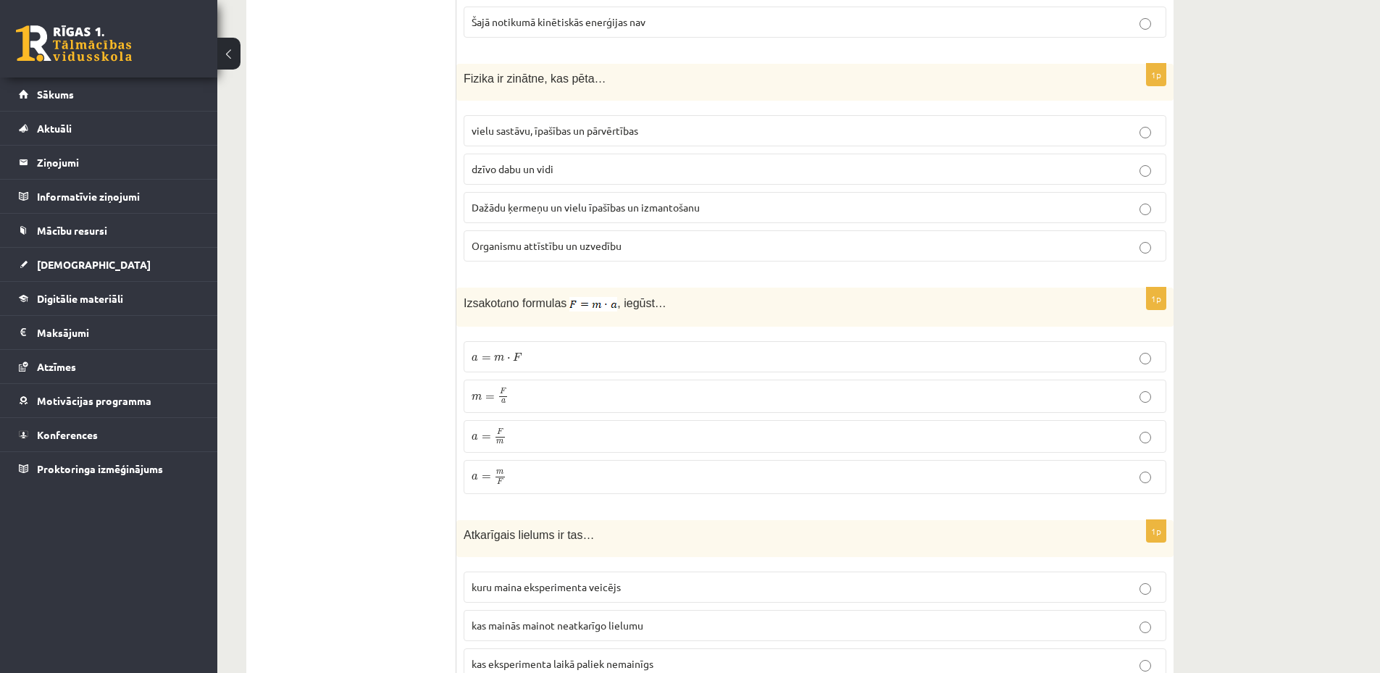
click at [518, 465] on label "a = m F a = m F" at bounding box center [815, 476] width 703 height 33
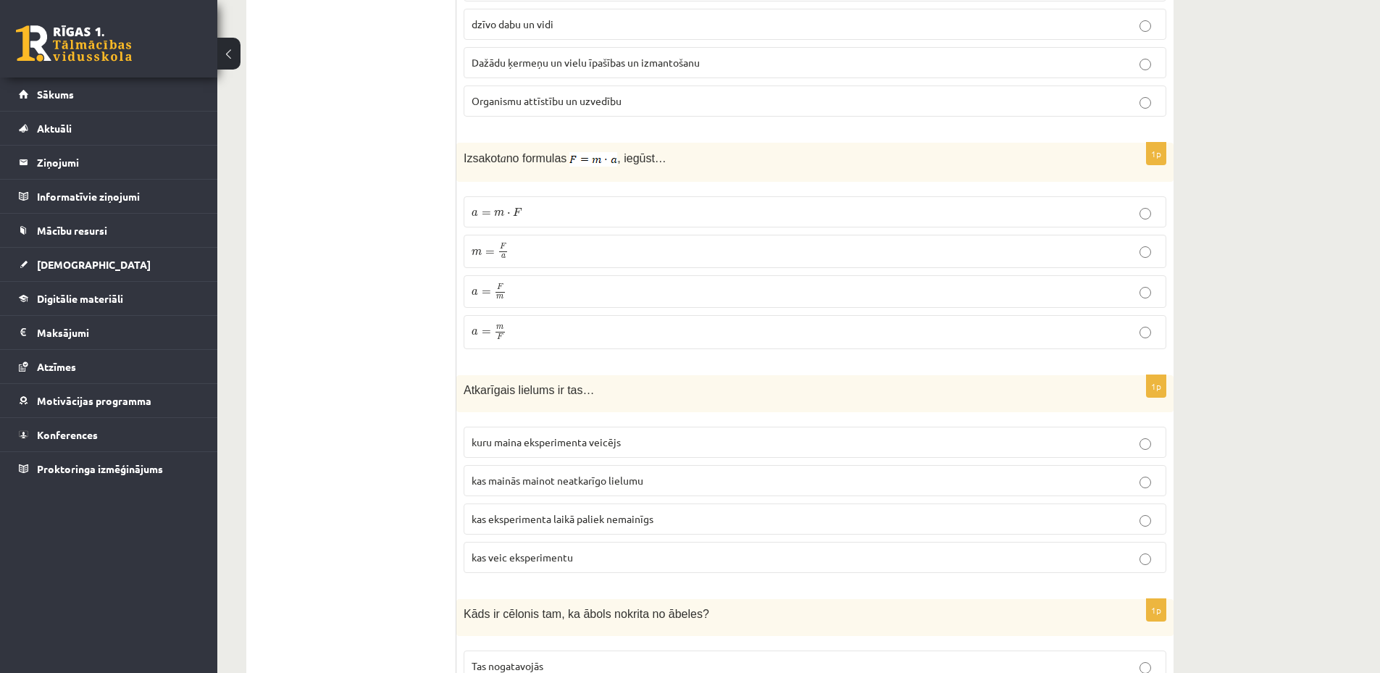
scroll to position [725, 0]
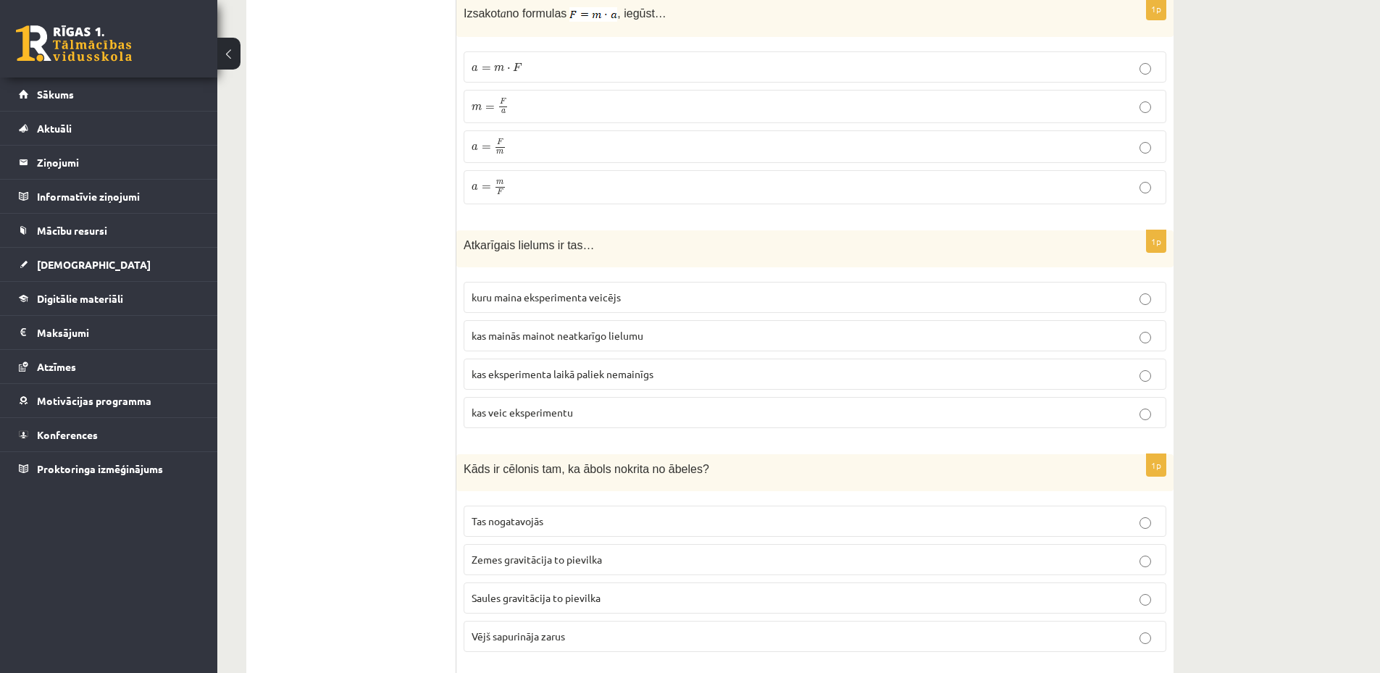
click at [494, 419] on label "kas veic eksperimentu" at bounding box center [815, 412] width 703 height 31
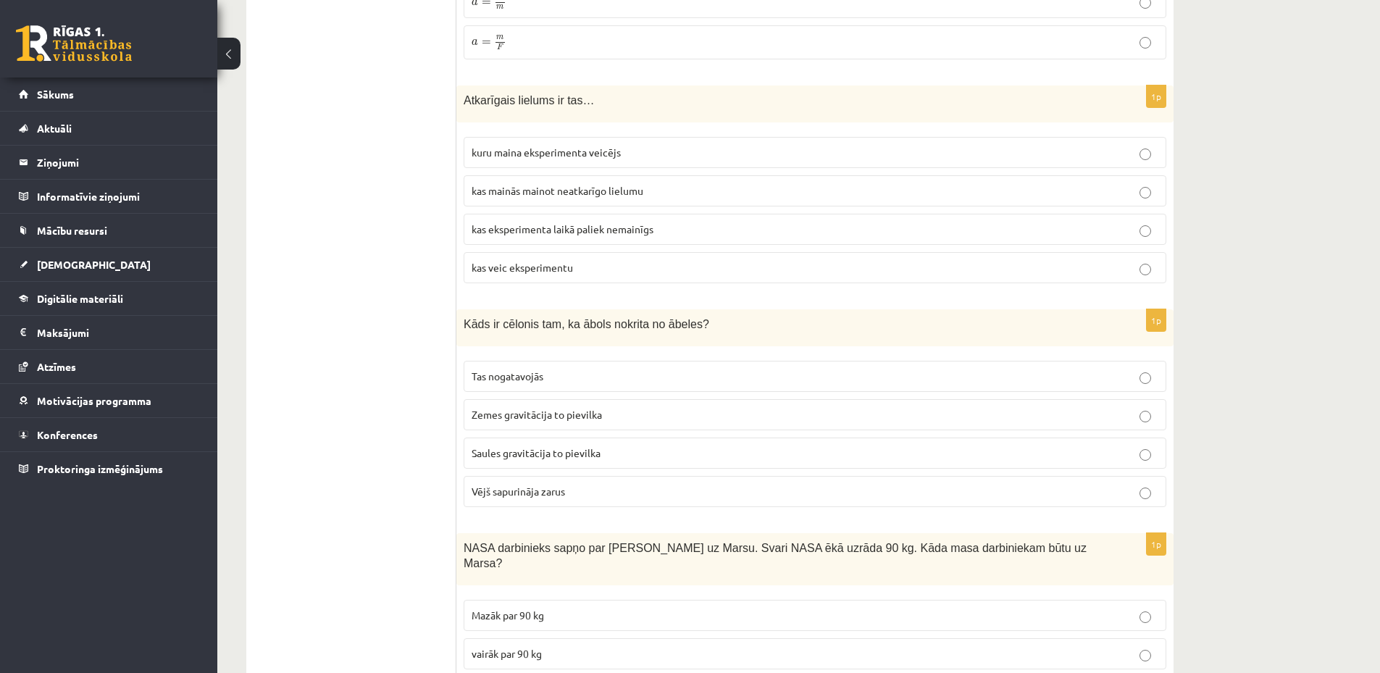
scroll to position [1014, 0]
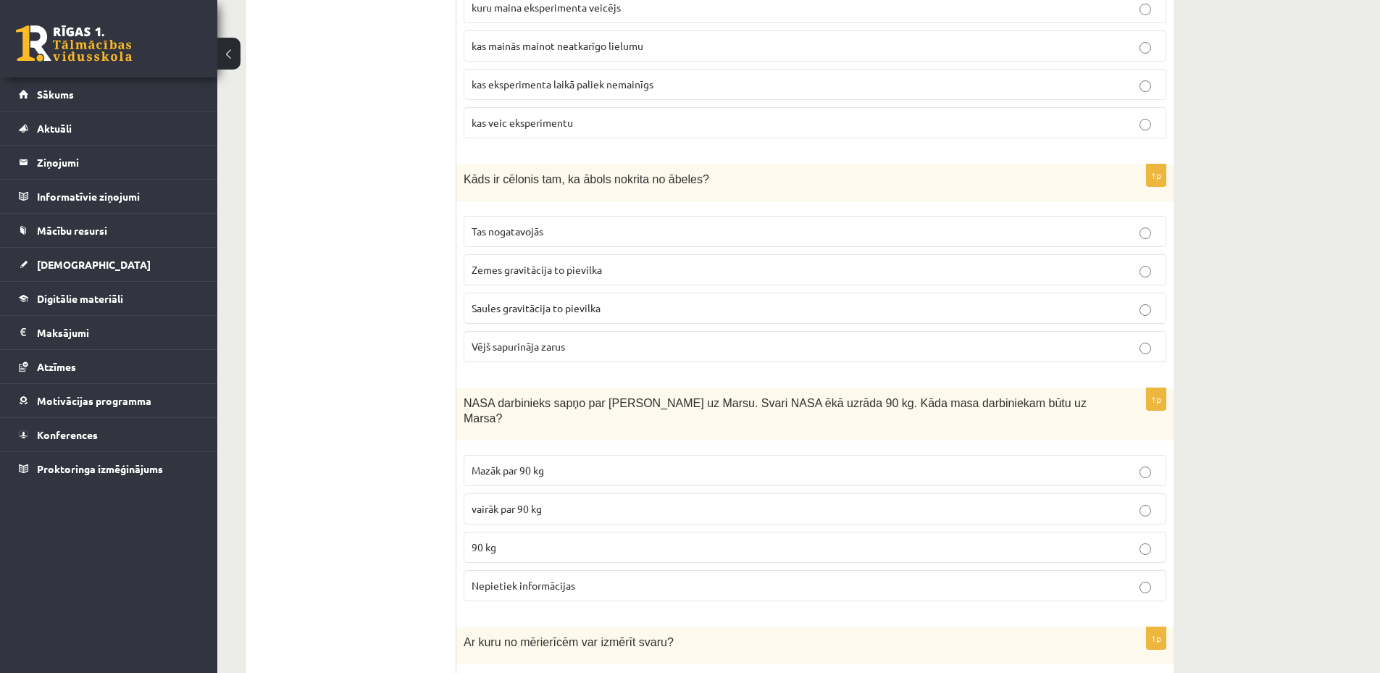
click at [574, 225] on p "Tas nogatavojās" at bounding box center [815, 231] width 687 height 15
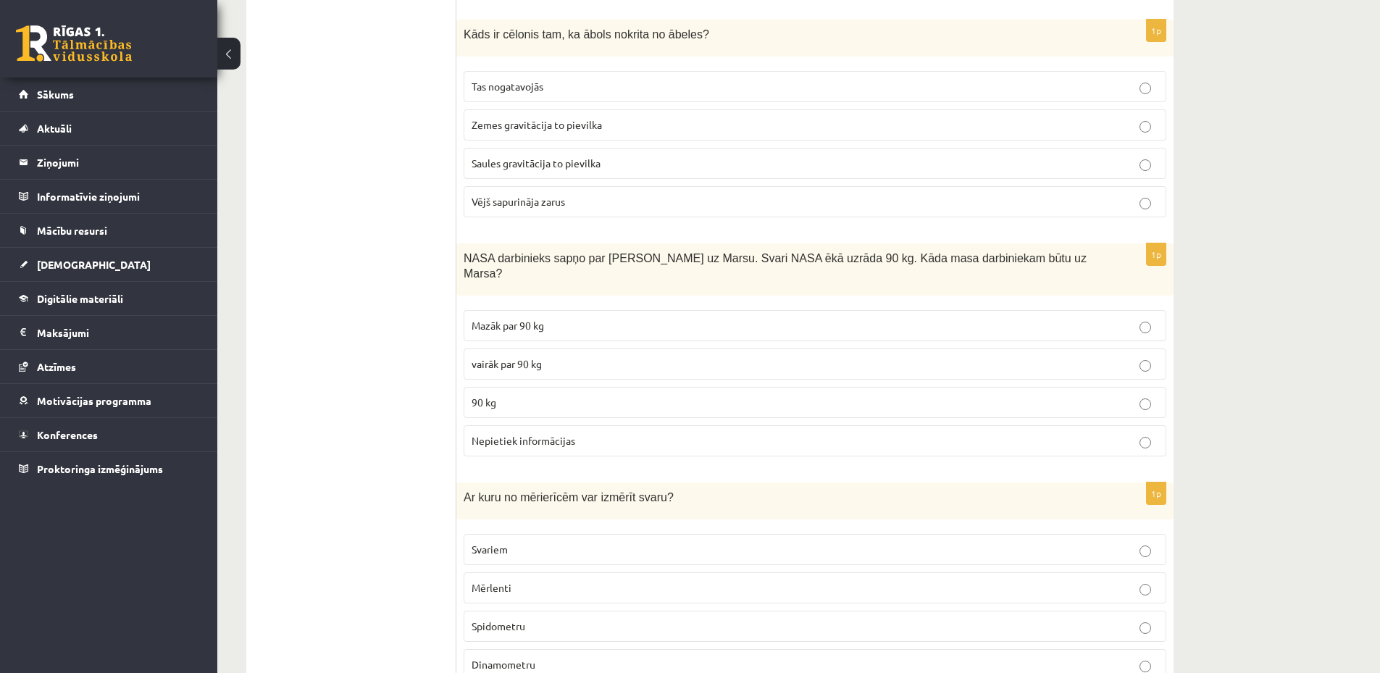
click at [590, 318] on p "Mazāk par 90 kg" at bounding box center [815, 325] width 687 height 15
click at [523, 357] on span "vairāk par 90 kg" at bounding box center [507, 363] width 70 height 13
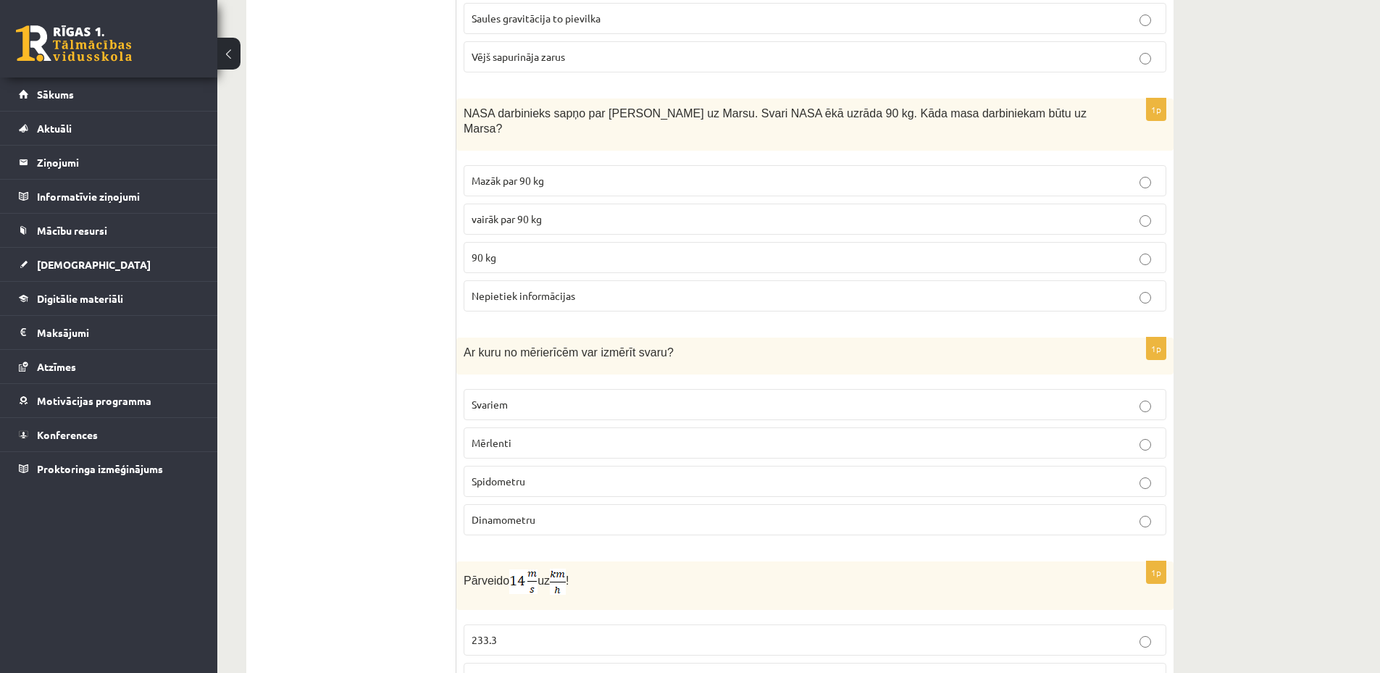
scroll to position [1449, 0]
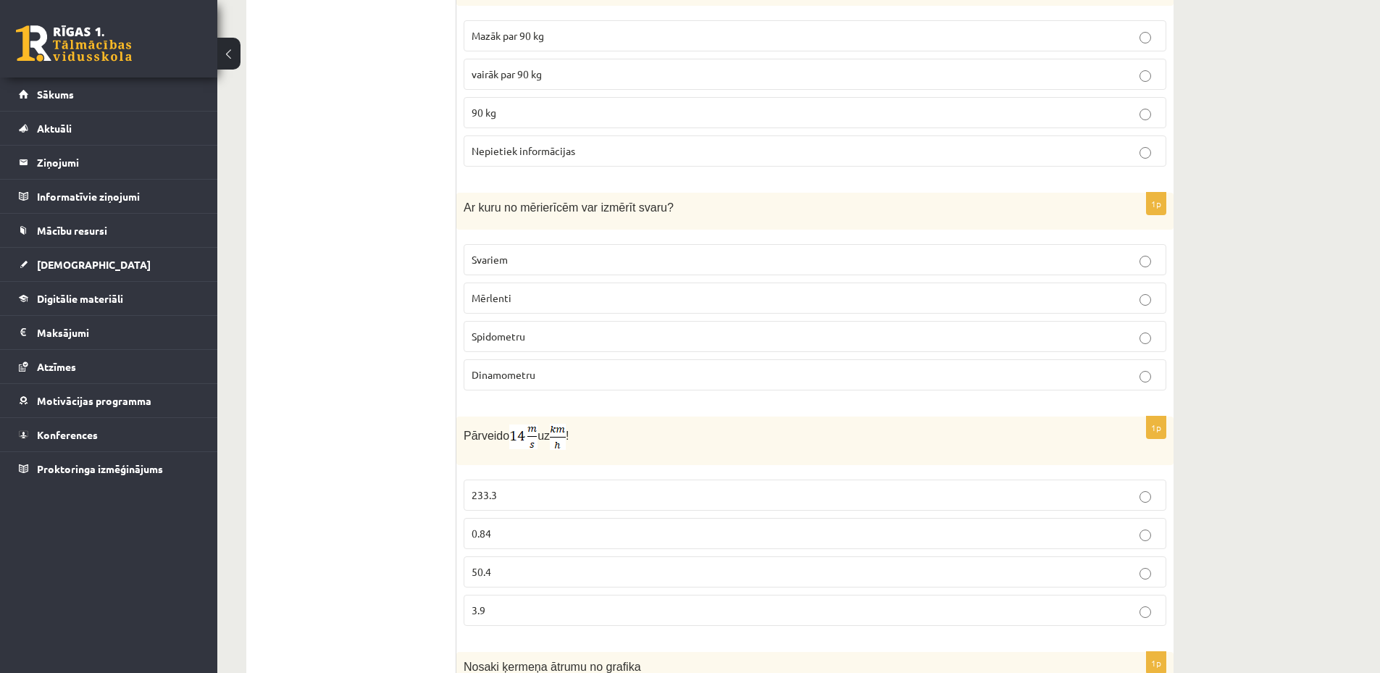
click at [579, 252] on p "Svariem" at bounding box center [815, 259] width 687 height 15
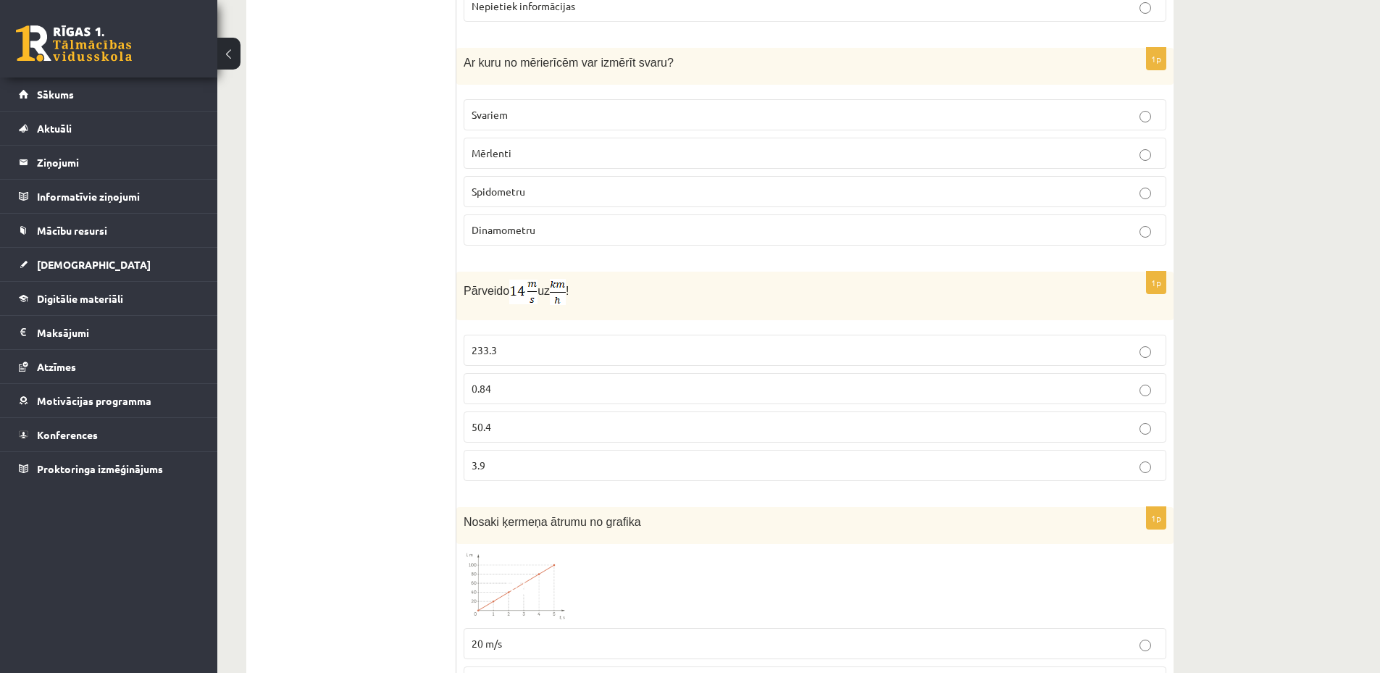
click at [542, 381] on p "0.84" at bounding box center [815, 388] width 687 height 15
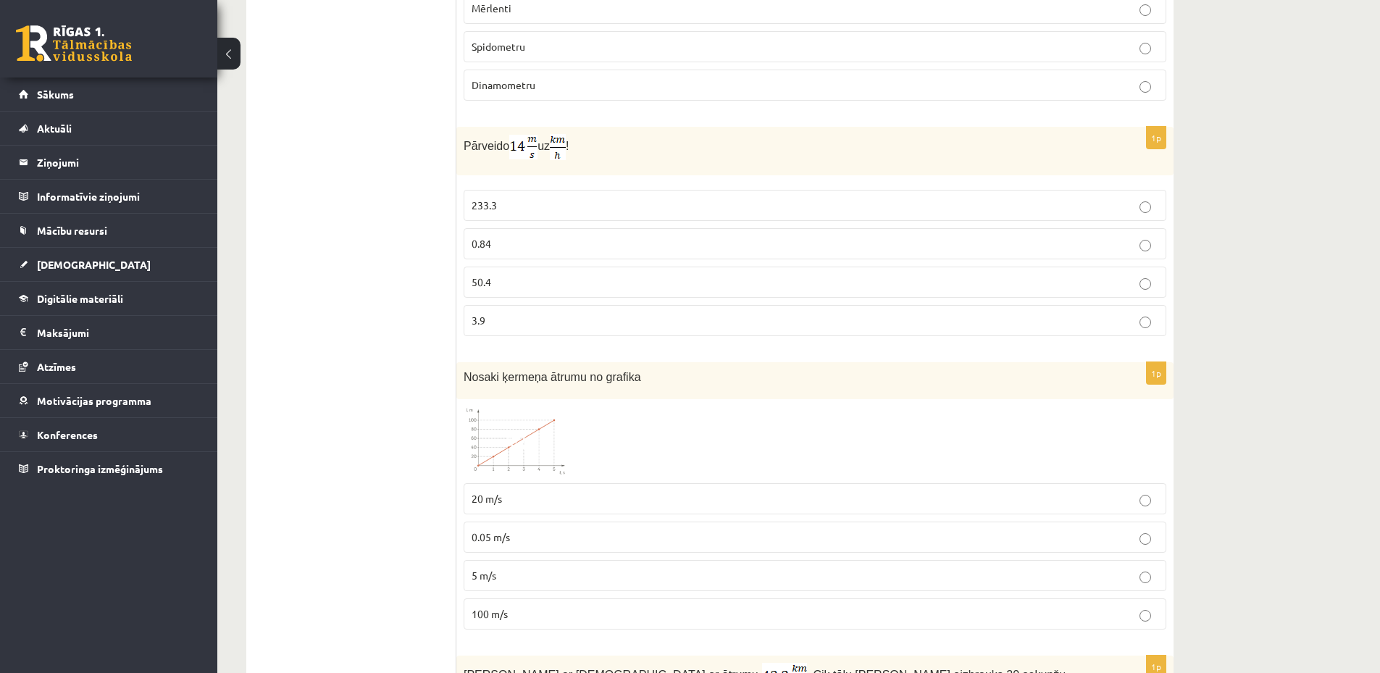
scroll to position [1884, 0]
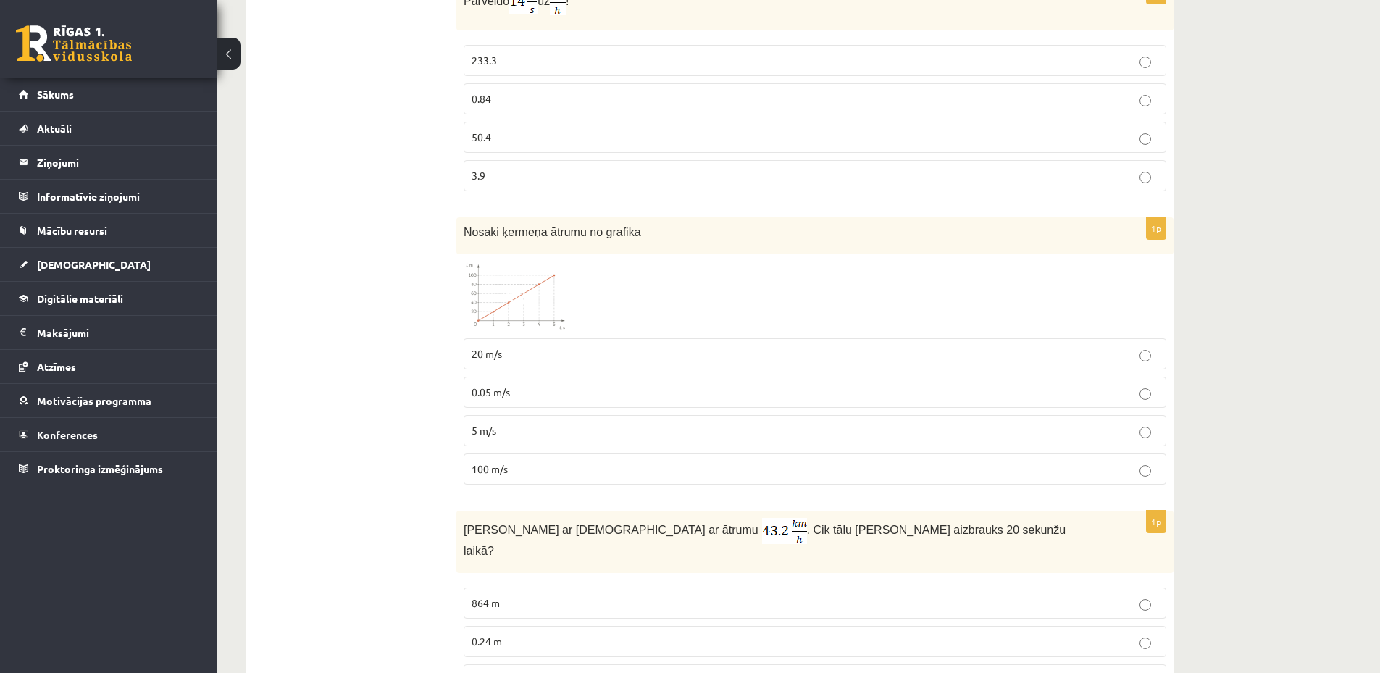
click at [525, 285] on span at bounding box center [518, 296] width 23 height 23
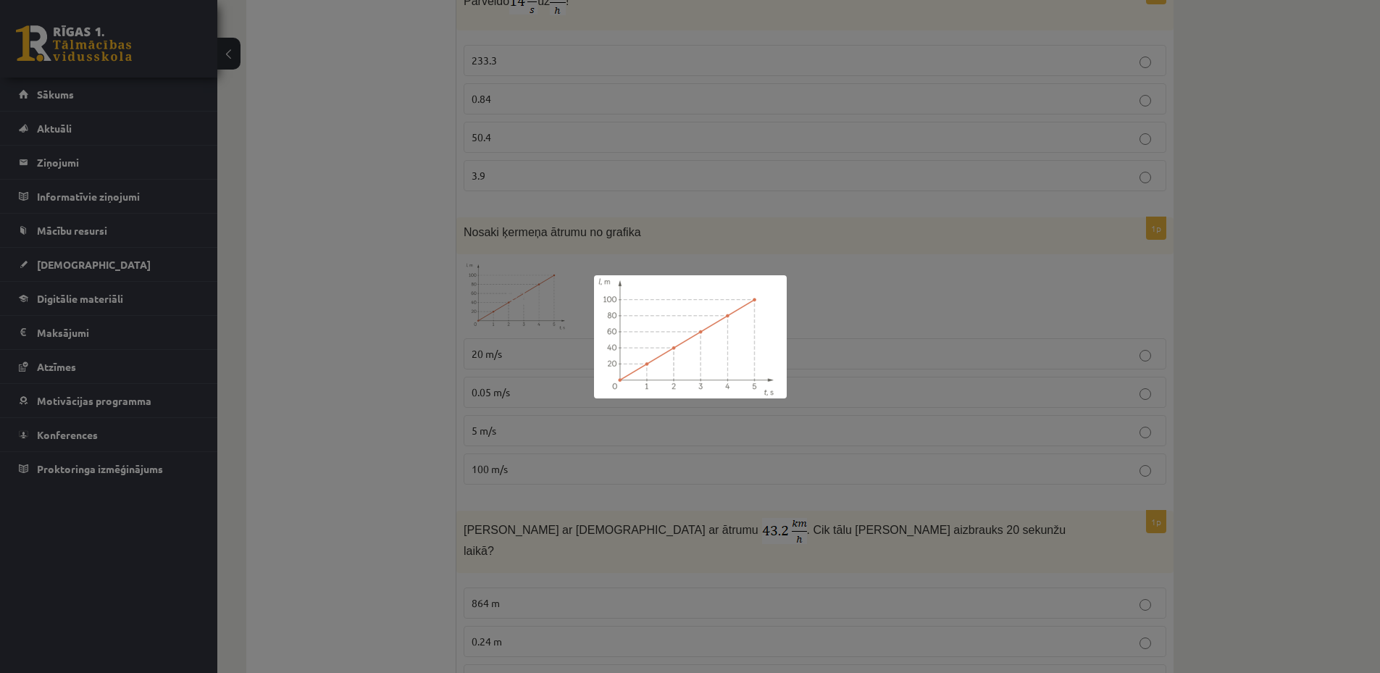
click at [562, 362] on div at bounding box center [690, 336] width 1380 height 673
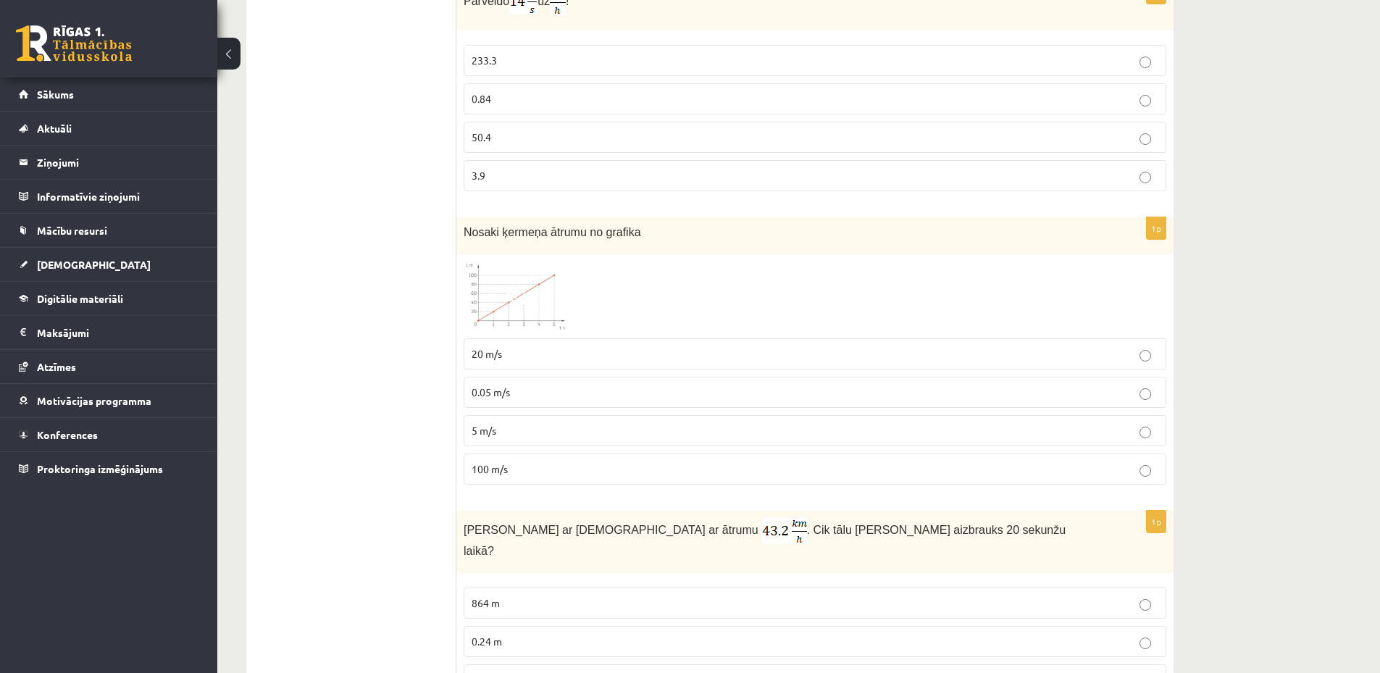
click at [560, 346] on p "20 m/s" at bounding box center [815, 353] width 687 height 15
click at [516, 303] on img at bounding box center [518, 297] width 109 height 70
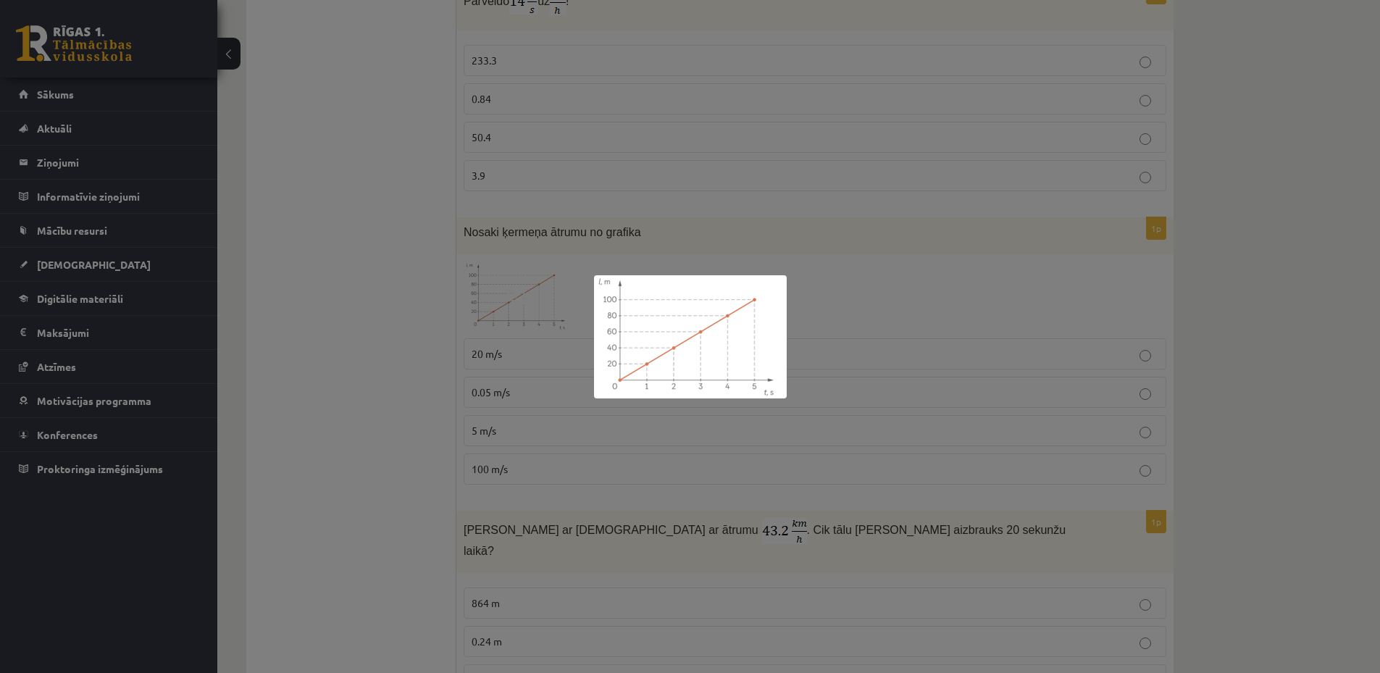
click at [417, 345] on div at bounding box center [690, 336] width 1380 height 673
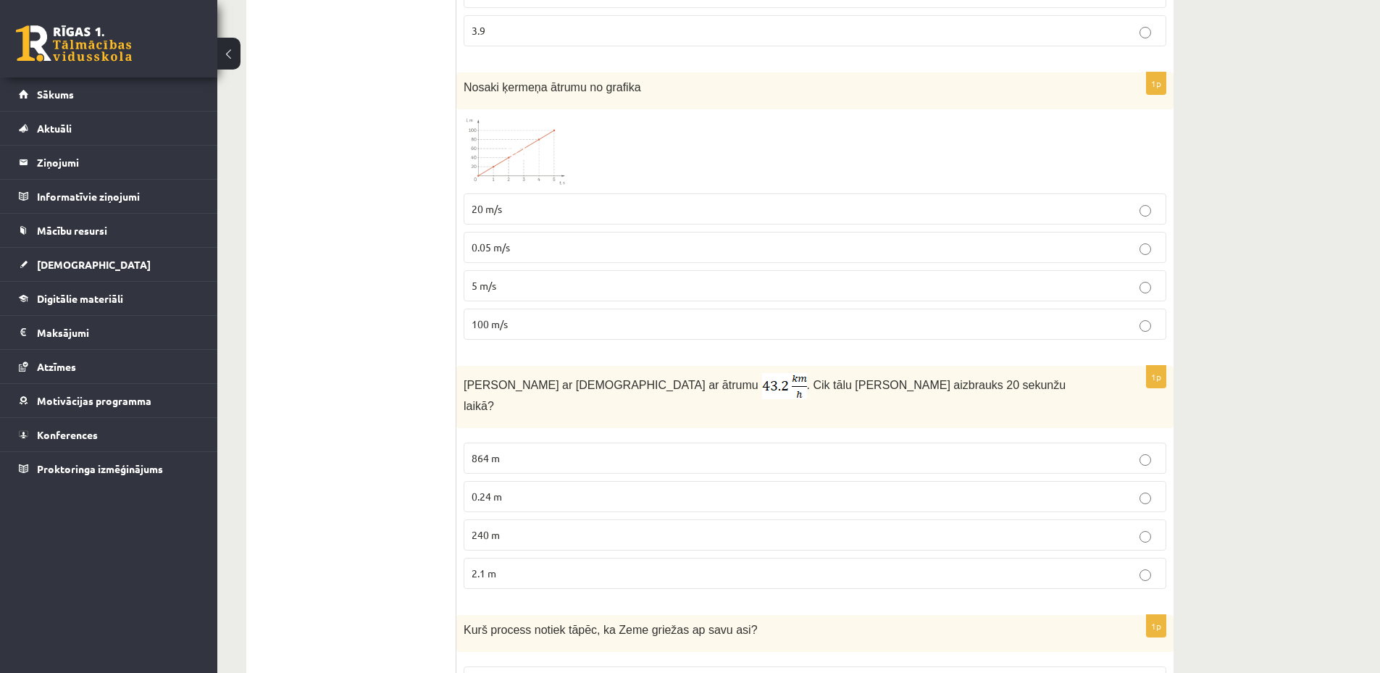
scroll to position [2174, 0]
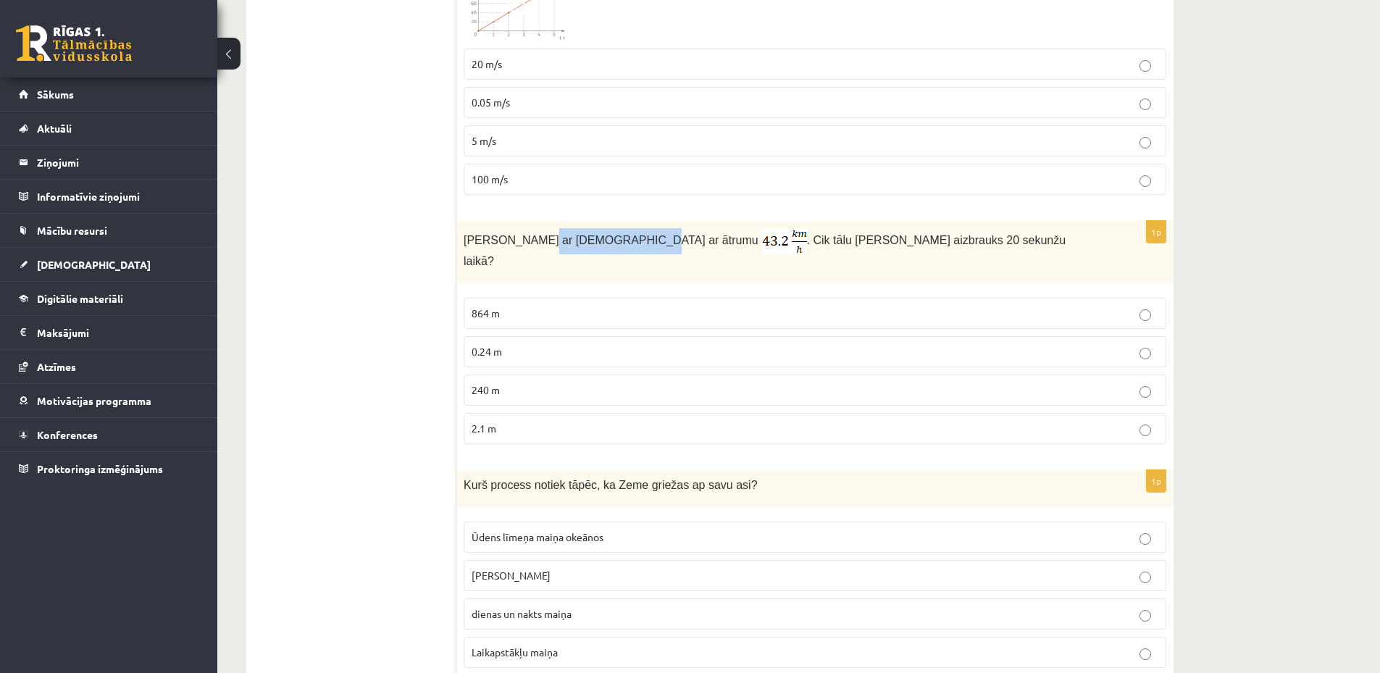
drag, startPoint x: 528, startPoint y: 227, endPoint x: 609, endPoint y: 220, distance: 80.7
click at [609, 234] on span "Anna brauc ar skrituļslidām ar ātrumu" at bounding box center [611, 240] width 295 height 12
click at [596, 234] on span "Anna brauc ar skrituļslidām ar ātrumu" at bounding box center [611, 240] width 295 height 12
click at [633, 243] on div "Anna brauc ar skrituļslidām ar ātrumu . Cik tālu Anna aizbrauks 20 sekunžu laik…" at bounding box center [815, 252] width 717 height 62
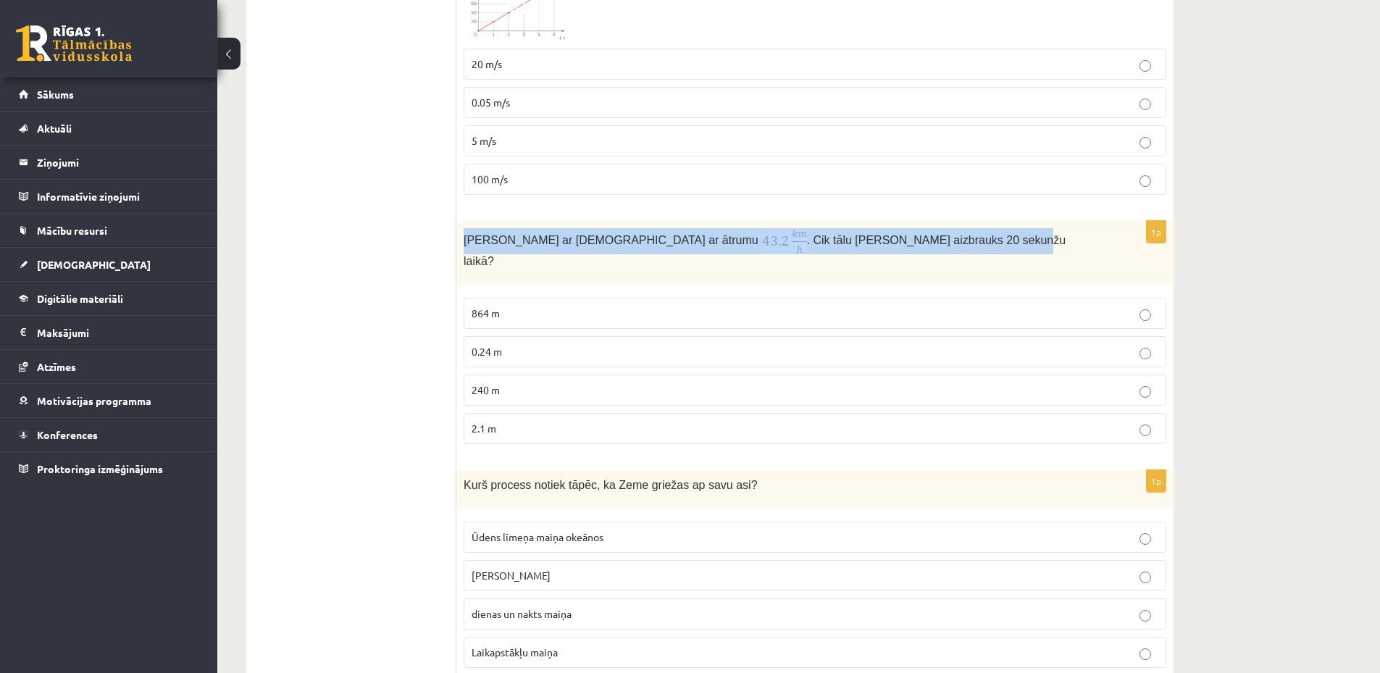
drag, startPoint x: 466, startPoint y: 224, endPoint x: 892, endPoint y: 221, distance: 426.1
click at [892, 228] on p "Anna brauc ar skrituļslidām ar ātrumu . Cik tālu Anna aizbrauks 20 sekunžu laik…" at bounding box center [779, 248] width 630 height 41
copy span "Anna brauc ar skrituļslidām ar ātrumu . Cik tālu Anna aizbrauks 20 sekunžu laik…"
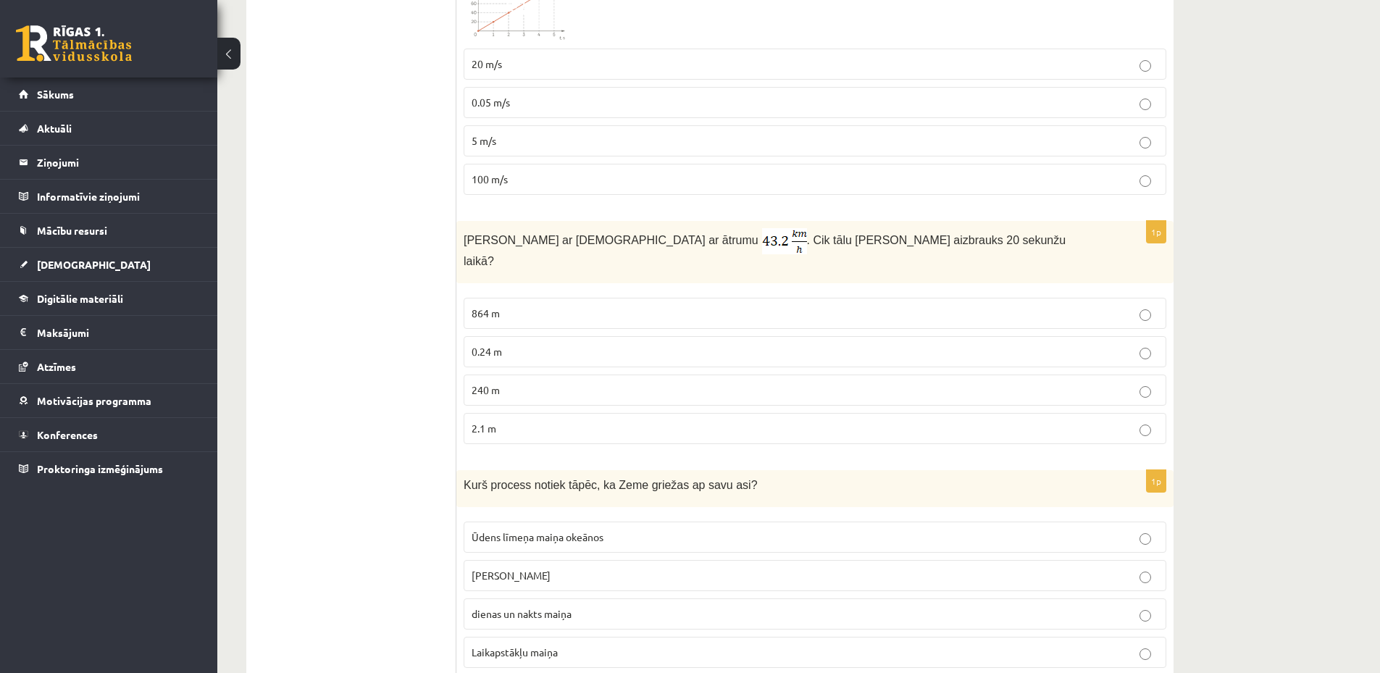
click at [572, 383] on p "240 m" at bounding box center [815, 390] width 687 height 15
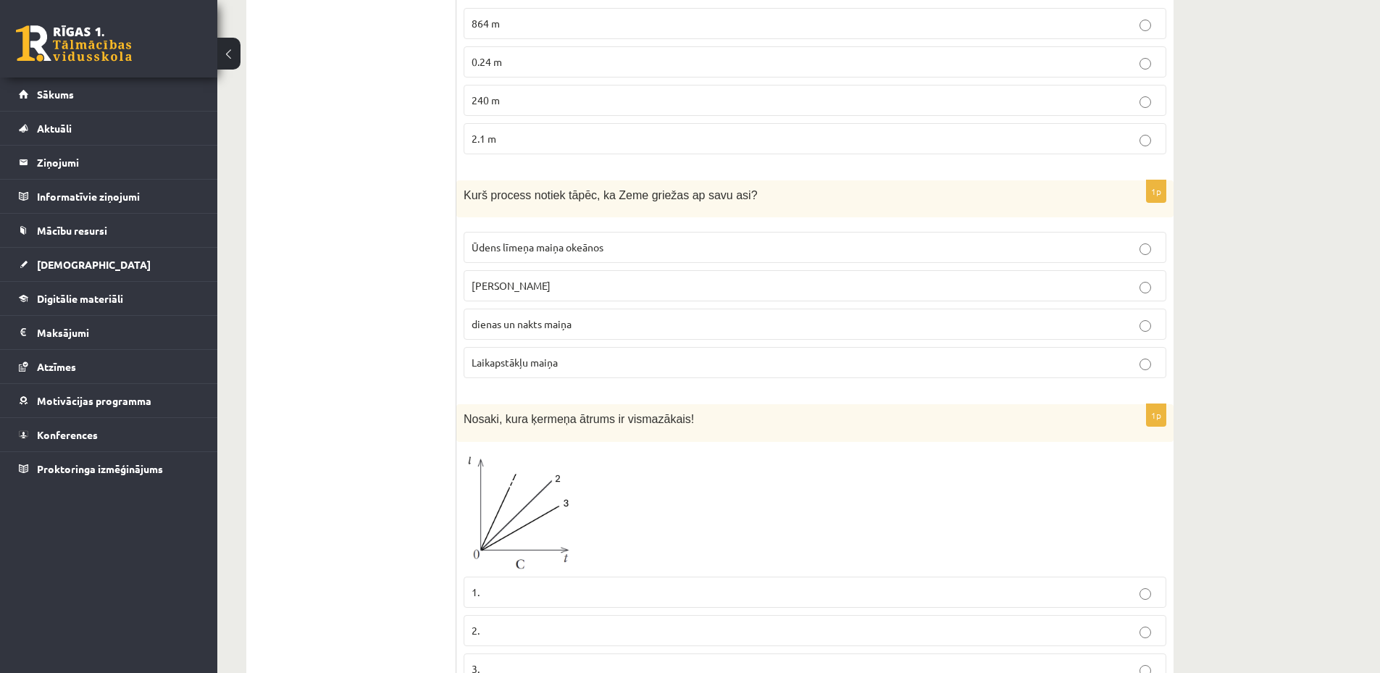
click at [613, 317] on p "dienas un nakts maiņa" at bounding box center [815, 324] width 687 height 15
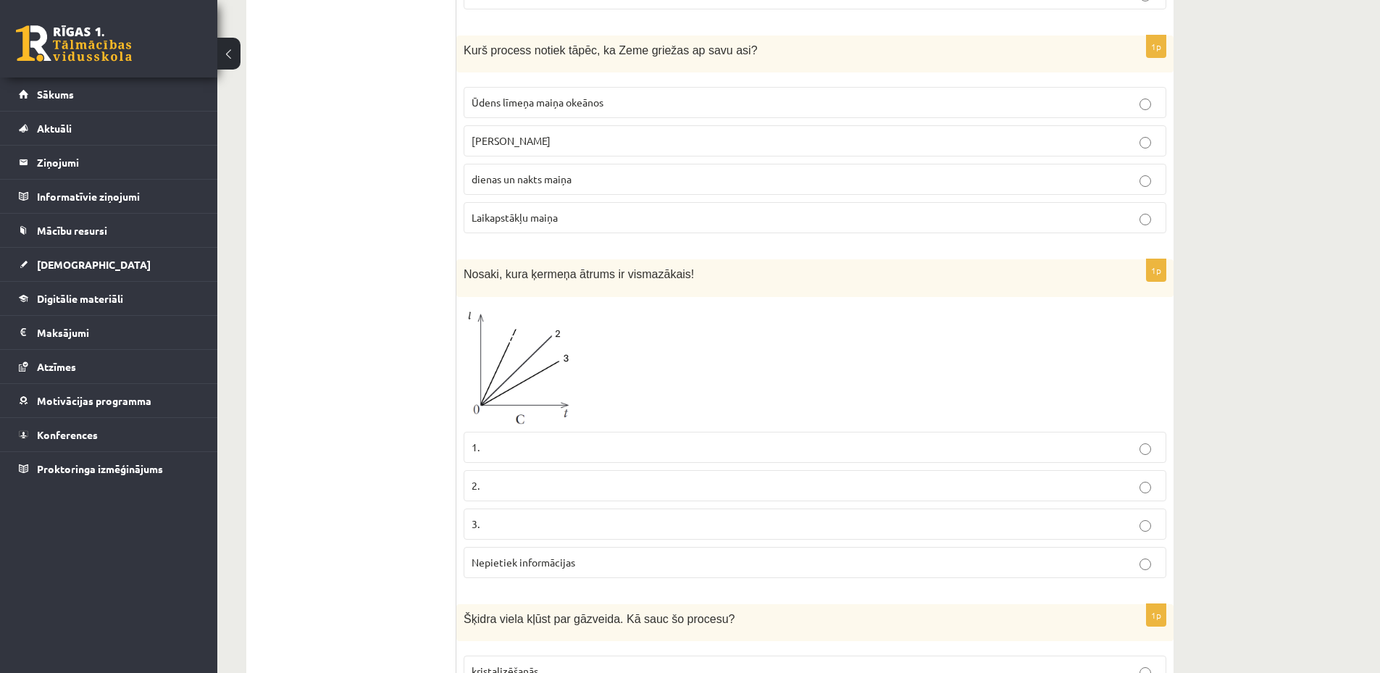
scroll to position [2754, 0]
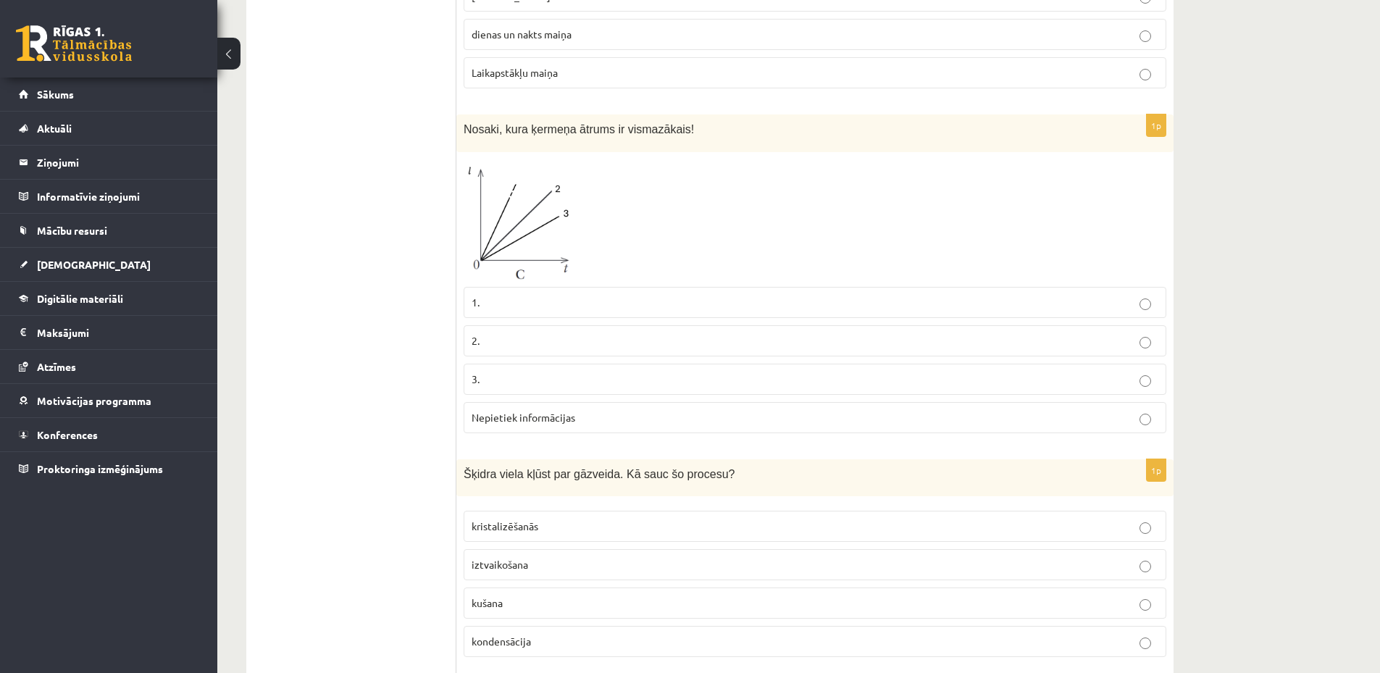
click at [568, 295] on p "1." at bounding box center [815, 302] width 687 height 15
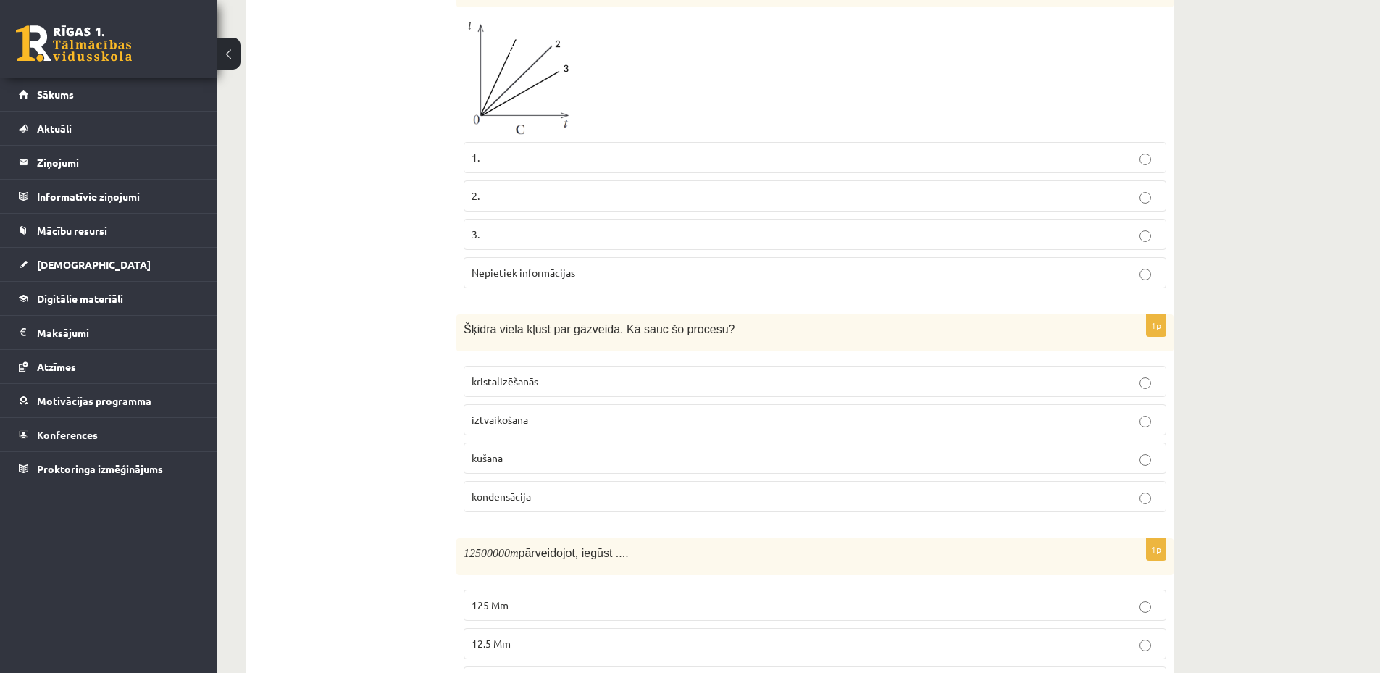
scroll to position [2986, 0]
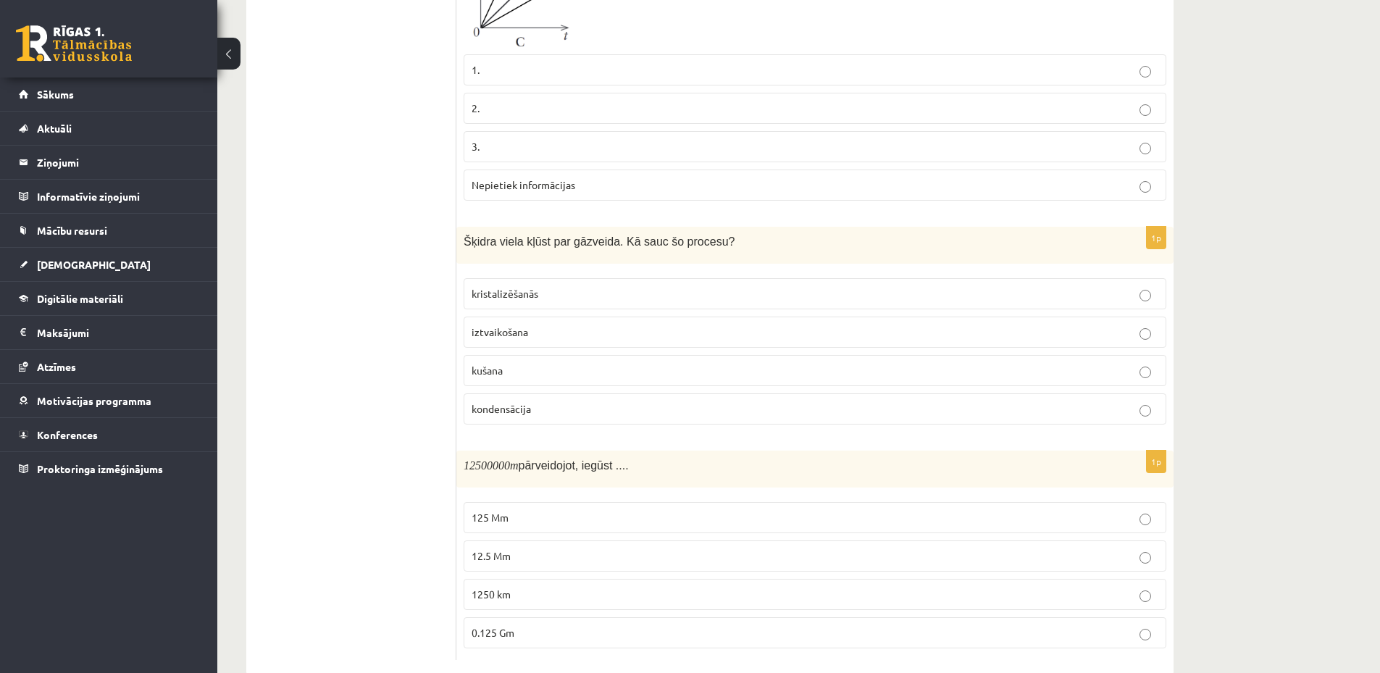
click at [572, 325] on p "iztvaikošana" at bounding box center [815, 332] width 687 height 15
click at [551, 587] on p "1250 km" at bounding box center [815, 594] width 687 height 15
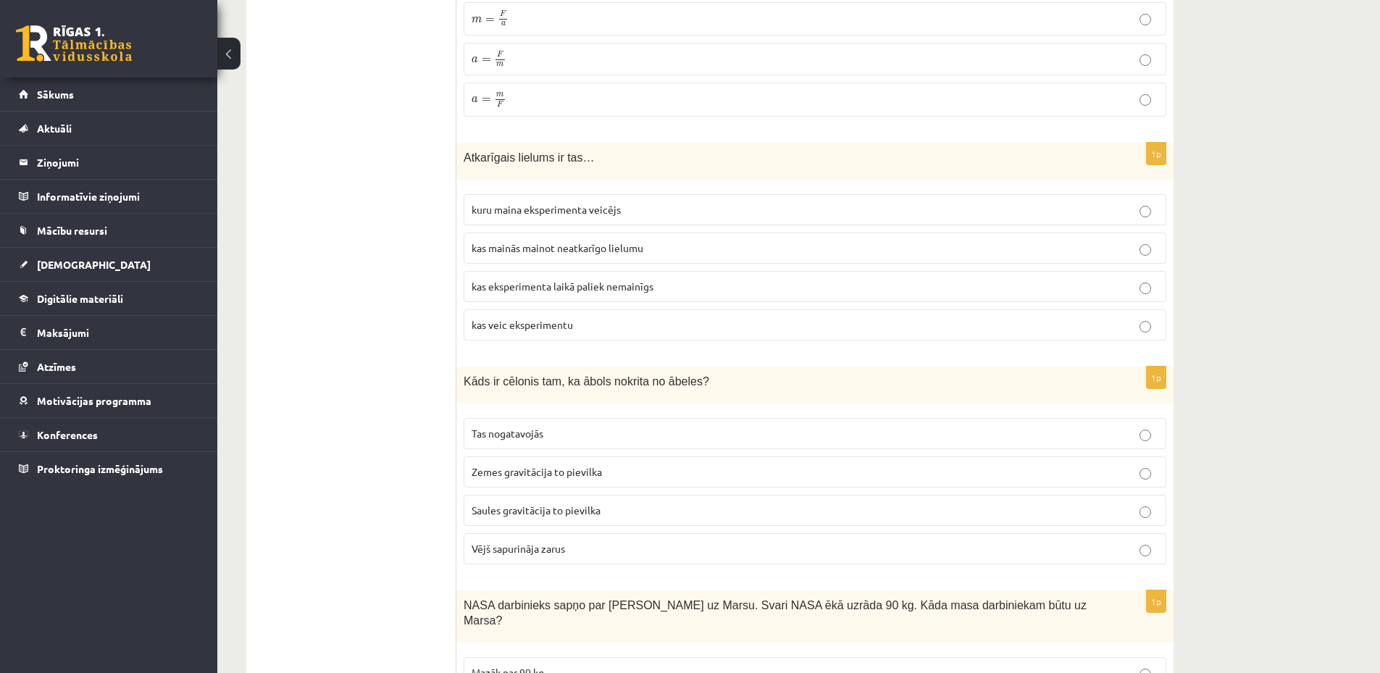
scroll to position [0, 0]
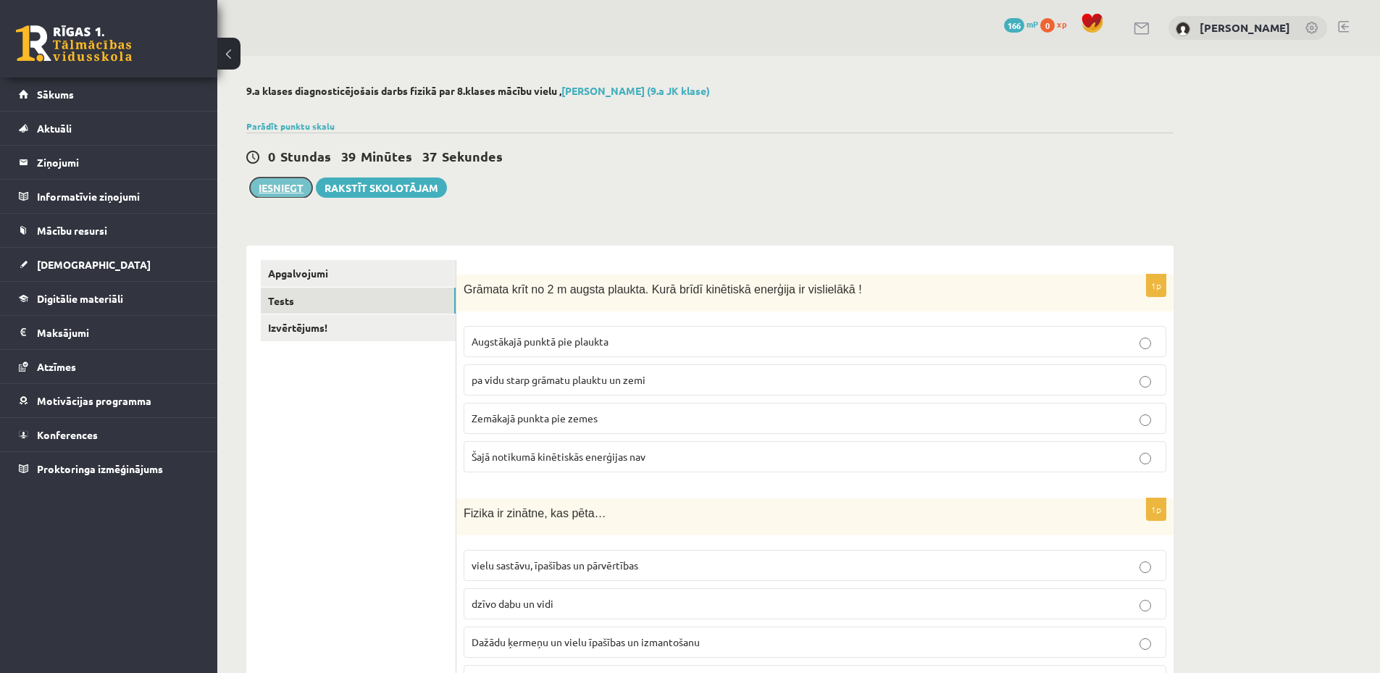
click at [290, 186] on button "Iesniegt" at bounding box center [281, 188] width 62 height 20
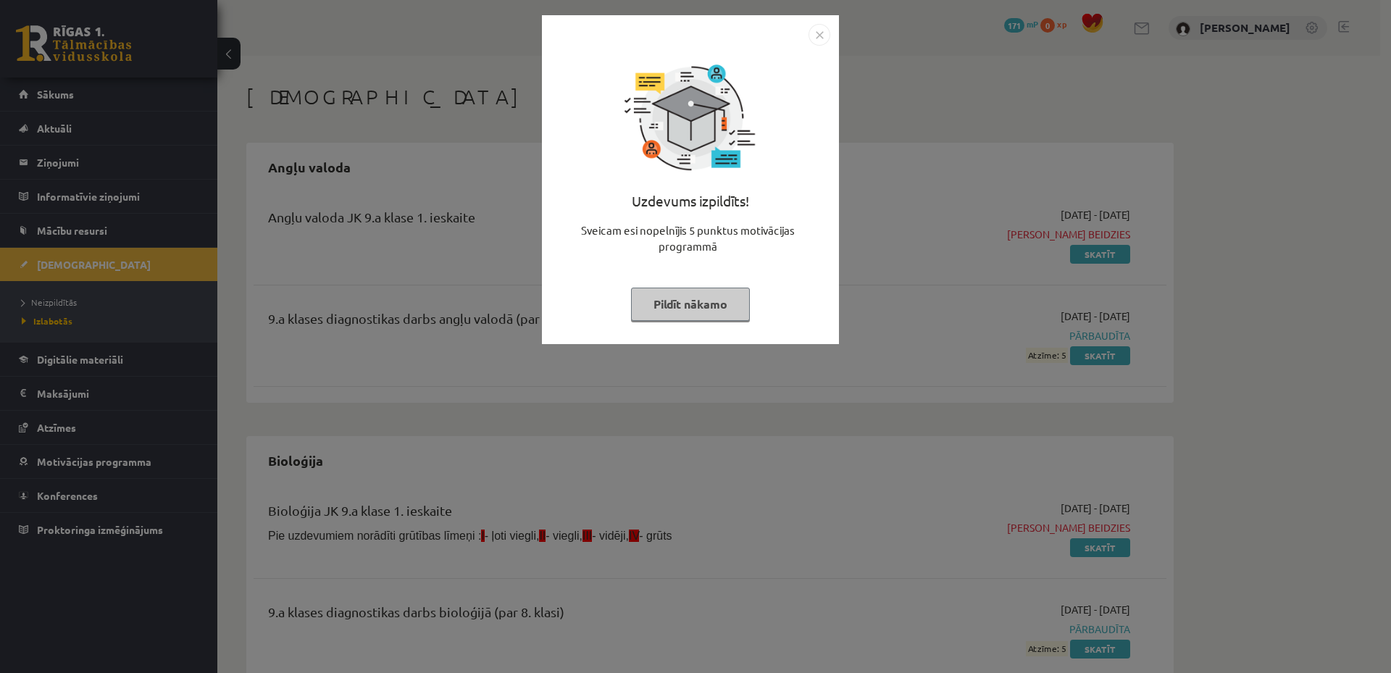
click at [821, 38] on img "Close" at bounding box center [820, 35] width 22 height 22
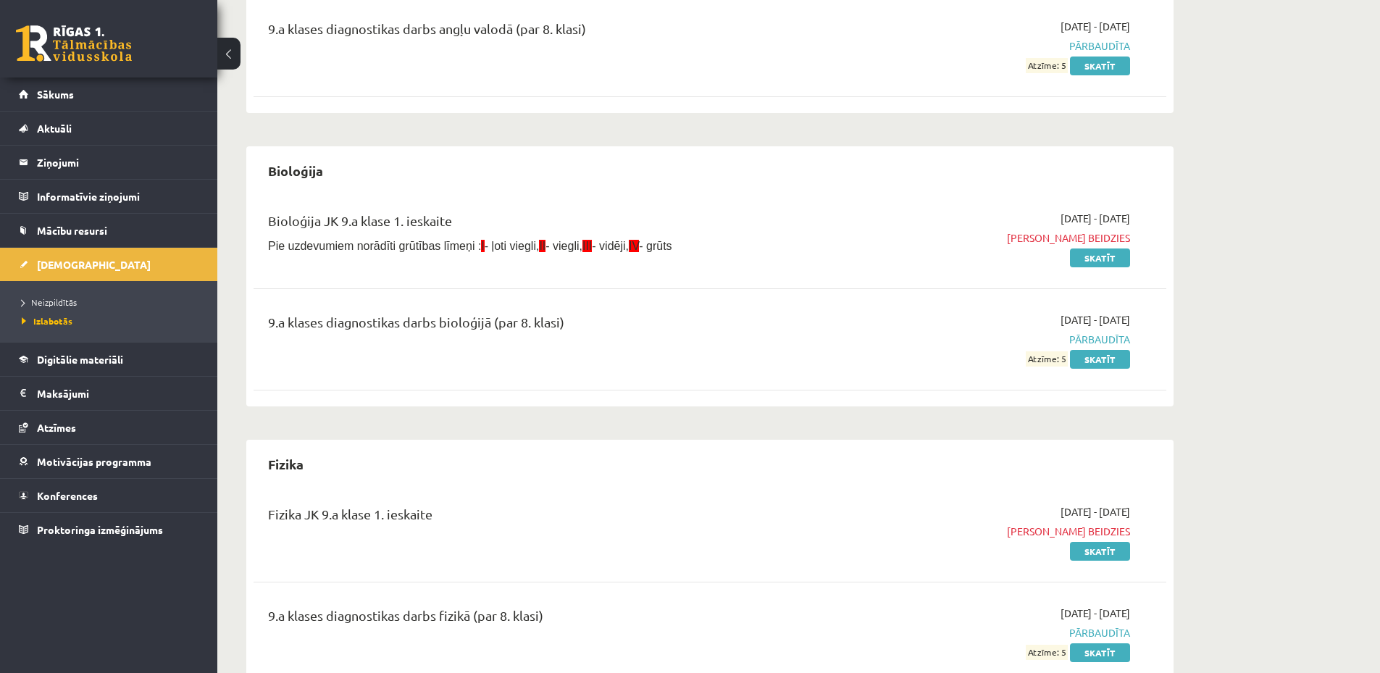
scroll to position [435, 0]
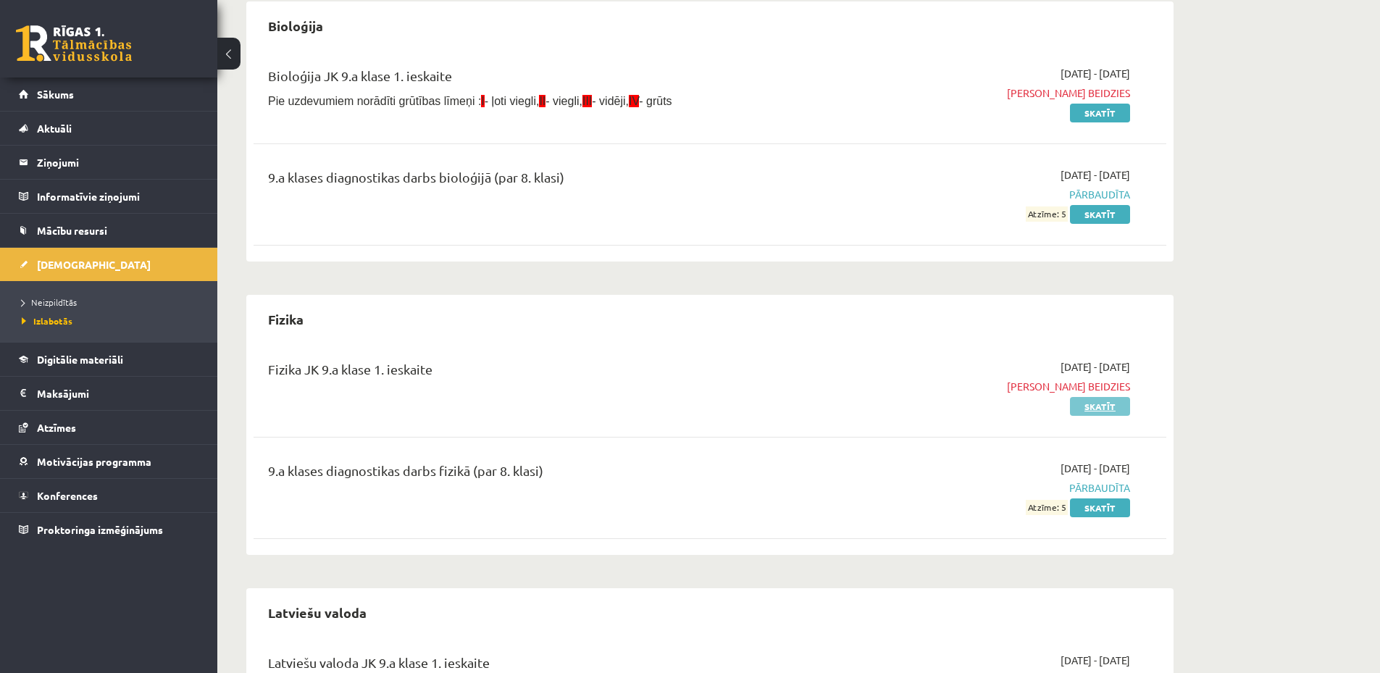
click at [1099, 412] on link "Skatīt" at bounding box center [1100, 406] width 60 height 19
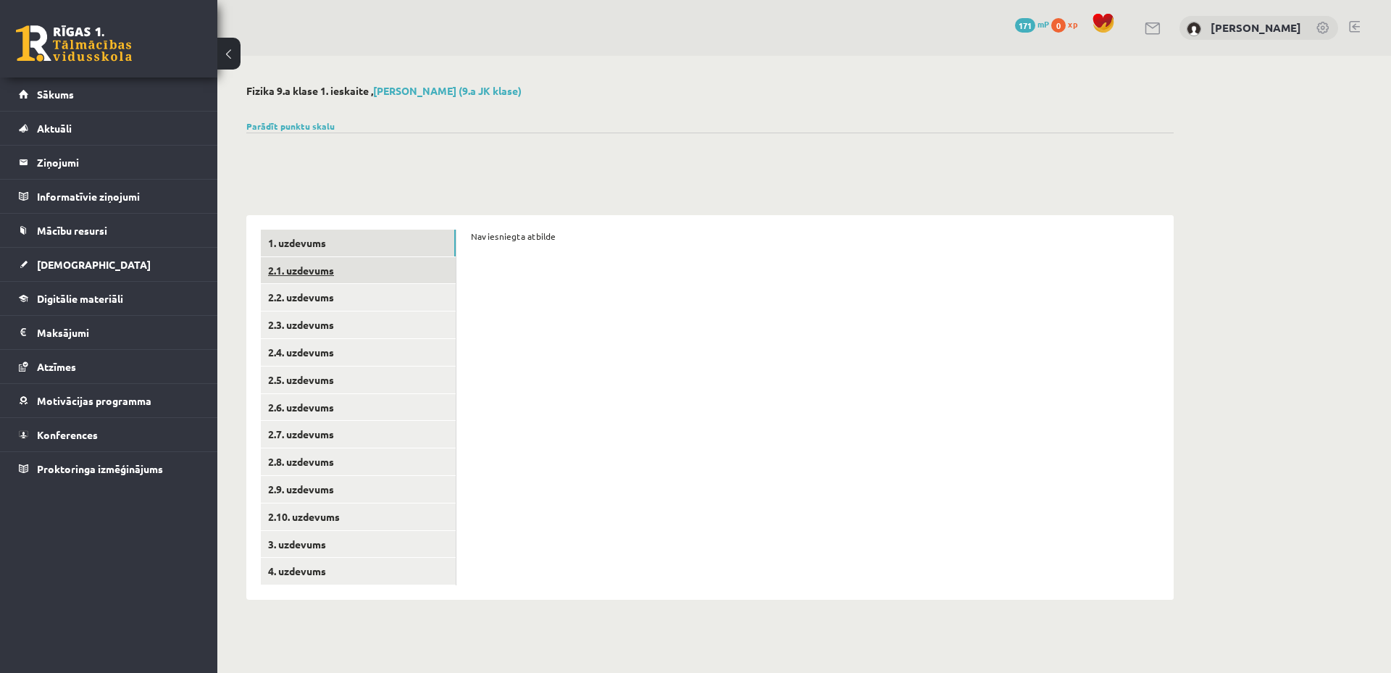
click at [409, 282] on link "2.1. uzdevums" at bounding box center [358, 270] width 195 height 27
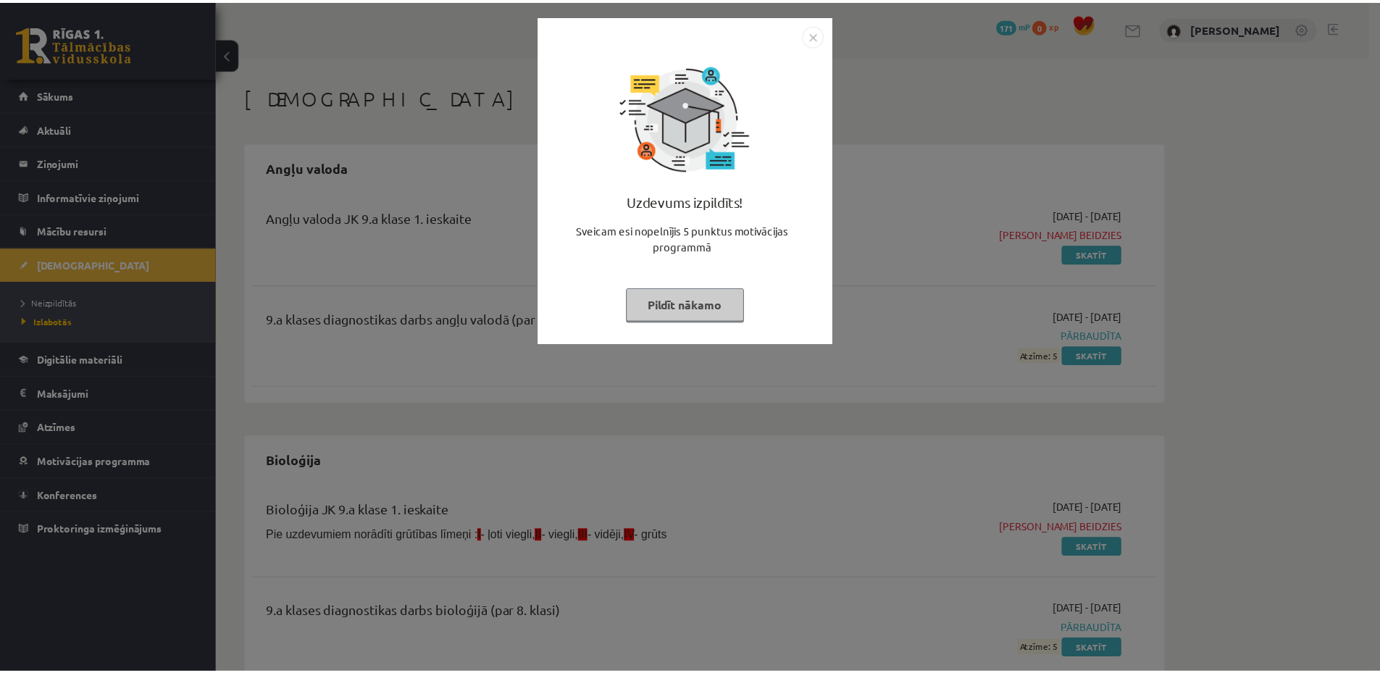
scroll to position [435, 0]
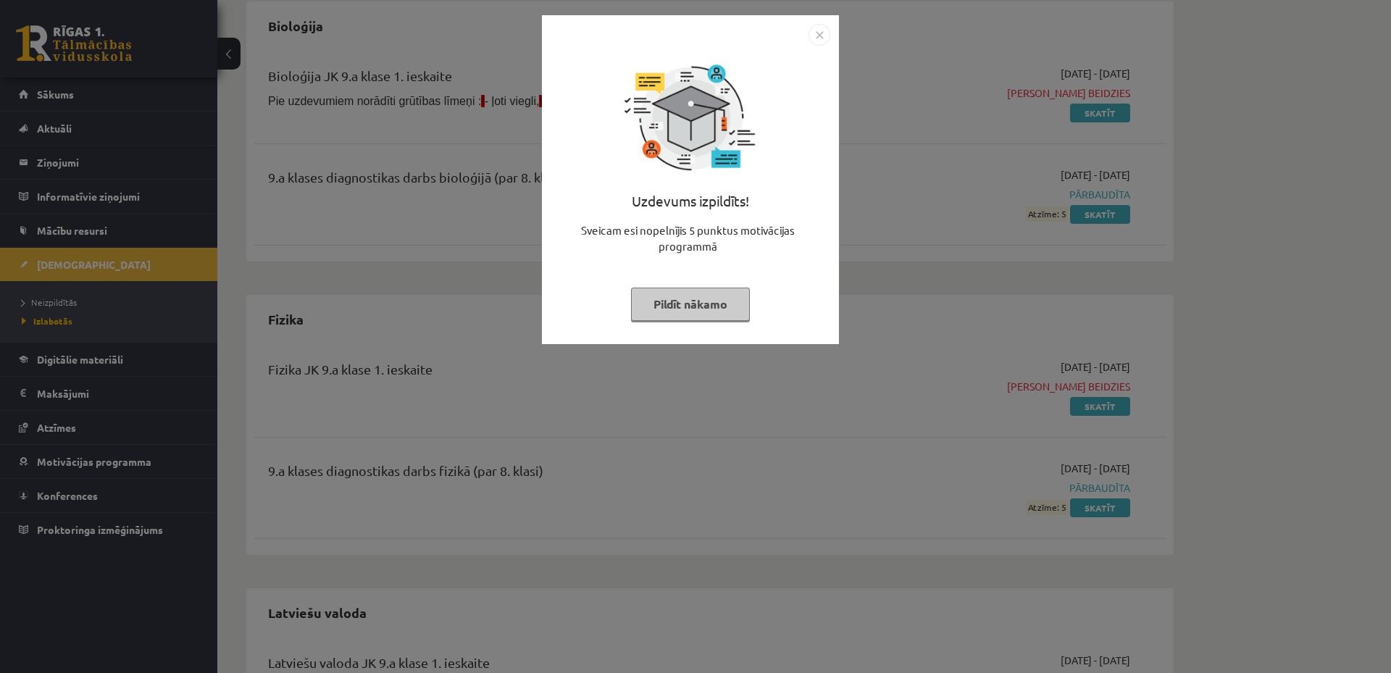
click at [801, 391] on div "Uzdevums izpildīts! Sveicam esi nopelnījis 5 punktus motivācijas programmā Pild…" at bounding box center [695, 336] width 1391 height 673
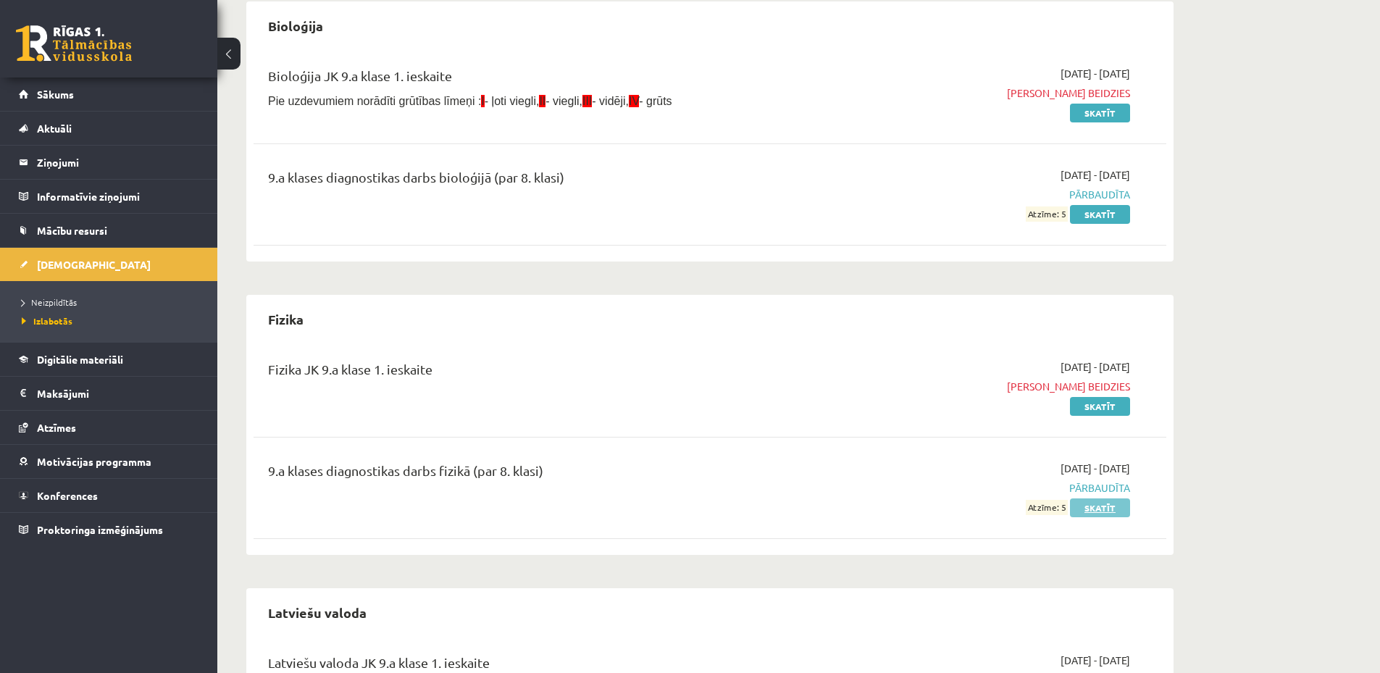
click at [1103, 507] on link "Skatīt" at bounding box center [1100, 508] width 60 height 19
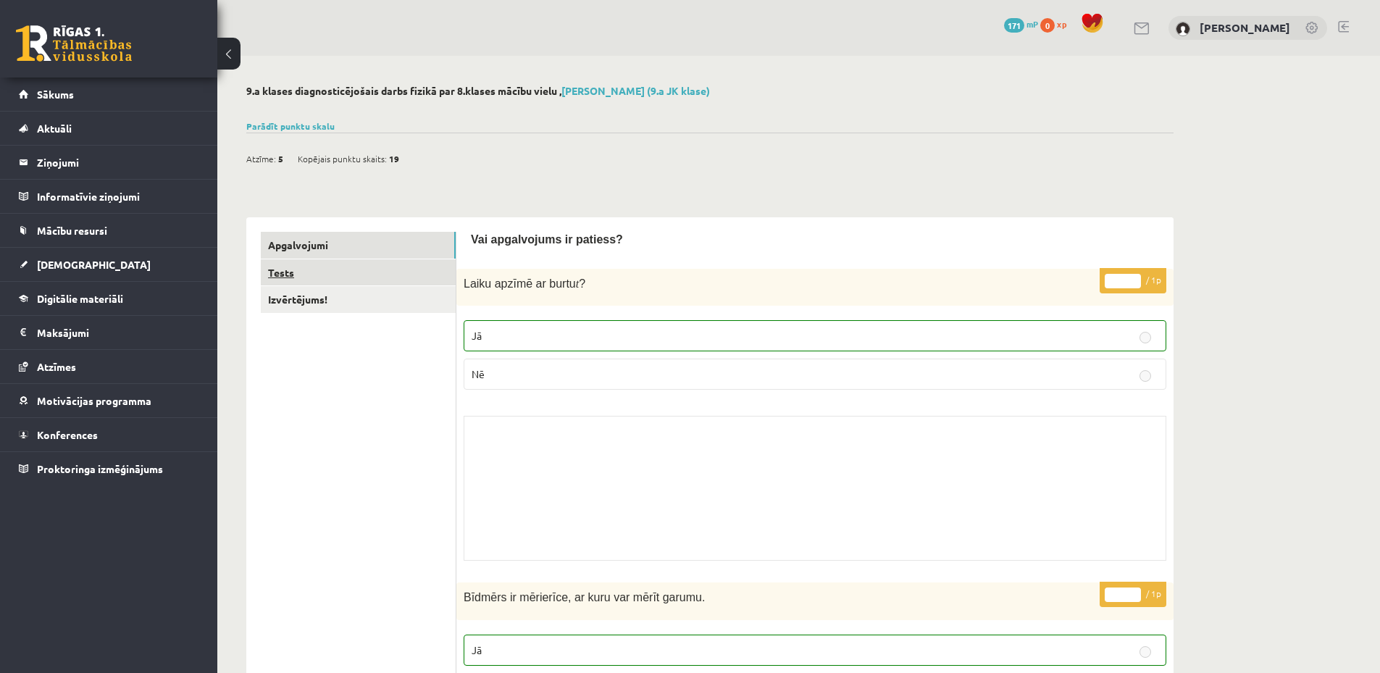
click at [391, 278] on link "Tests" at bounding box center [358, 272] width 195 height 27
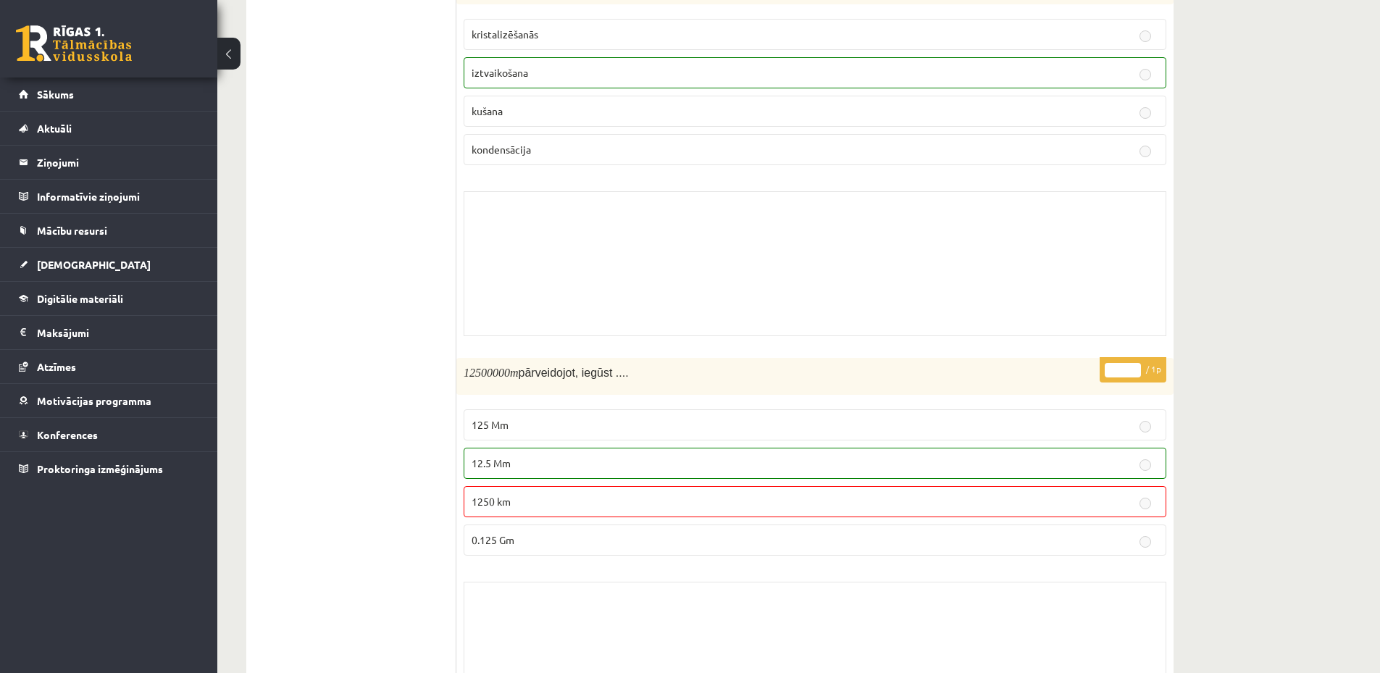
scroll to position [5290, 0]
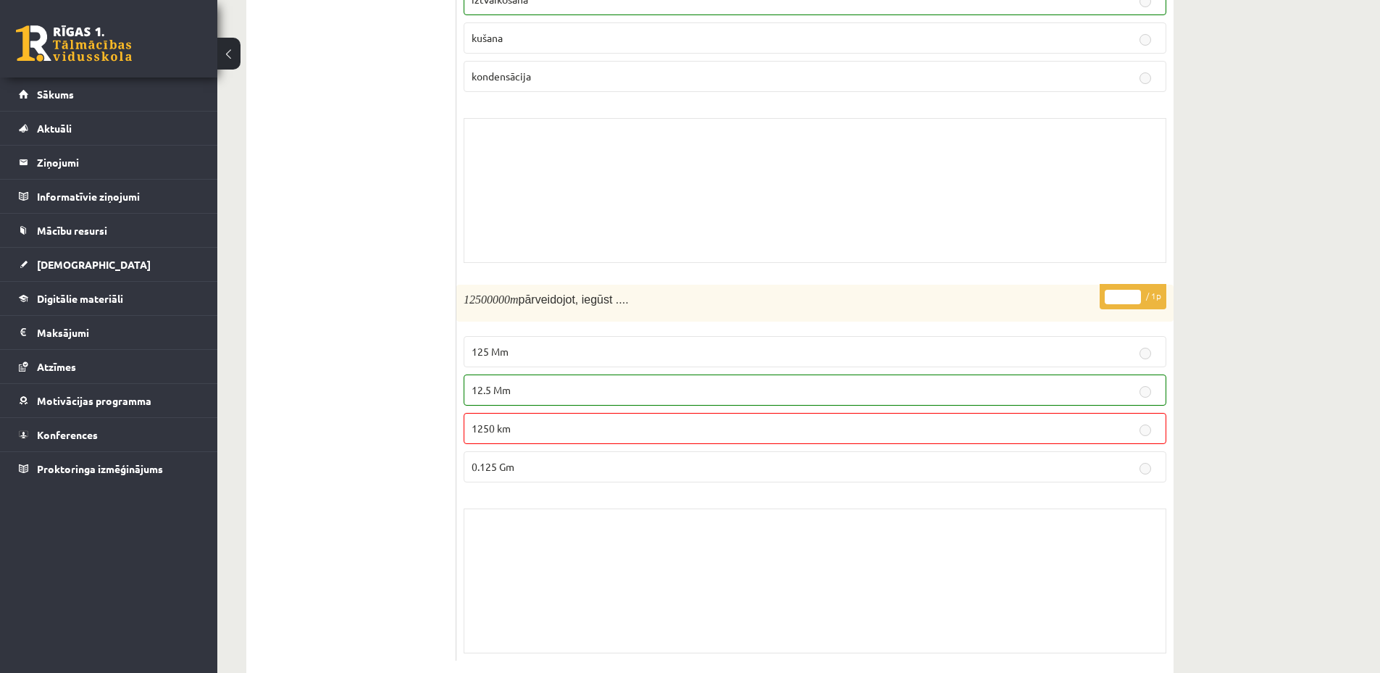
click at [513, 383] on p "12.5 Mm" at bounding box center [815, 390] width 687 height 15
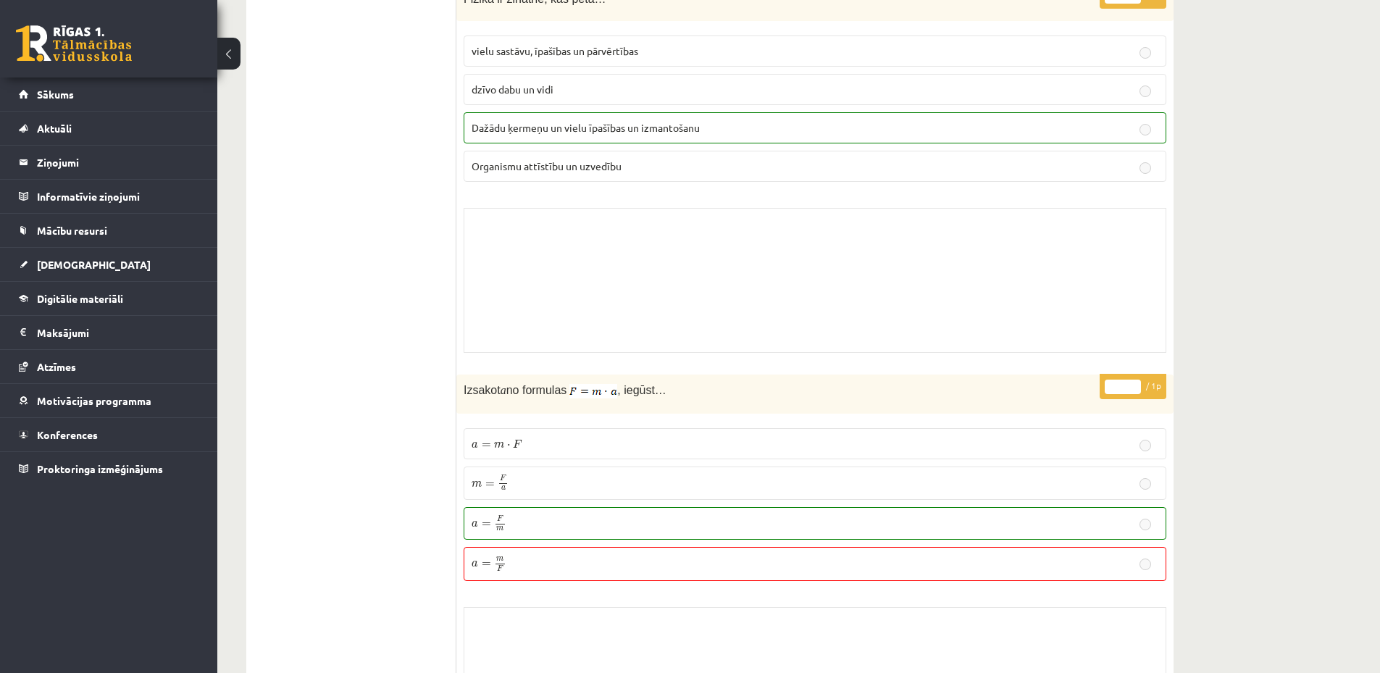
scroll to position [0, 0]
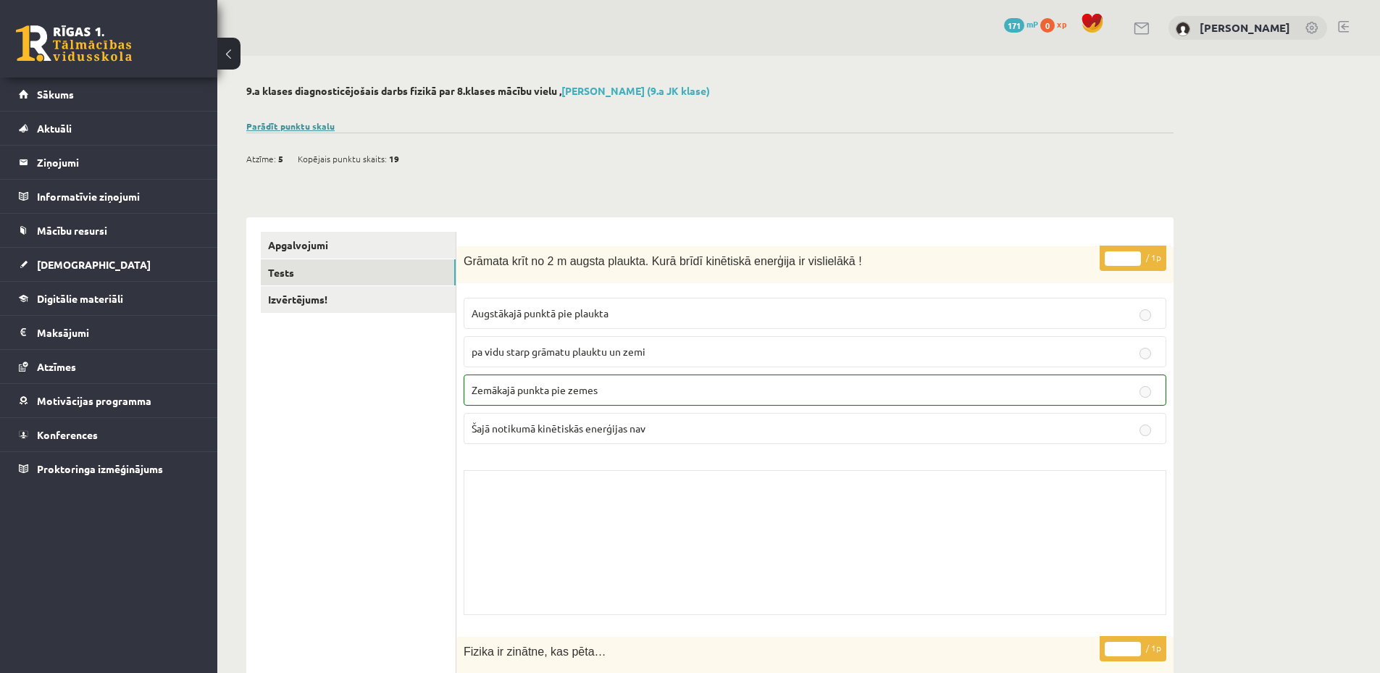
click at [311, 122] on link "Parādīt punktu skalu" at bounding box center [290, 126] width 88 height 12
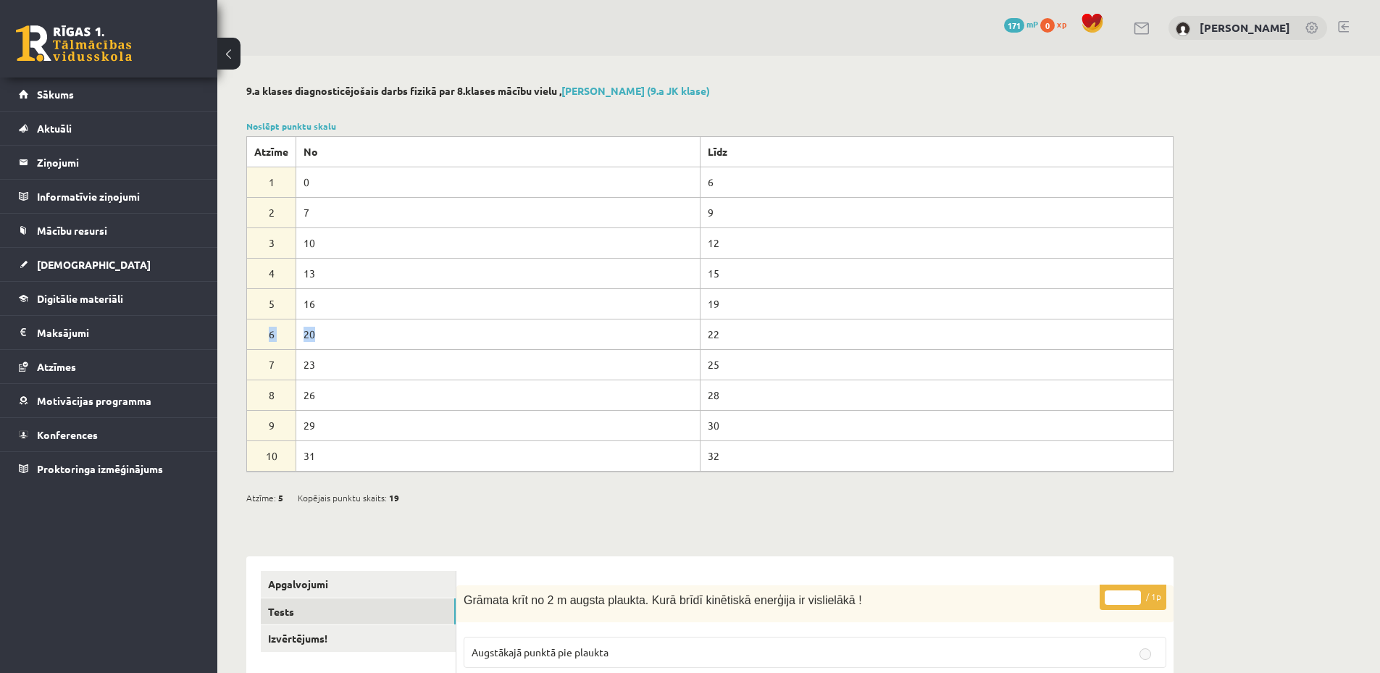
drag, startPoint x: 264, startPoint y: 335, endPoint x: 375, endPoint y: 341, distance: 111.0
click at [375, 341] on tr "6 20 22" at bounding box center [710, 334] width 927 height 30
click at [375, 341] on td "20" at bounding box center [498, 334] width 404 height 30
click at [117, 254] on link "[DEMOGRAPHIC_DATA]" at bounding box center [109, 264] width 180 height 33
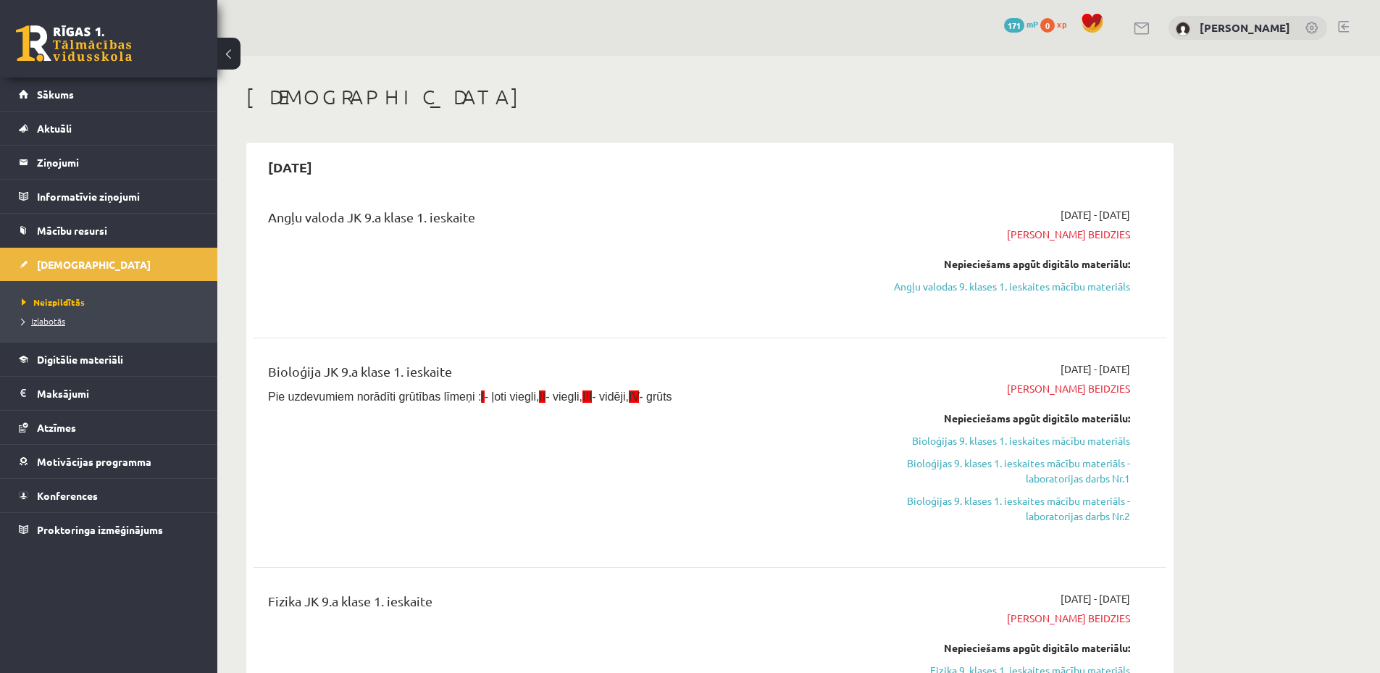
click at [55, 321] on span "Izlabotās" at bounding box center [43, 321] width 43 height 12
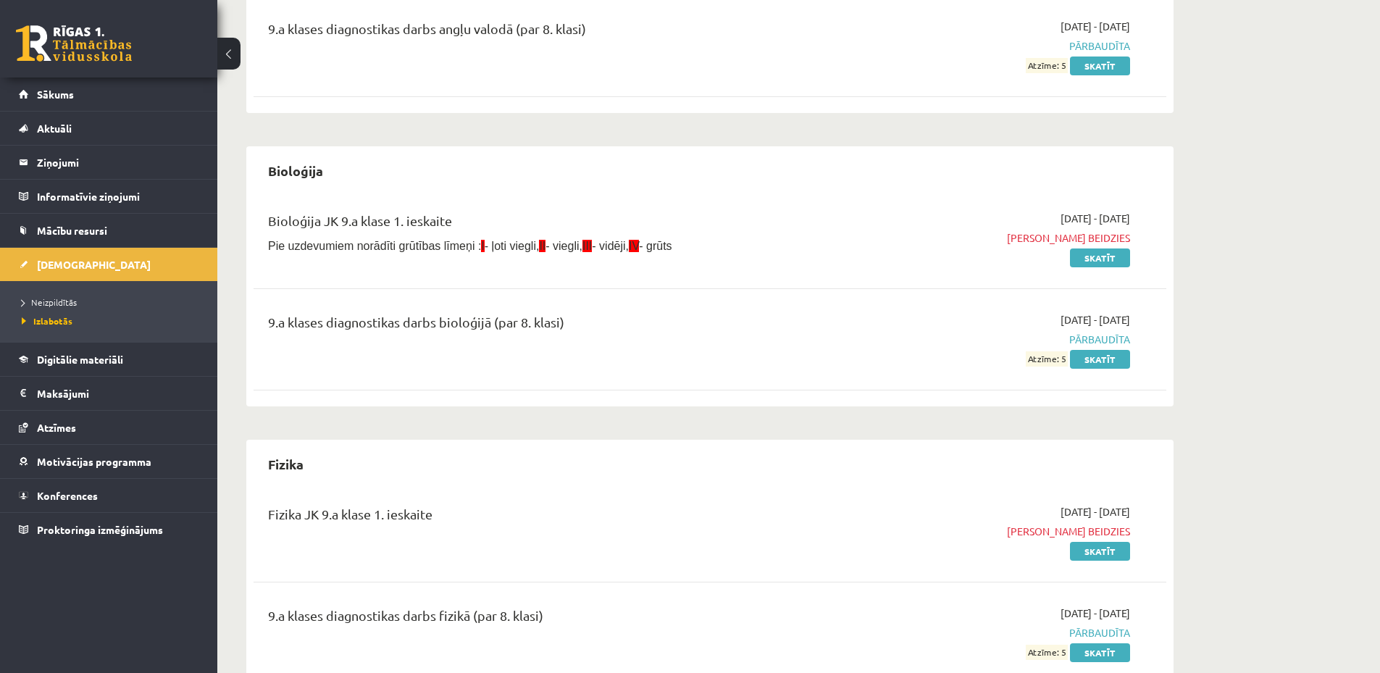
scroll to position [145, 0]
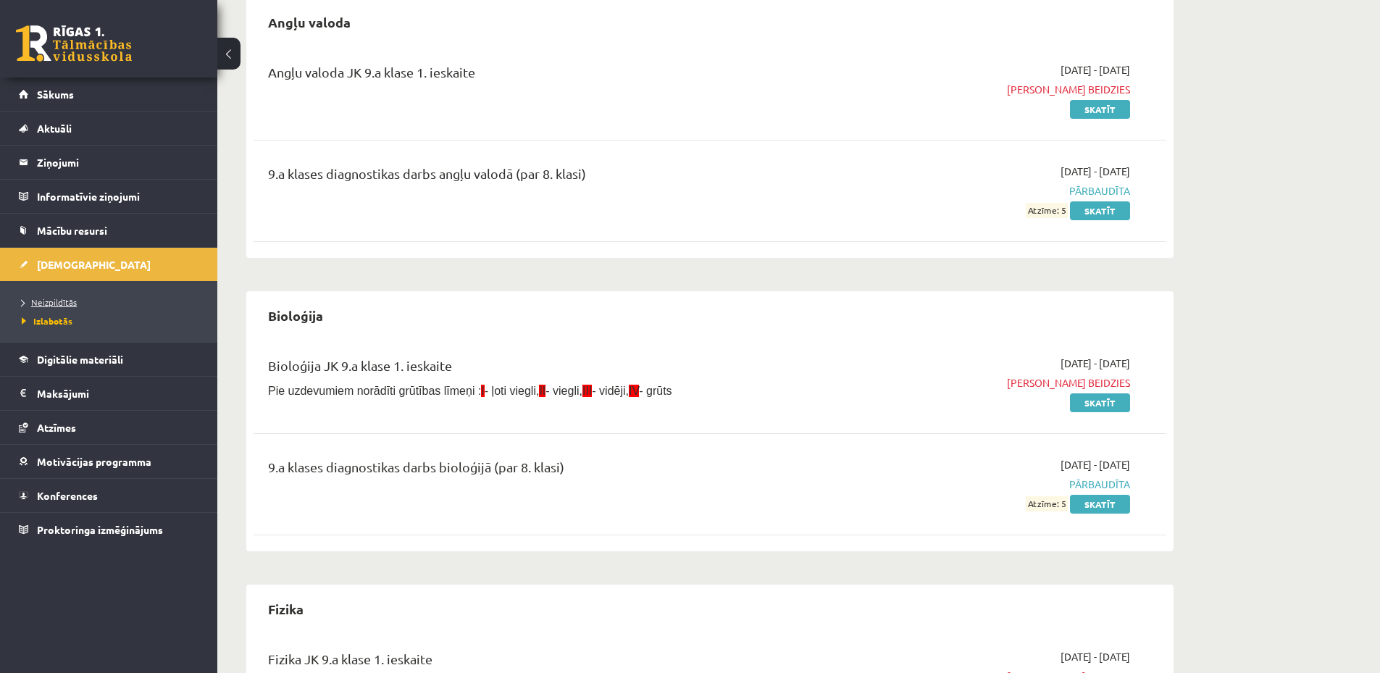
click at [65, 302] on span "Neizpildītās" at bounding box center [49, 302] width 55 height 12
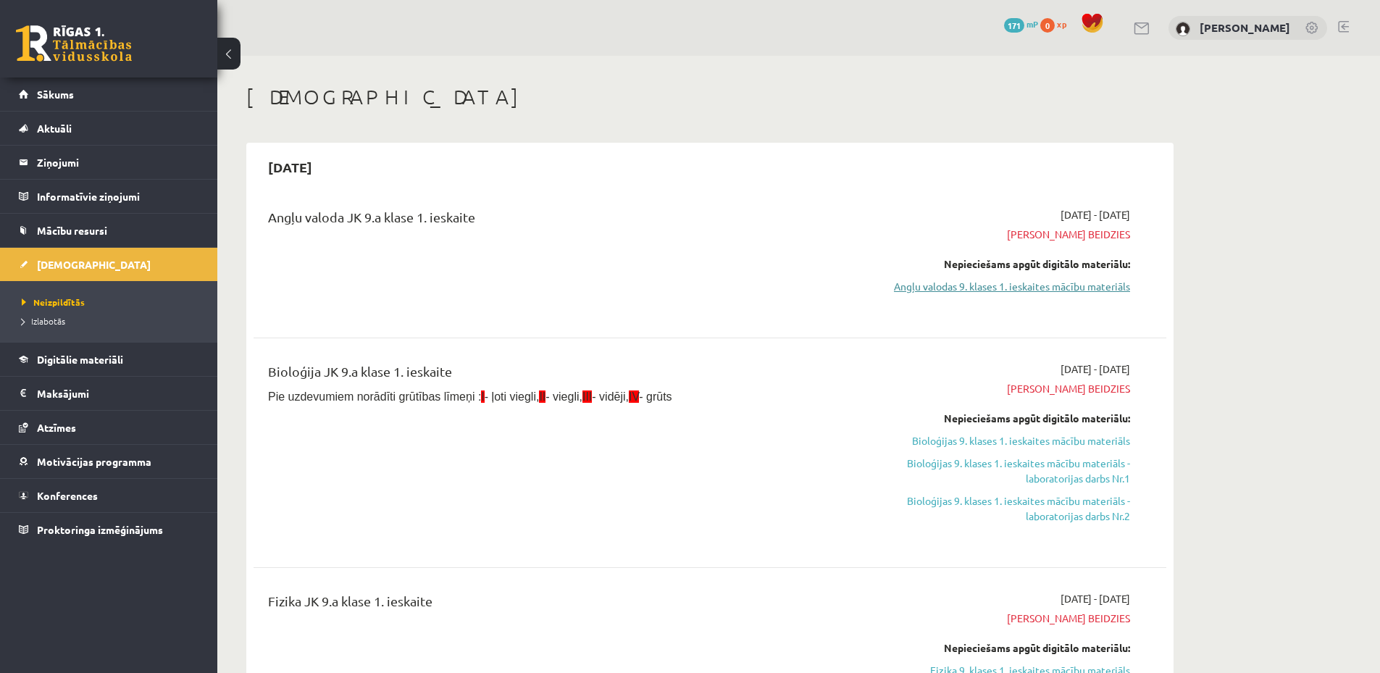
click at [968, 283] on link "Angļu valodas 9. klases 1. ieskaites mācību materiāls" at bounding box center [993, 286] width 273 height 15
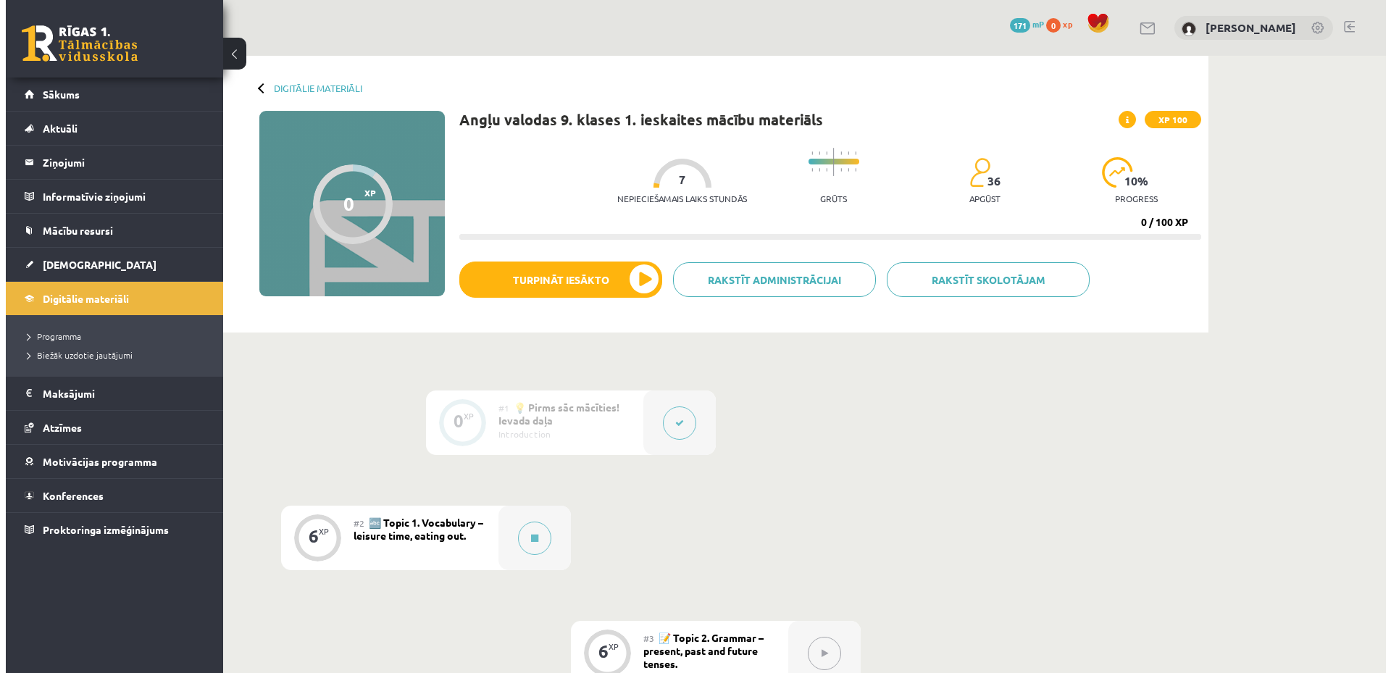
scroll to position [145, 0]
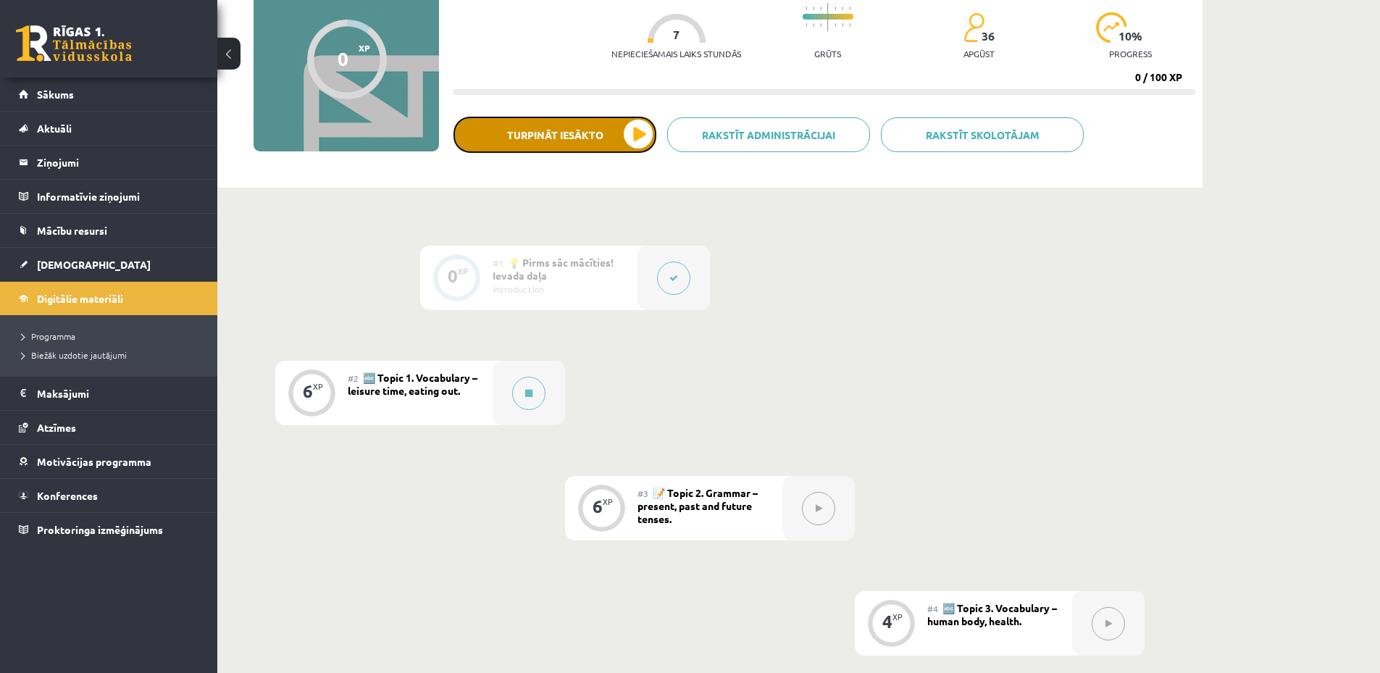
click at [552, 131] on button "Turpināt iesākto" at bounding box center [555, 135] width 203 height 36
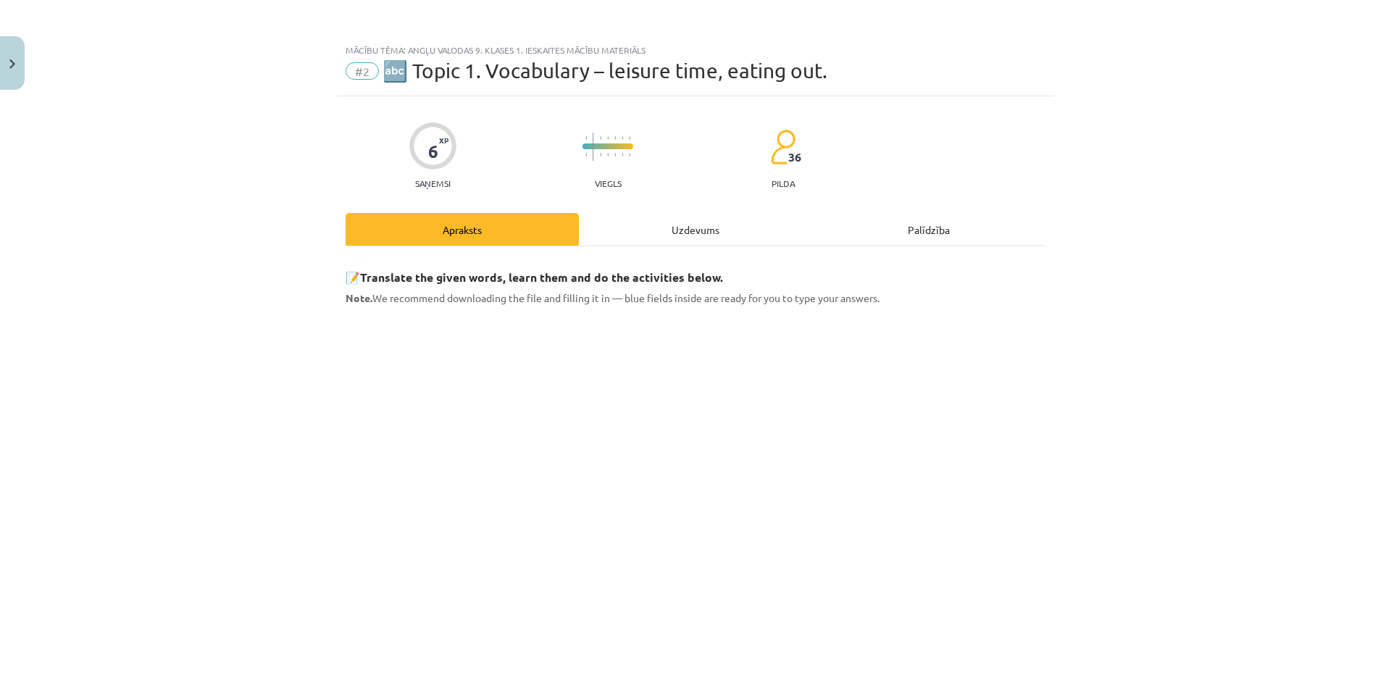
click at [680, 238] on div "Uzdevums" at bounding box center [695, 229] width 233 height 33
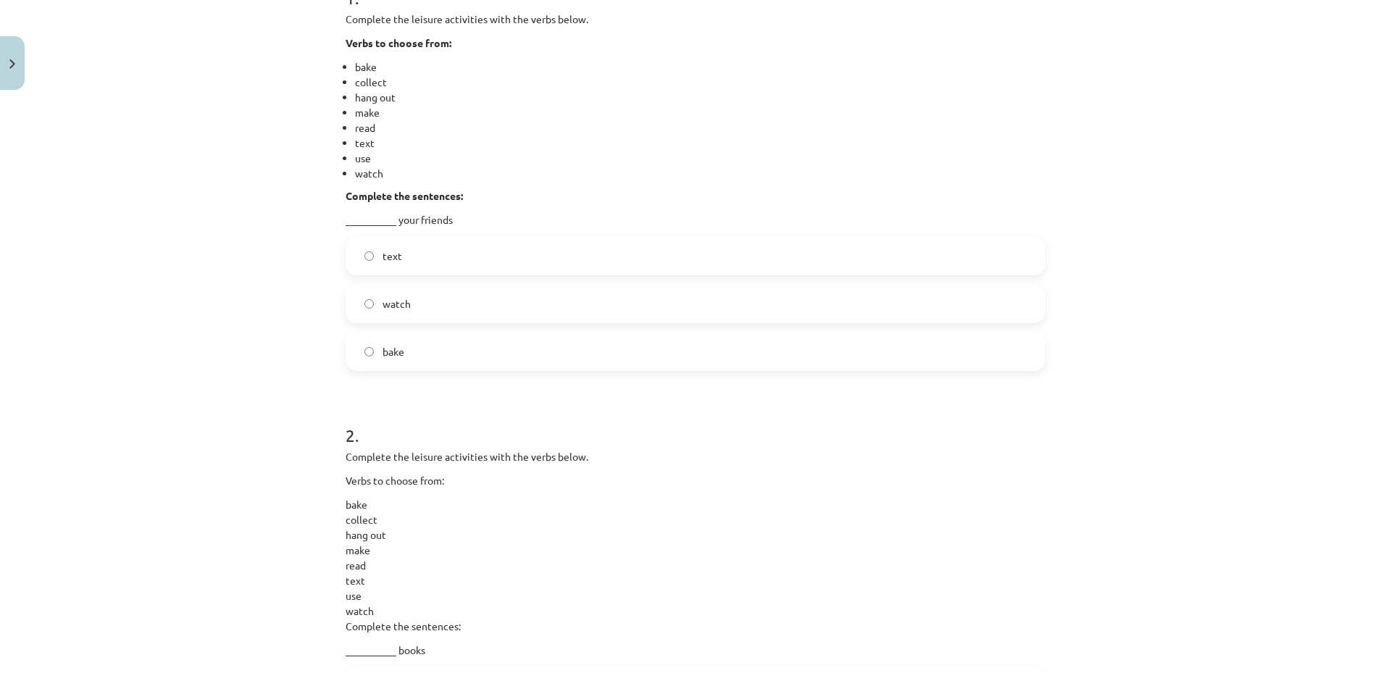
scroll to position [181, 0]
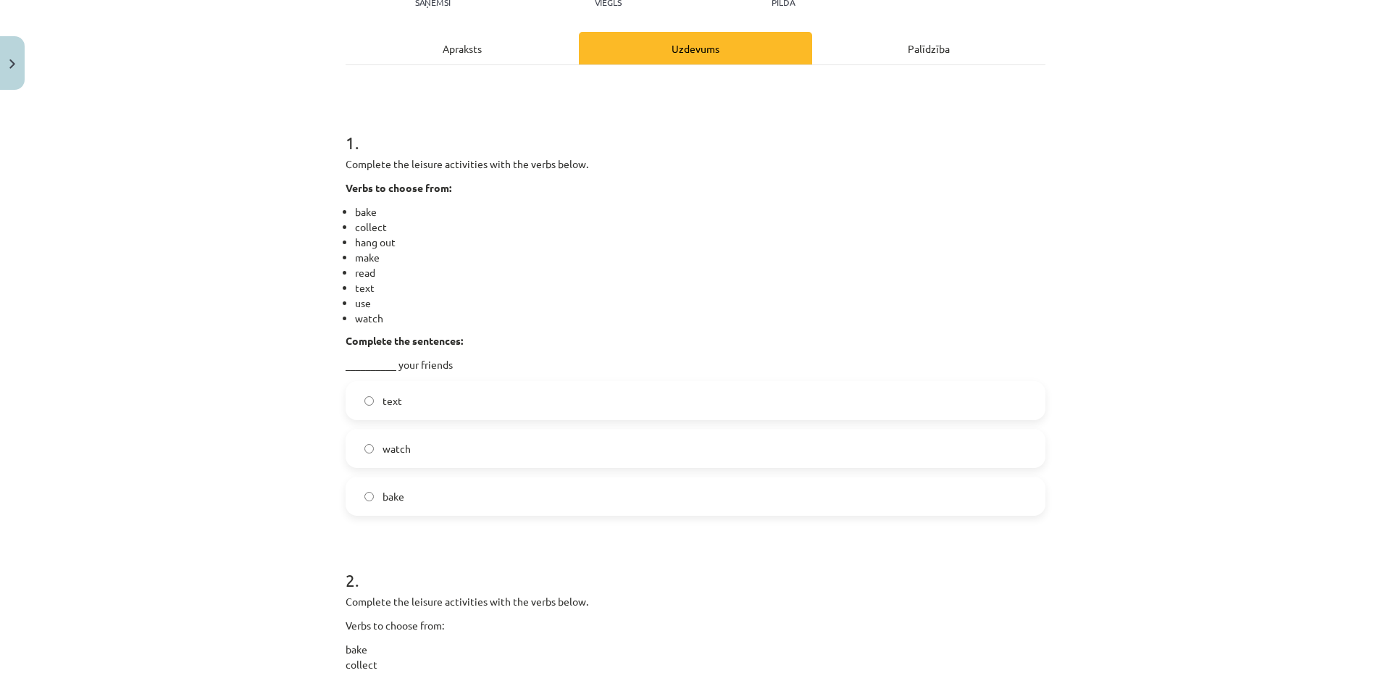
click at [1177, 122] on div "Mācību tēma: Angļu valodas 9. klases 1. ieskaites mācību materiāls #2 🔤 Topic 1…" at bounding box center [695, 336] width 1391 height 673
click at [683, 237] on li "hang out" at bounding box center [700, 242] width 691 height 15
drag, startPoint x: 350, startPoint y: 322, endPoint x: 385, endPoint y: 313, distance: 35.9
click at [385, 313] on li "watch" at bounding box center [700, 318] width 691 height 15
click at [659, 207] on li "bake" at bounding box center [700, 211] width 691 height 15
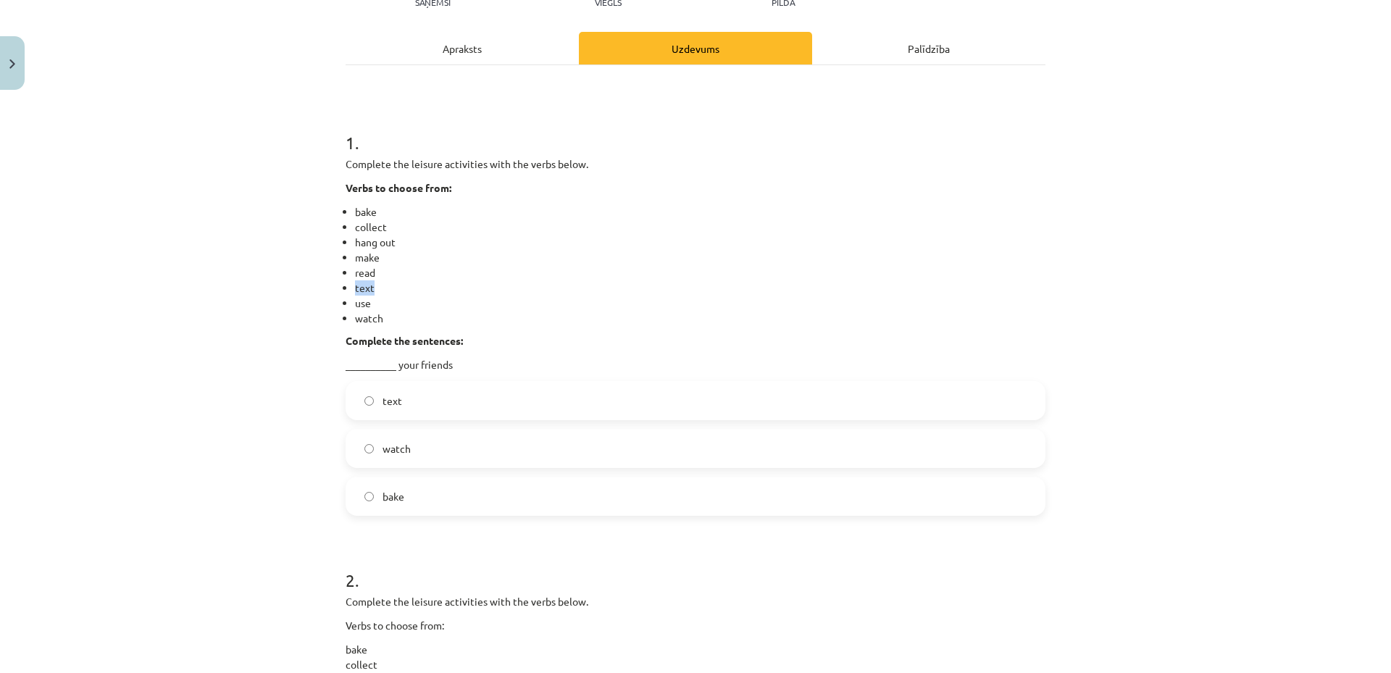
drag, startPoint x: 351, startPoint y: 288, endPoint x: 375, endPoint y: 286, distance: 24.7
click at [375, 286] on li "text" at bounding box center [700, 287] width 691 height 15
click at [591, 262] on li "make" at bounding box center [700, 257] width 691 height 15
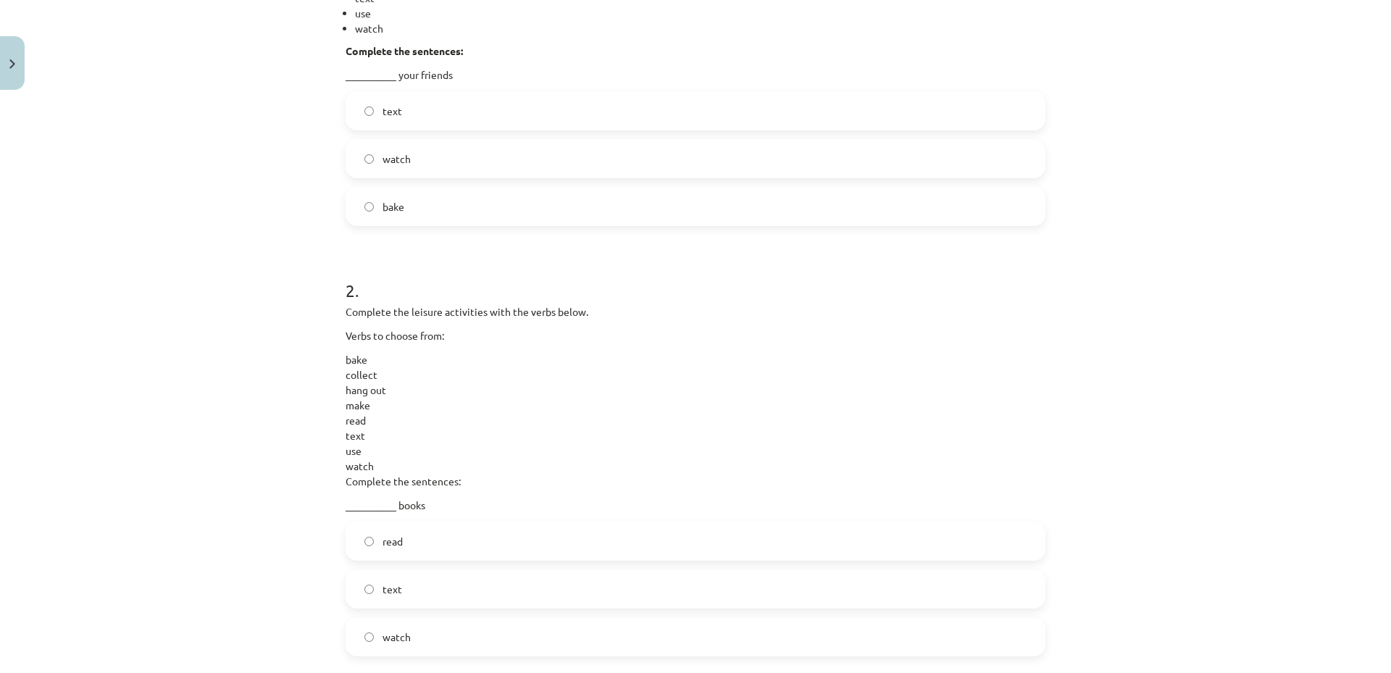
click at [462, 530] on label "read" at bounding box center [695, 541] width 697 height 36
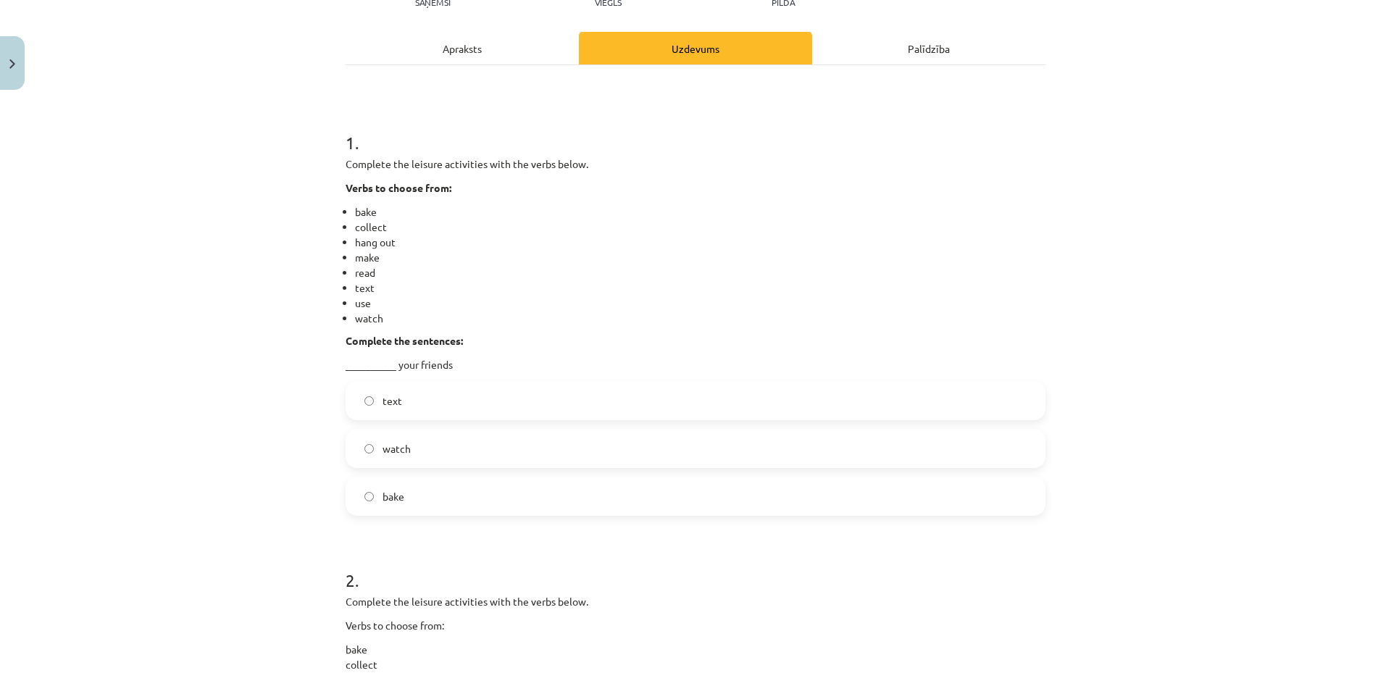
click at [442, 393] on label "text" at bounding box center [695, 401] width 697 height 36
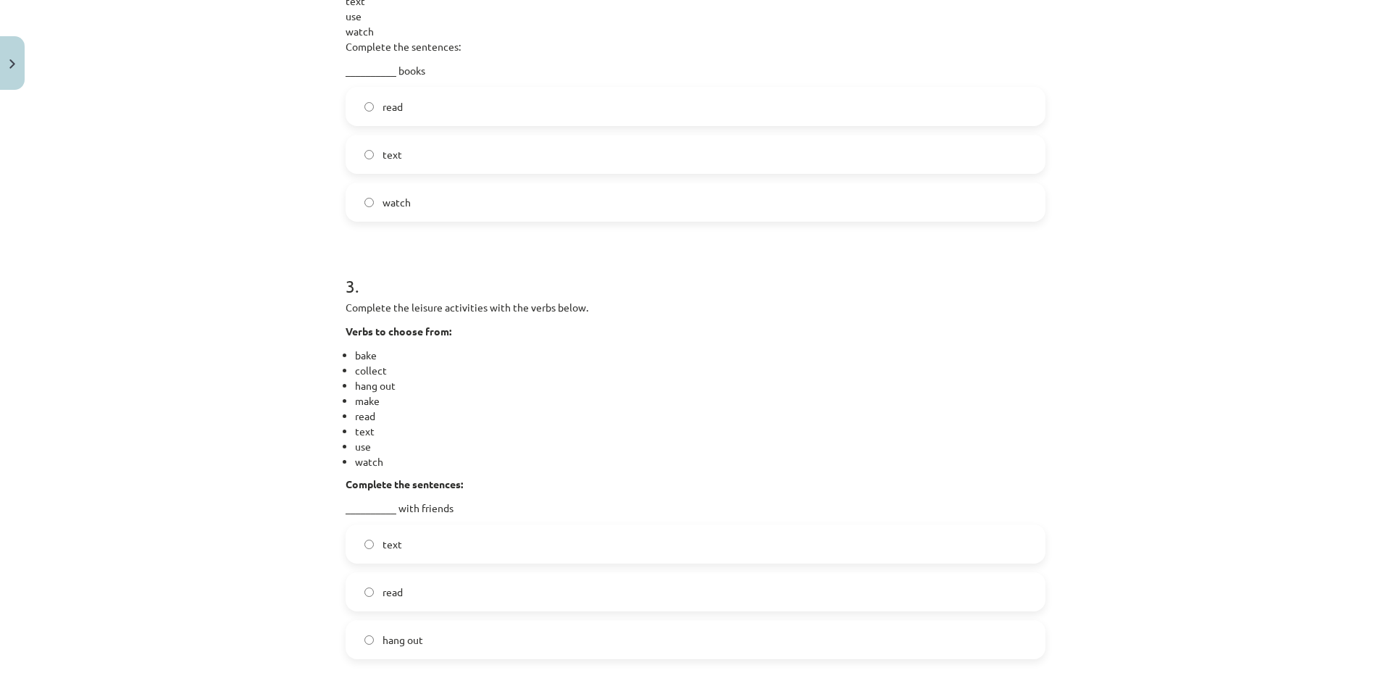
scroll to position [1051, 0]
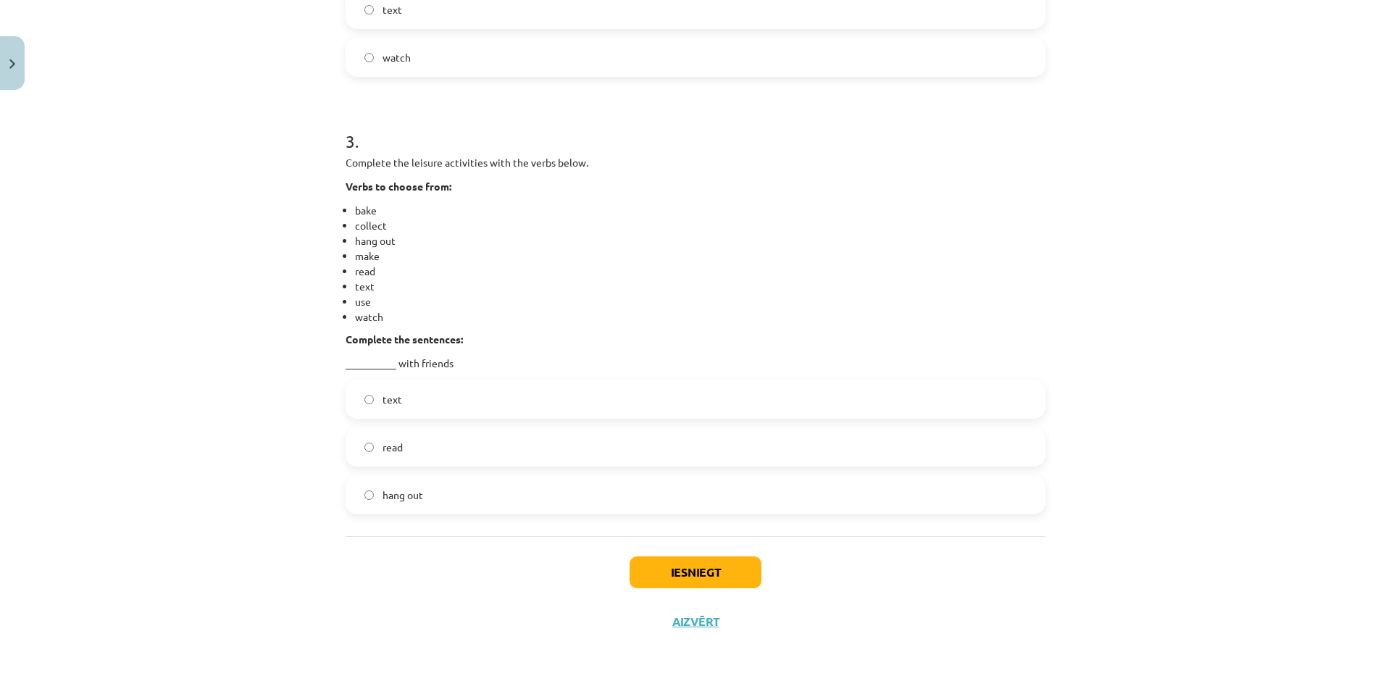
click at [459, 496] on label "hang out" at bounding box center [695, 495] width 697 height 36
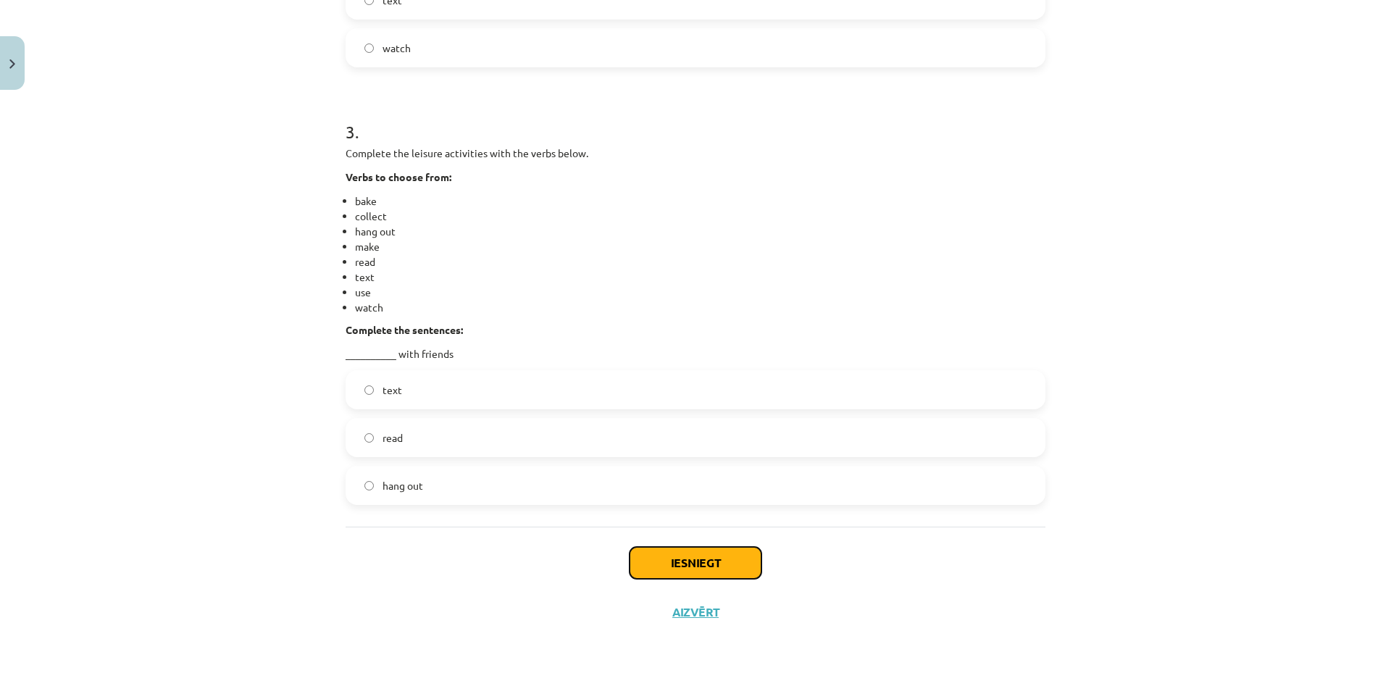
click at [667, 552] on button "Iesniegt" at bounding box center [696, 563] width 132 height 32
click at [370, 350] on p "__________ with friends" at bounding box center [696, 353] width 700 height 15
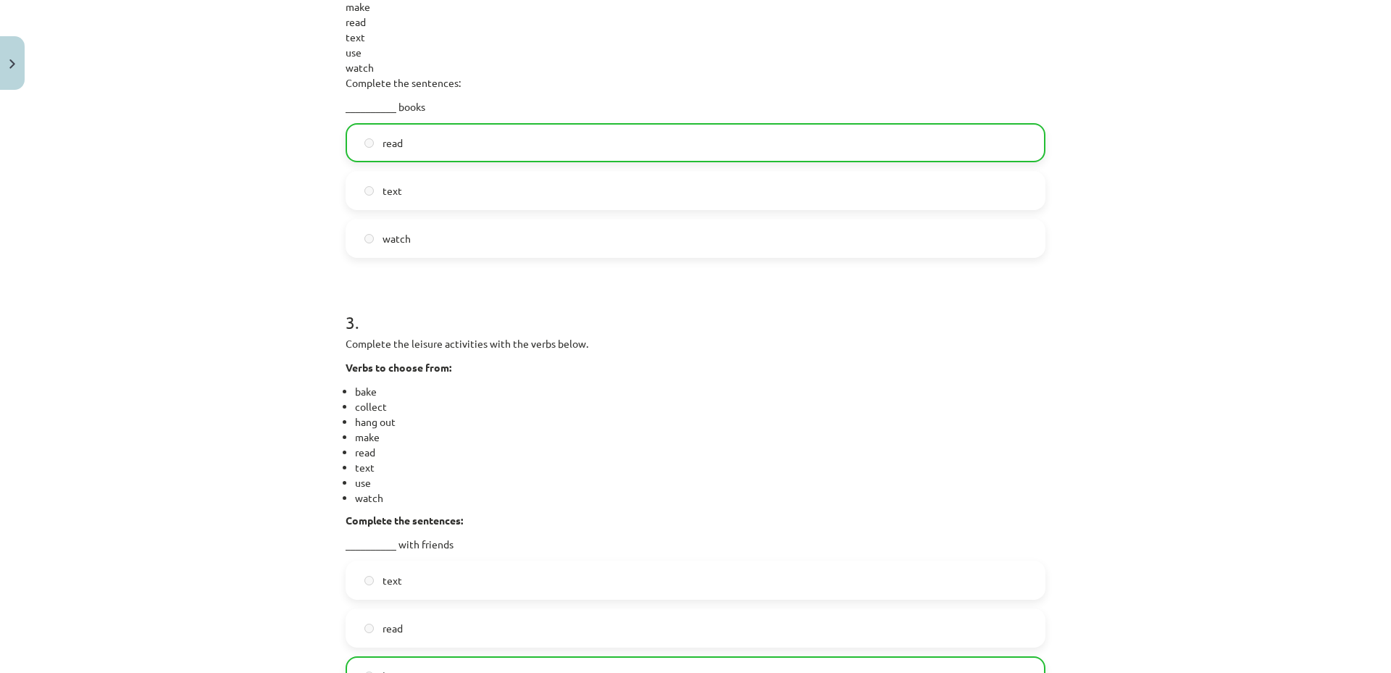
scroll to position [1106, 0]
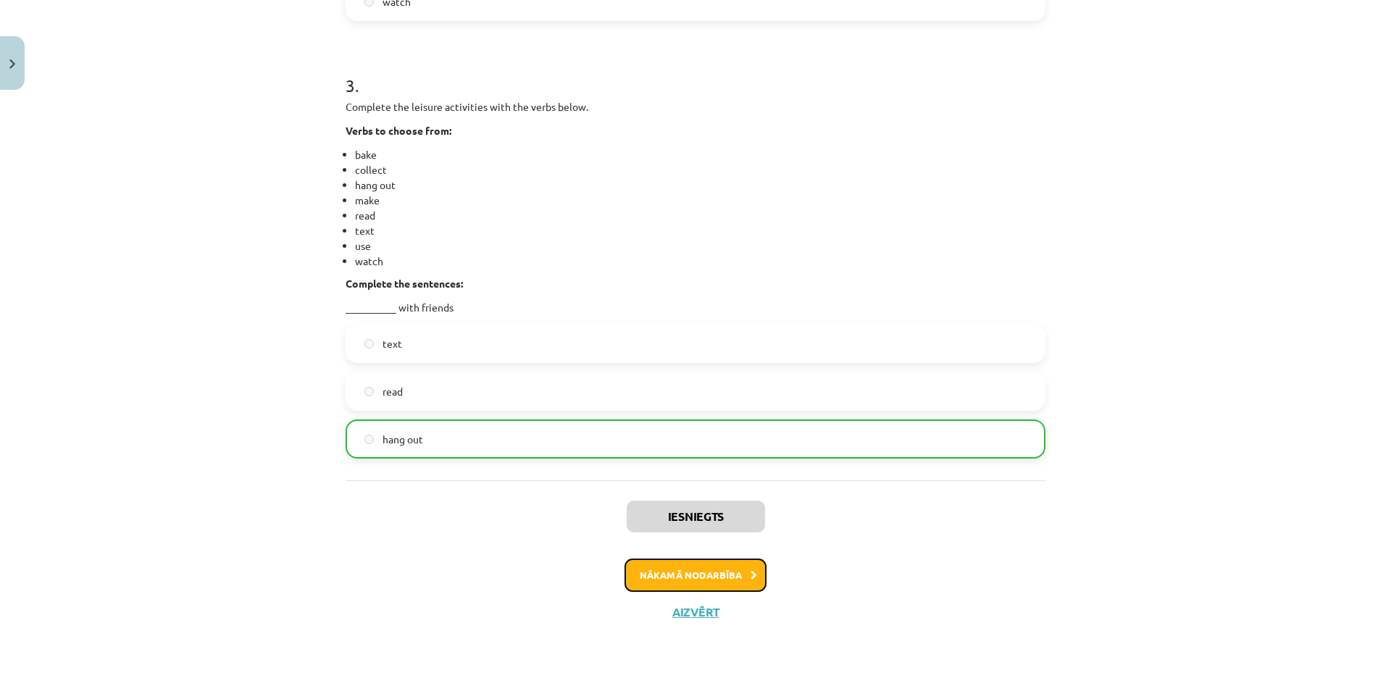
click at [686, 578] on button "Nākamā nodarbība" at bounding box center [696, 575] width 142 height 33
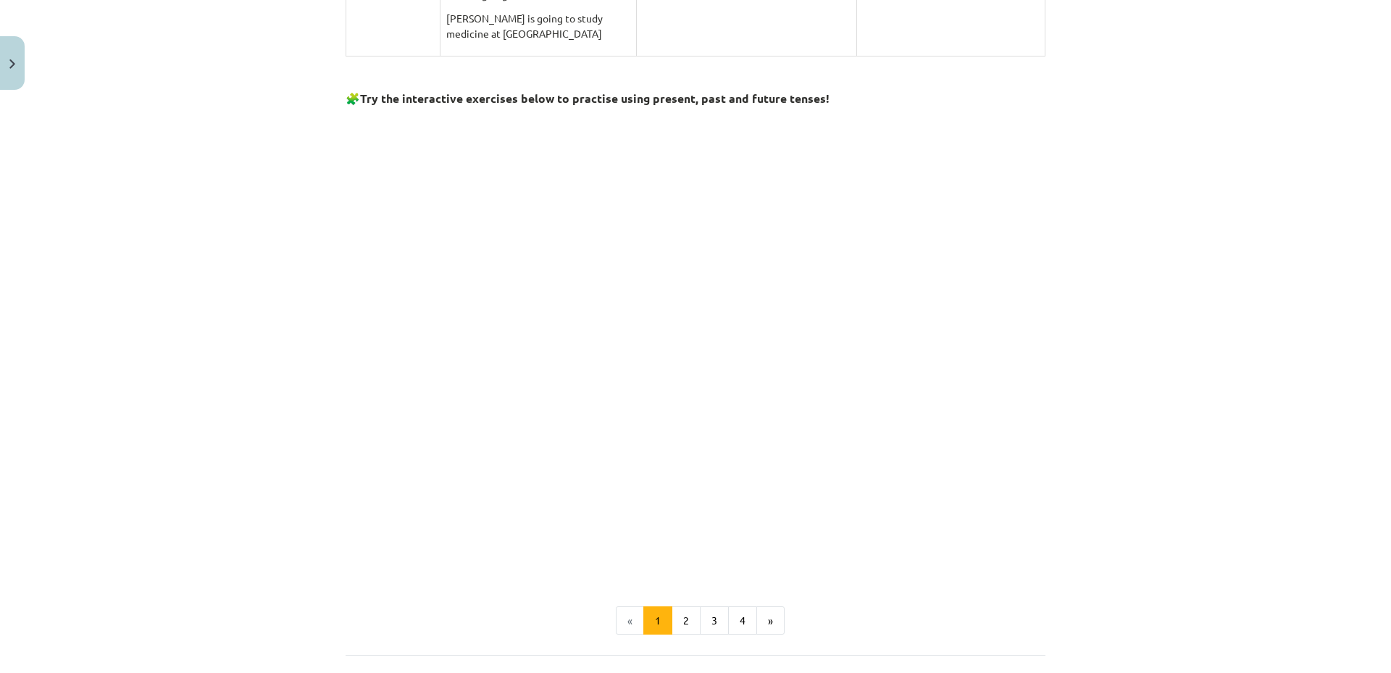
scroll to position [1131, 0]
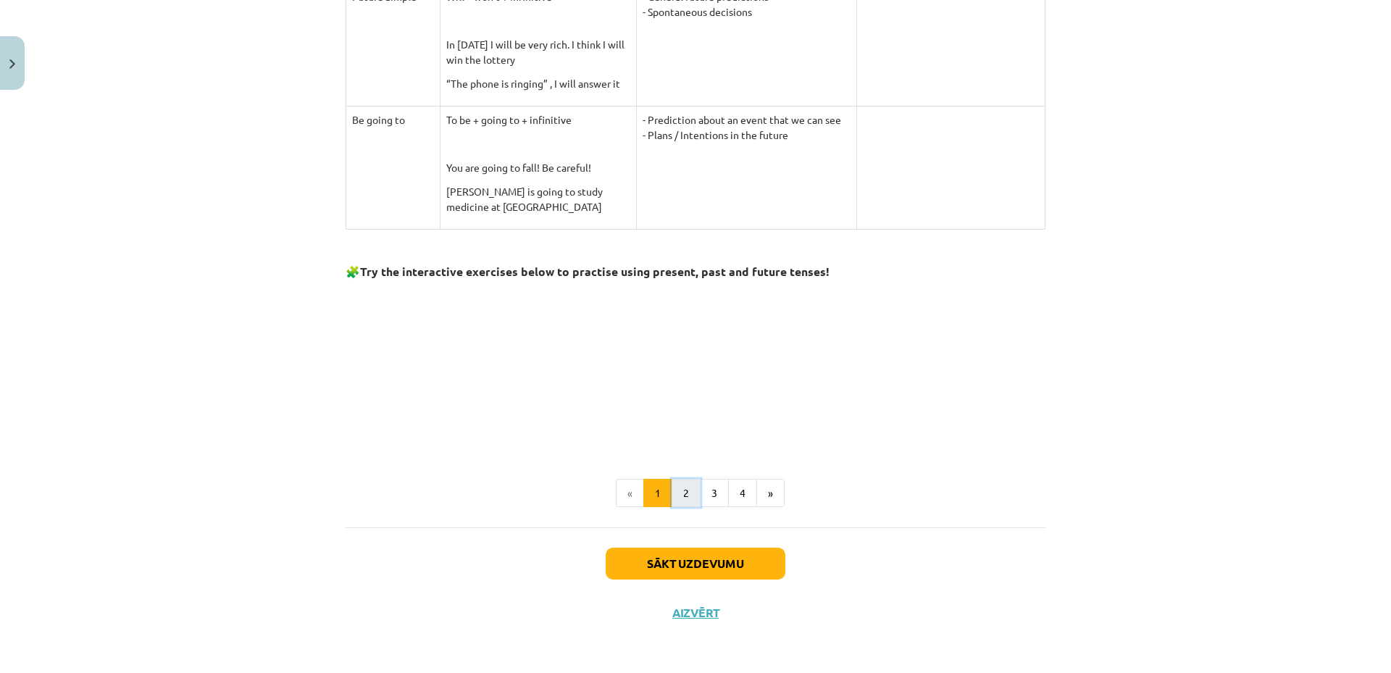
click at [677, 489] on button "2" at bounding box center [686, 493] width 29 height 29
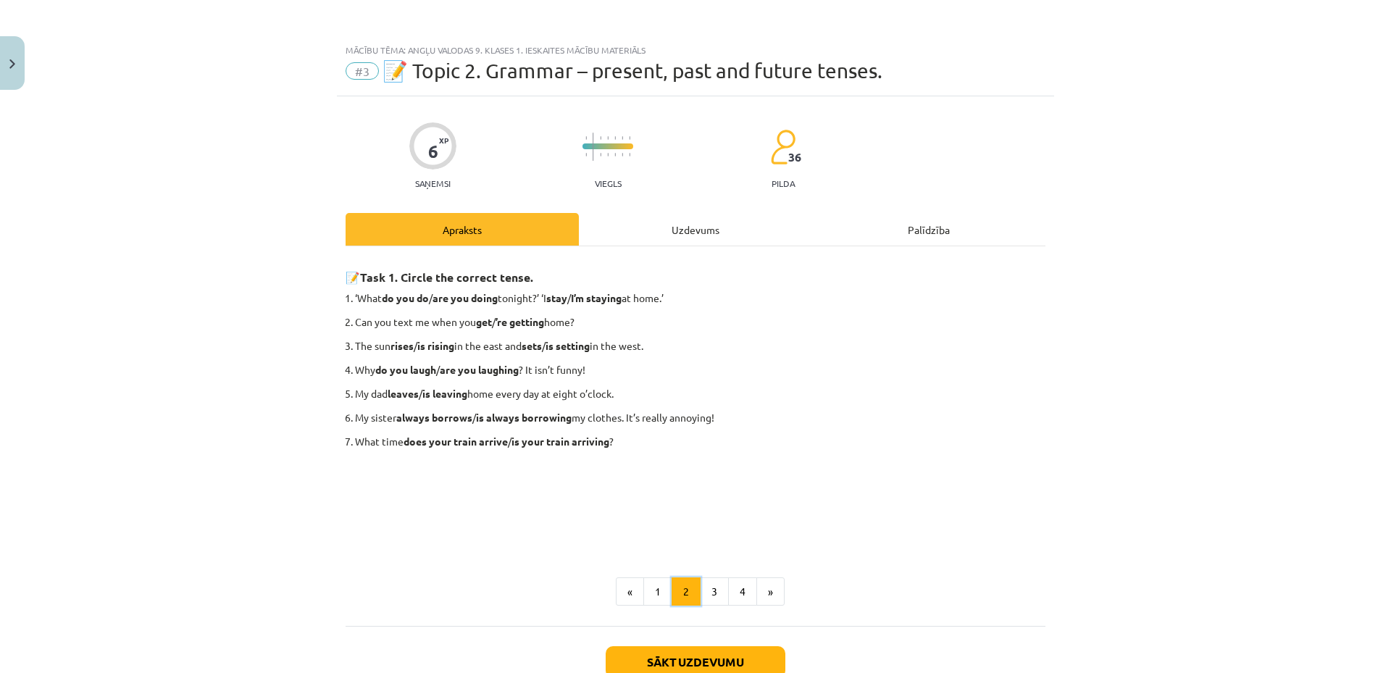
scroll to position [99, 0]
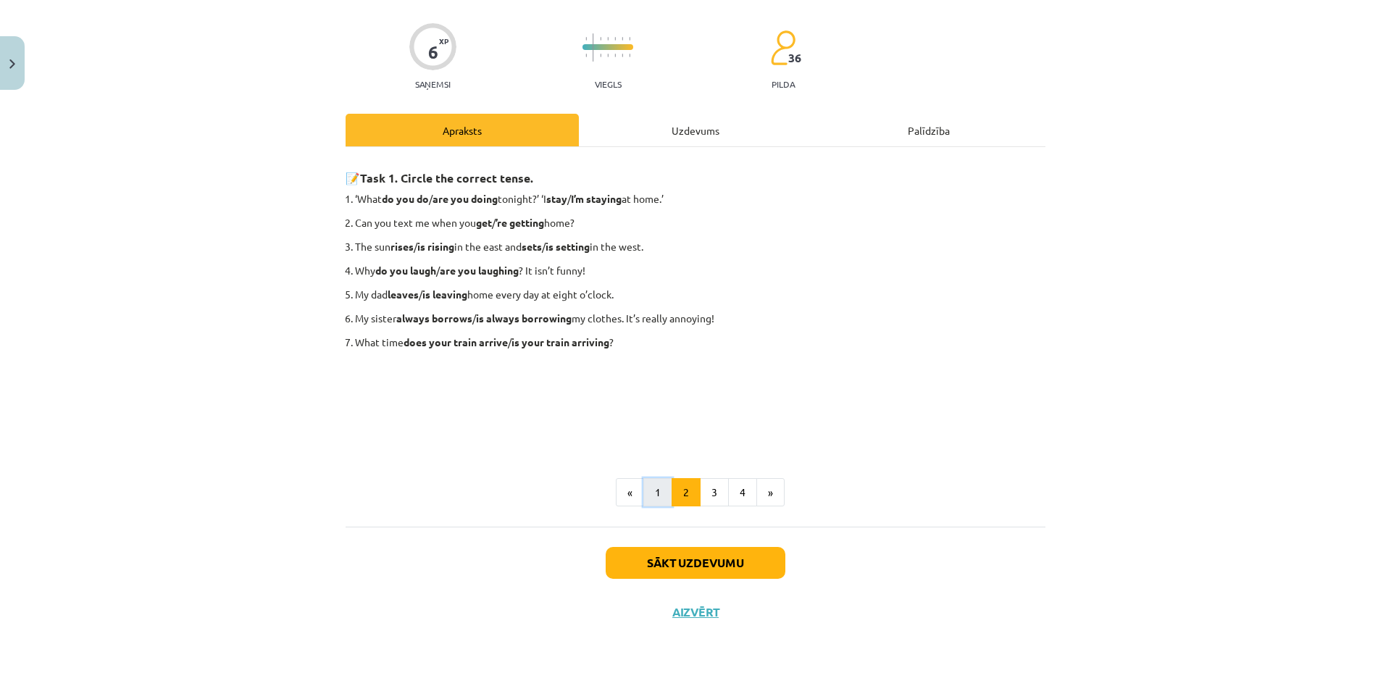
click at [658, 490] on button "1" at bounding box center [657, 492] width 29 height 29
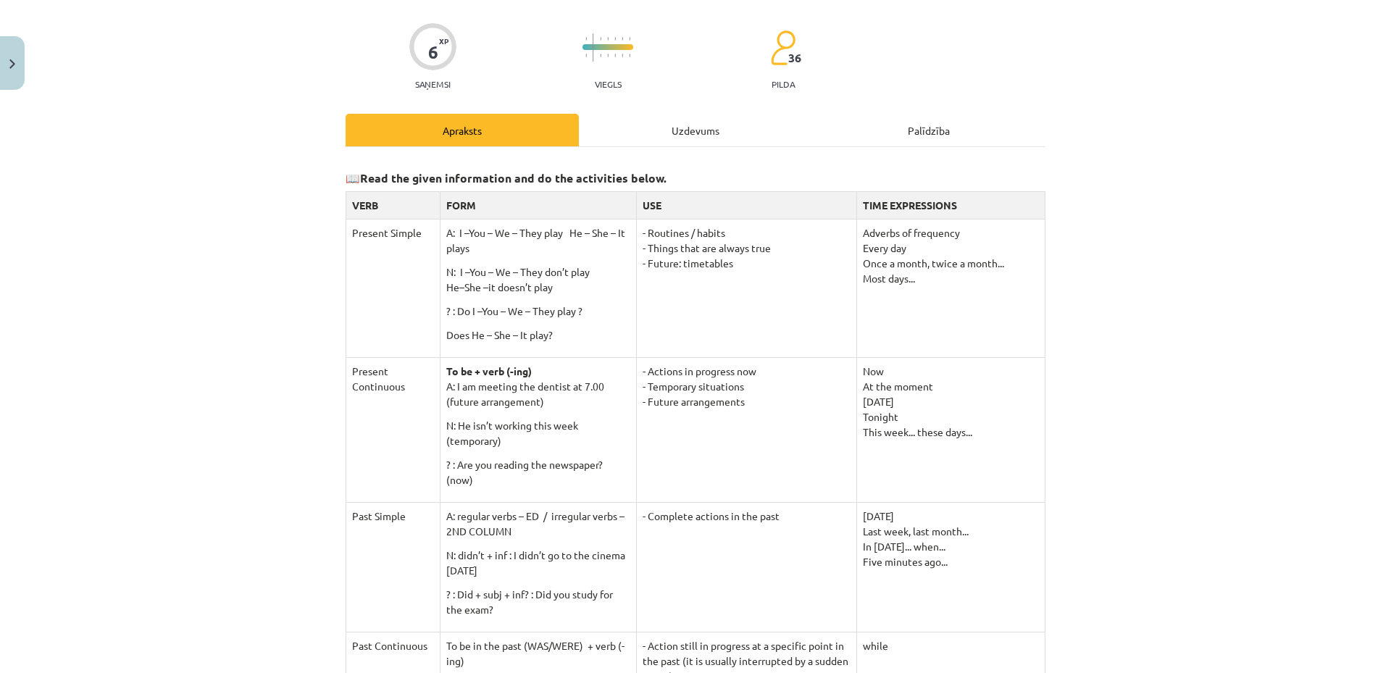
scroll to position [0, 0]
